Goal: Task Accomplishment & Management: Complete application form

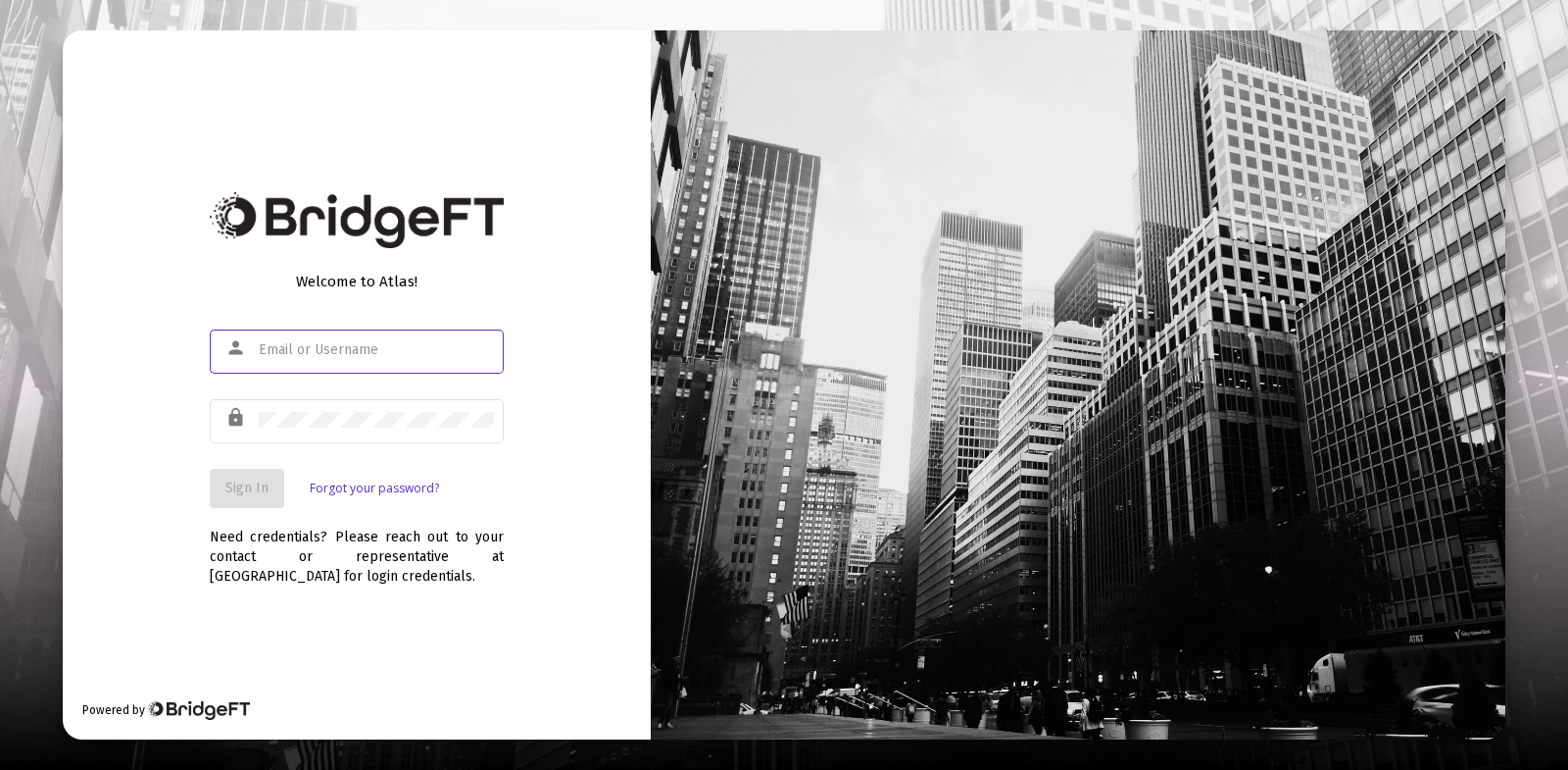
type input "[EMAIL_ADDRESS][DOMAIN_NAME]"
click at [251, 489] on span "Sign In" at bounding box center [246, 488] width 43 height 17
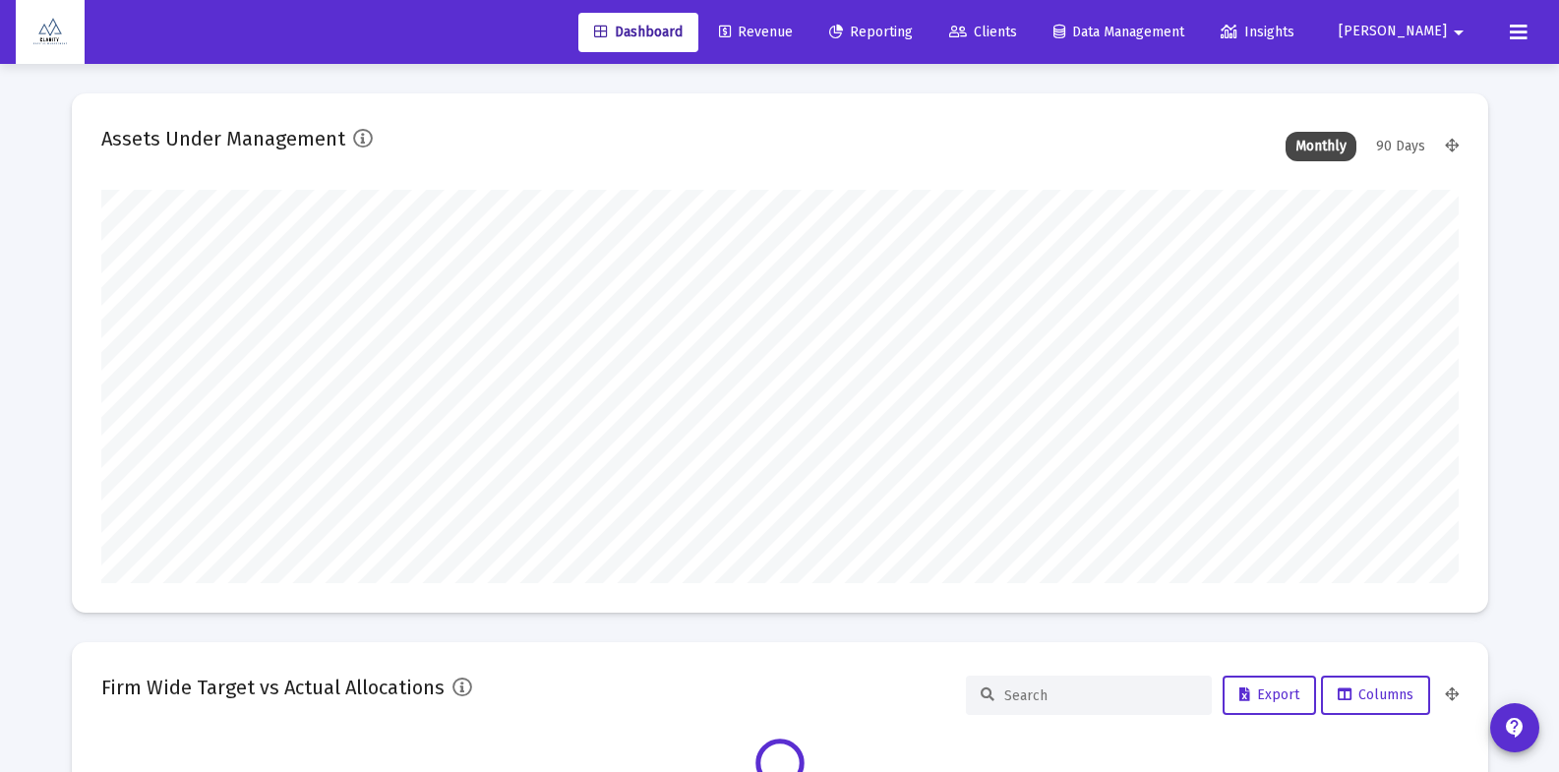
scroll to position [393, 1357]
type input "[EMAIL_ADDRESS][DOMAIN_NAME]"
type input "[DATE]"
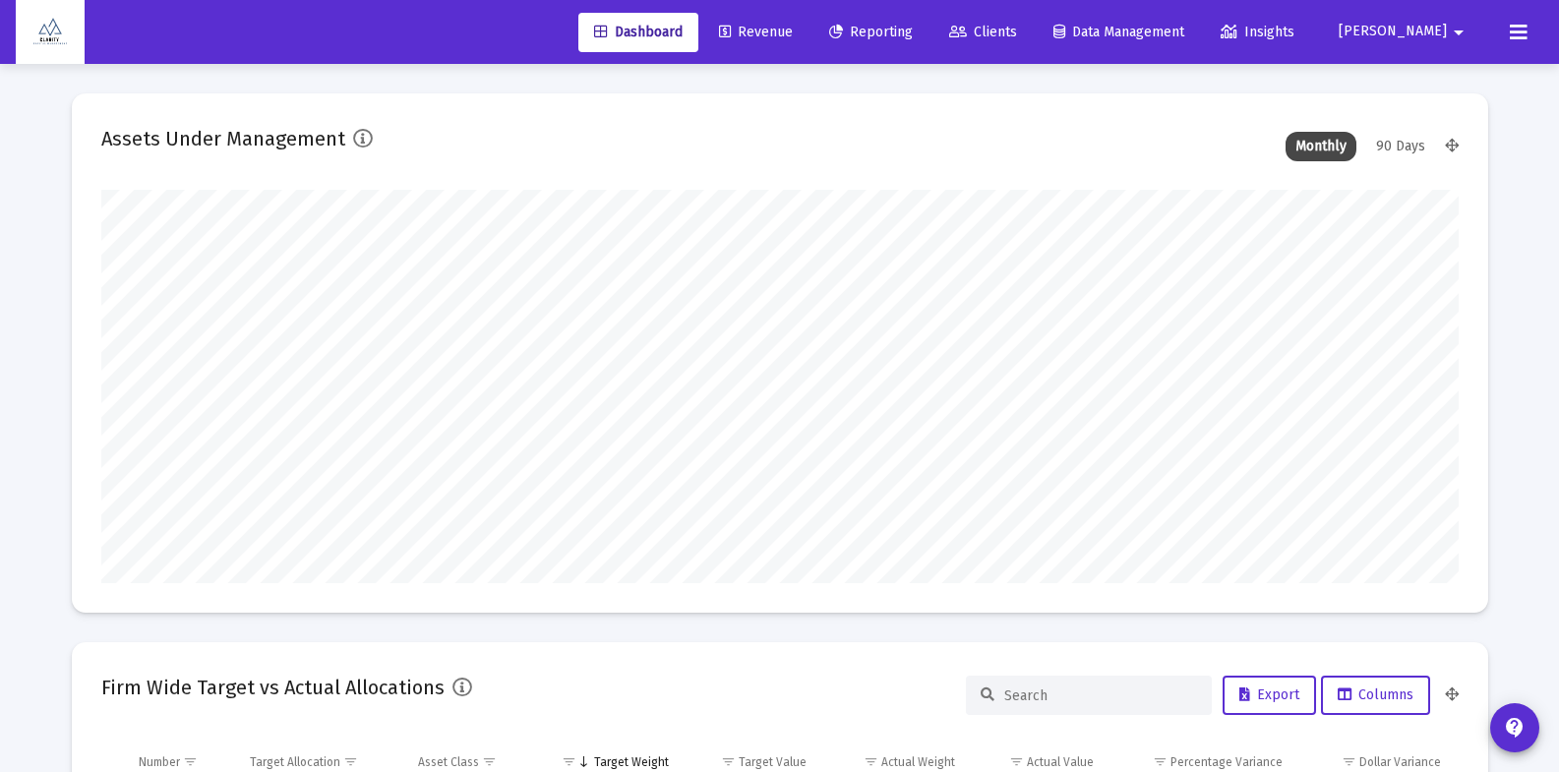
type input "[DATE]"
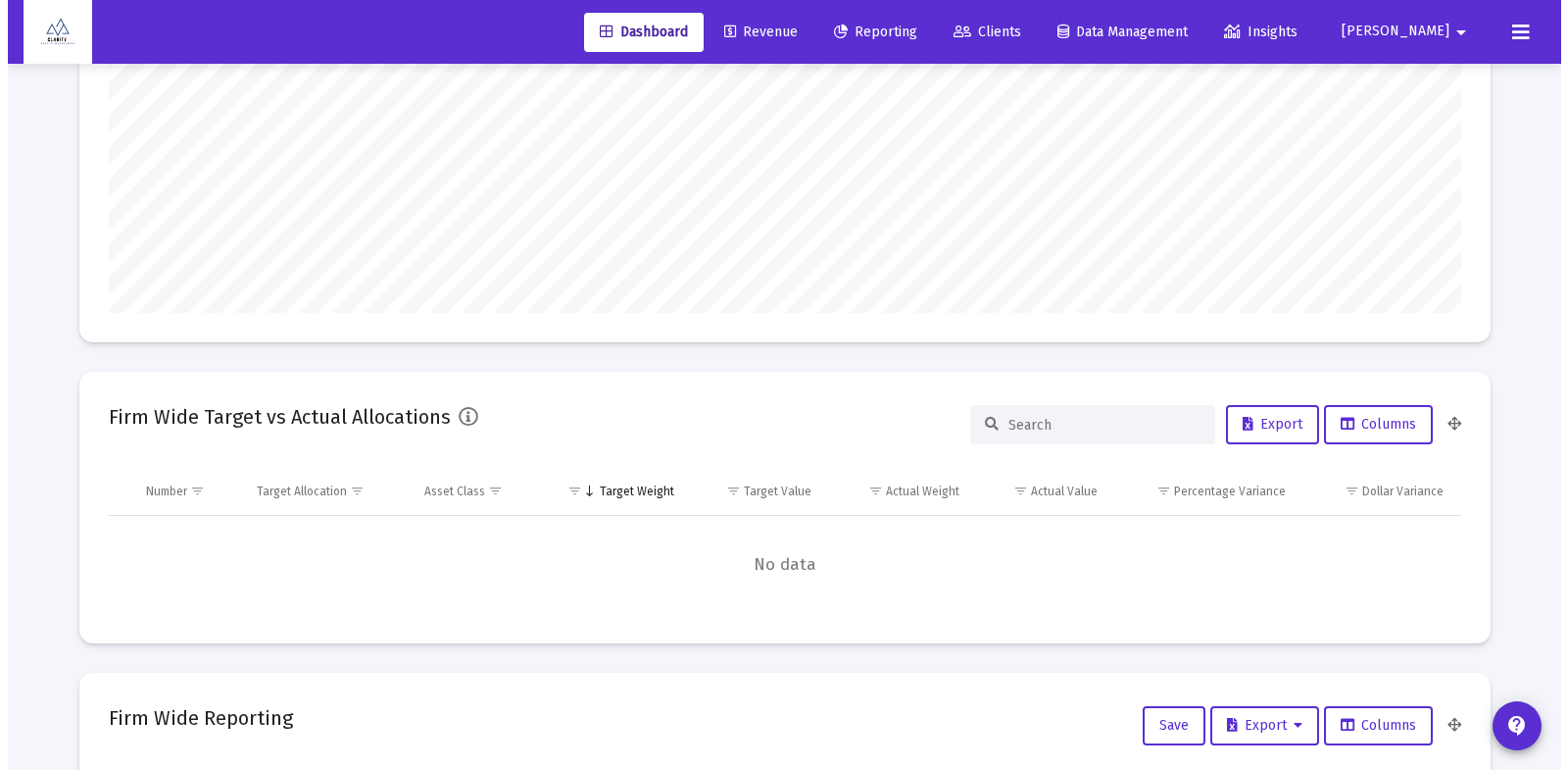
scroll to position [0, 0]
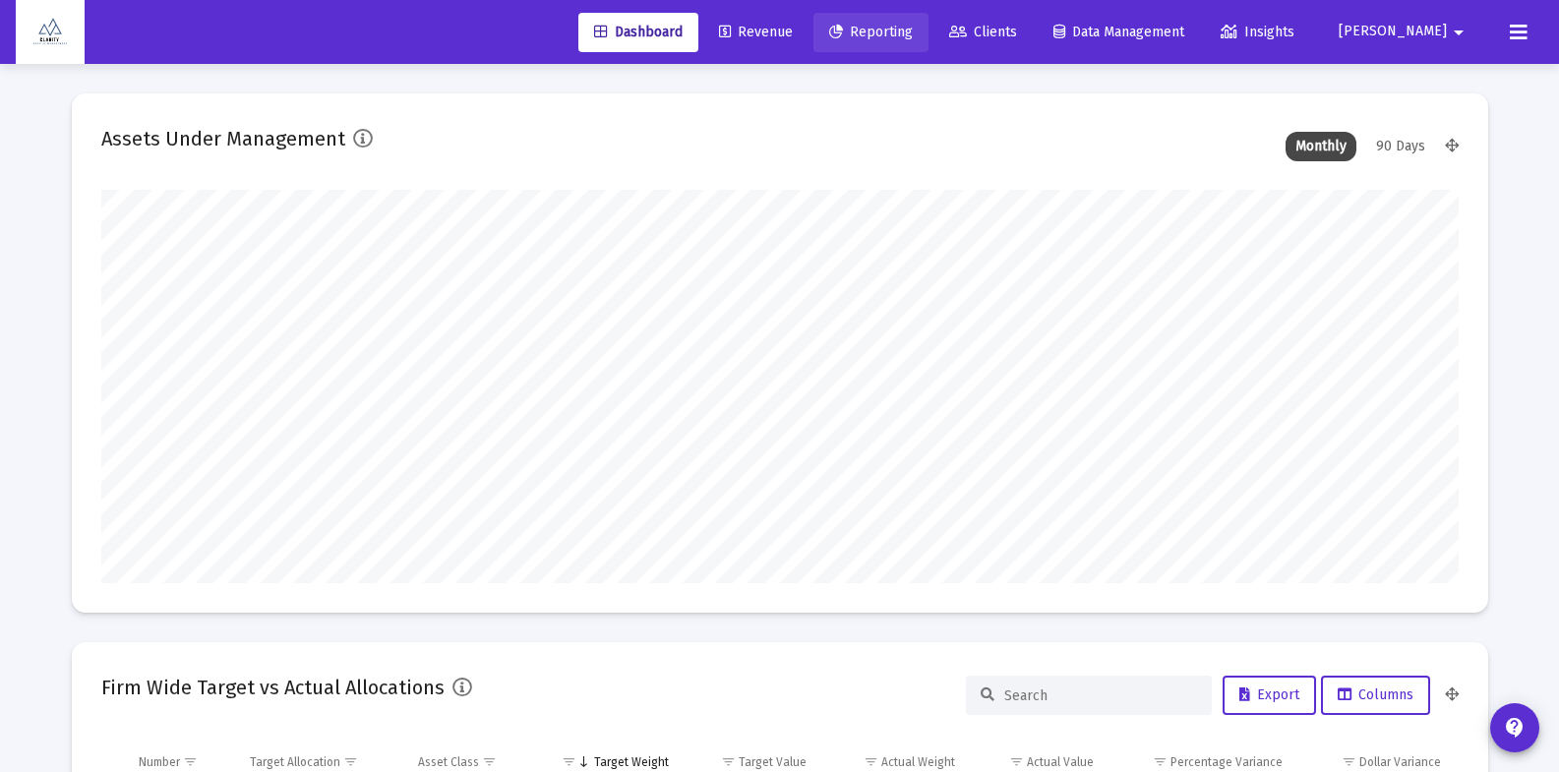
click at [913, 30] on span "Reporting" at bounding box center [871, 32] width 84 height 17
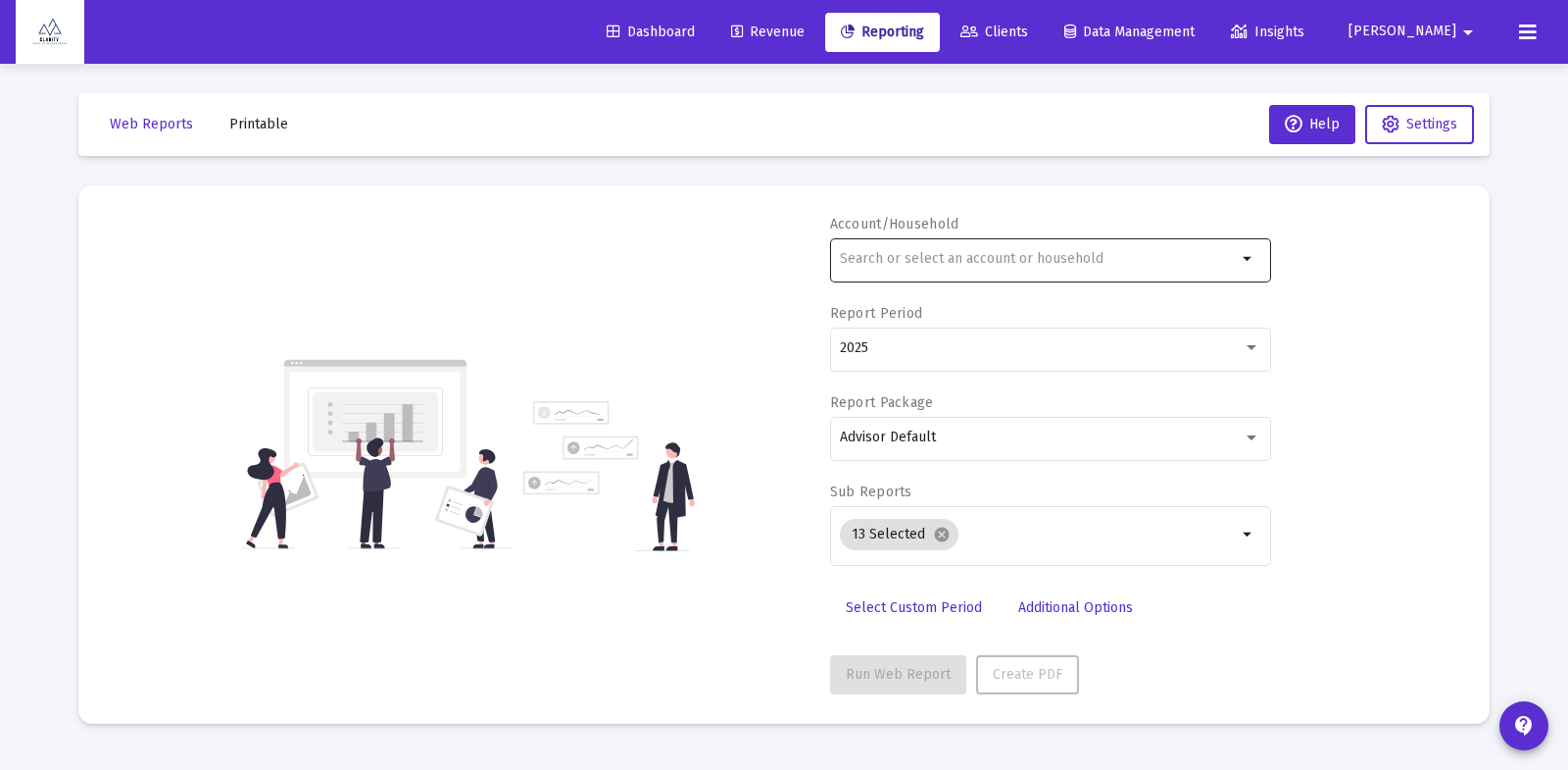
click at [927, 259] on input "text" at bounding box center [1039, 259] width 397 height 16
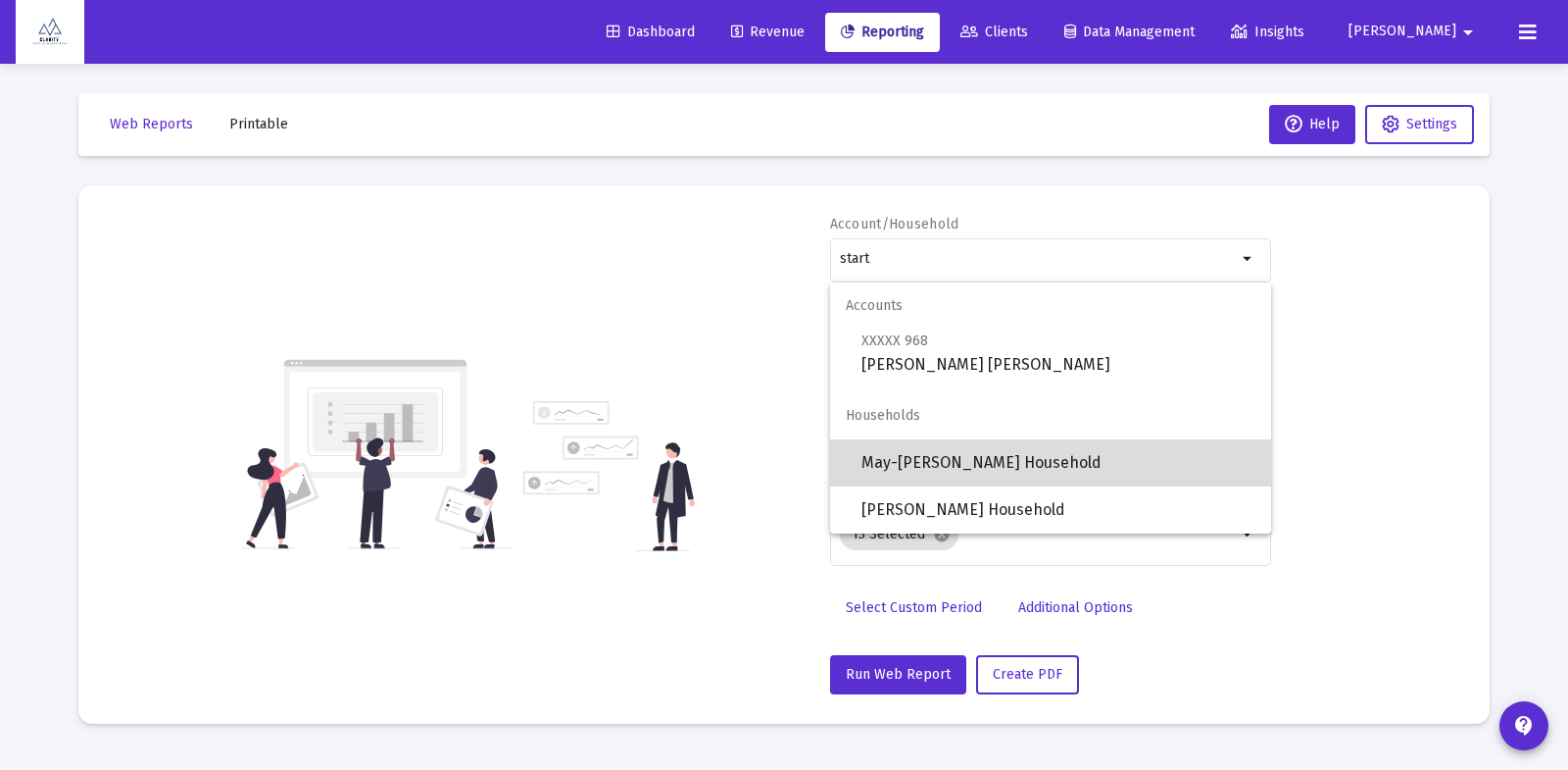
click at [982, 464] on span "May-[PERSON_NAME] Household" at bounding box center [1058, 463] width 394 height 47
type input "May-[PERSON_NAME] Household"
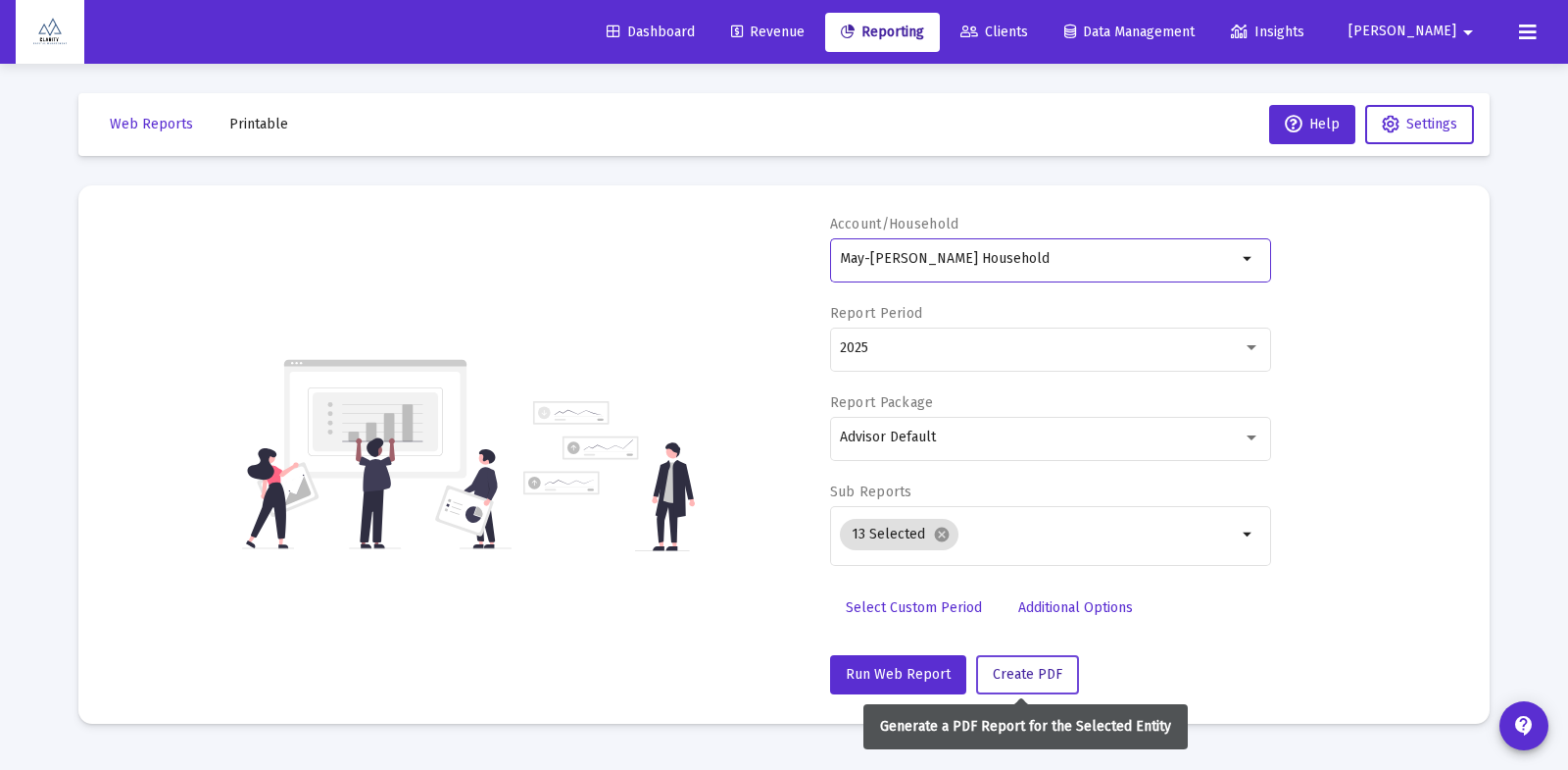
click at [1021, 668] on span "Create PDF" at bounding box center [1028, 674] width 70 height 17
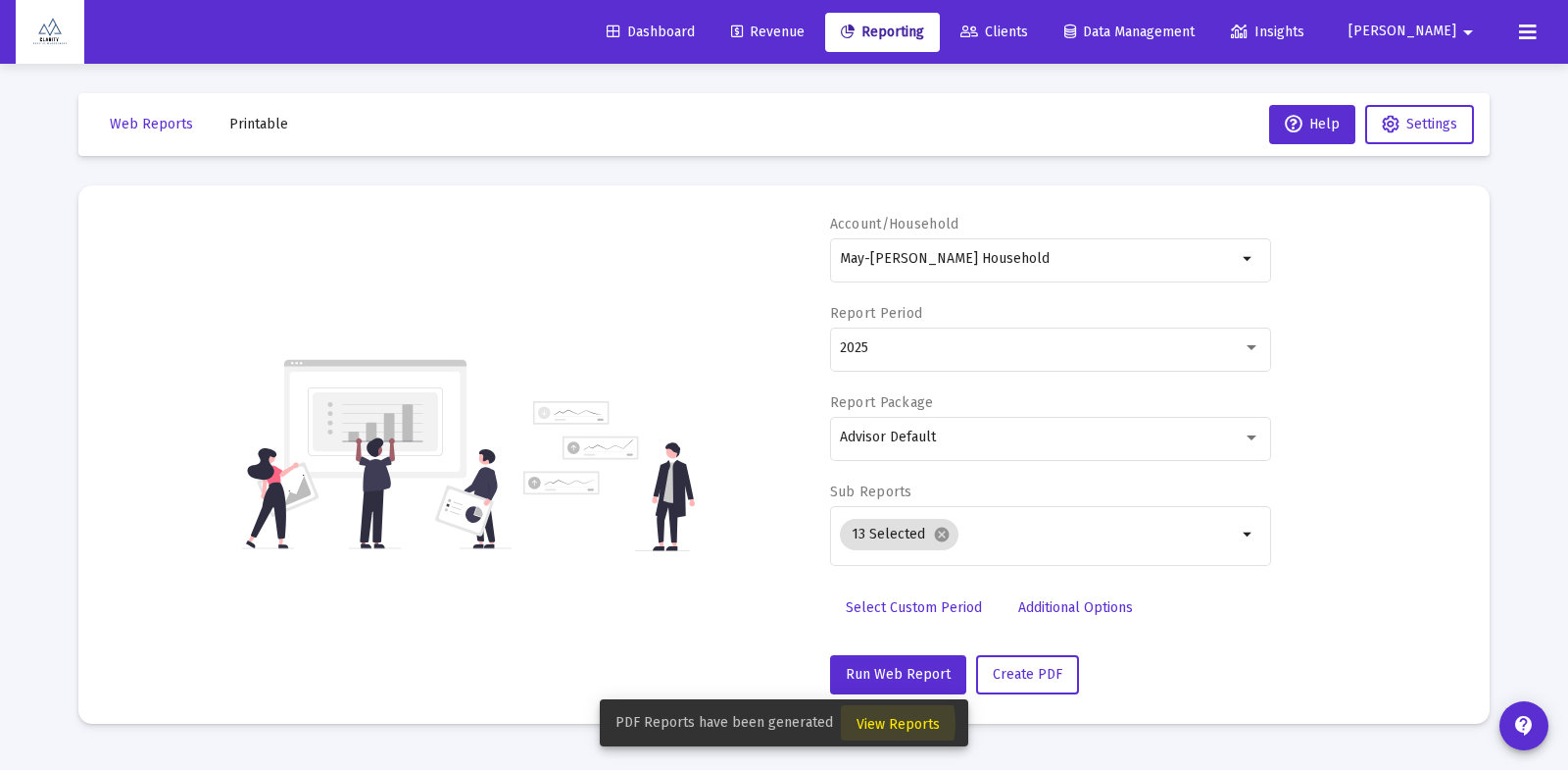
click at [864, 724] on span "View Reports" at bounding box center [898, 724] width 84 height 17
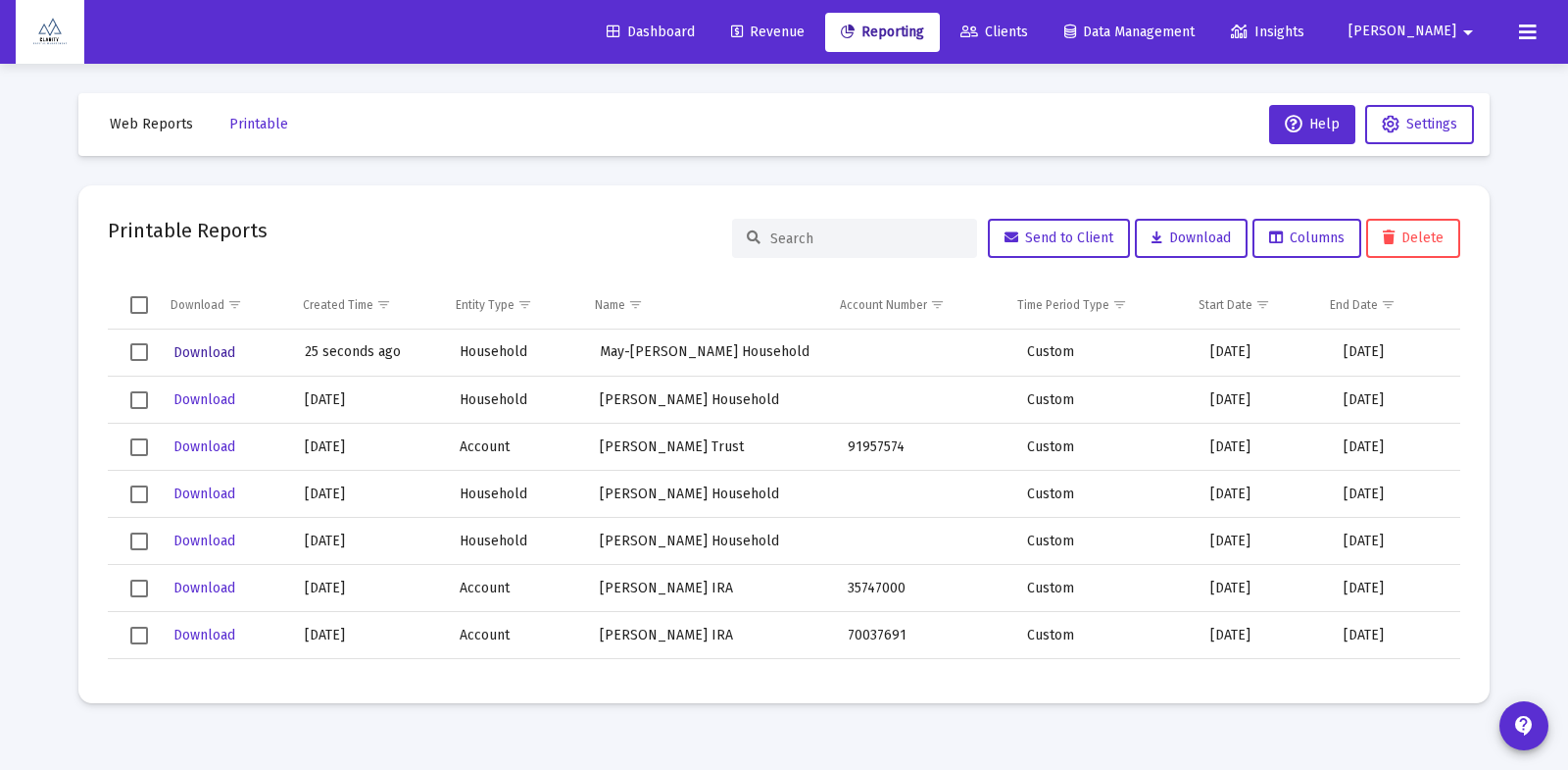
click at [221, 349] on span "Download" at bounding box center [204, 352] width 62 height 17
click at [924, 33] on span "Reporting" at bounding box center [883, 32] width 84 height 17
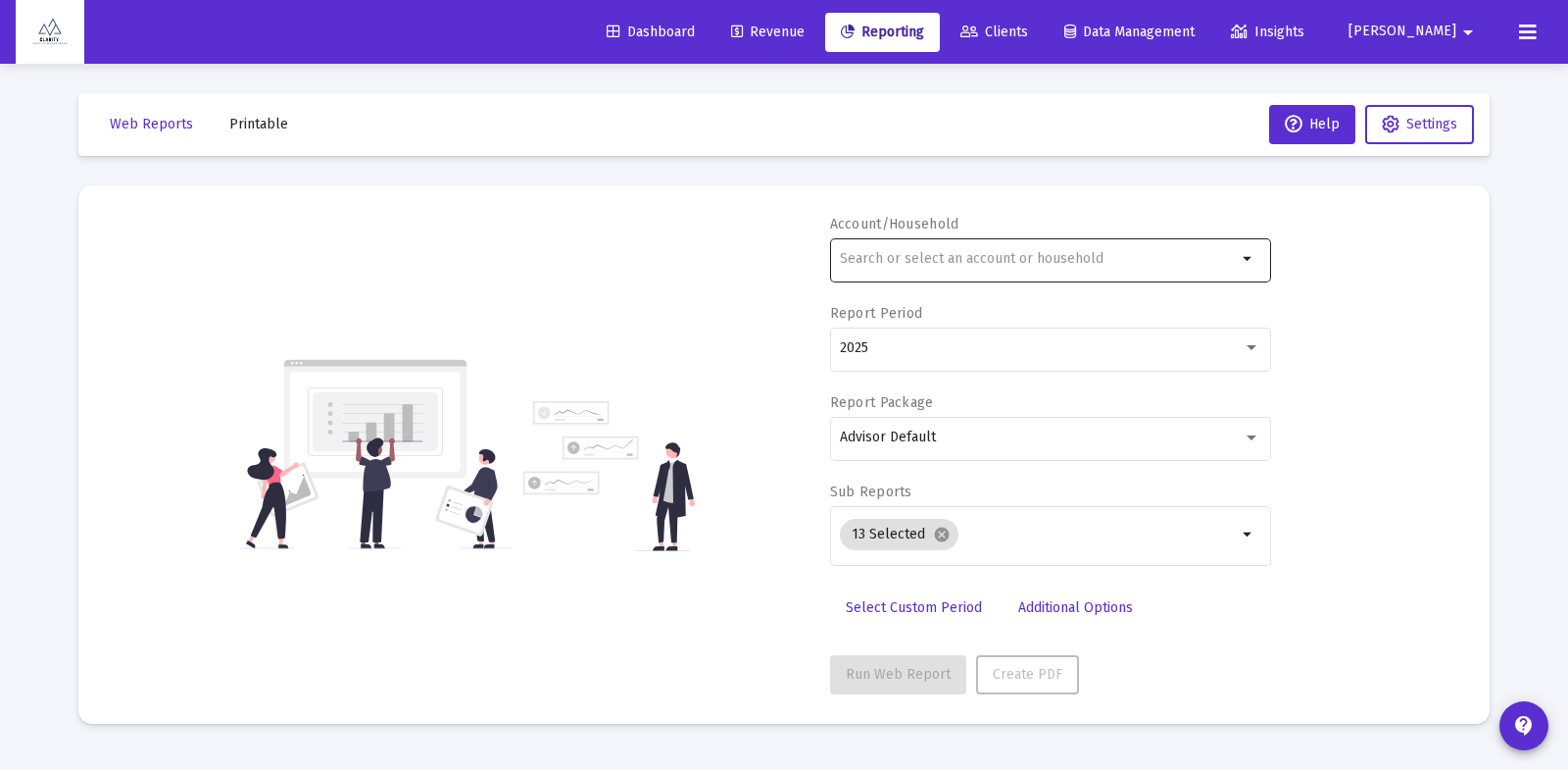
click at [964, 268] on div at bounding box center [1039, 258] width 397 height 48
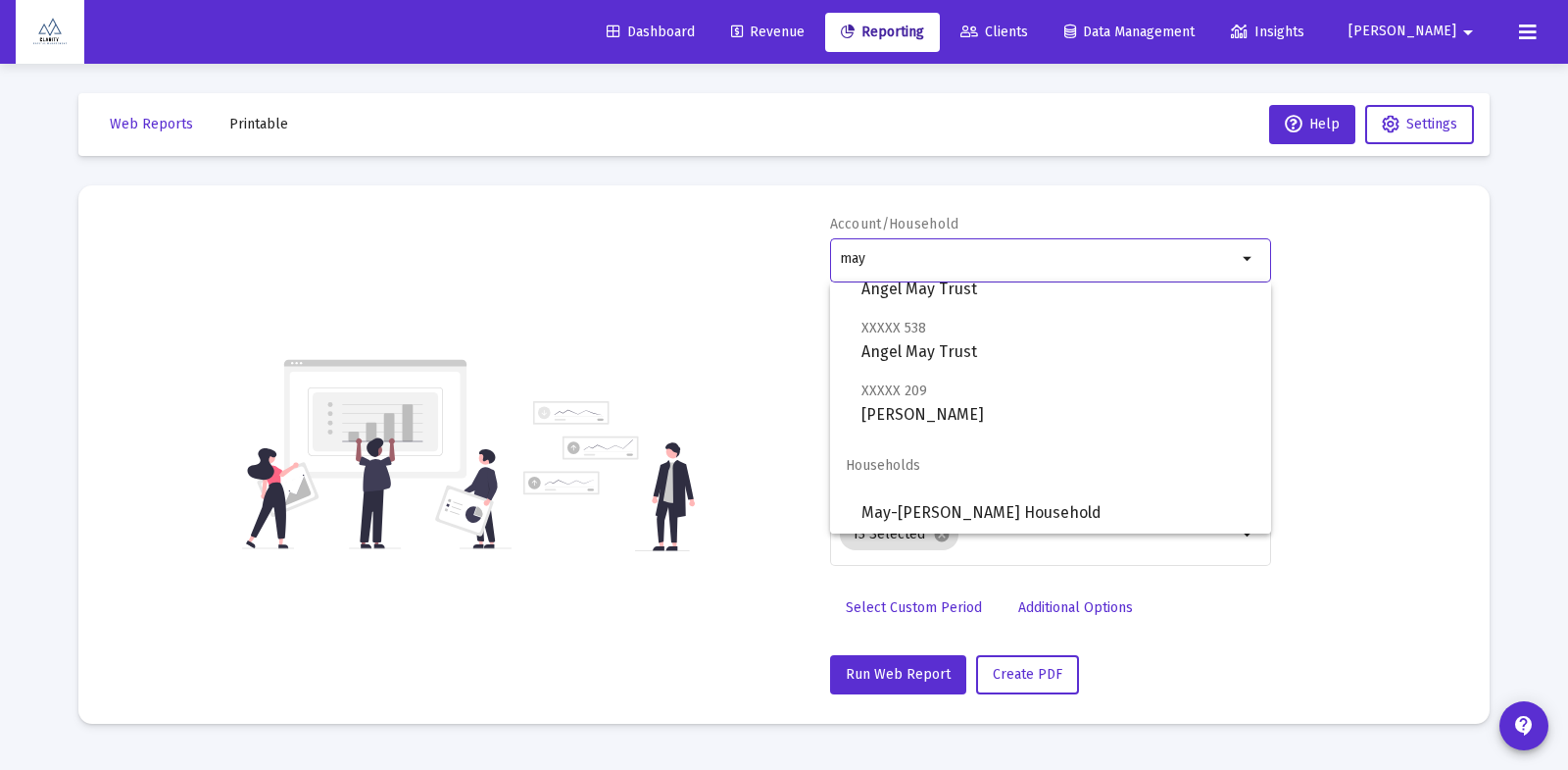
scroll to position [79, 0]
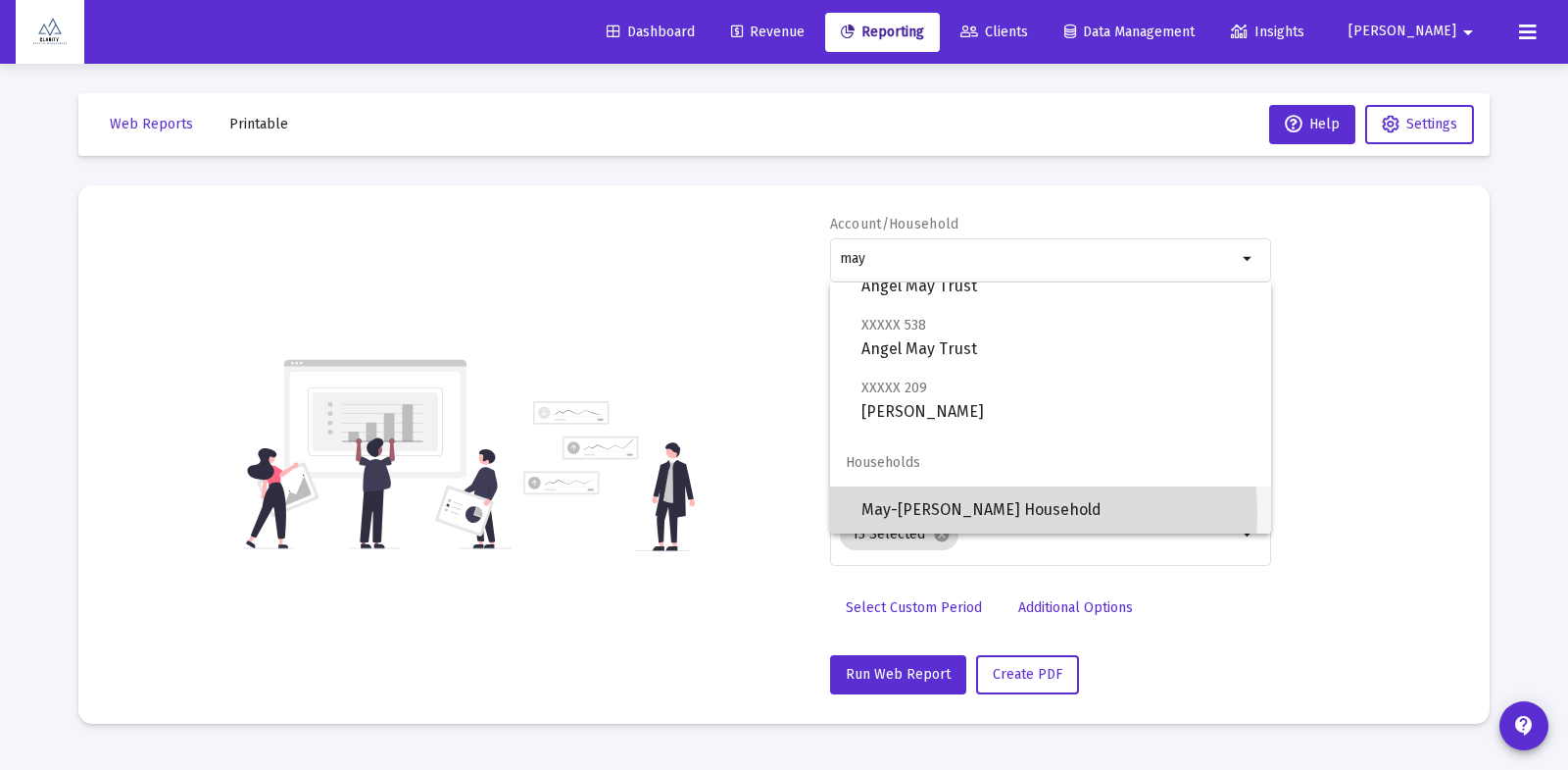
click at [996, 514] on span "May-[PERSON_NAME] Household" at bounding box center [1058, 510] width 394 height 47
type input "May-[PERSON_NAME] Household"
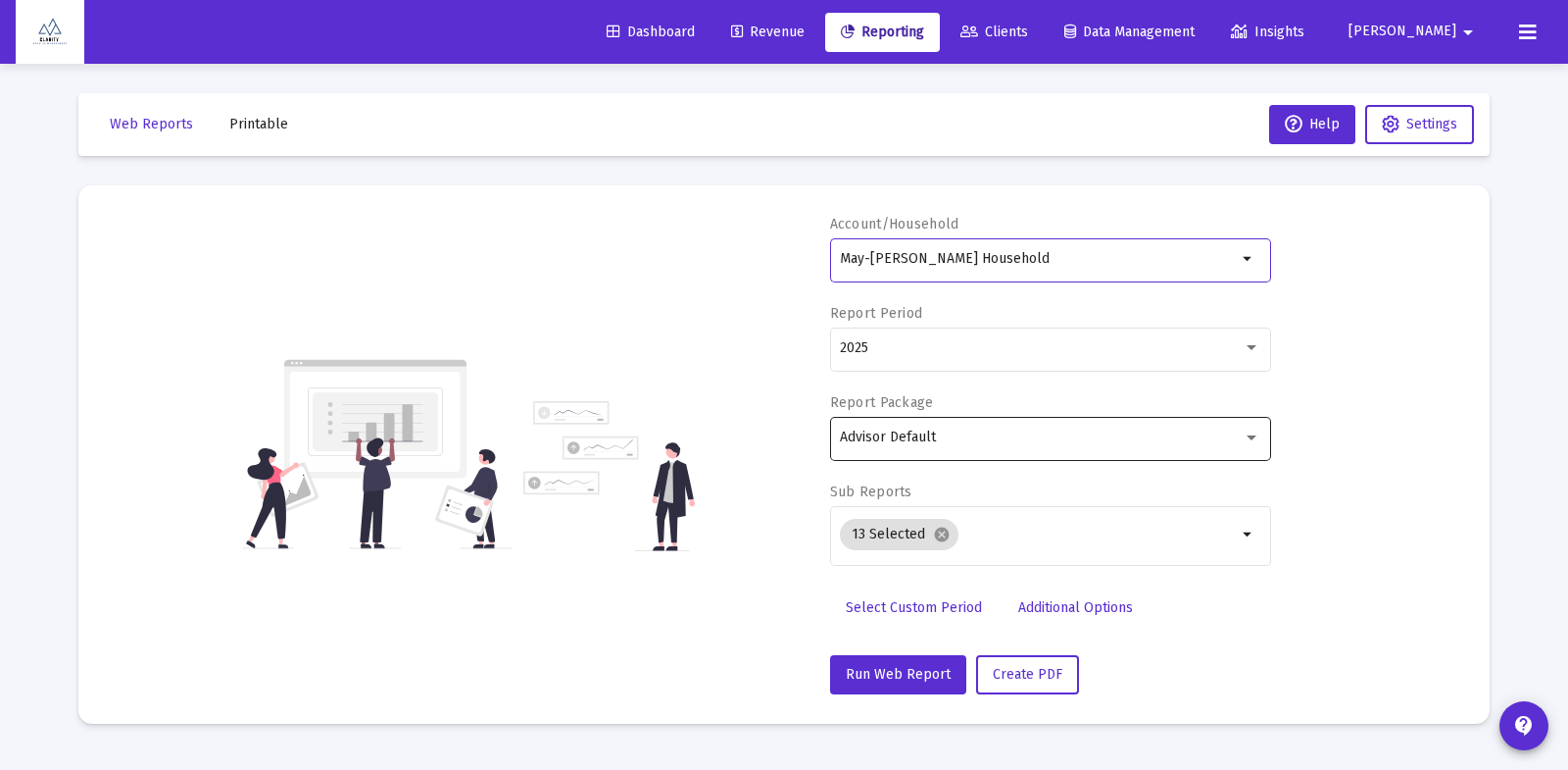
click at [918, 429] on span "Advisor Default" at bounding box center [888, 437] width 96 height 17
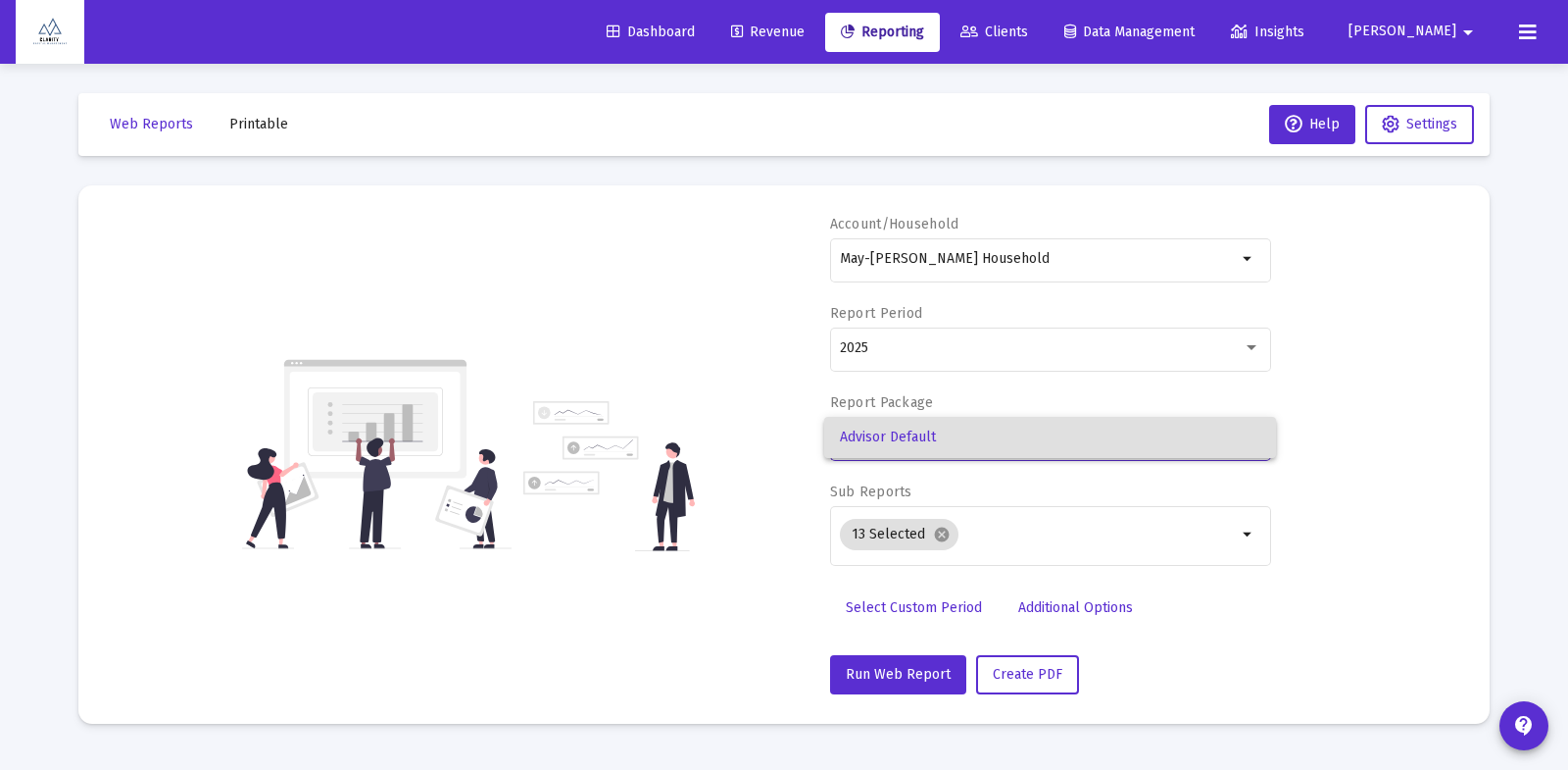
click at [1389, 507] on div at bounding box center [784, 385] width 1568 height 770
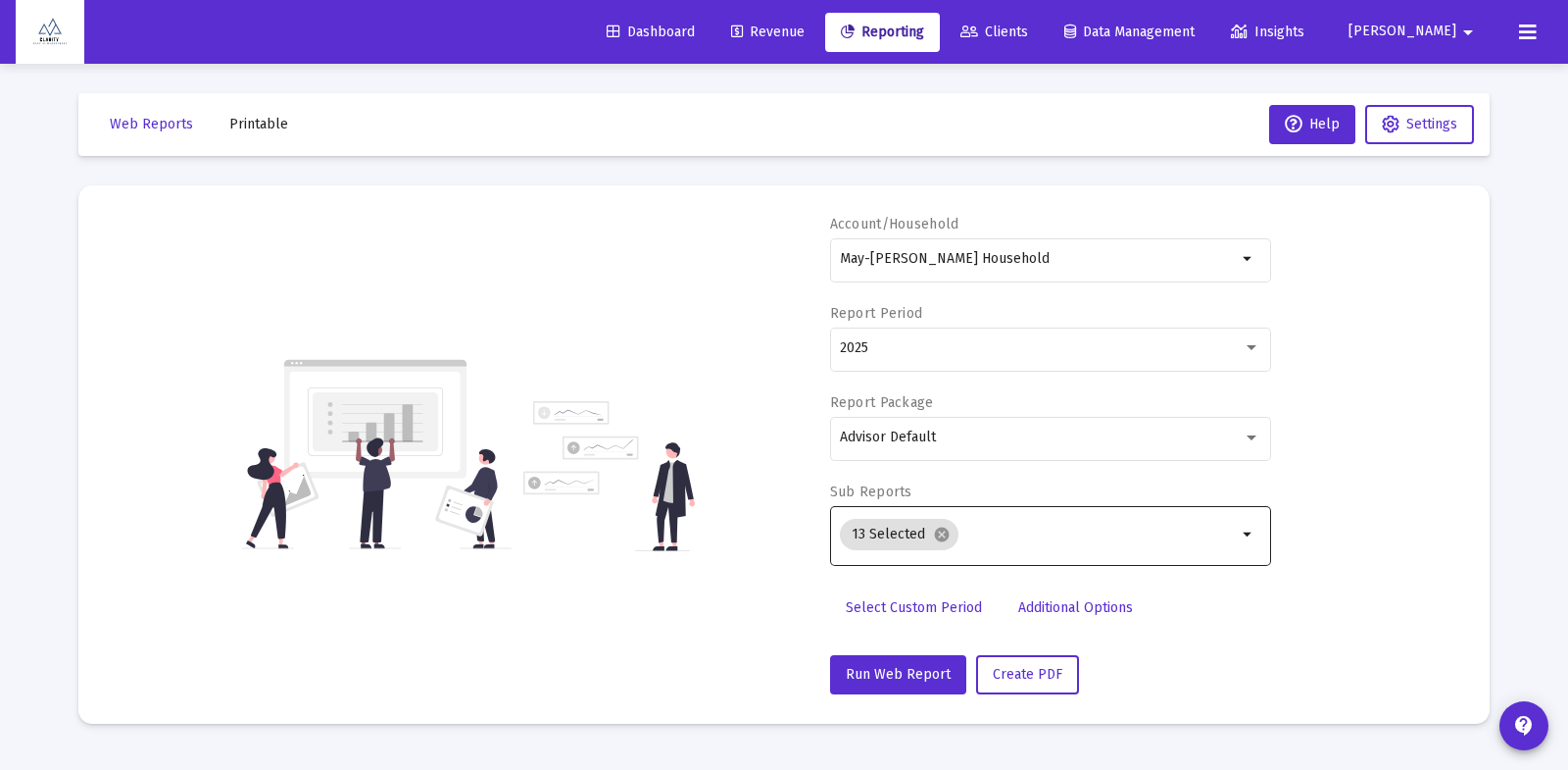
click at [1264, 540] on div "13 Selected cancel arrow_drop_down" at bounding box center [1051, 535] width 442 height 64
click at [1253, 540] on mat-icon "arrow_drop_down" at bounding box center [1249, 535] width 24 height 24
click at [1248, 531] on mat-icon "arrow_drop_down" at bounding box center [1249, 535] width 24 height 24
click at [1071, 351] on div "2025" at bounding box center [1042, 348] width 403 height 16
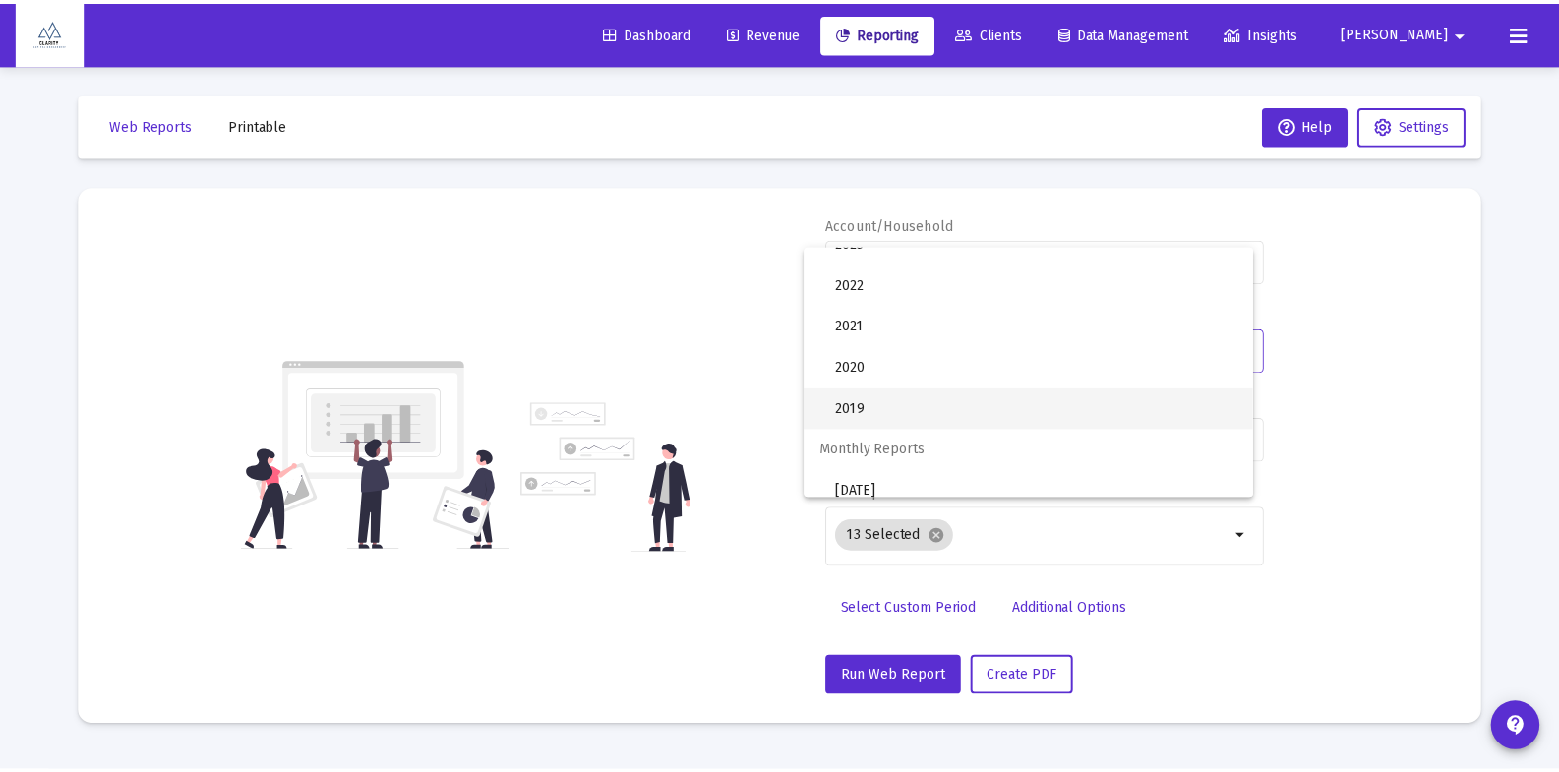
scroll to position [185, 0]
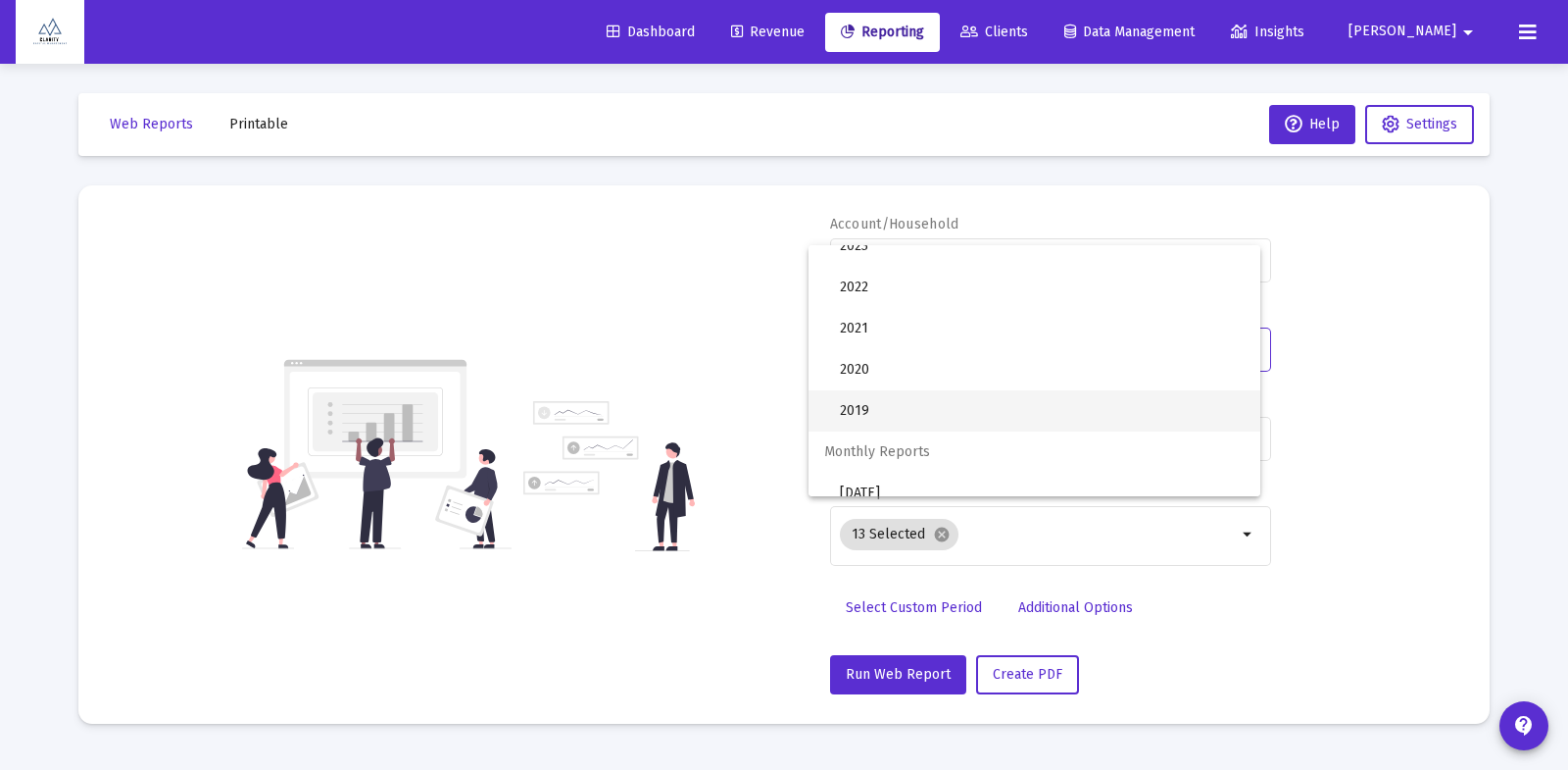
click at [1063, 408] on span "2019" at bounding box center [1043, 410] width 405 height 41
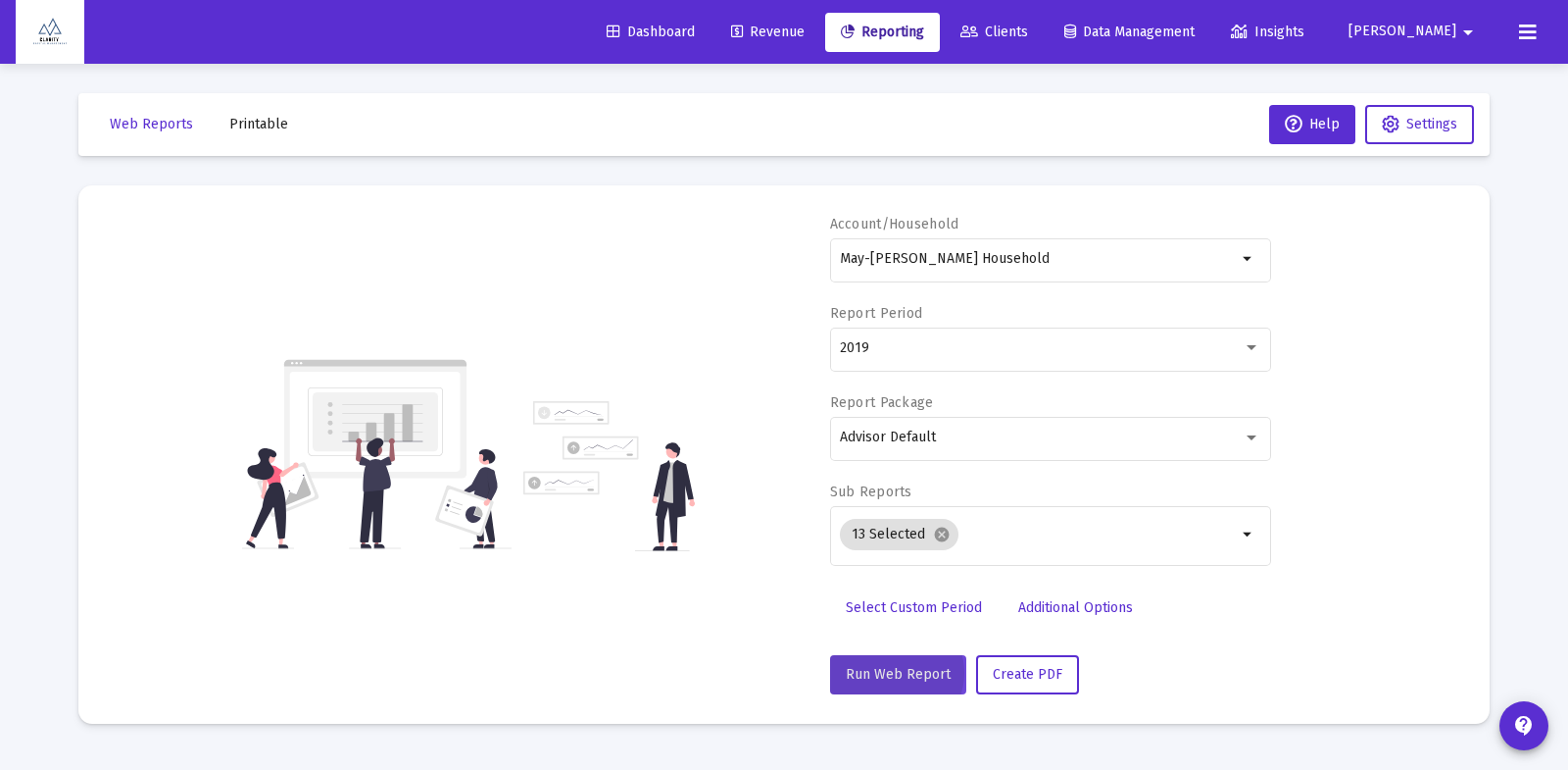
click at [895, 673] on span "Run Web Report" at bounding box center [898, 674] width 105 height 17
select select "View all"
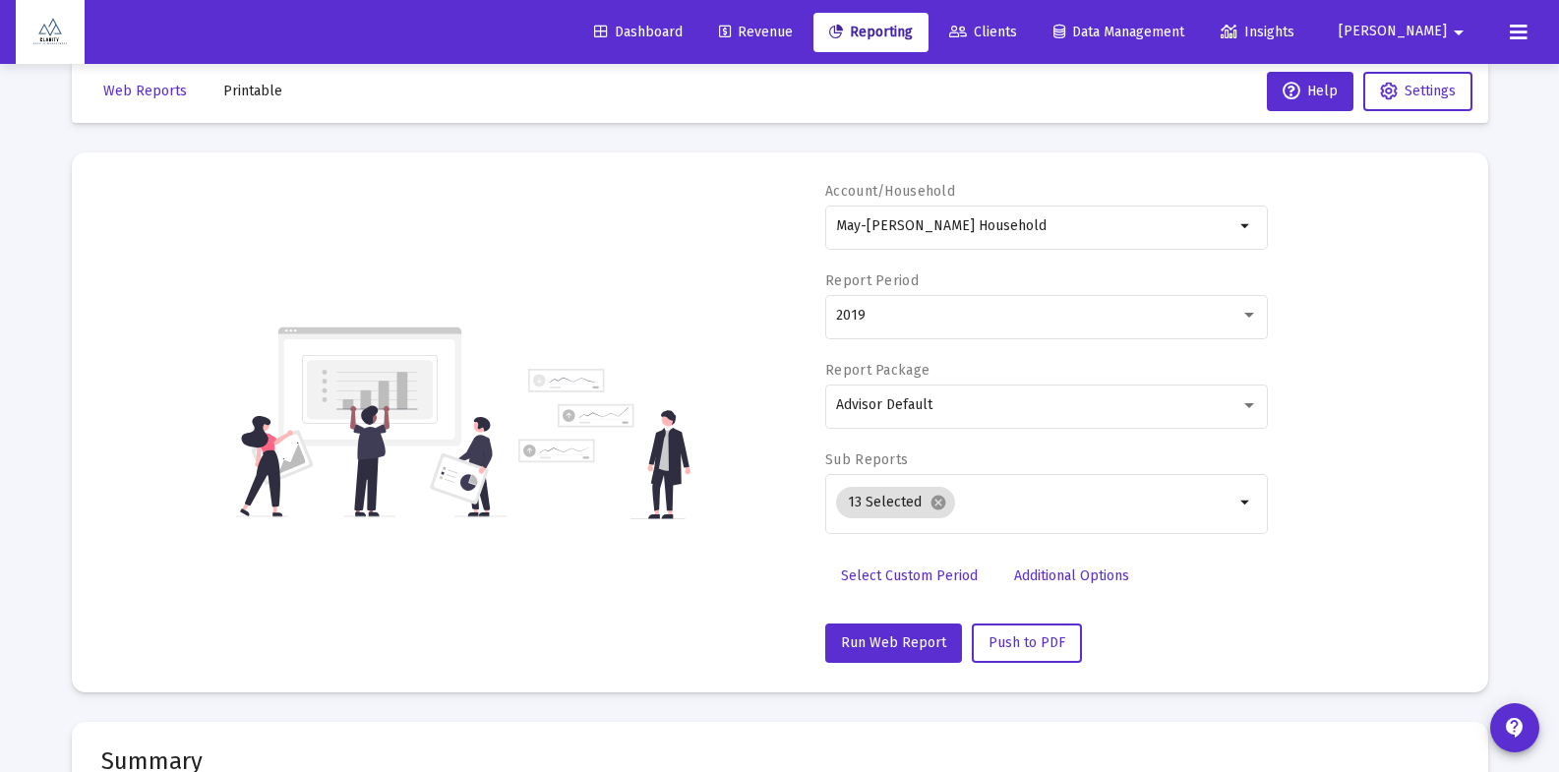
scroll to position [30, 0]
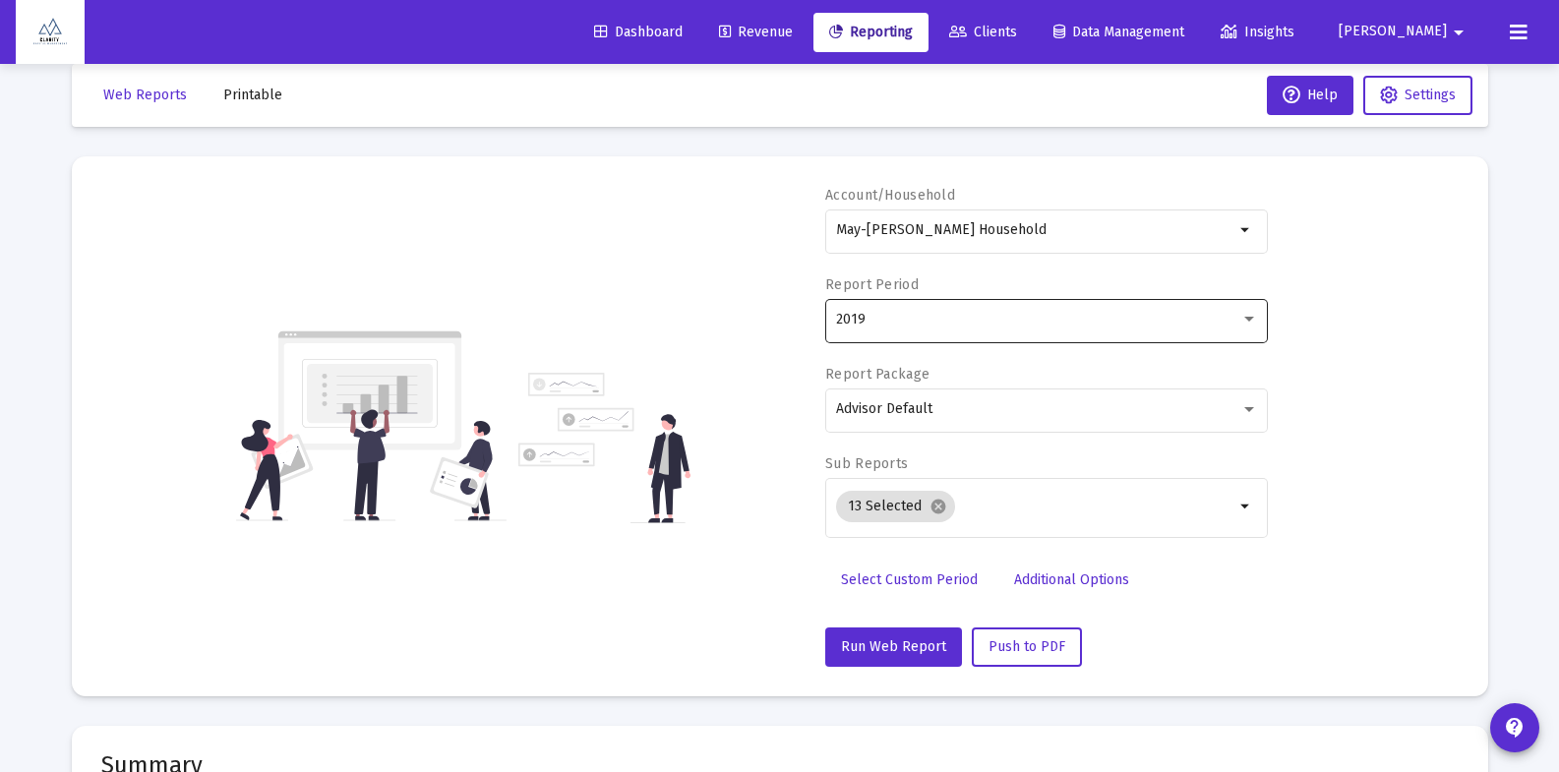
click at [979, 325] on div "2019" at bounding box center [1038, 320] width 404 height 16
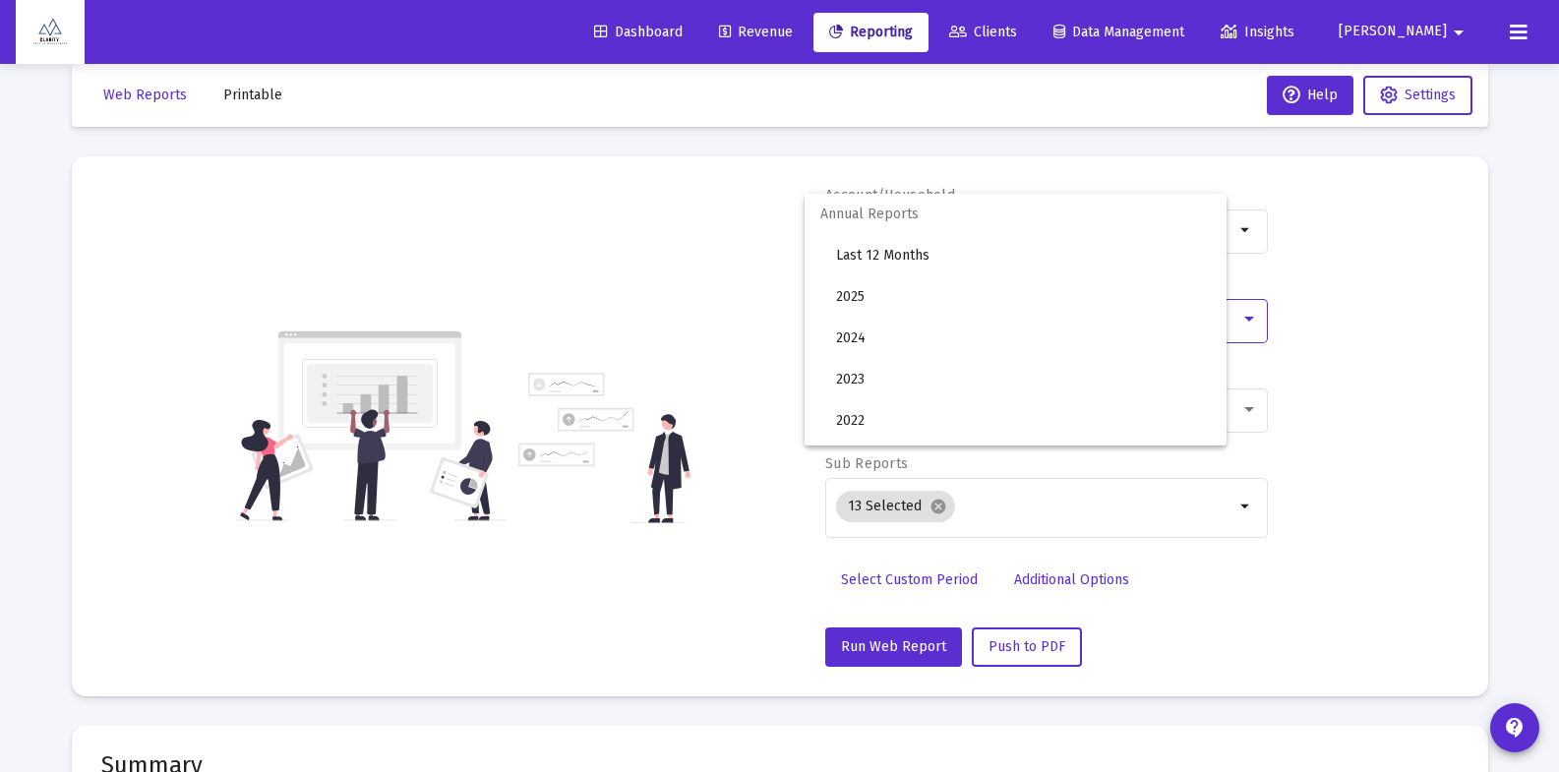
scroll to position [225, 0]
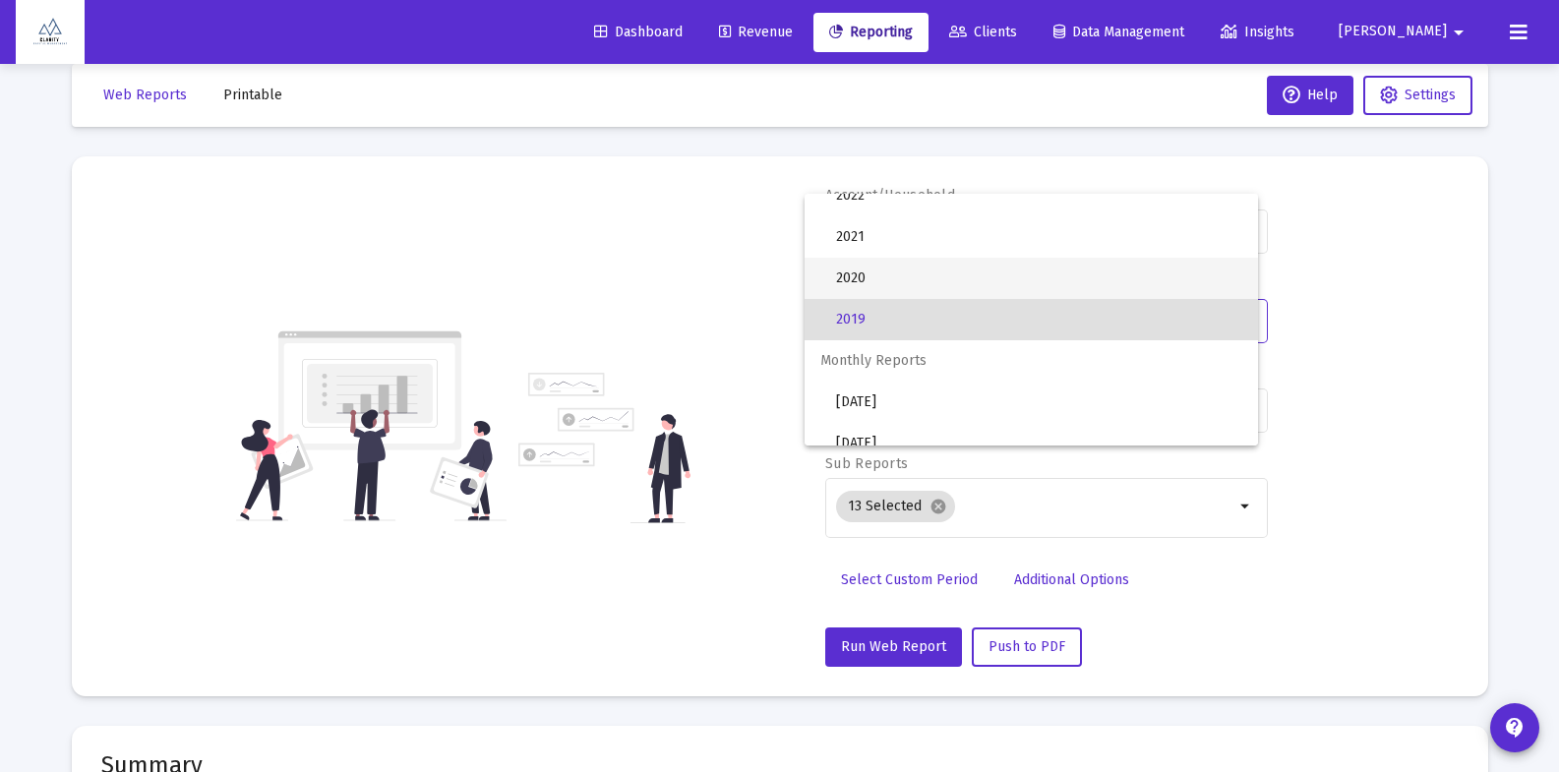
click at [967, 282] on span "2020" at bounding box center [1039, 278] width 406 height 41
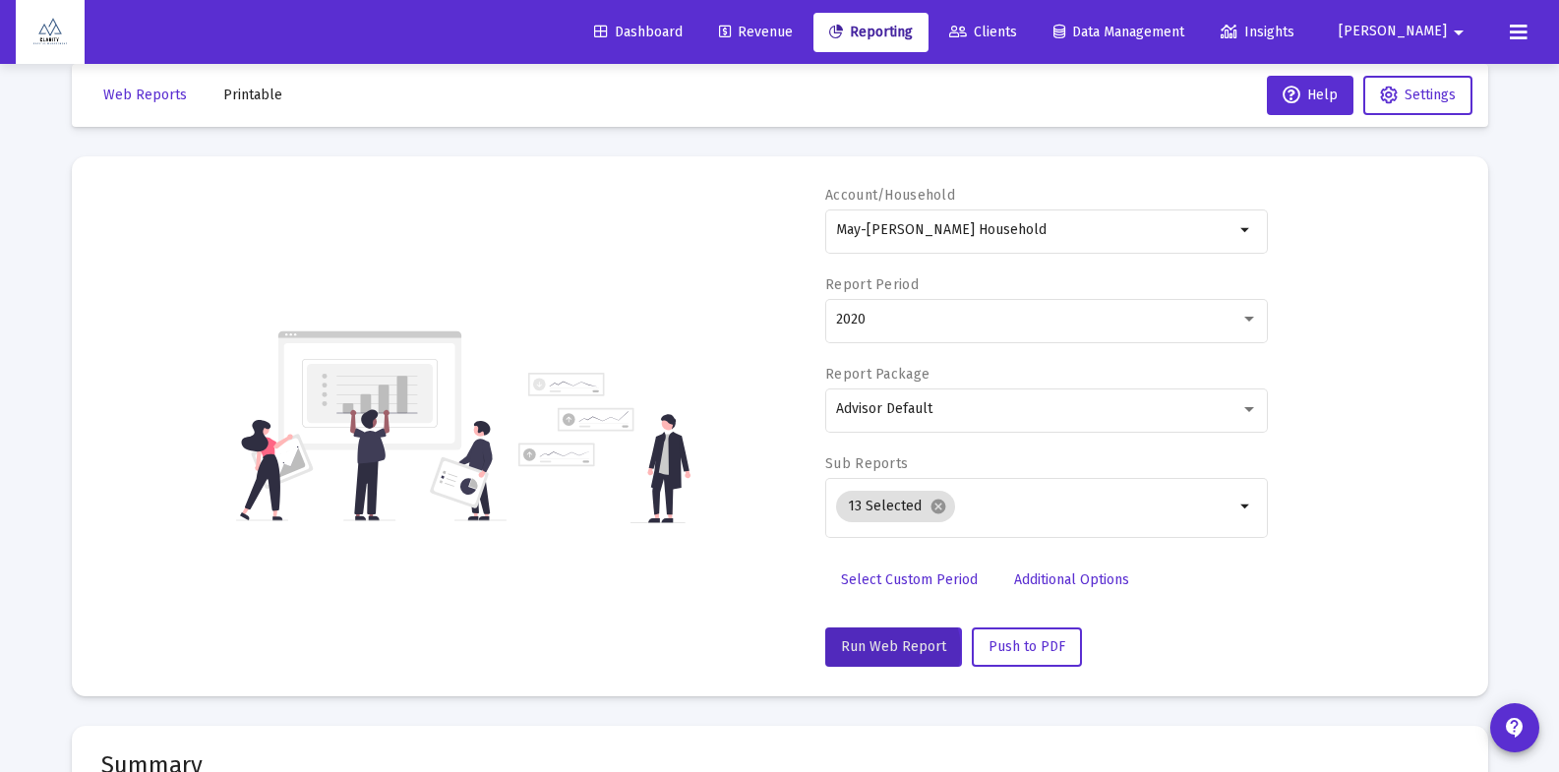
click at [890, 649] on span "Run Web Report" at bounding box center [893, 646] width 105 height 17
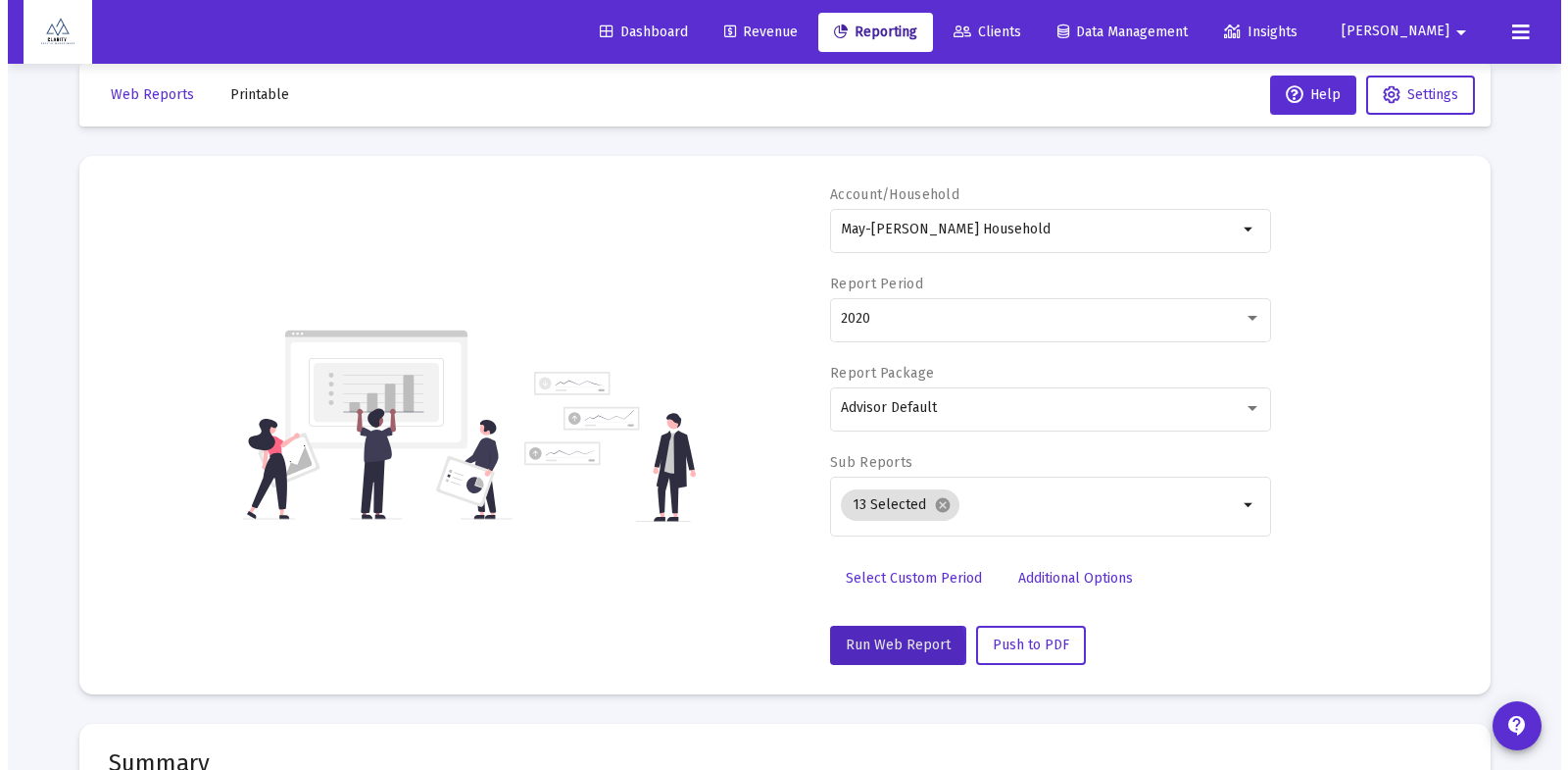
scroll to position [0, 0]
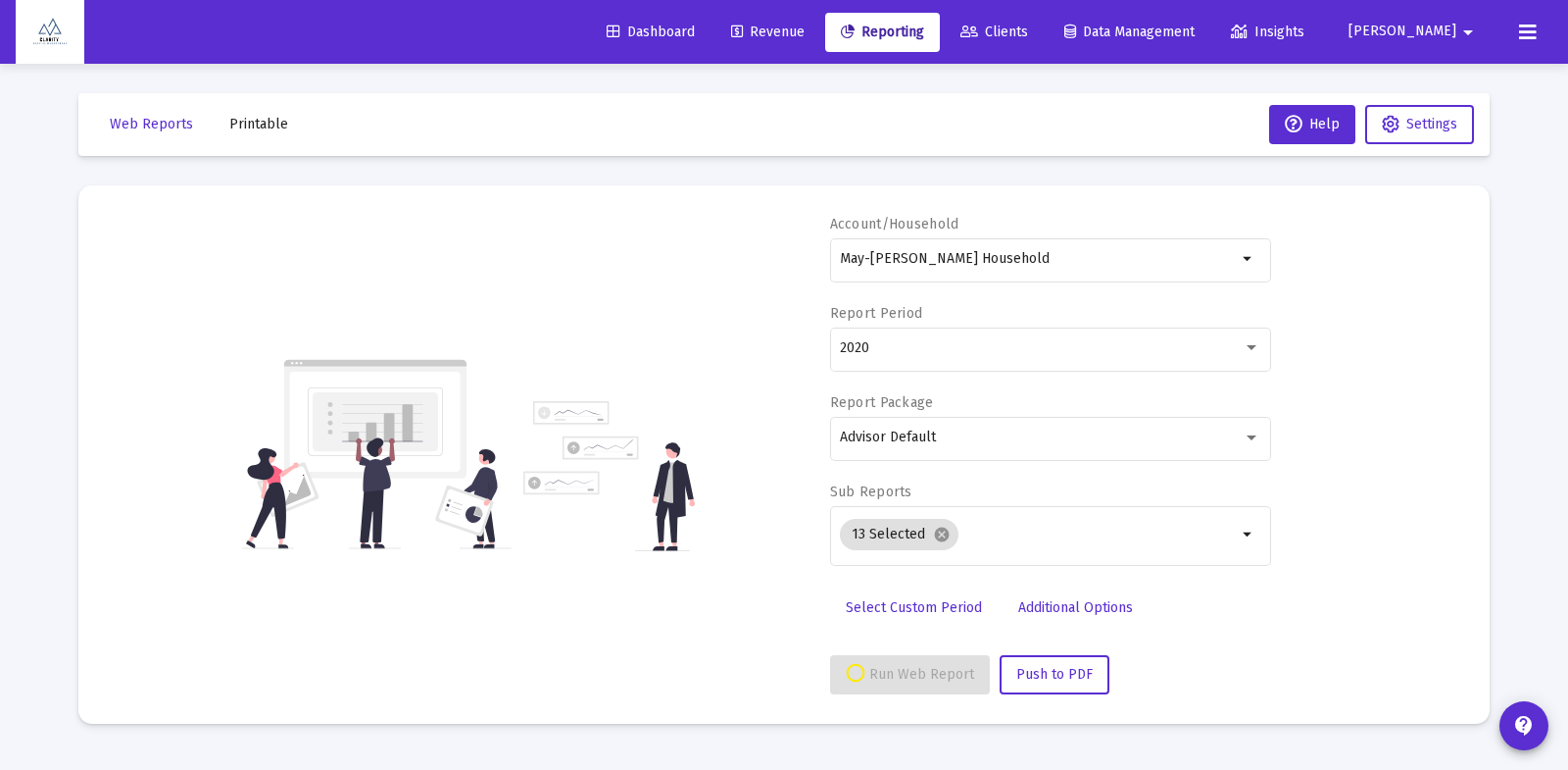
select select "View 1 year"
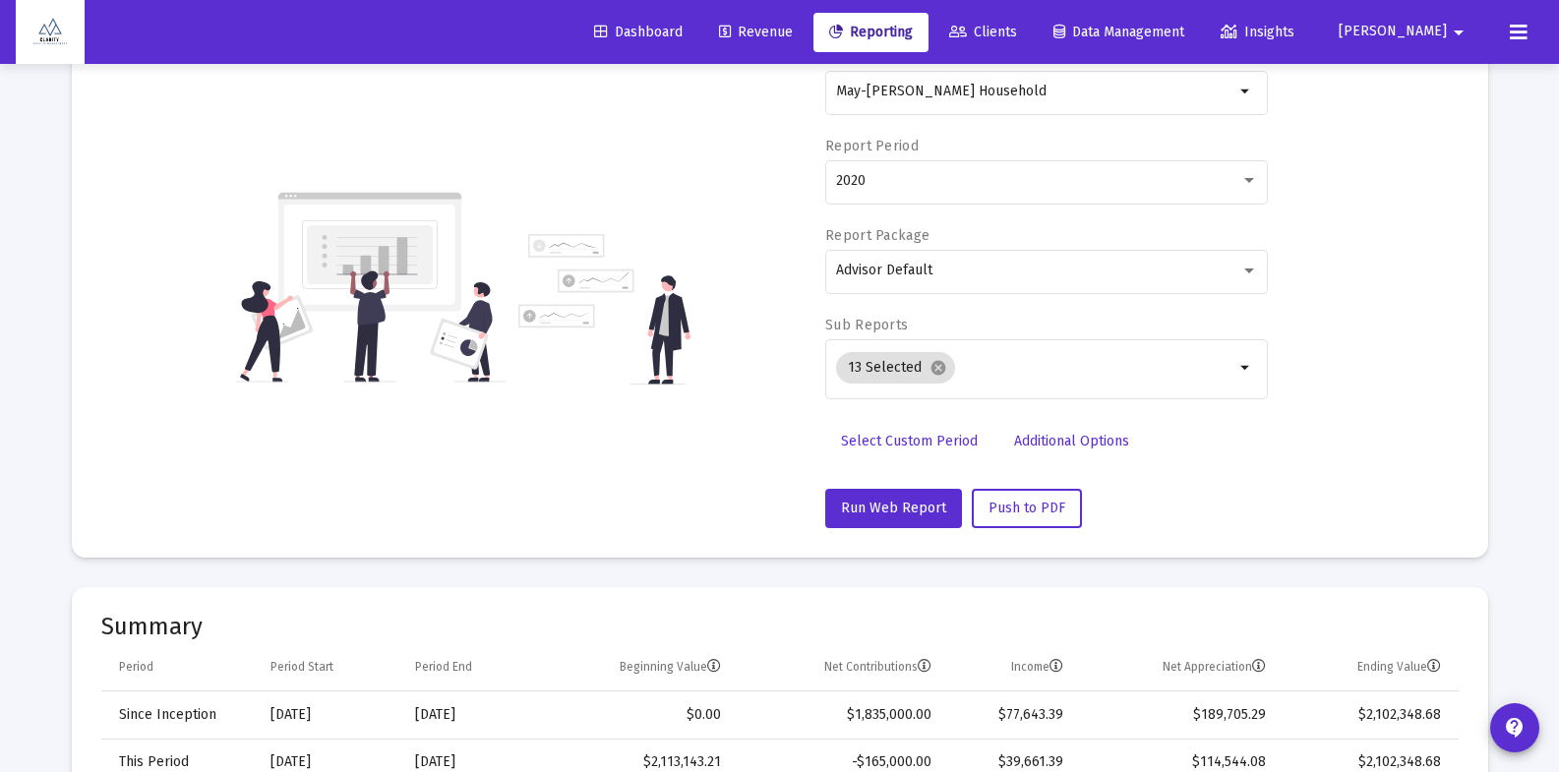
scroll to position [159, 0]
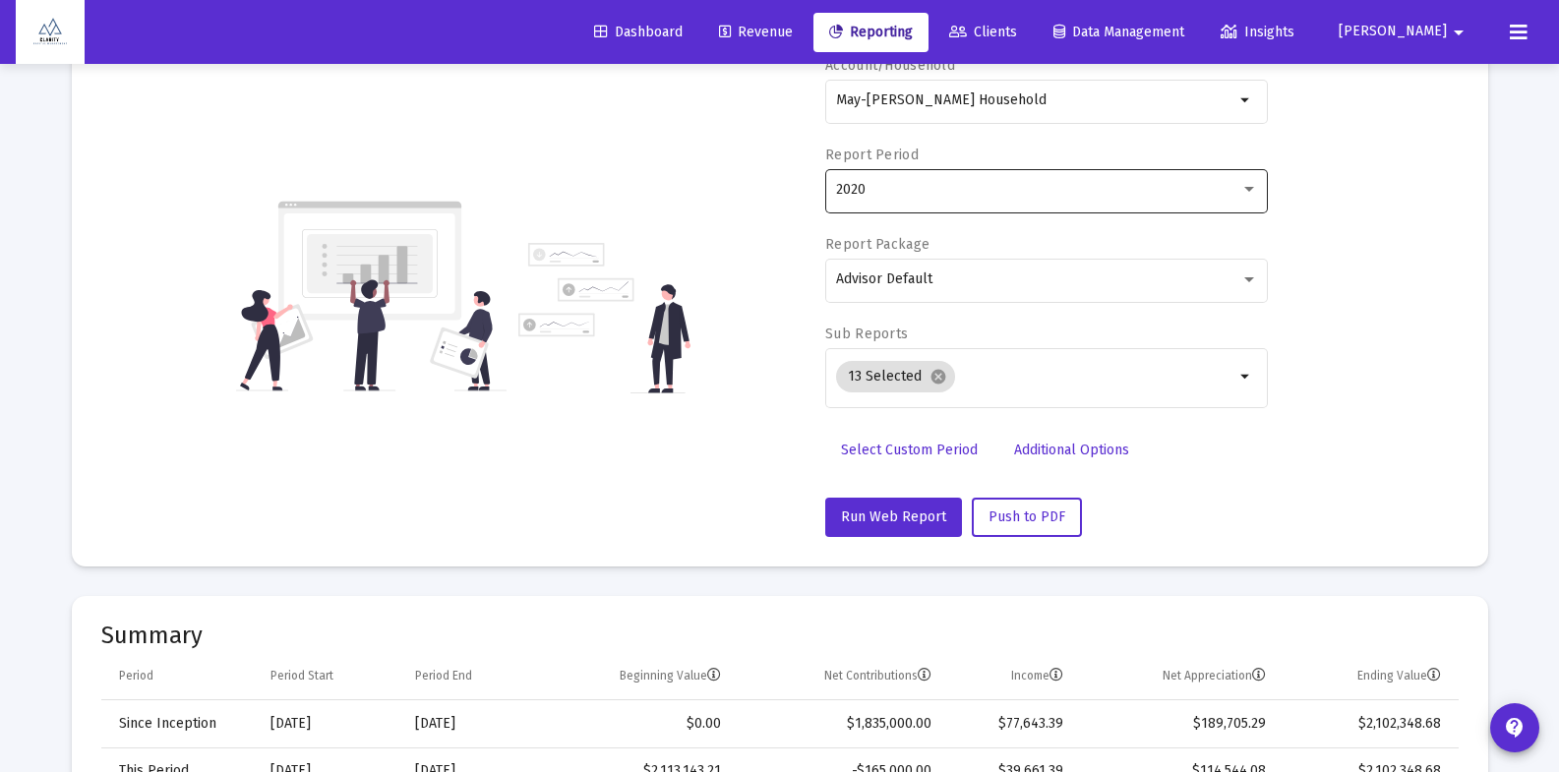
click at [906, 198] on div "2020" at bounding box center [1047, 189] width 422 height 48
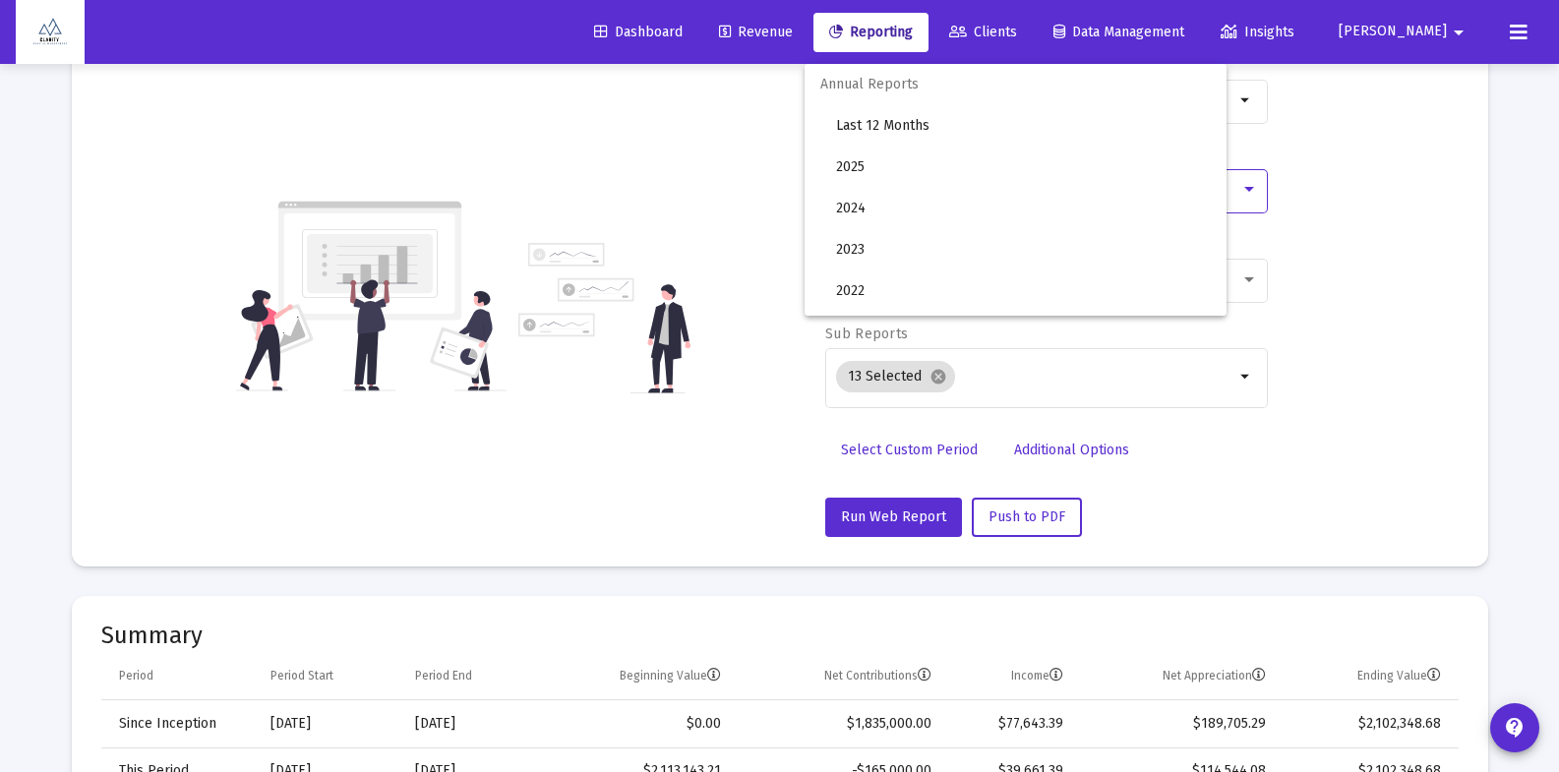
scroll to position [184, 0]
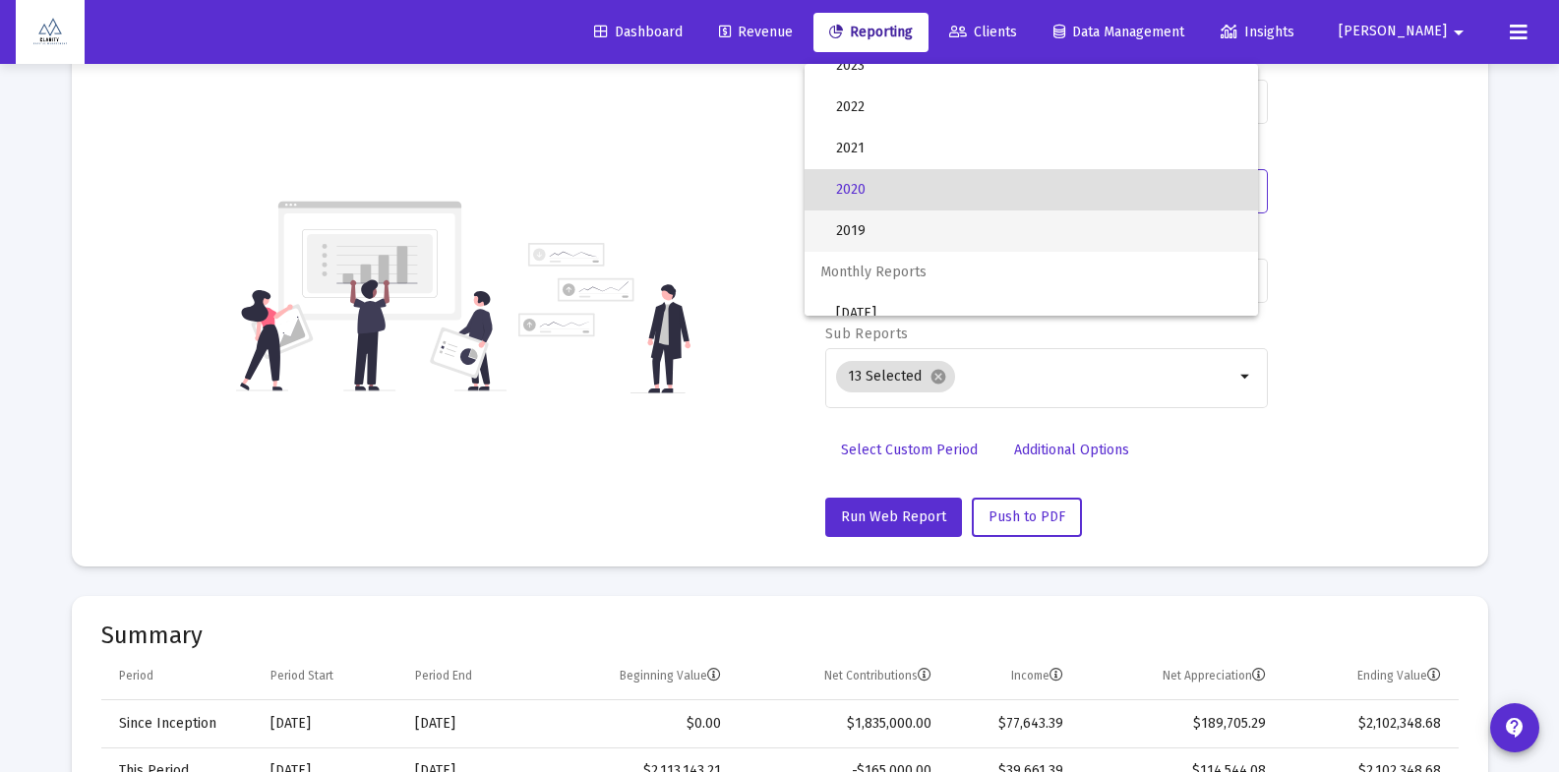
click at [888, 226] on span "2019" at bounding box center [1039, 230] width 406 height 41
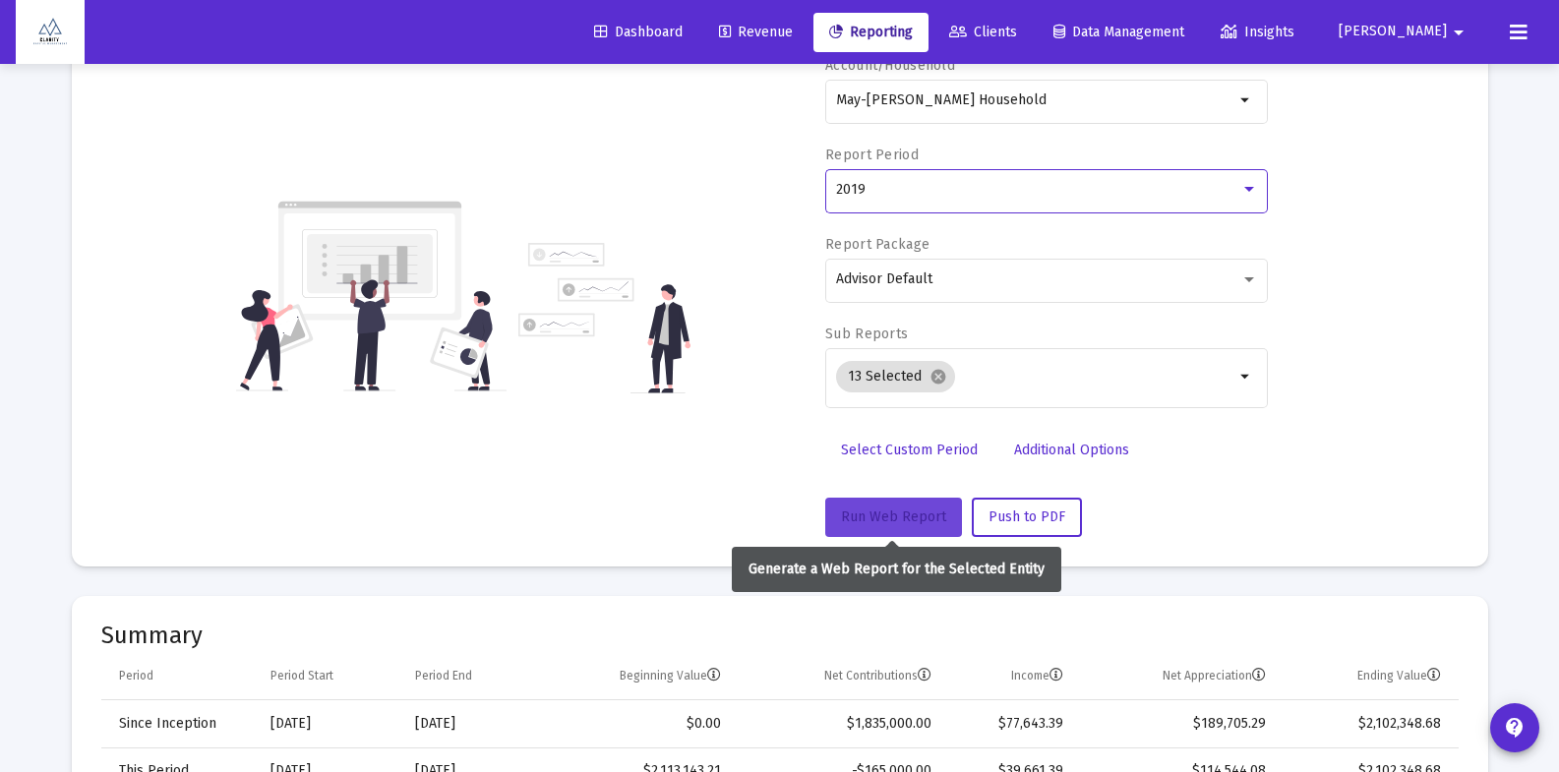
click at [868, 517] on span "Run Web Report" at bounding box center [893, 516] width 105 height 17
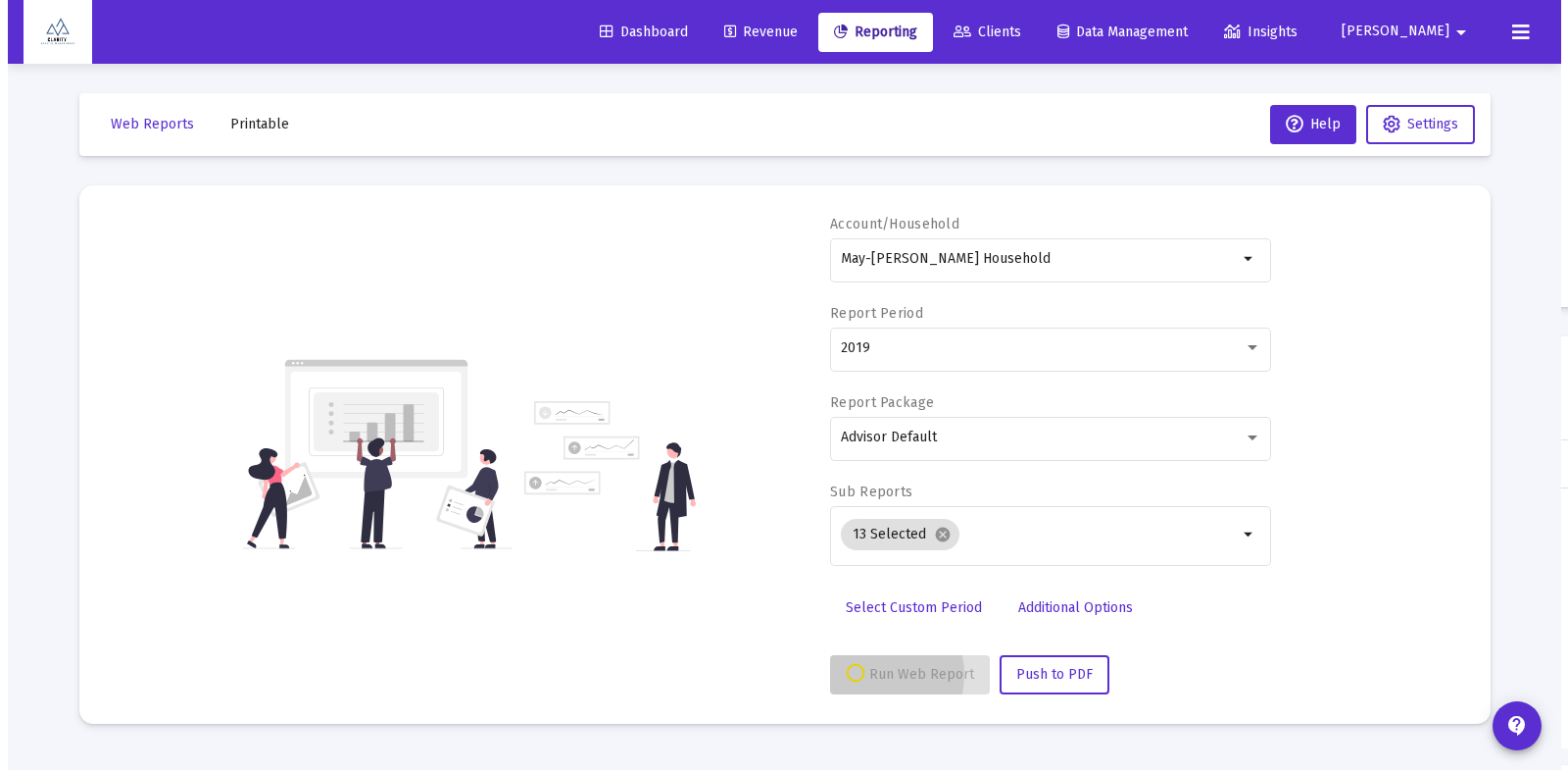
scroll to position [0, 0]
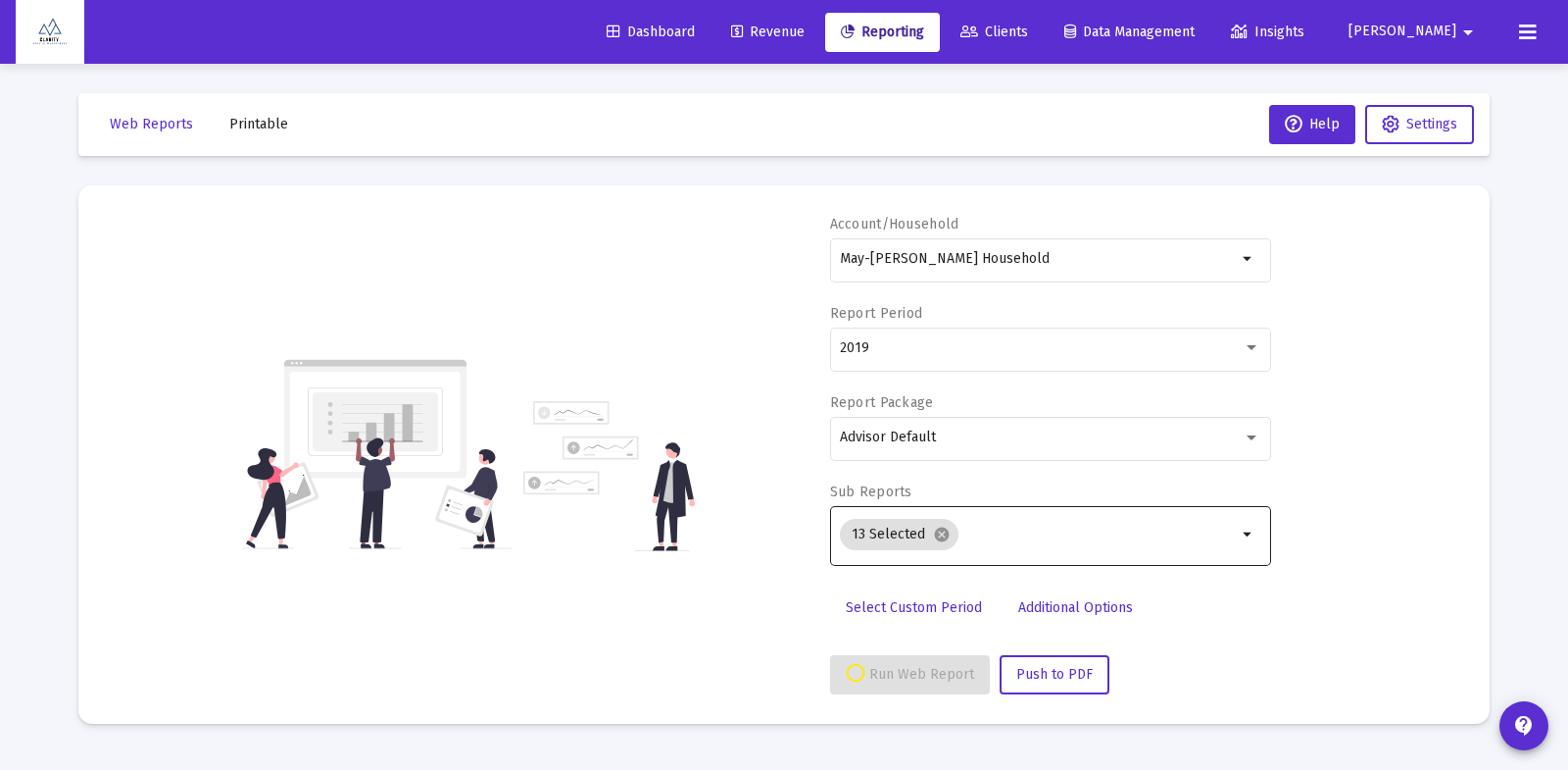
select select "View all"
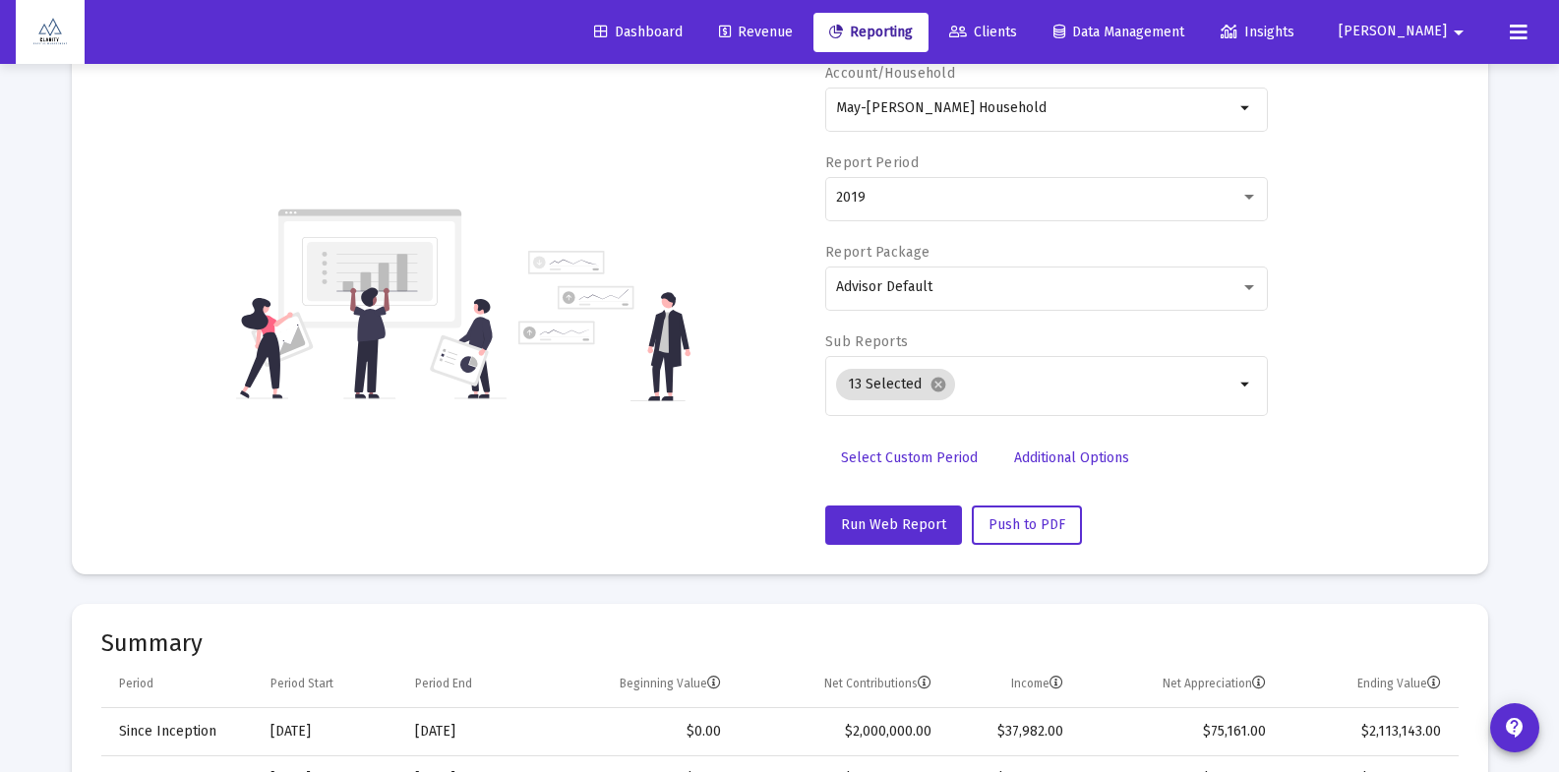
scroll to position [124, 0]
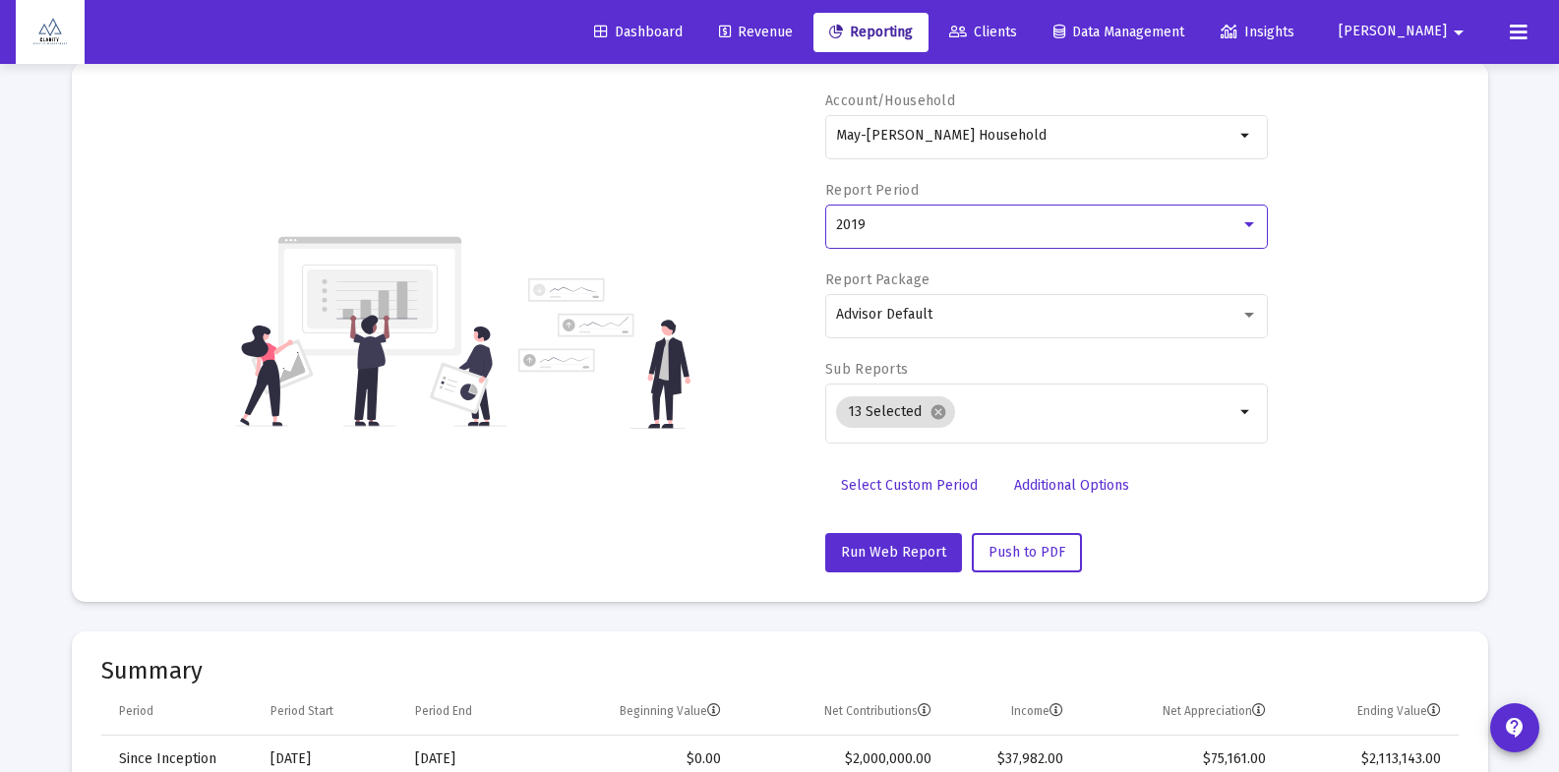
click at [966, 224] on div "2019" at bounding box center [1038, 225] width 404 height 16
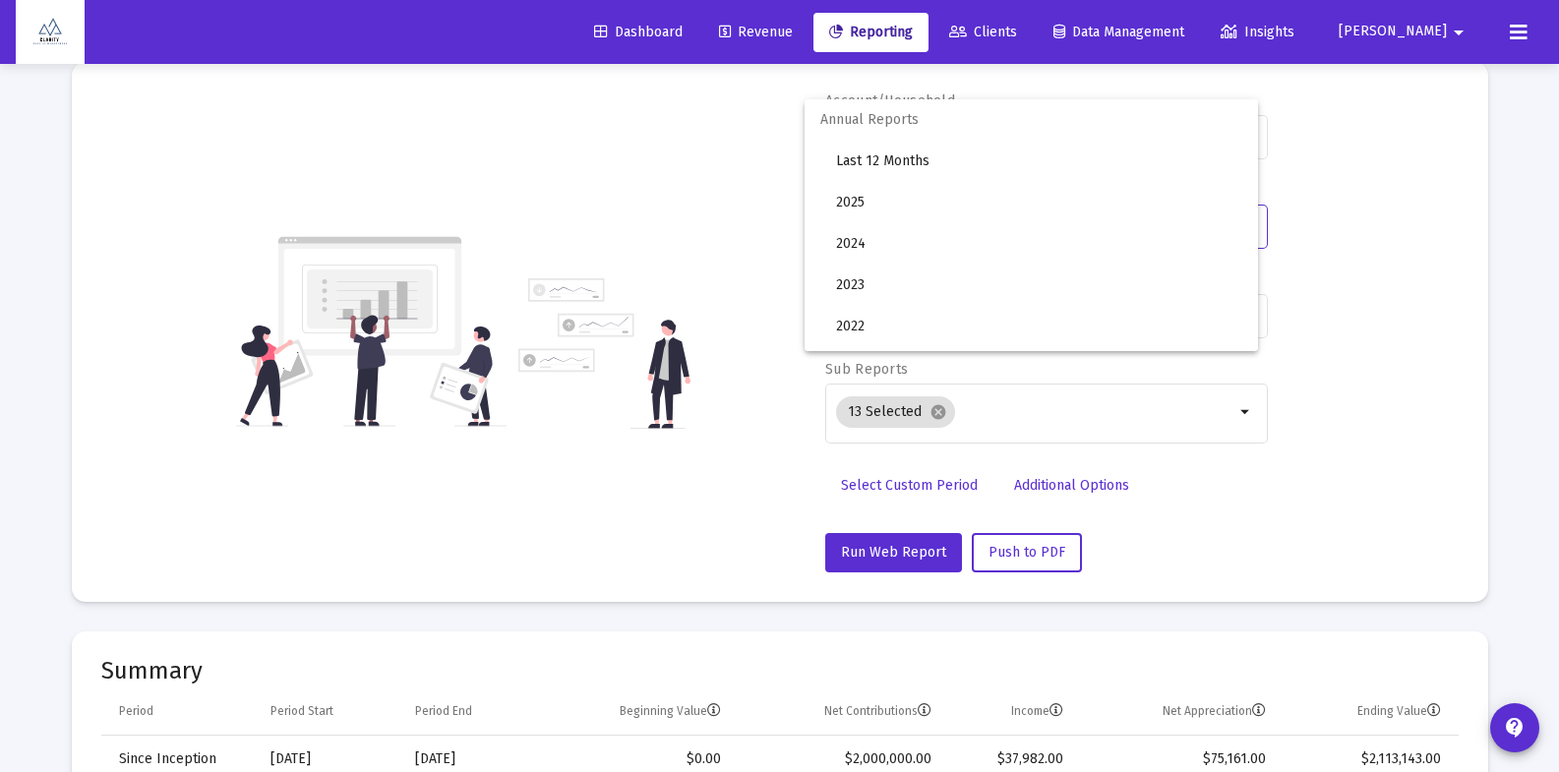
scroll to position [225, 0]
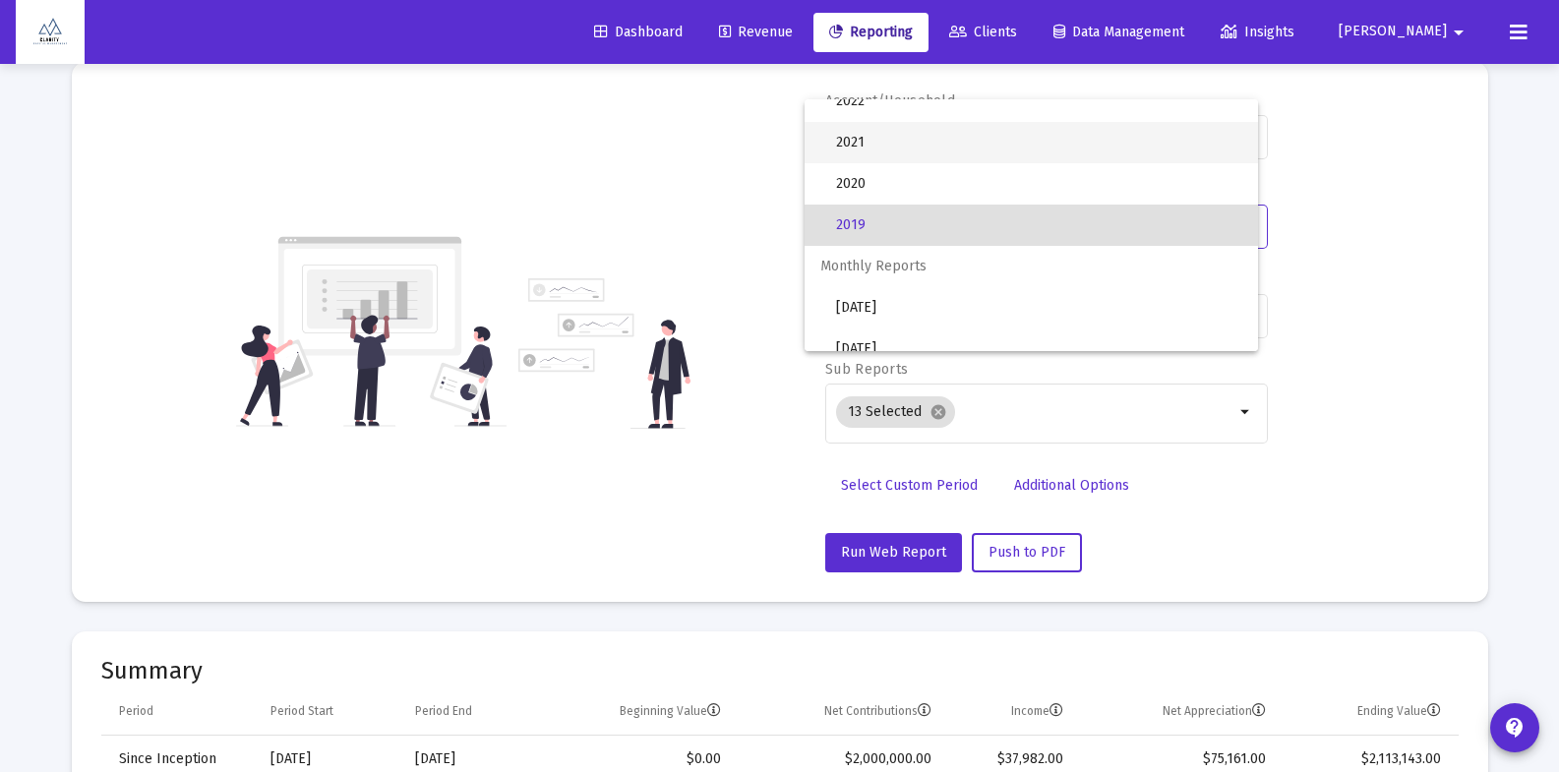
click at [964, 152] on span "2021" at bounding box center [1039, 142] width 406 height 41
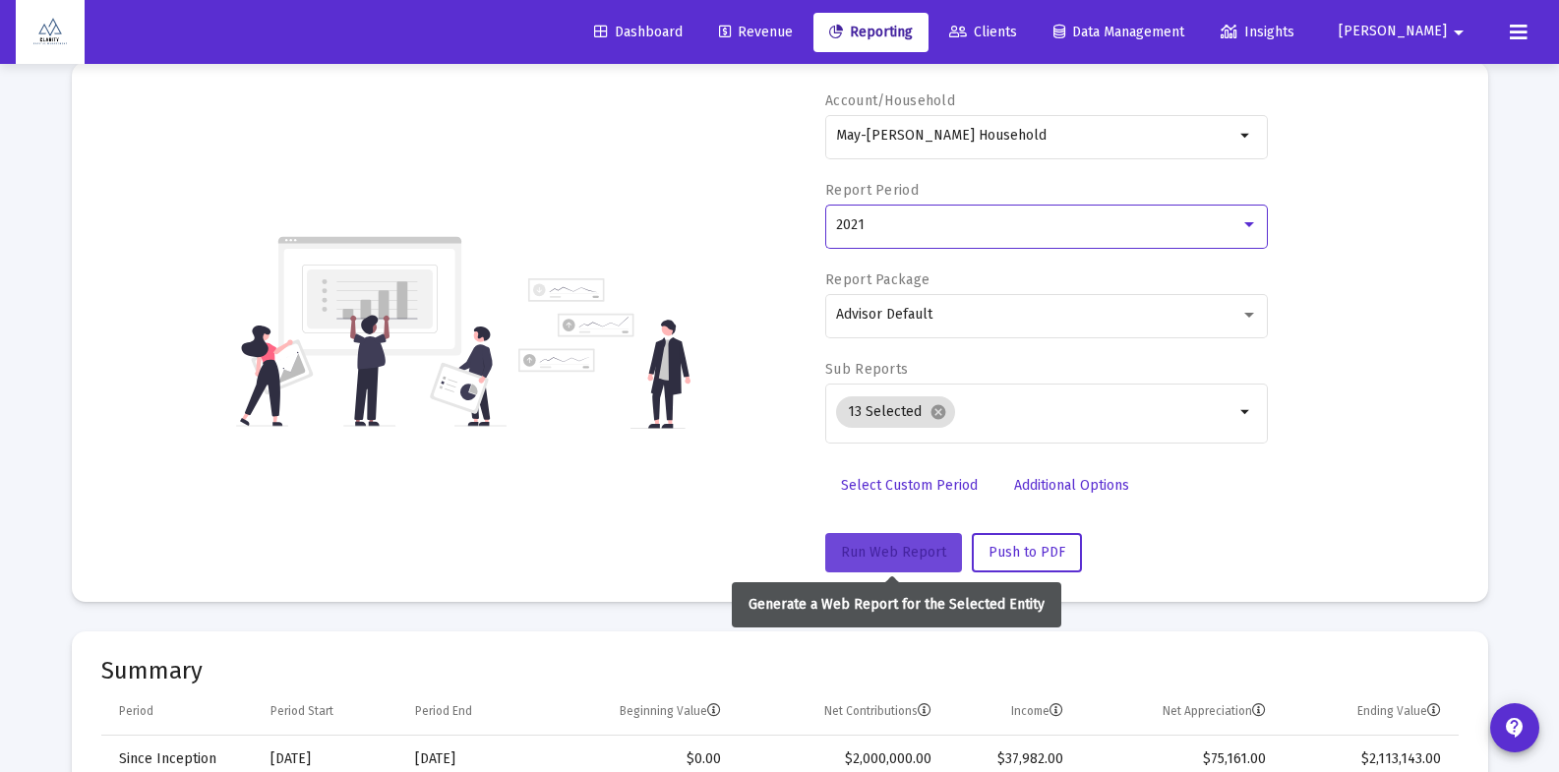
click at [887, 554] on span "Run Web Report" at bounding box center [893, 552] width 105 height 17
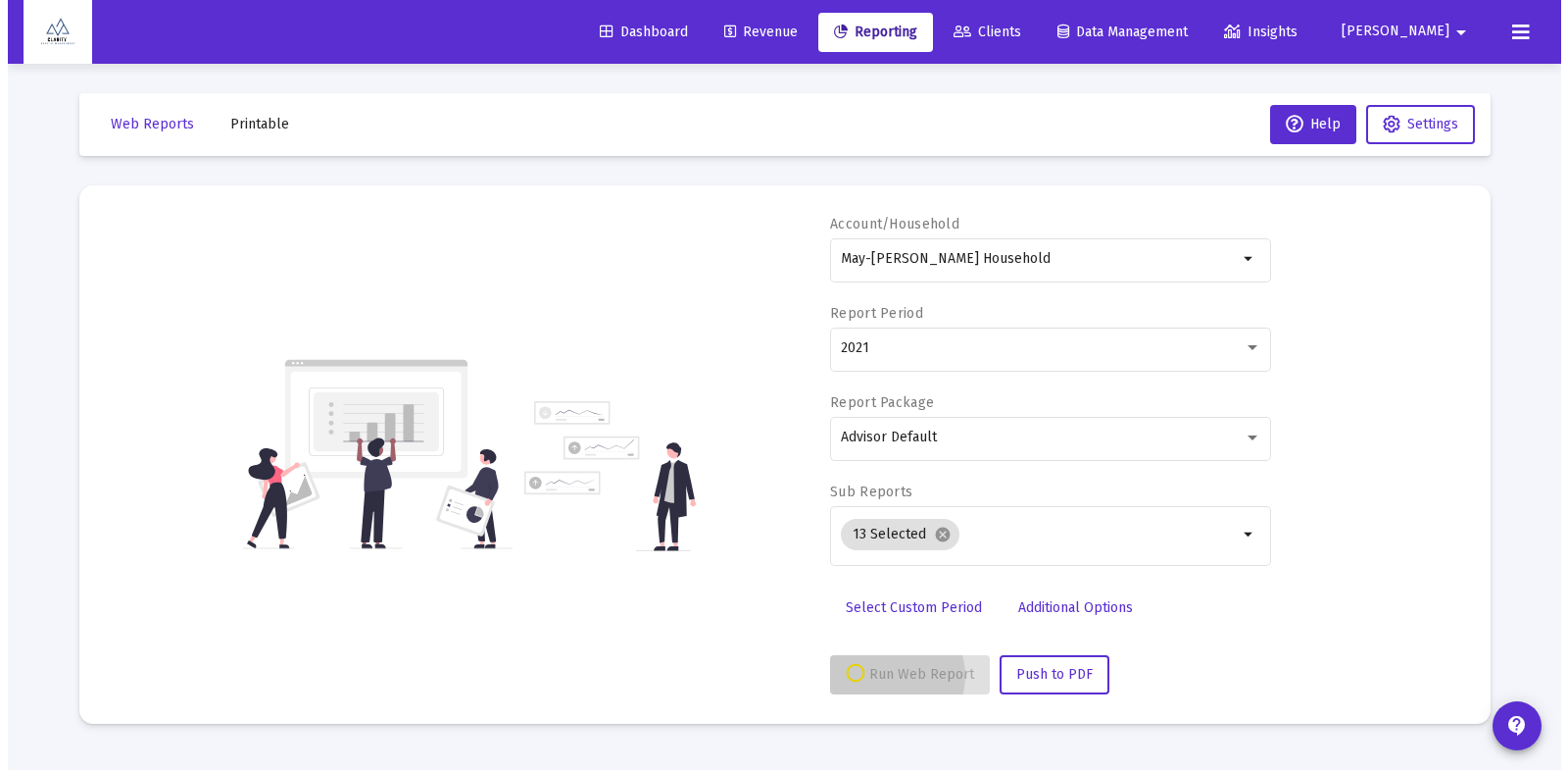
scroll to position [0, 0]
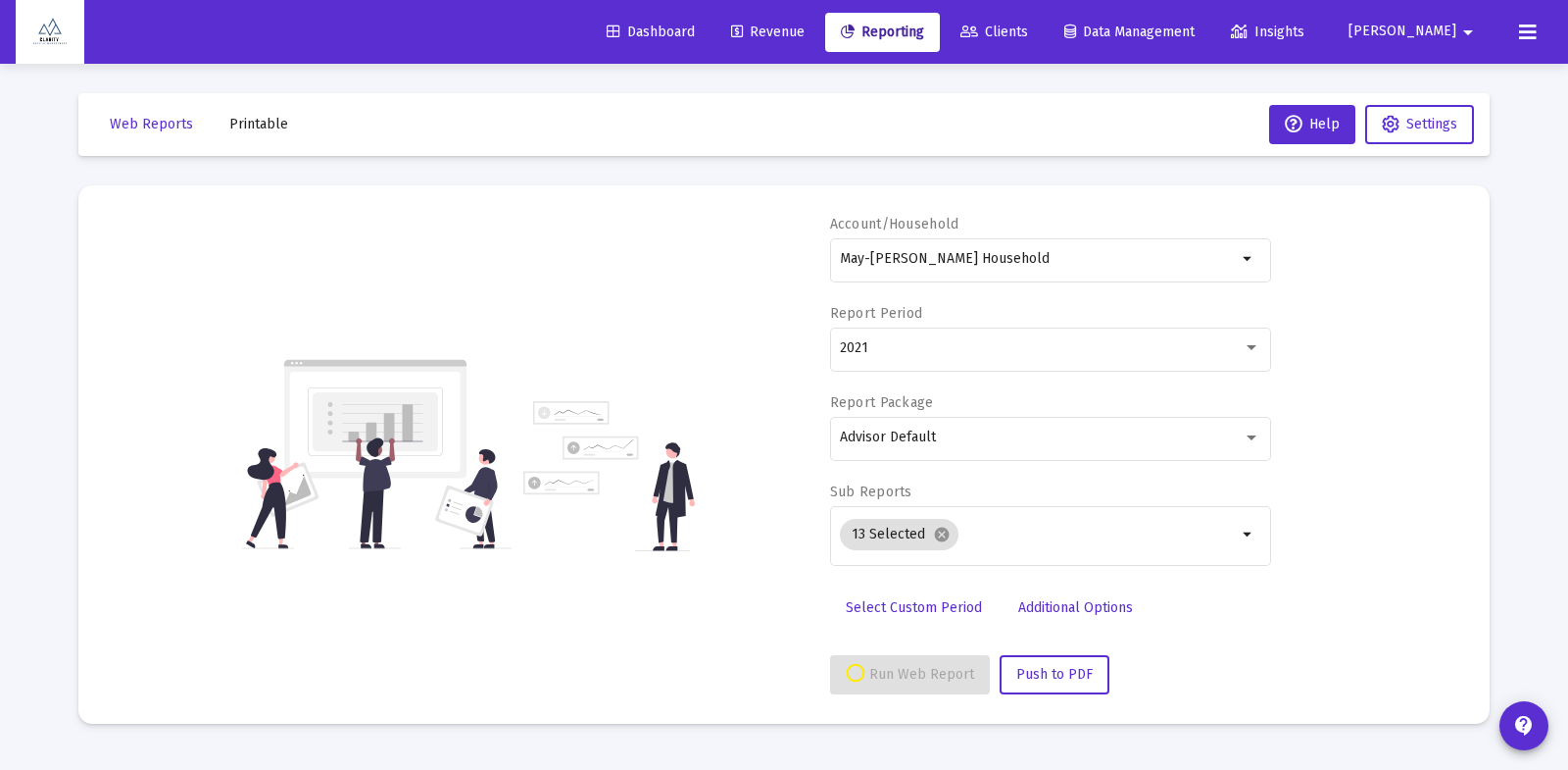
select select "View 1 year"
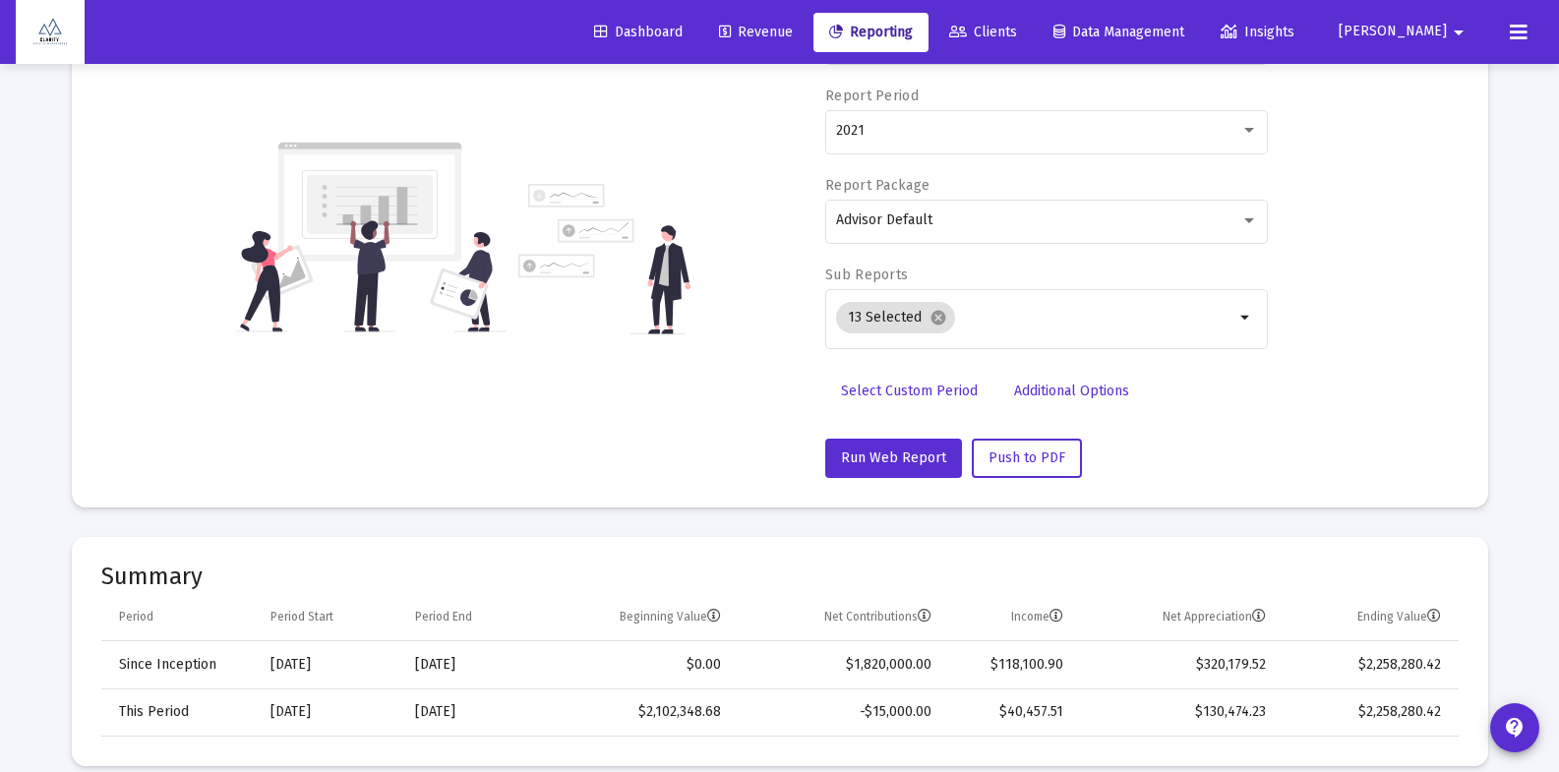
scroll to position [151, 0]
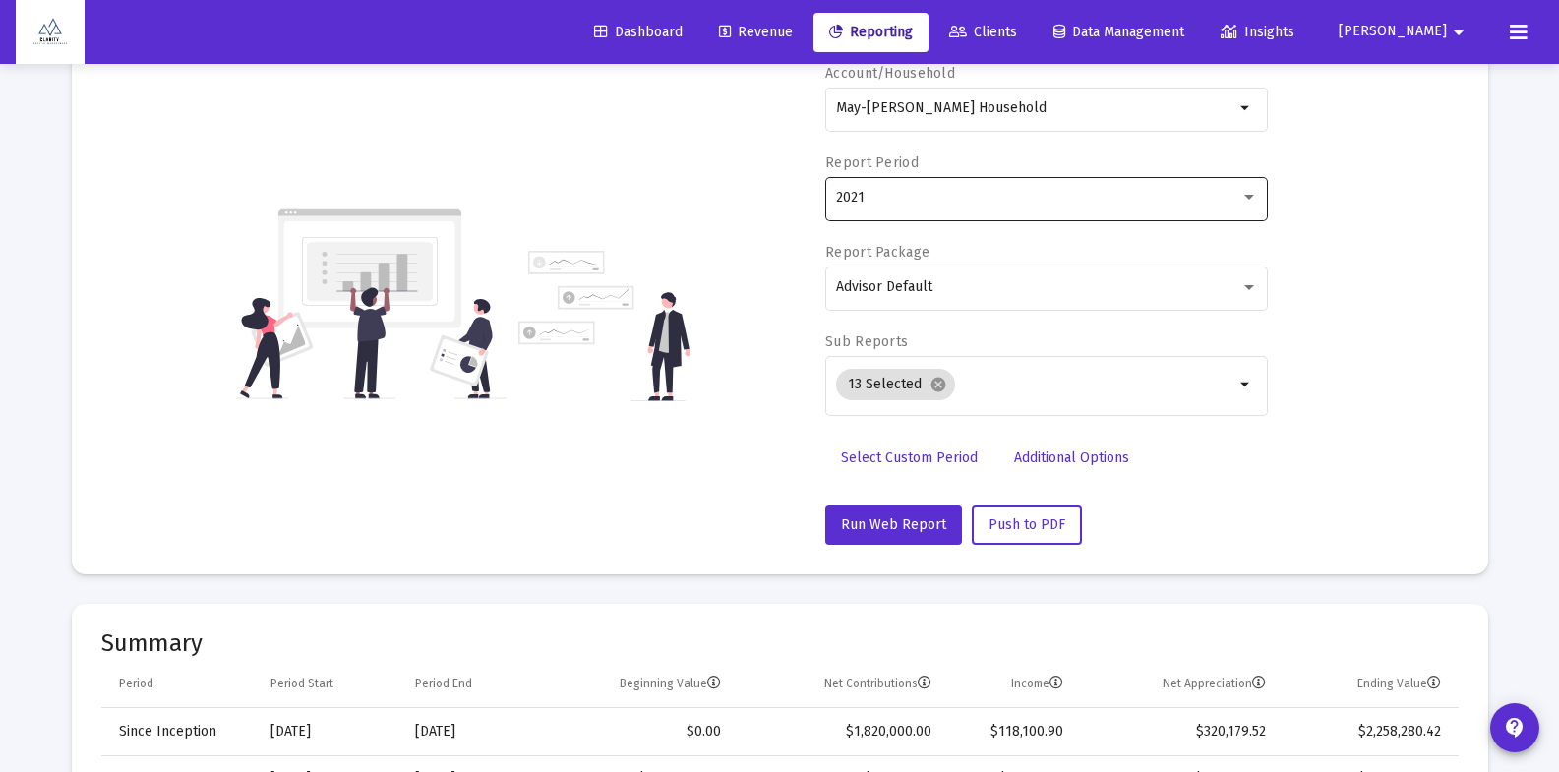
click at [928, 203] on div "2021" at bounding box center [1038, 198] width 404 height 16
click at [927, 202] on div "2021" at bounding box center [1038, 198] width 404 height 16
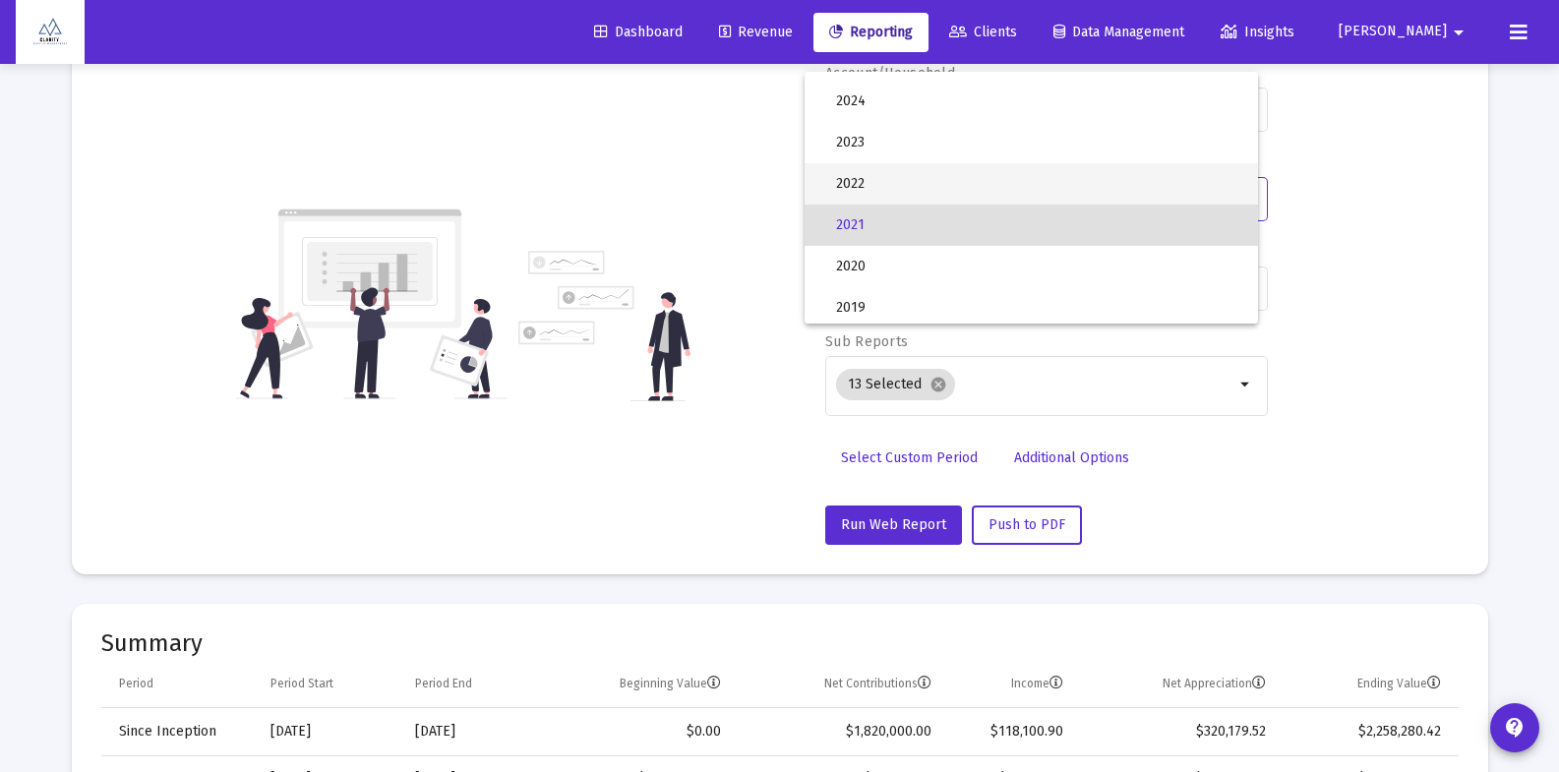
scroll to position [113, 0]
click at [902, 183] on span "2022" at bounding box center [1039, 185] width 406 height 41
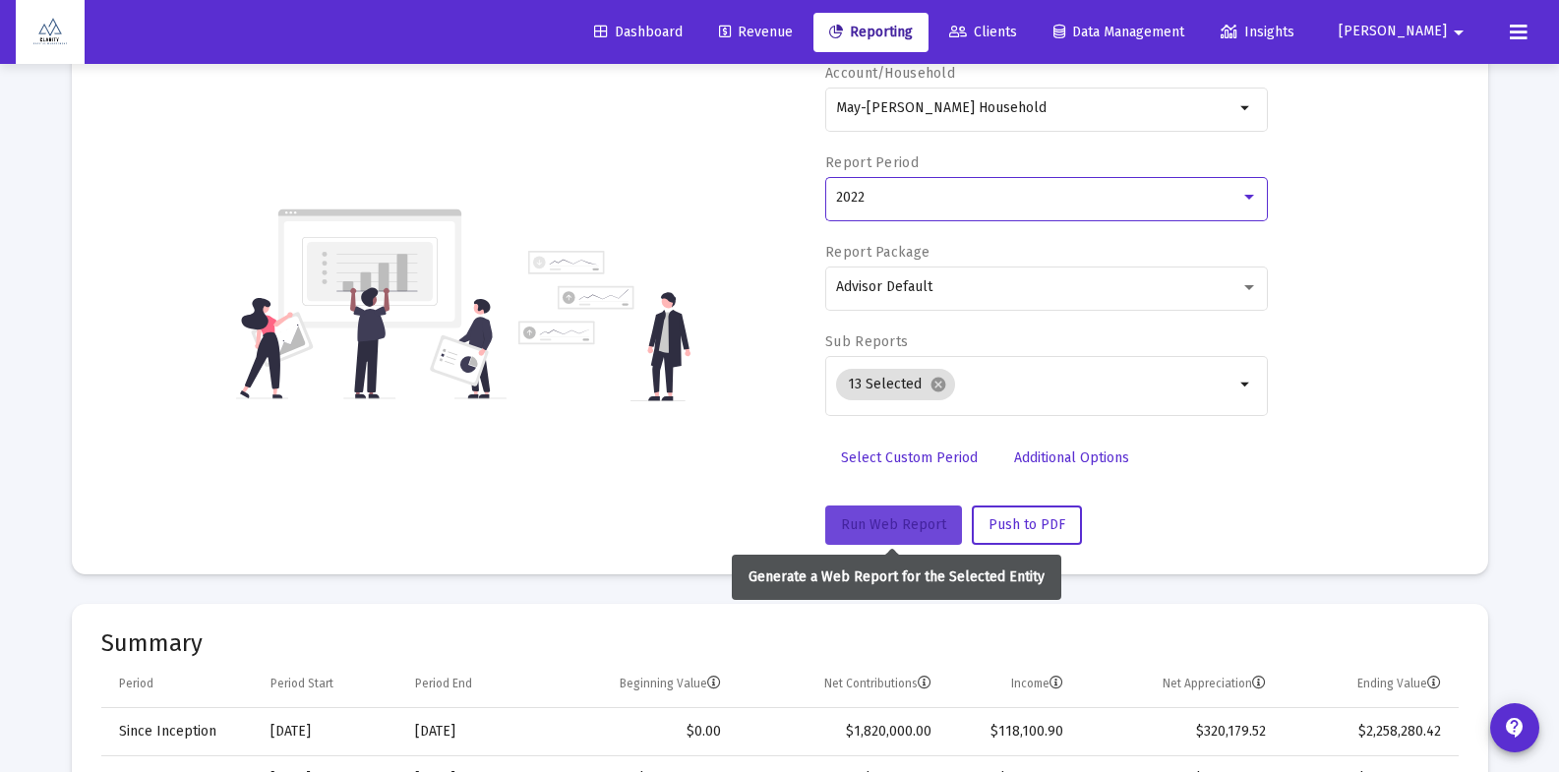
click at [858, 526] on span "Run Web Report" at bounding box center [893, 524] width 105 height 17
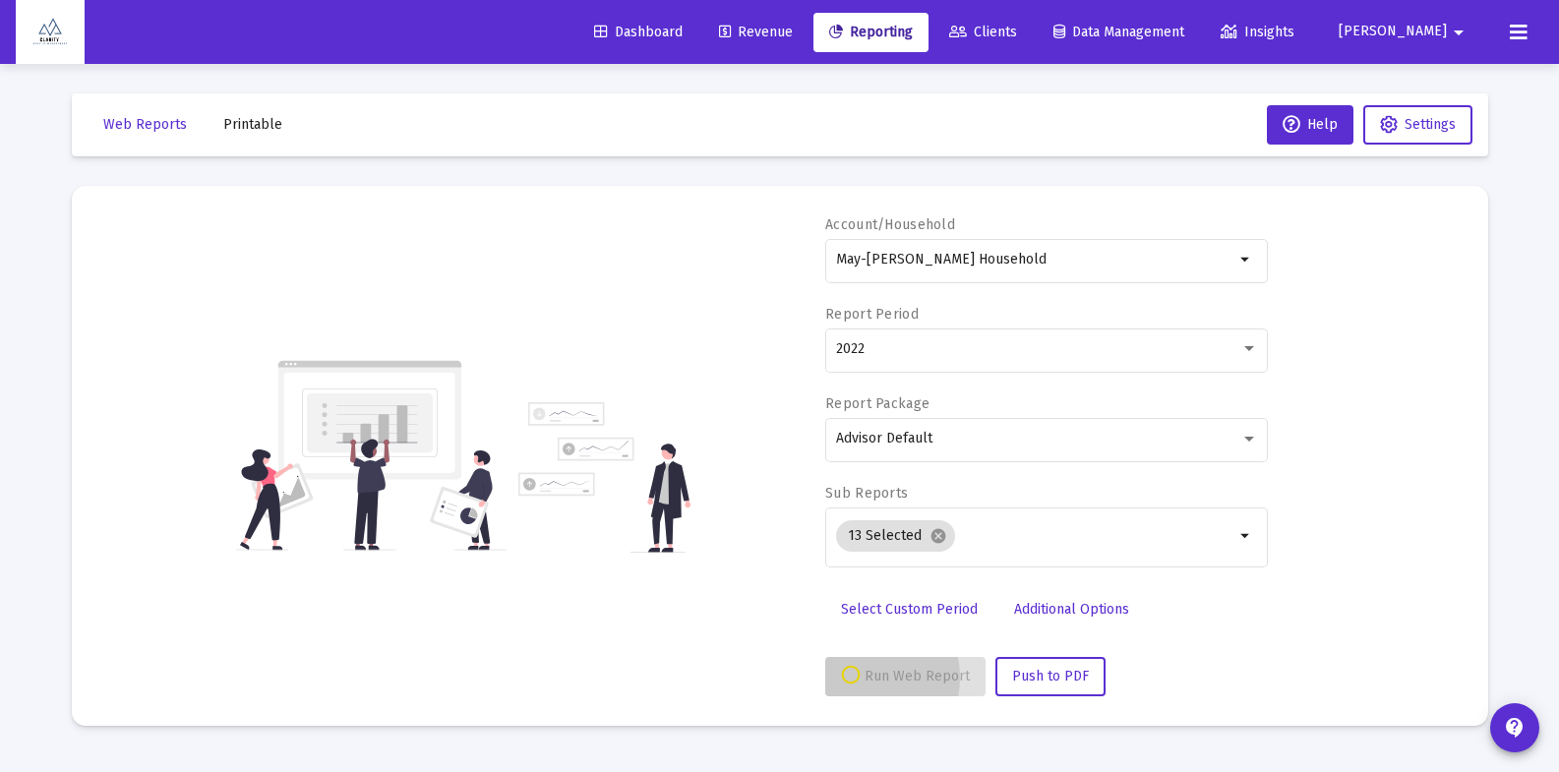
scroll to position [0, 0]
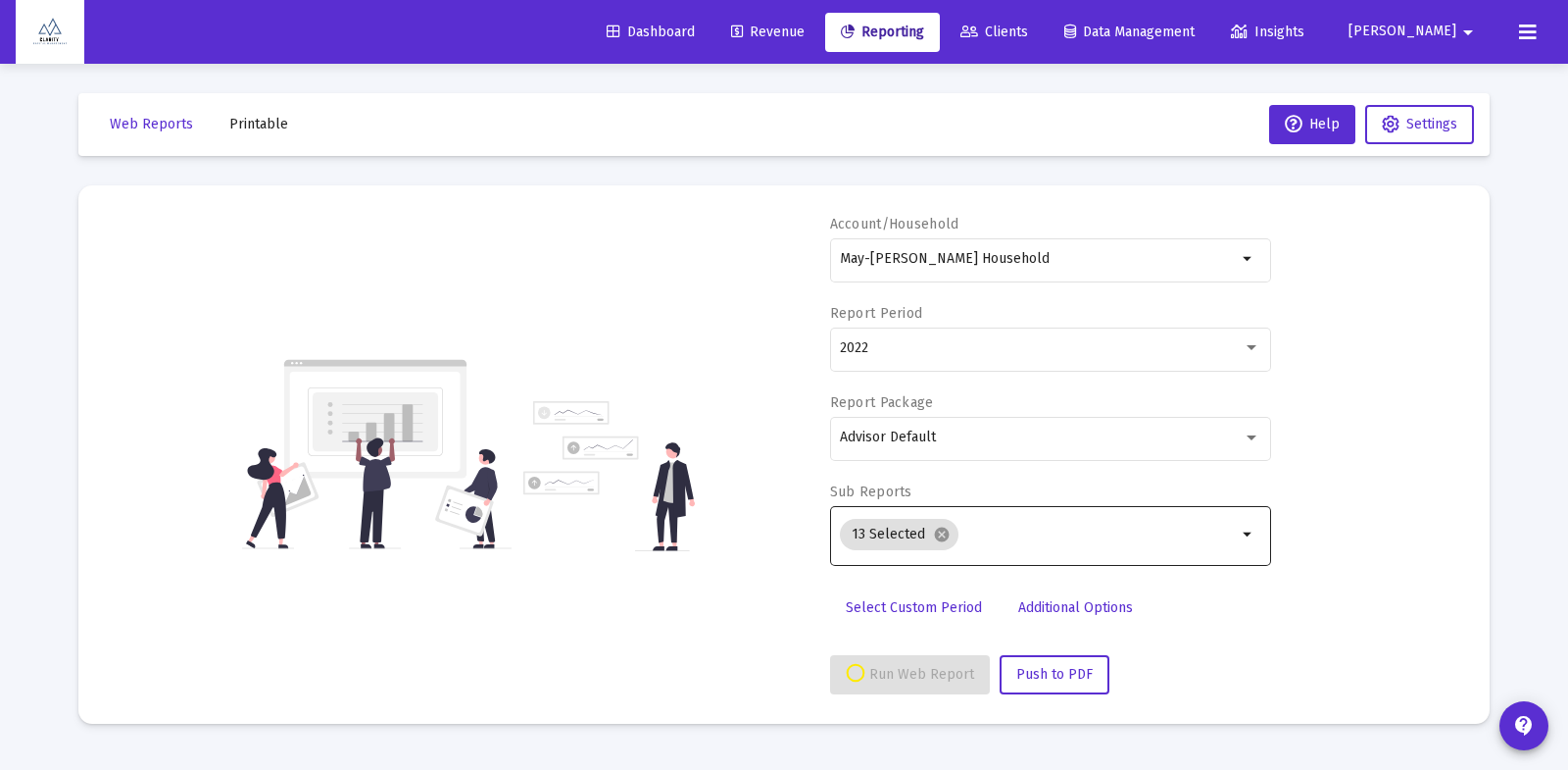
select select "View 1 year"
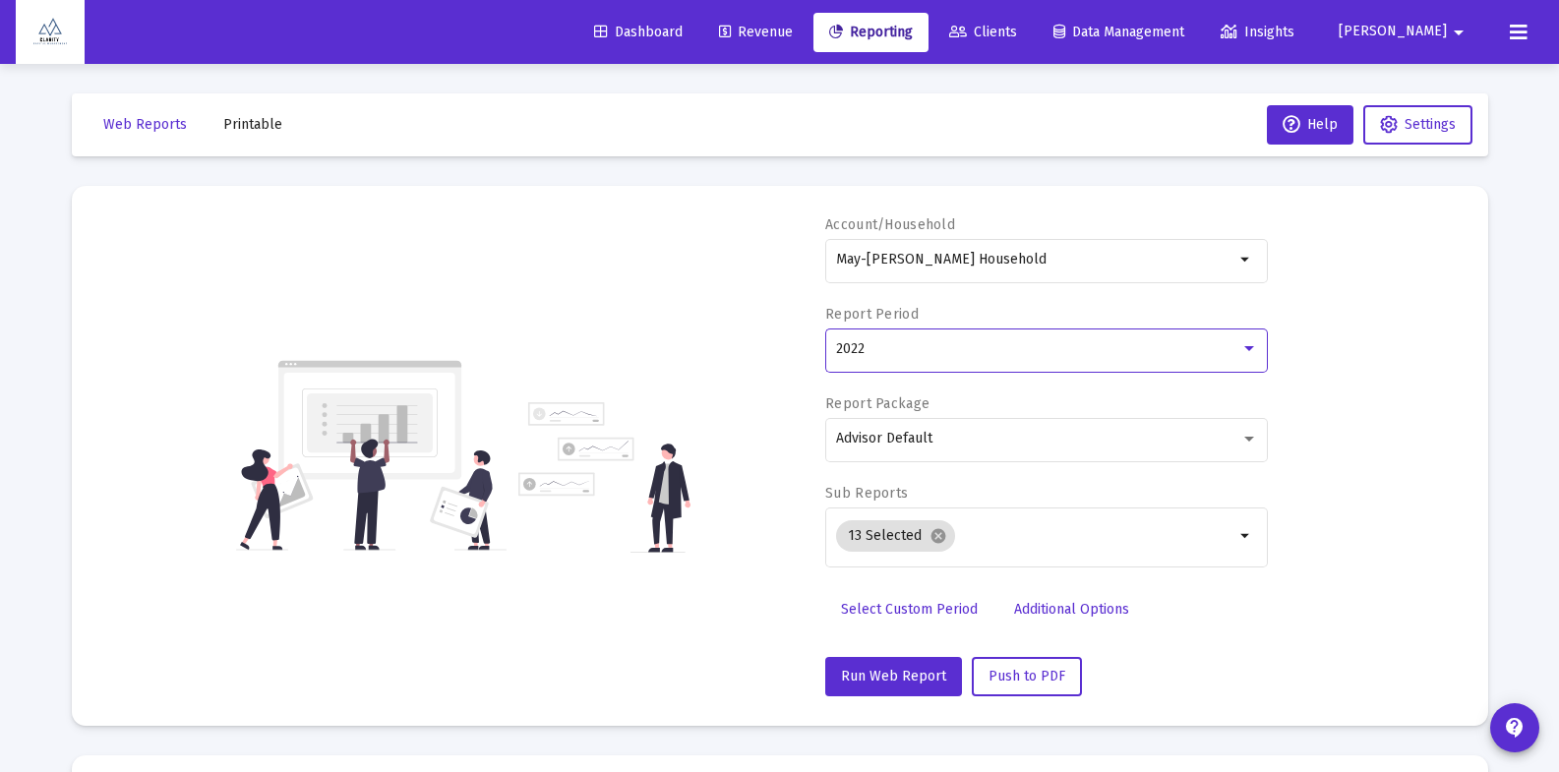
click at [900, 350] on div "2022" at bounding box center [1038, 349] width 404 height 16
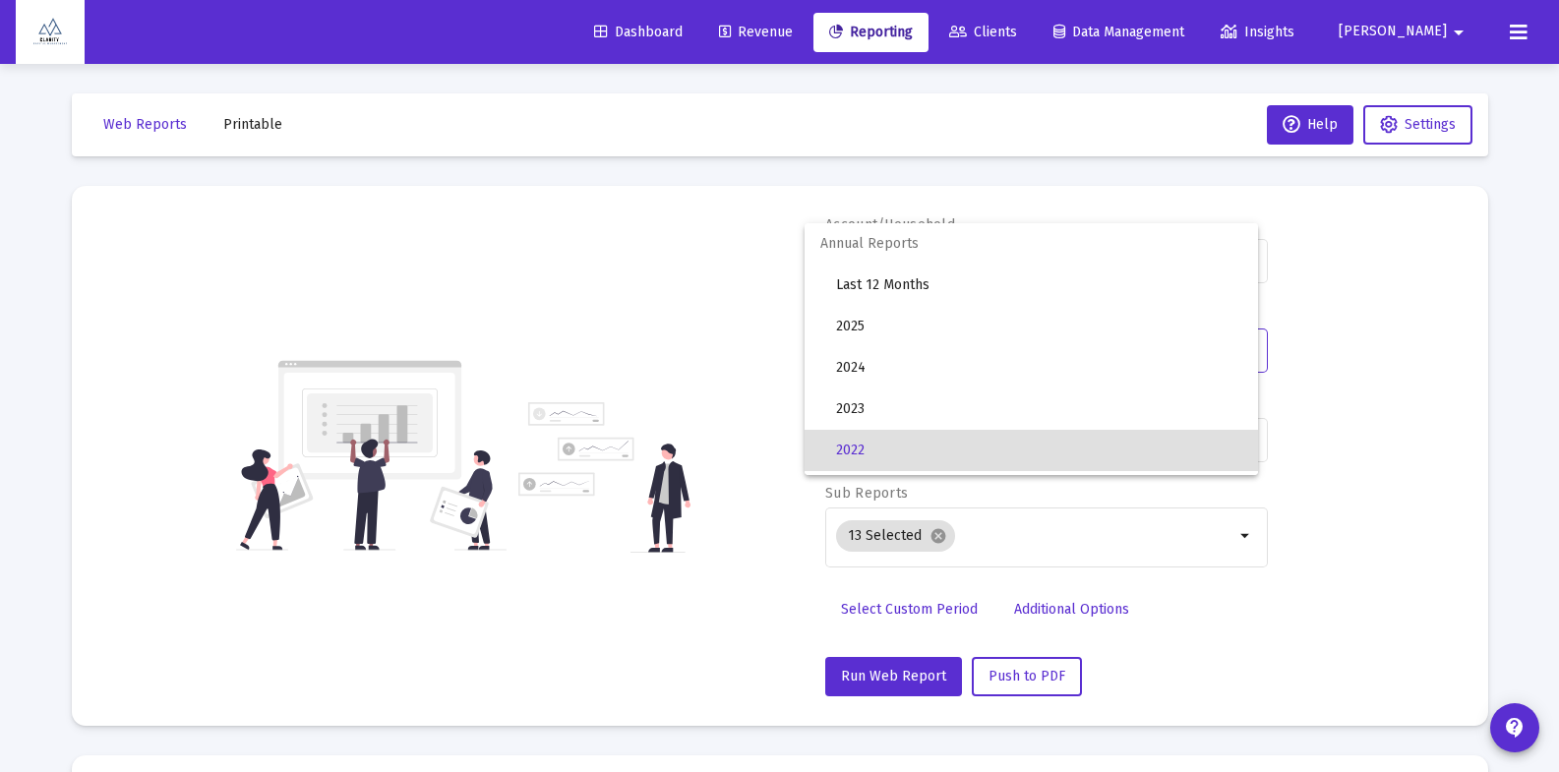
scroll to position [101, 0]
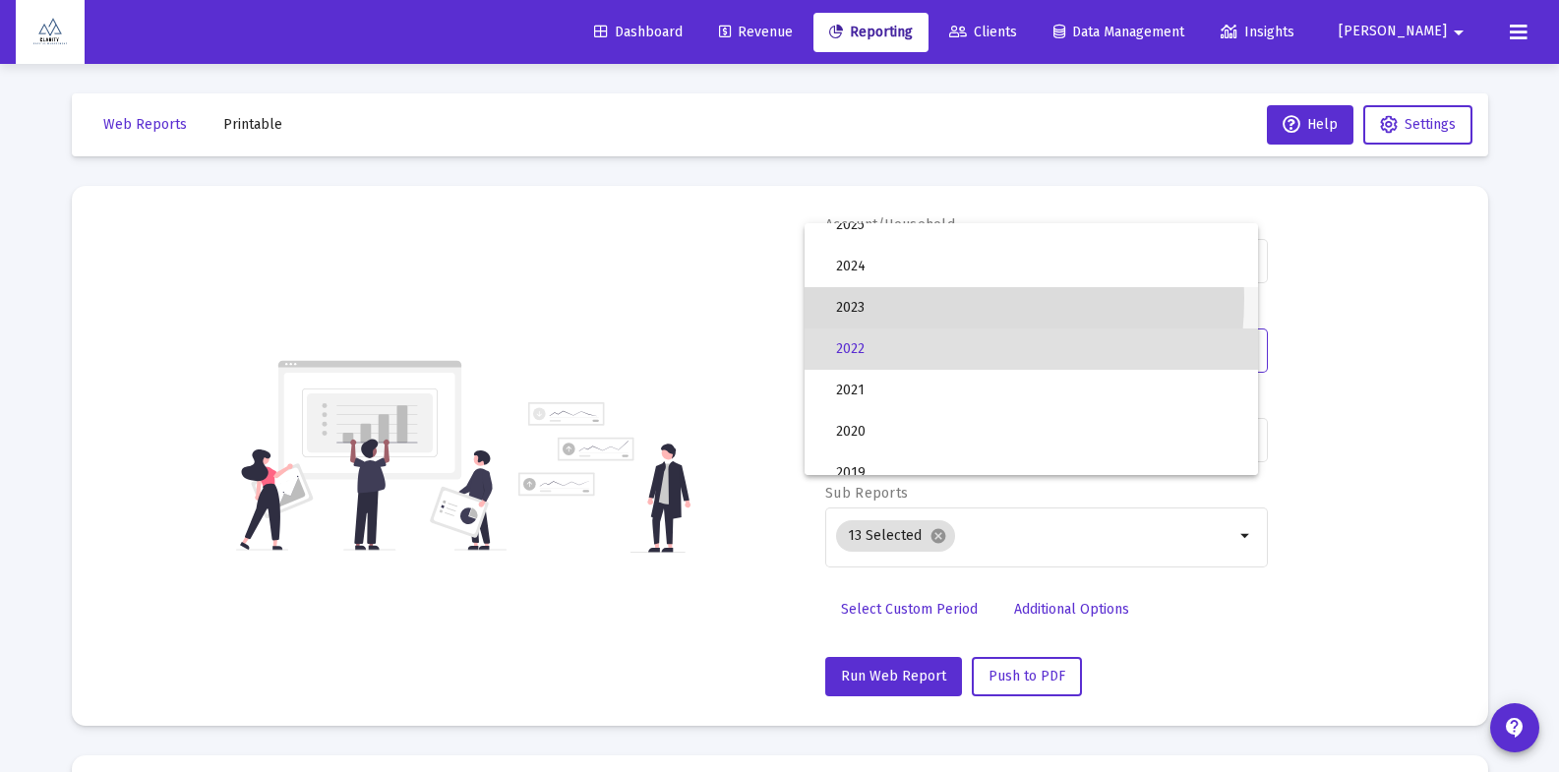
click at [879, 298] on span "2023" at bounding box center [1039, 307] width 406 height 41
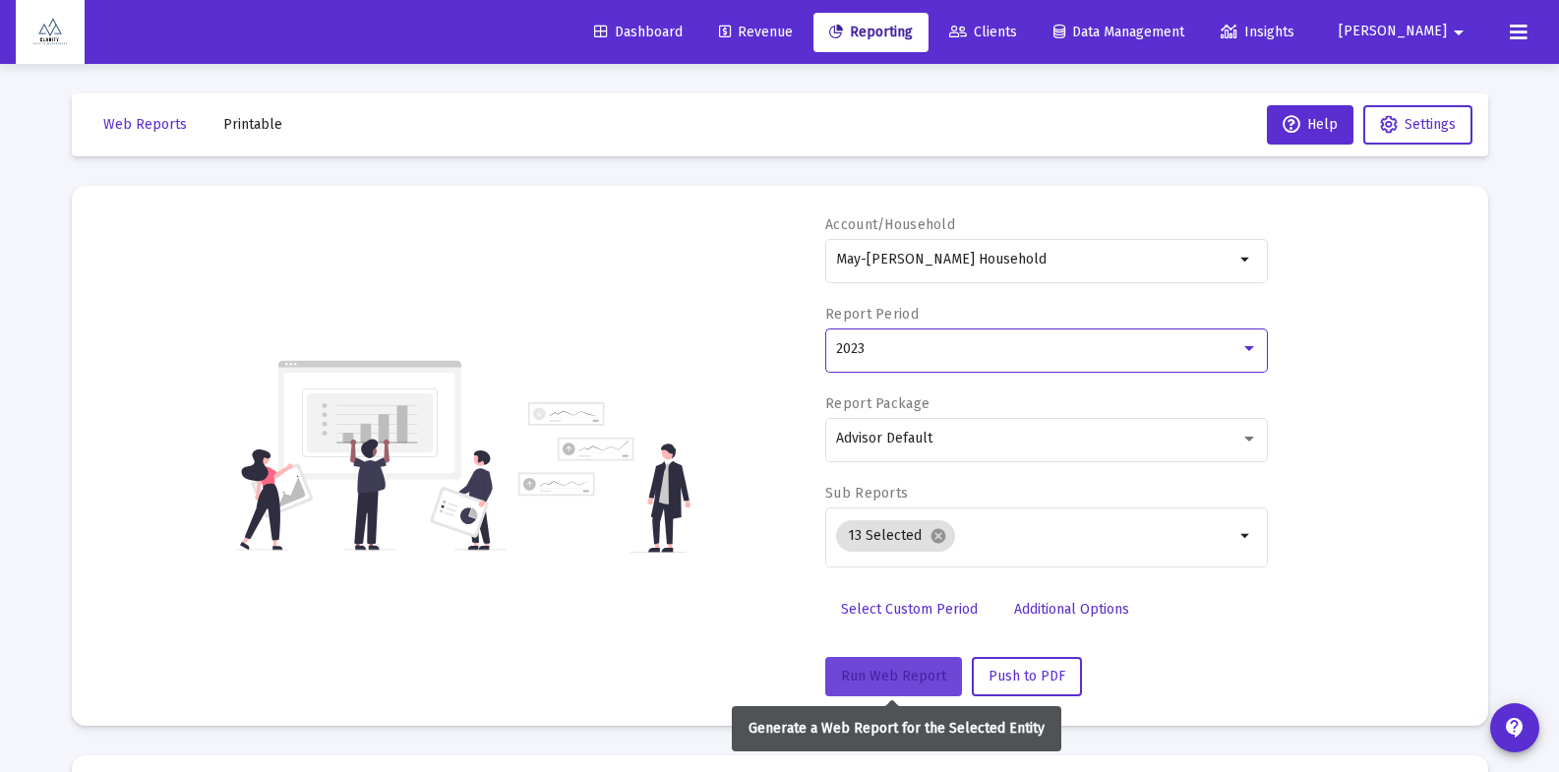
click at [893, 683] on span "Run Web Report" at bounding box center [893, 676] width 105 height 17
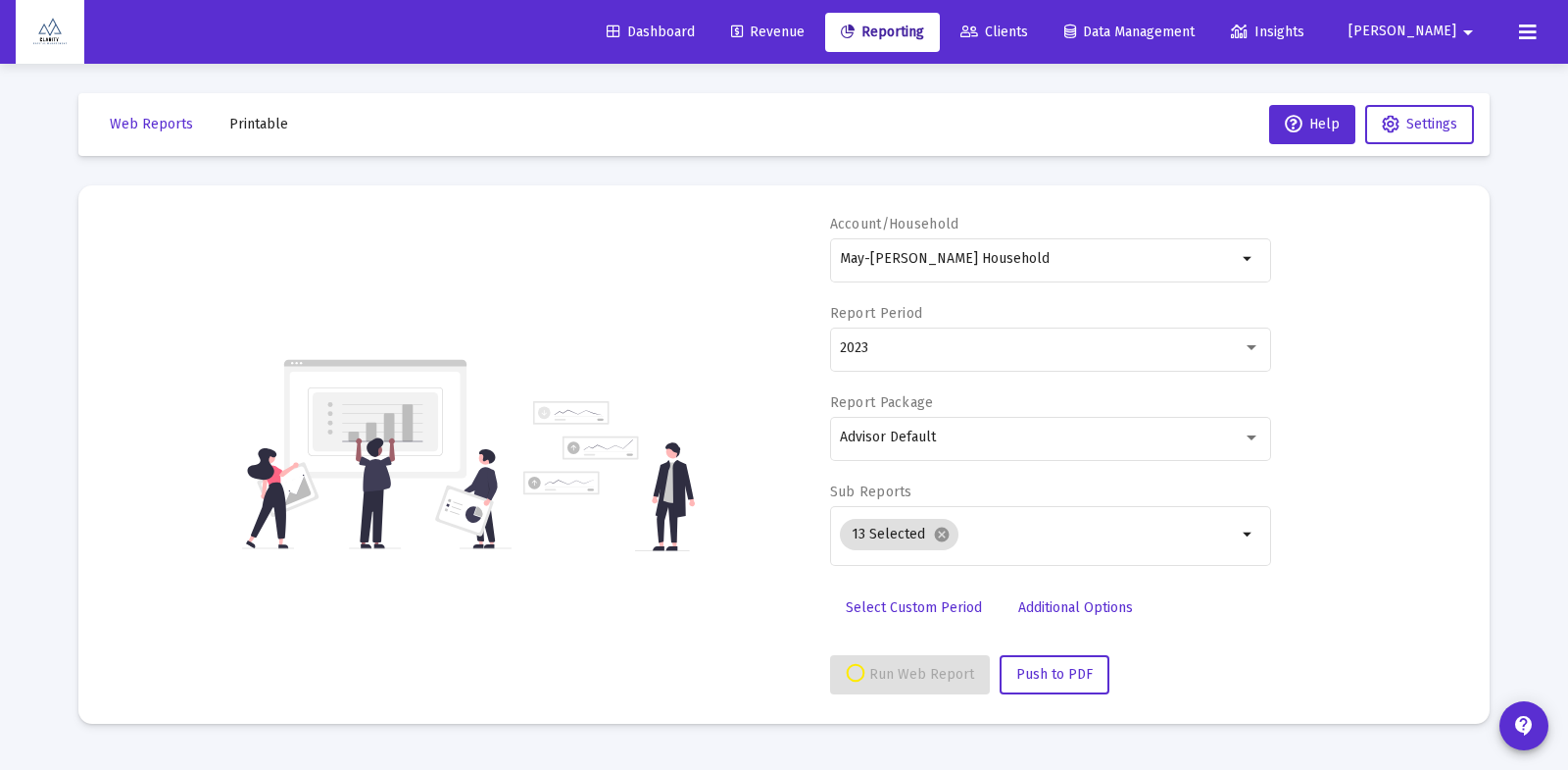
select select "View 1 year"
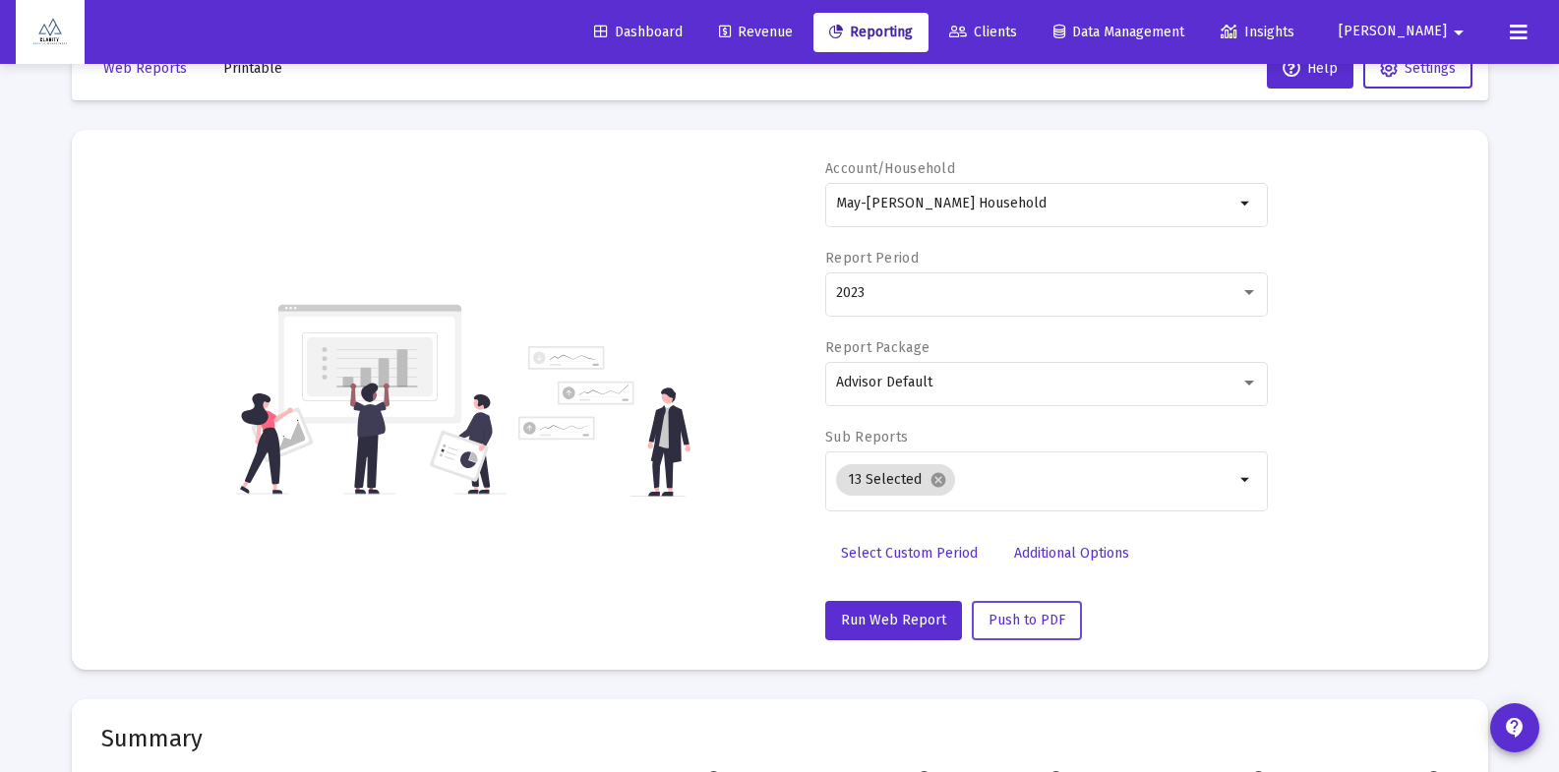
scroll to position [63, 0]
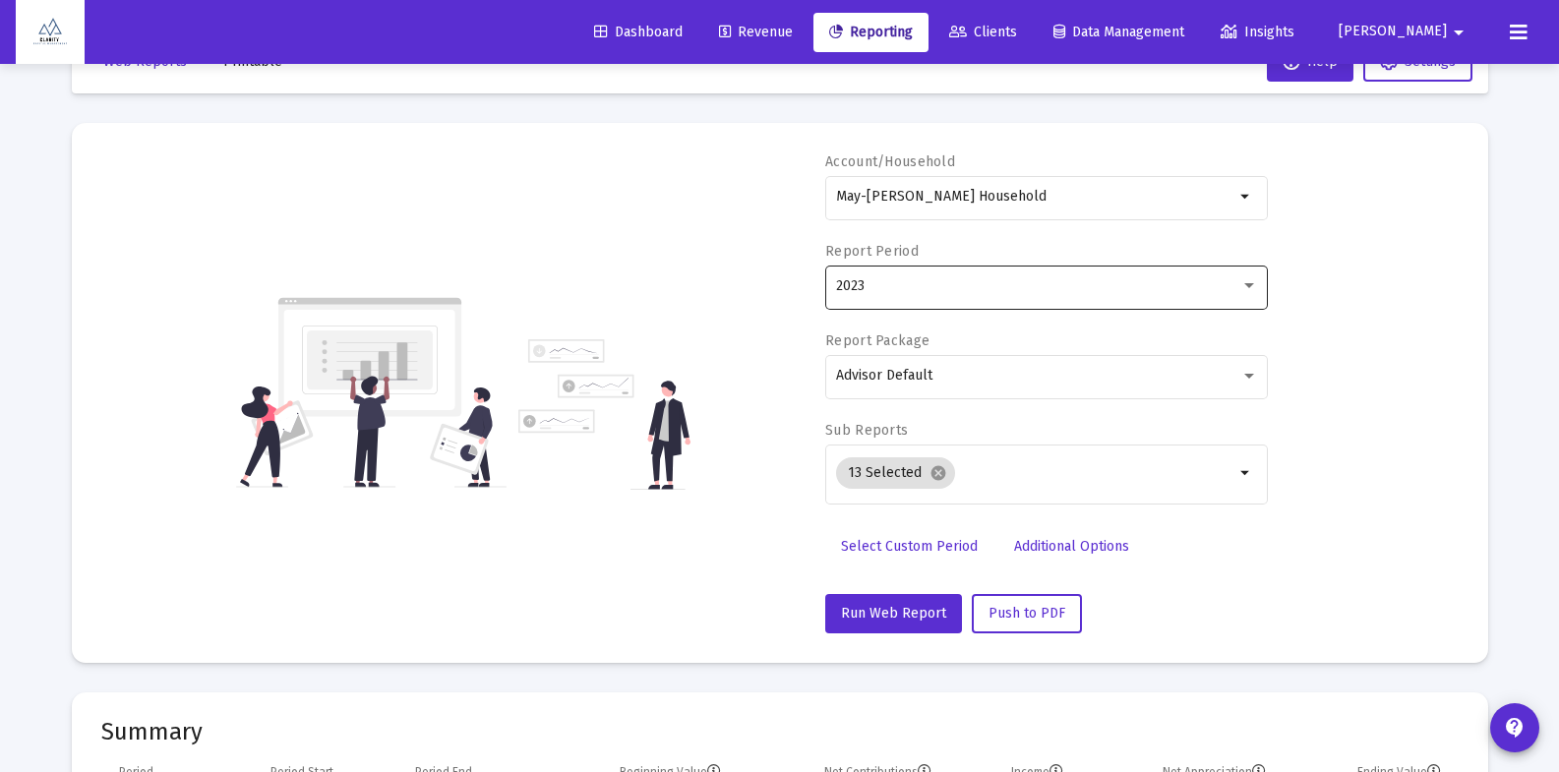
click at [918, 289] on div "2023" at bounding box center [1038, 286] width 404 height 16
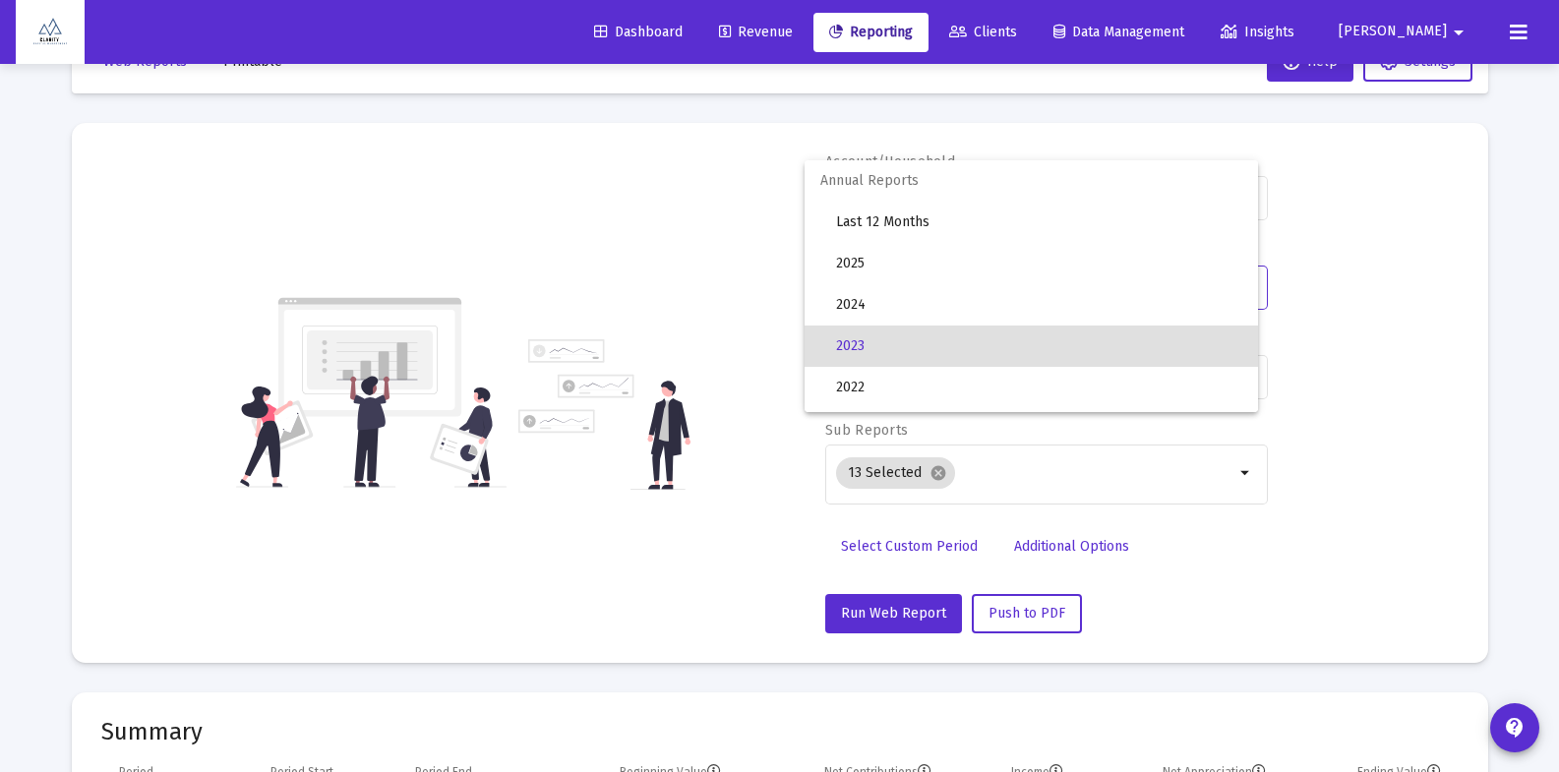
scroll to position [60, 0]
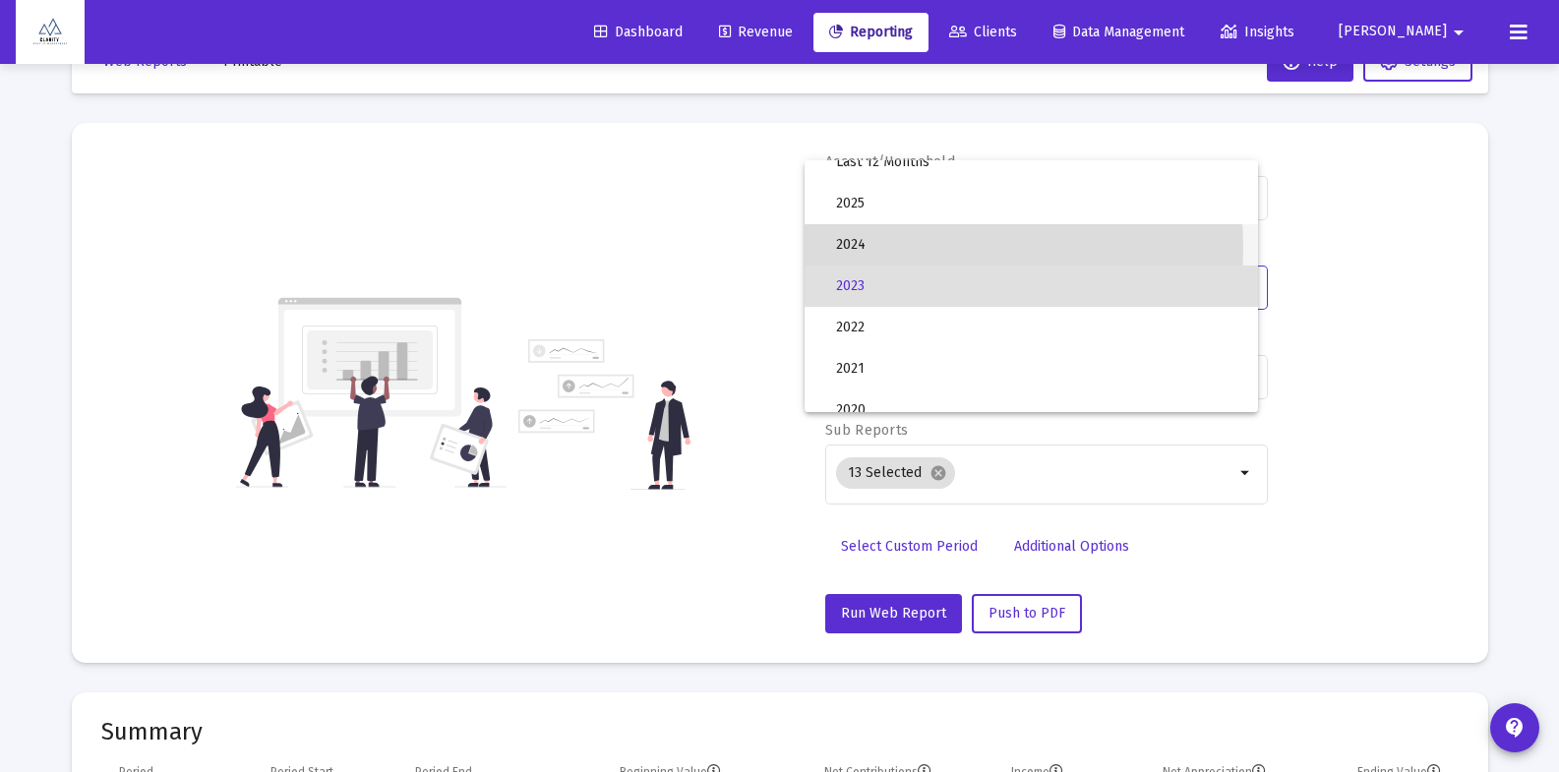
click at [881, 249] on span "2024" at bounding box center [1039, 244] width 406 height 41
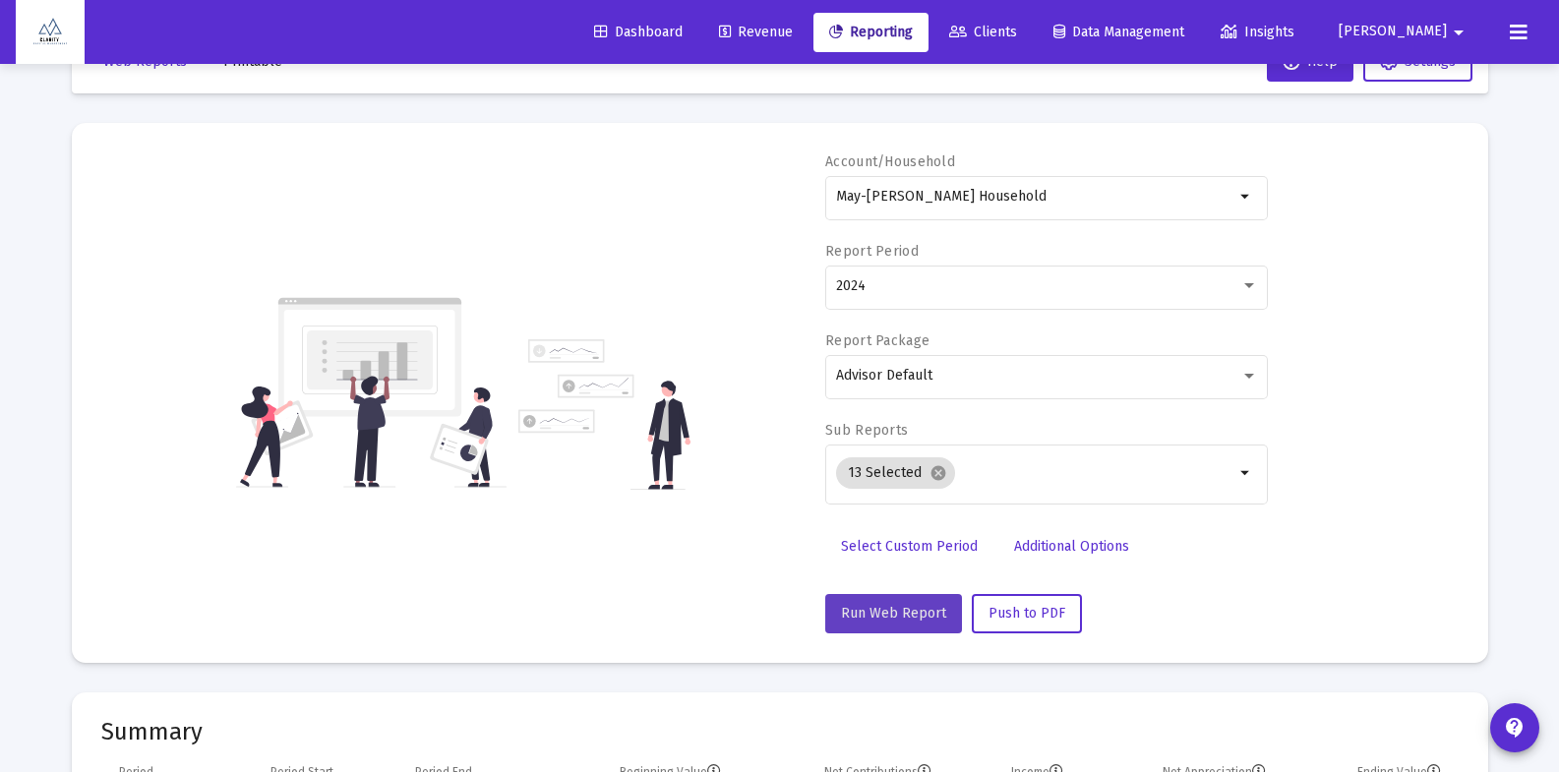
click at [911, 610] on span "Run Web Report" at bounding box center [893, 613] width 105 height 17
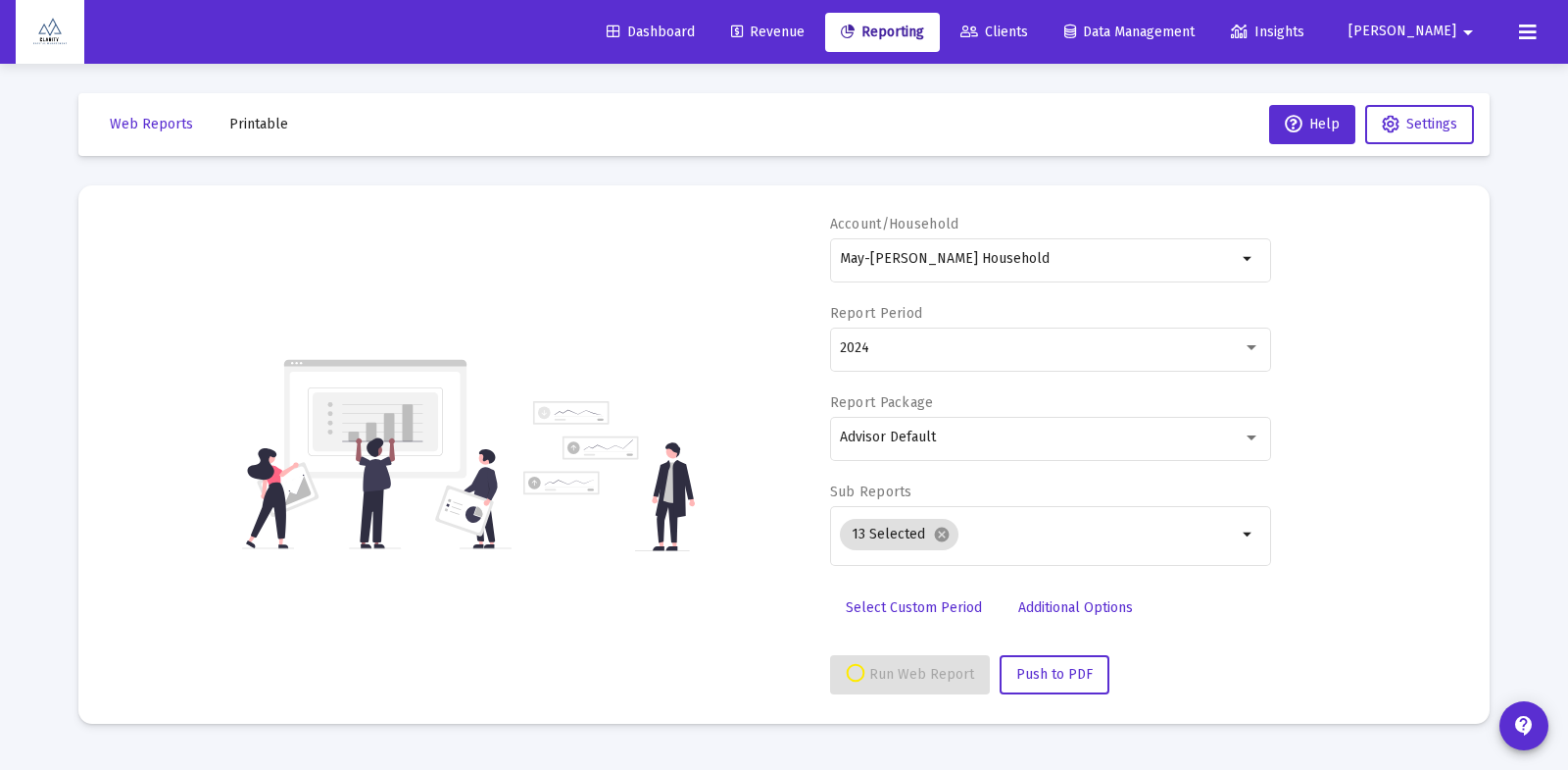
select select "View 1 year"
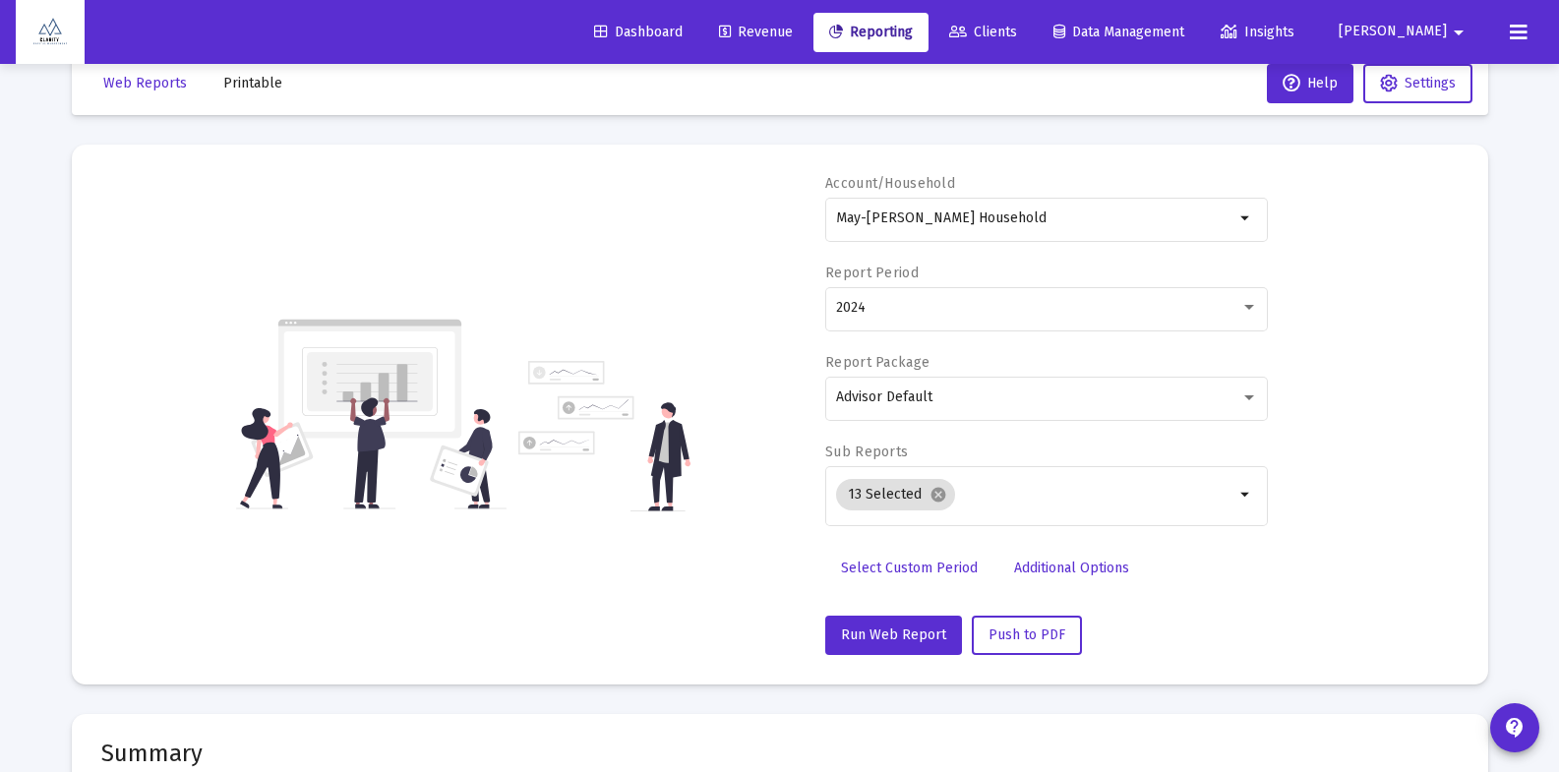
scroll to position [37, 0]
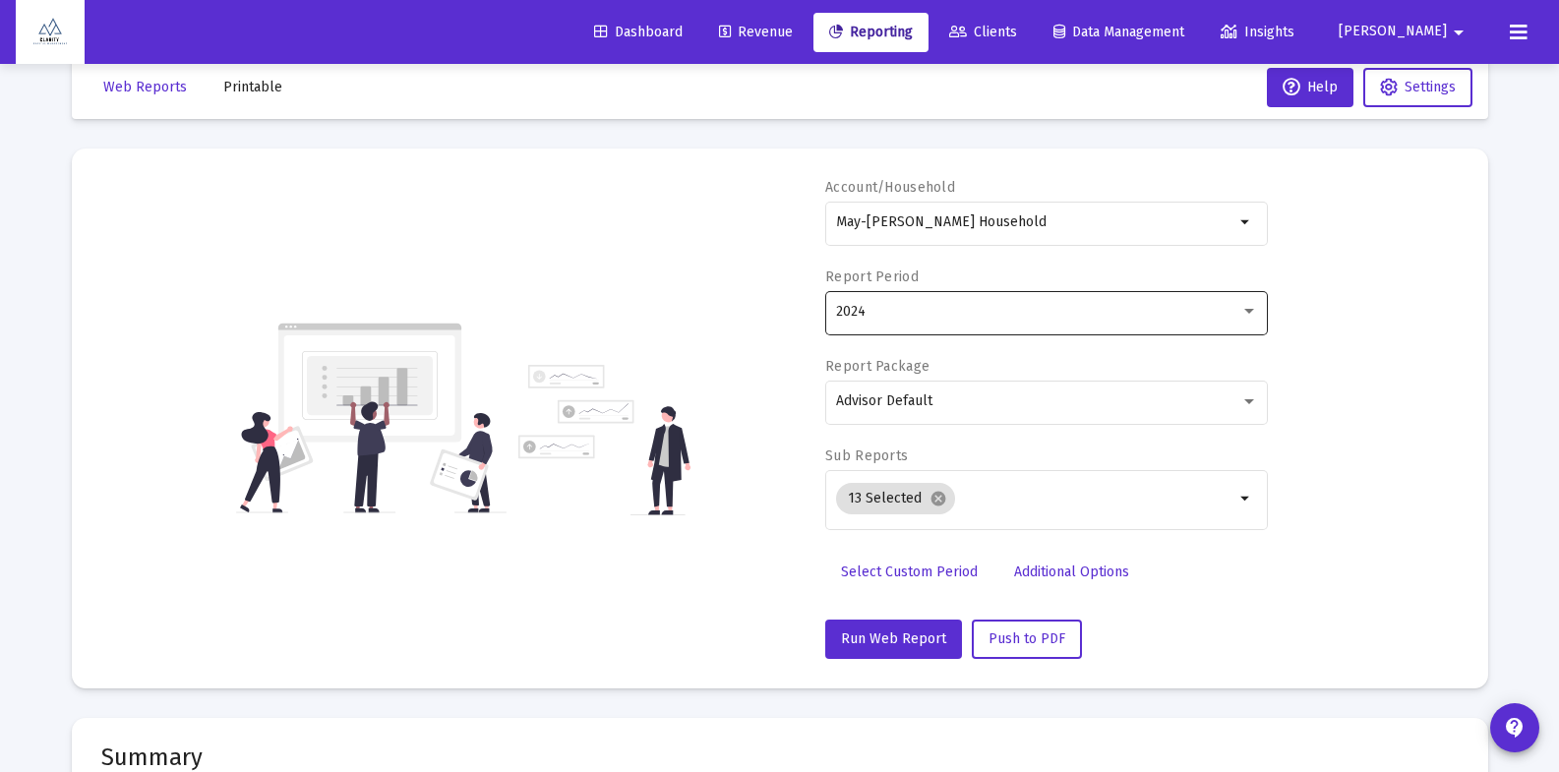
click at [909, 314] on div "2024" at bounding box center [1038, 312] width 404 height 16
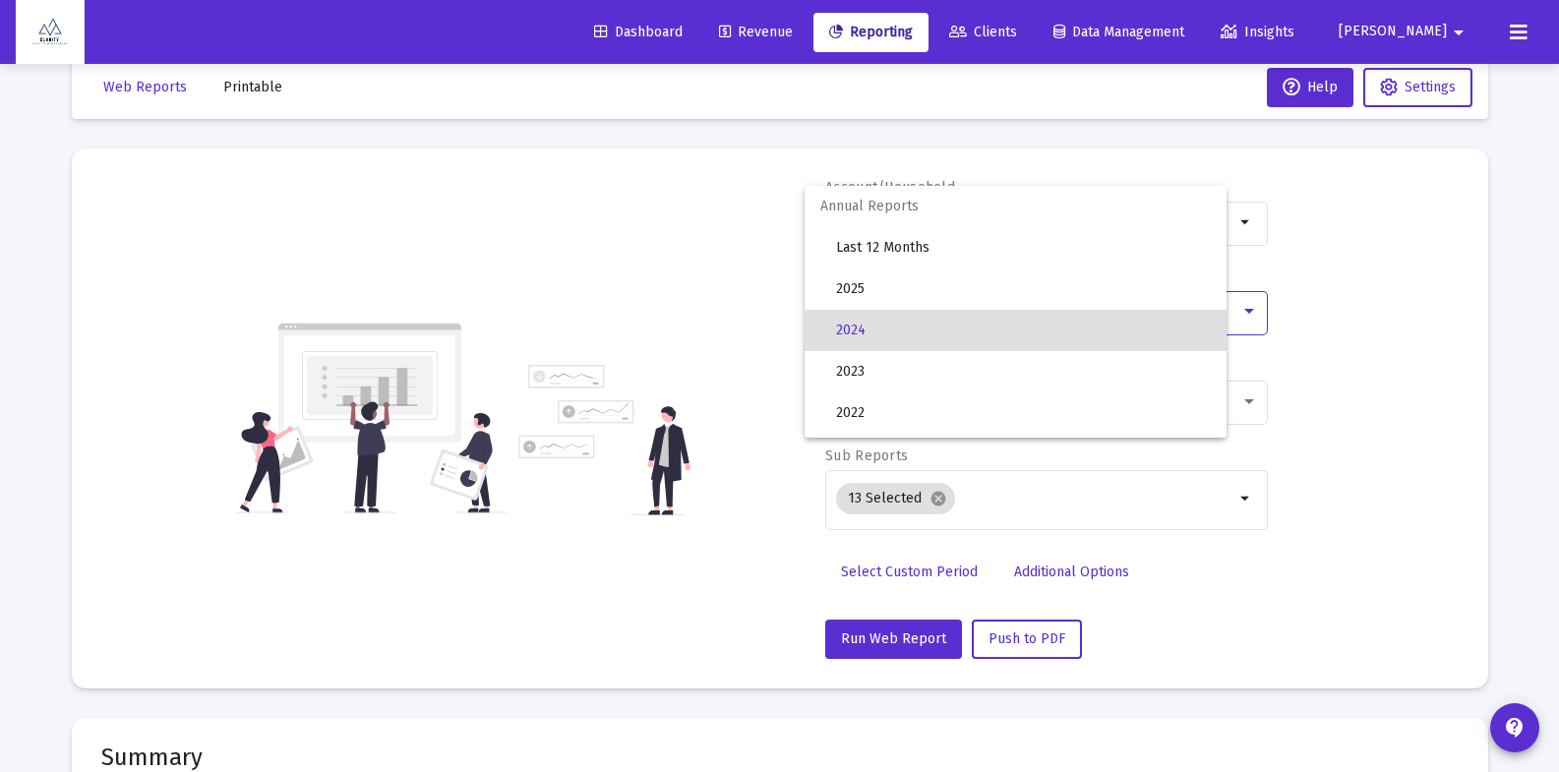
scroll to position [19, 0]
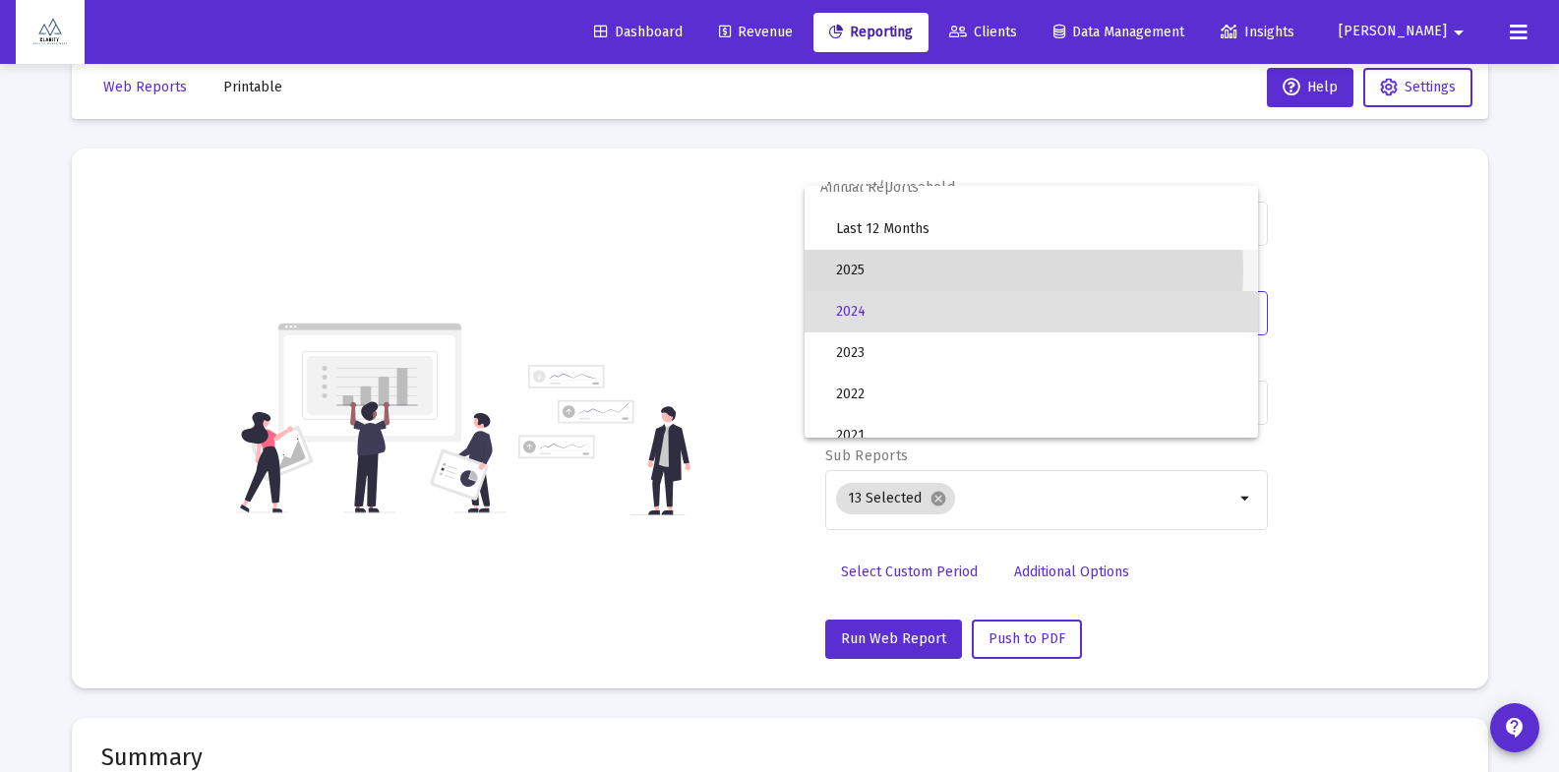
click at [874, 269] on span "2025" at bounding box center [1039, 270] width 406 height 41
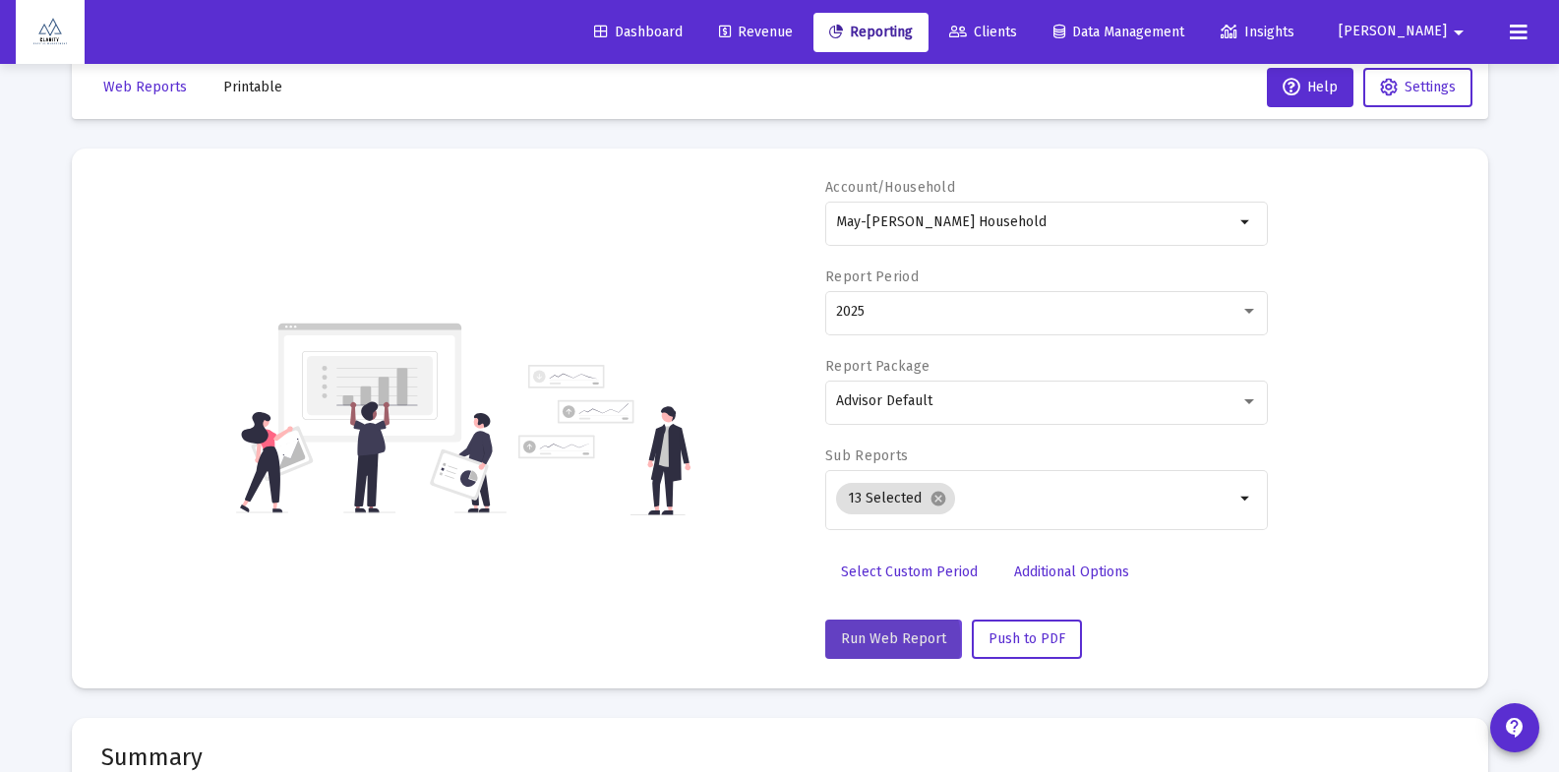
click at [875, 641] on span "Run Web Report" at bounding box center [893, 638] width 105 height 17
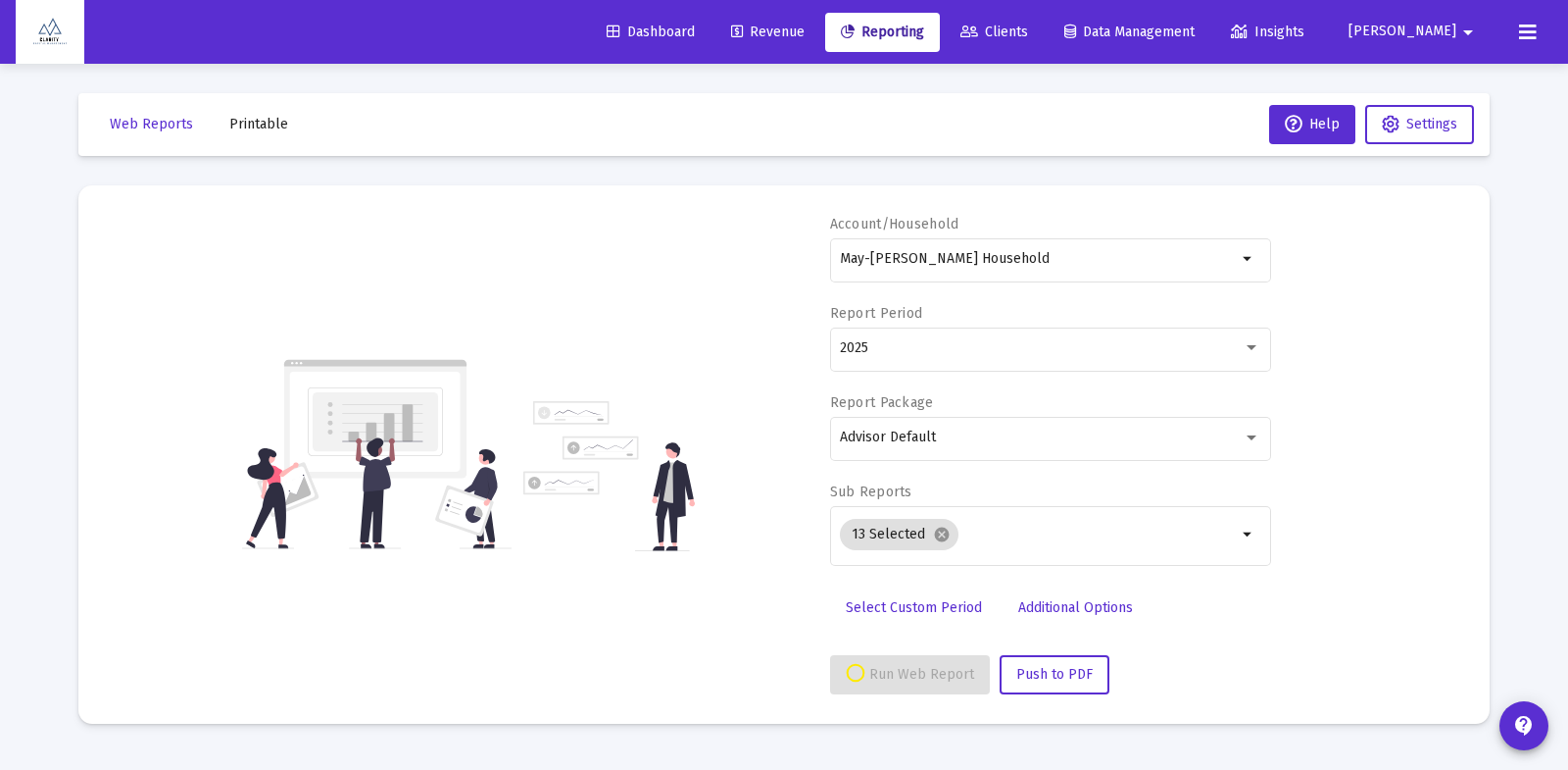
select select "View all"
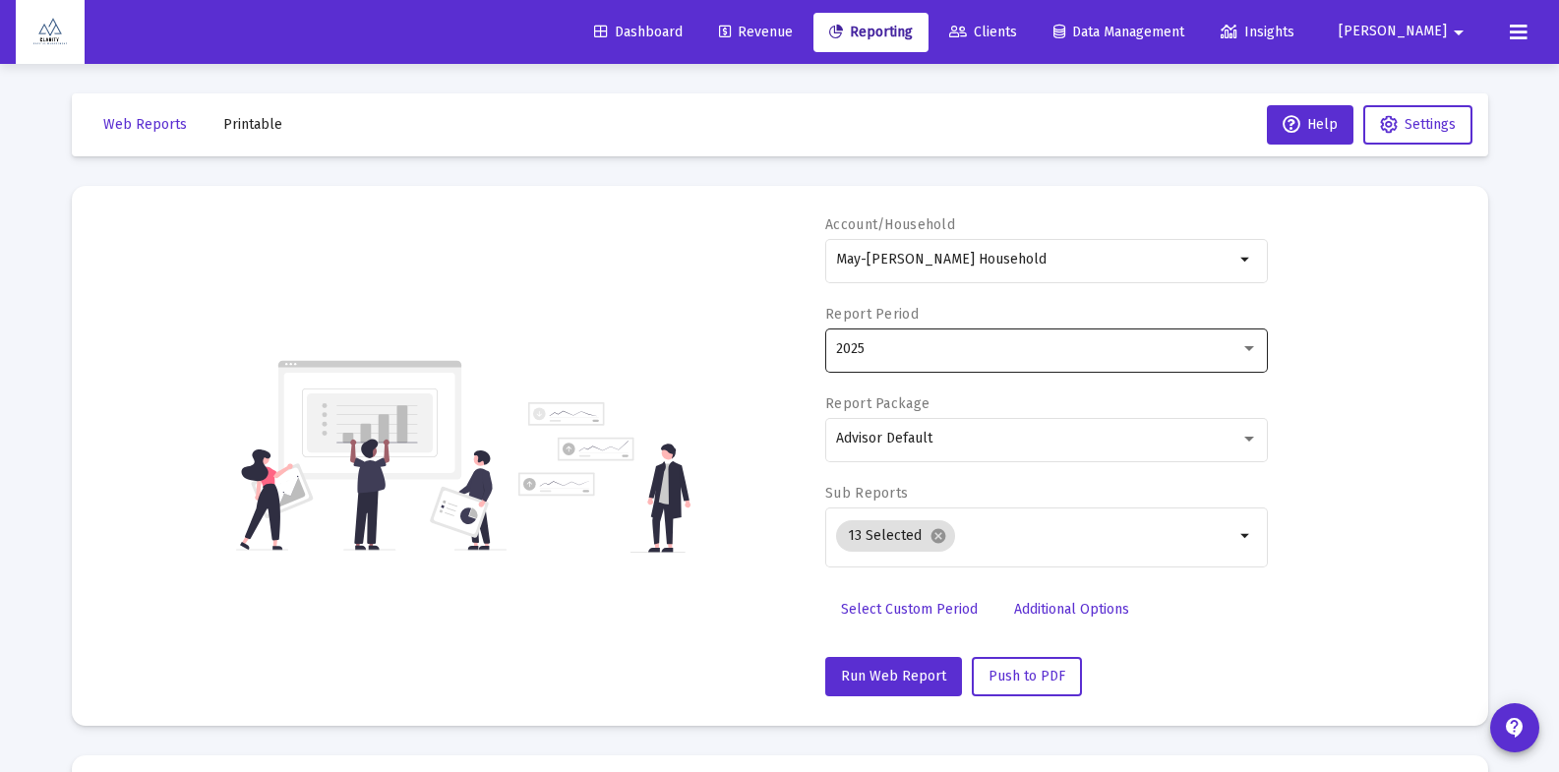
click at [912, 347] on div "2025" at bounding box center [1038, 349] width 404 height 16
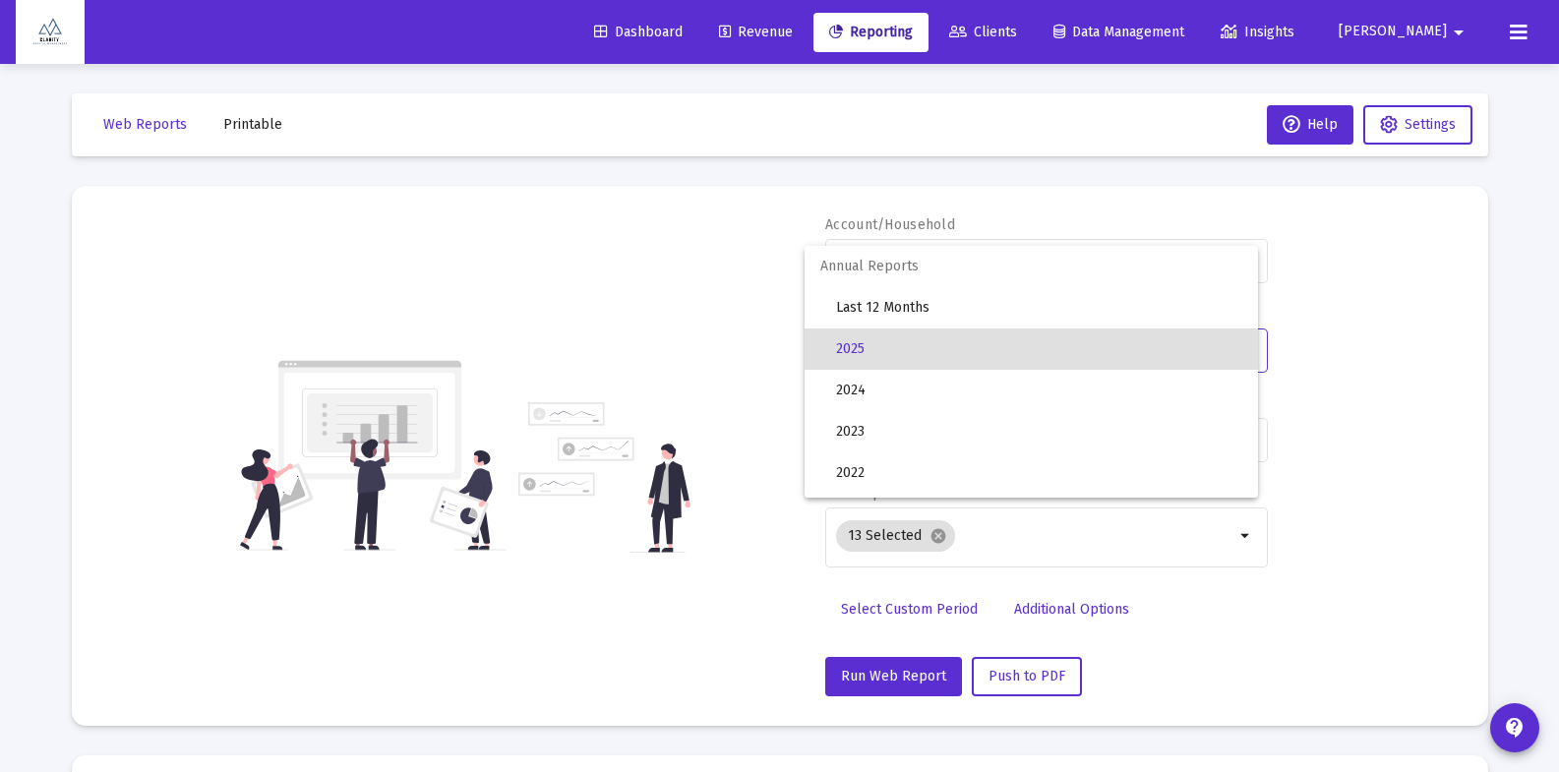
click at [882, 258] on span "Annual Reports" at bounding box center [1030, 266] width 453 height 41
drag, startPoint x: 662, startPoint y: 253, endPoint x: 685, endPoint y: 282, distance: 37.8
click at [662, 253] on div at bounding box center [779, 386] width 1559 height 772
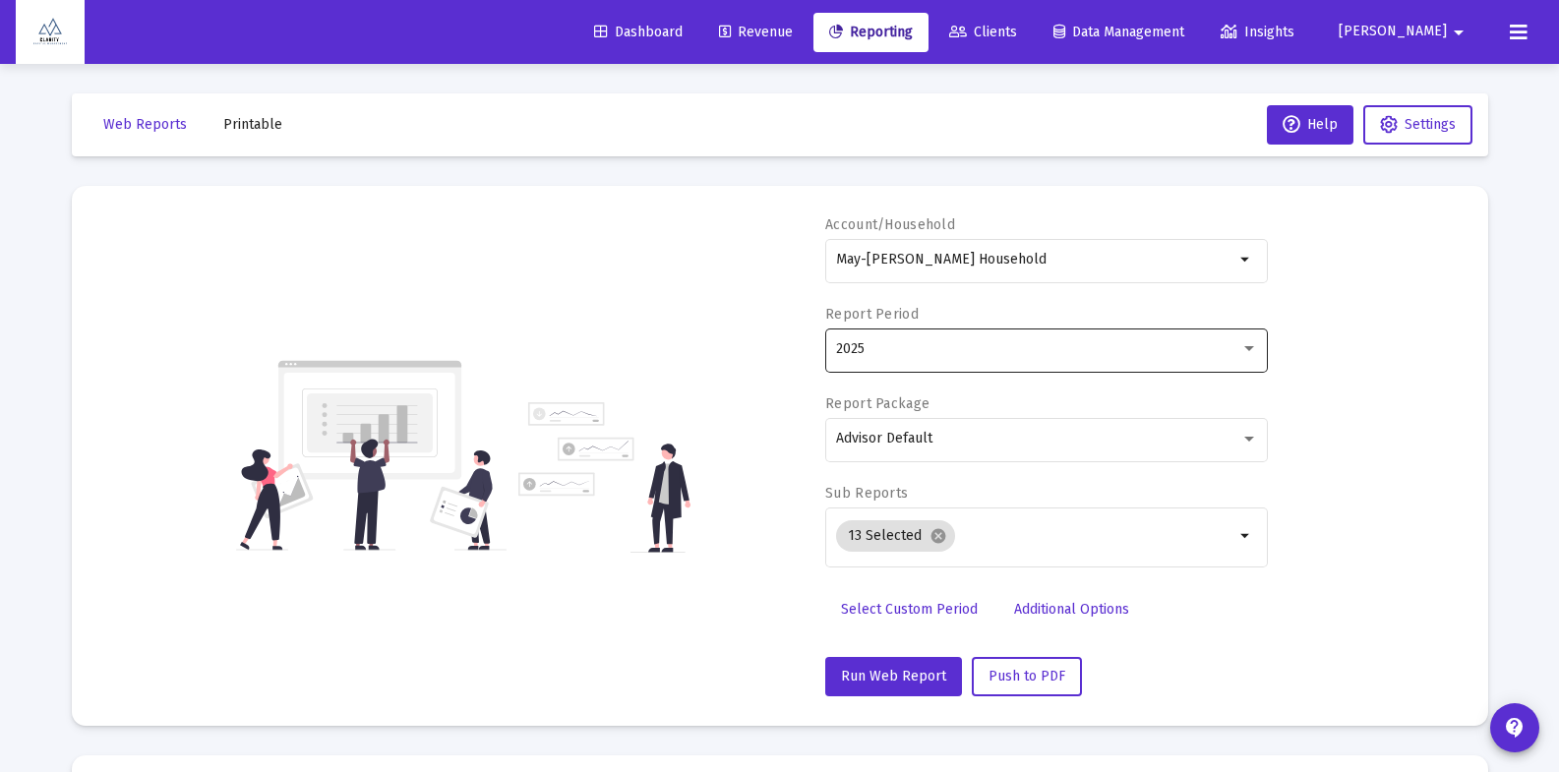
click at [890, 357] on div "2025" at bounding box center [1047, 349] width 422 height 48
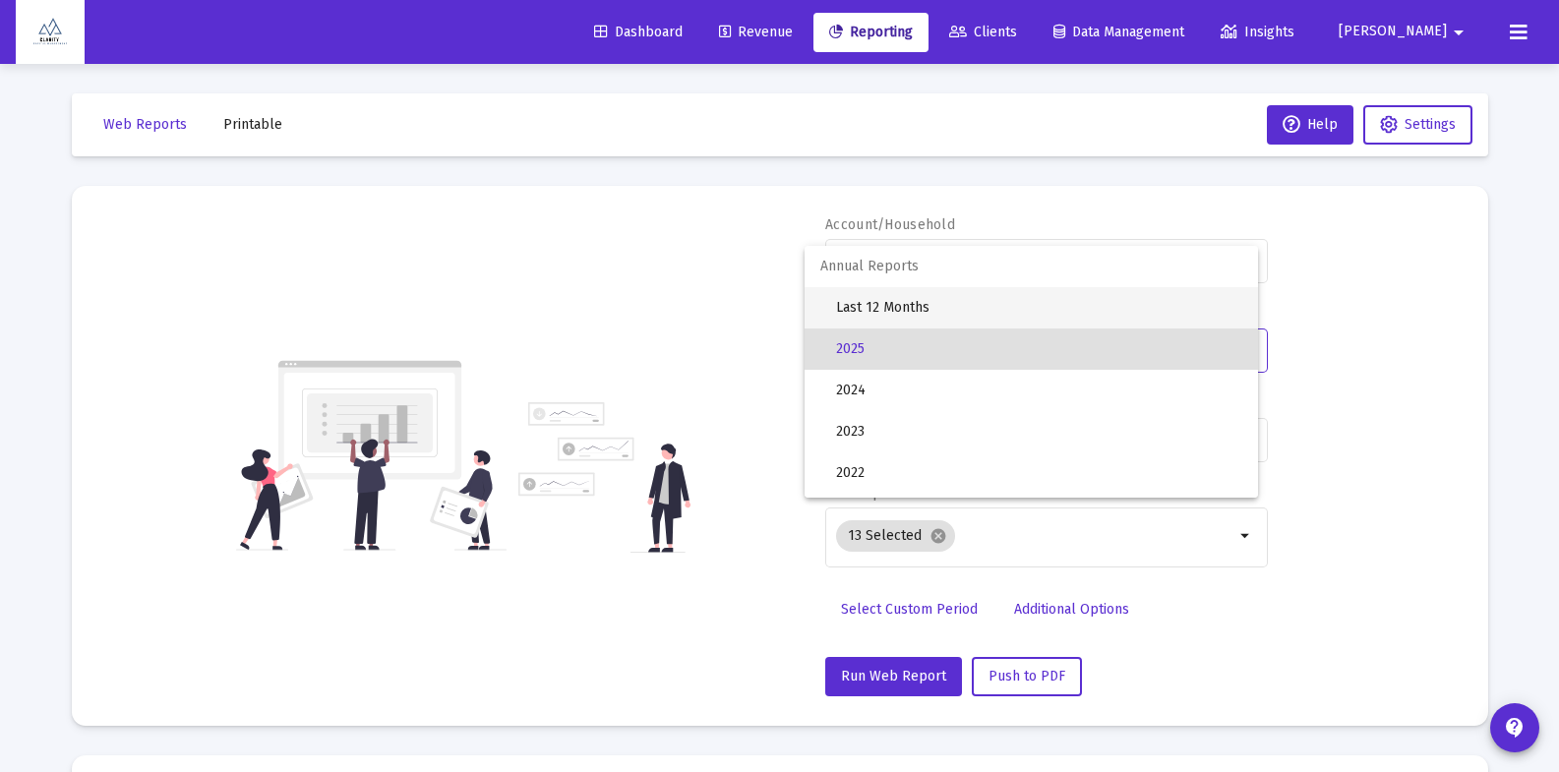
click at [890, 309] on span "Last 12 Months" at bounding box center [1039, 307] width 406 height 41
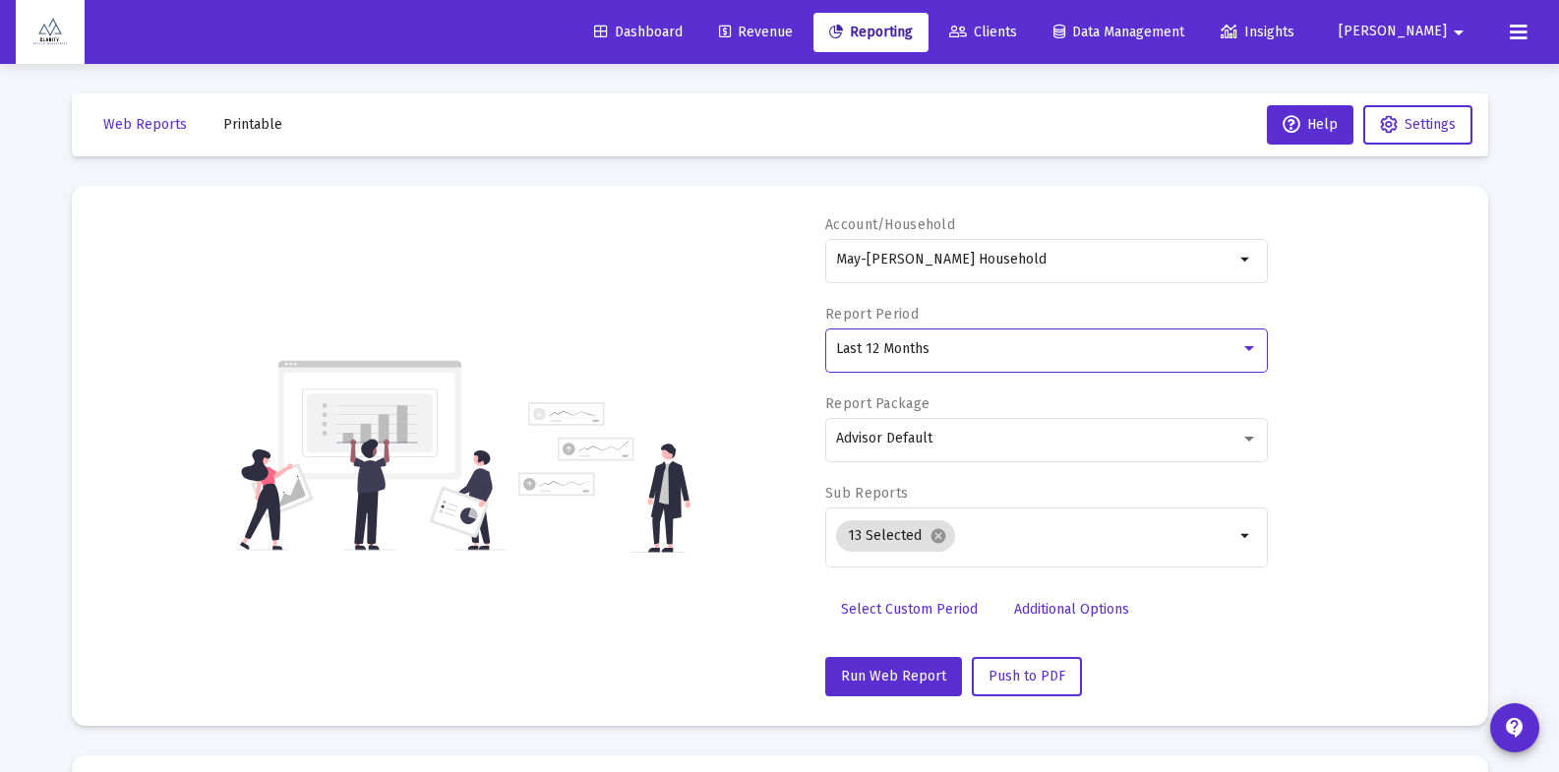
click at [644, 365] on div "Account/Household May-[PERSON_NAME] Household arrow_drop_down Report Period Las…" at bounding box center [779, 455] width 1357 height 481
click at [254, 126] on span "Printable" at bounding box center [252, 124] width 59 height 17
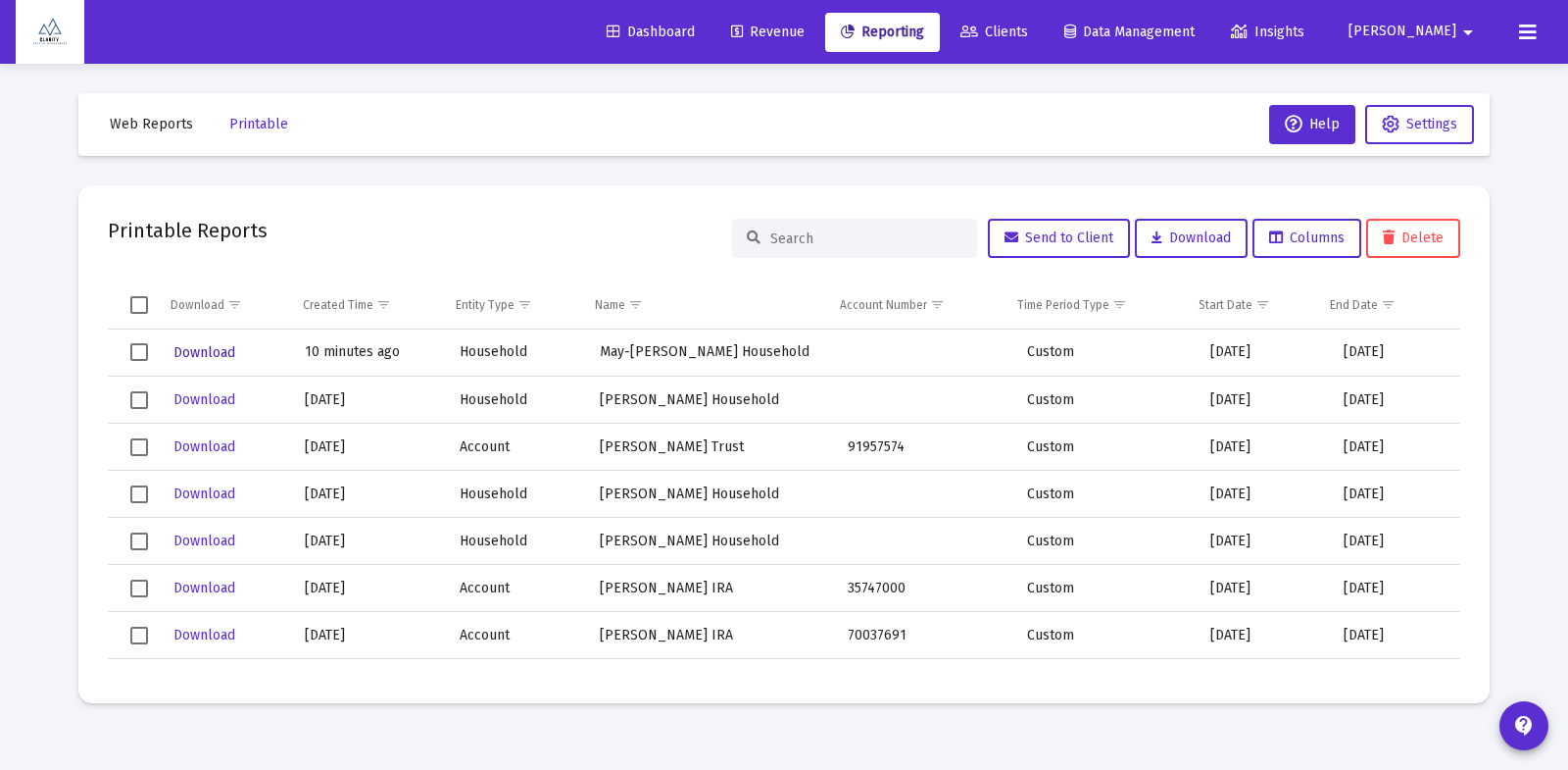
click at [221, 346] on span "Download" at bounding box center [204, 352] width 62 height 17
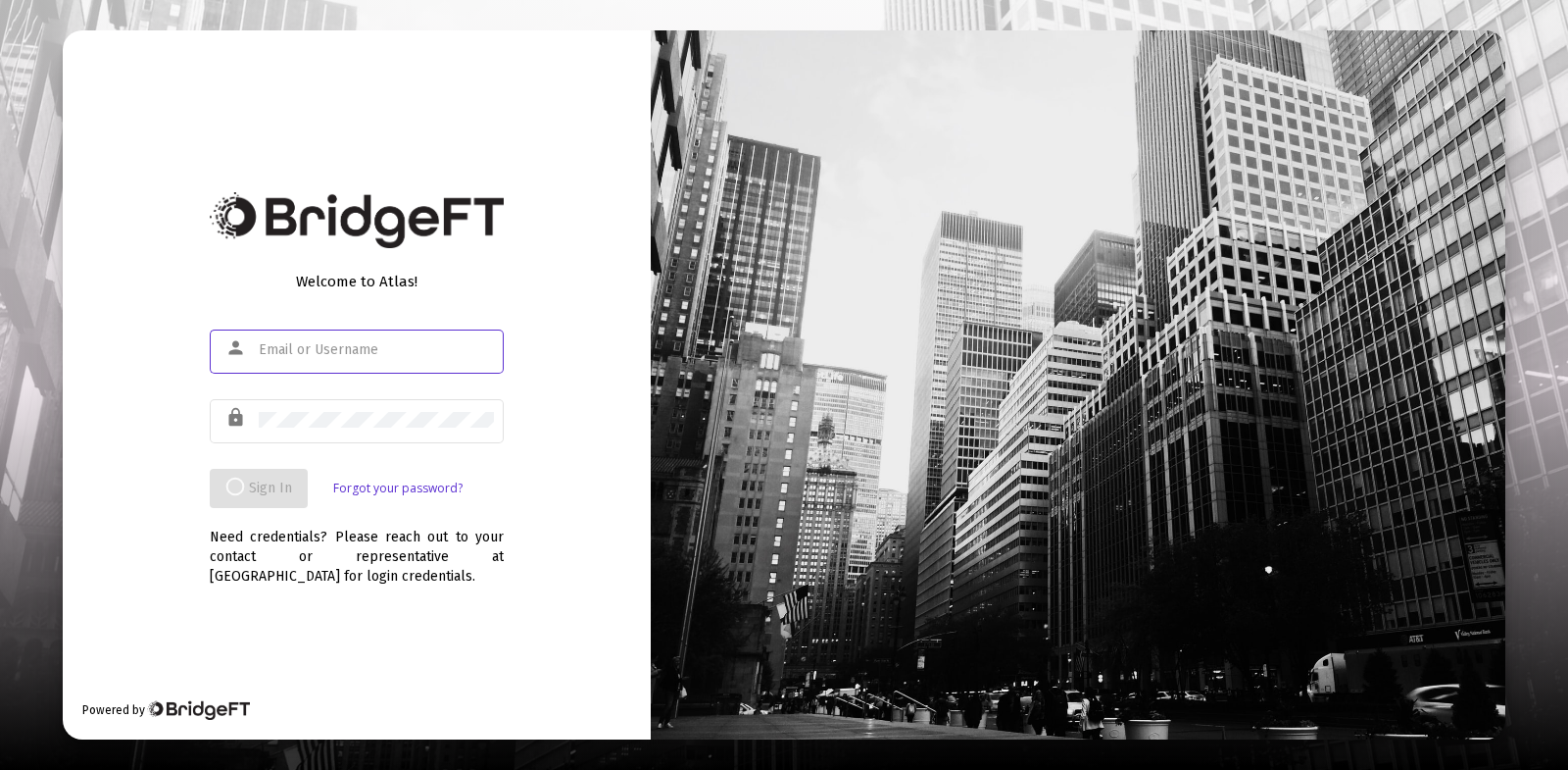
type input "[EMAIL_ADDRESS][DOMAIN_NAME]"
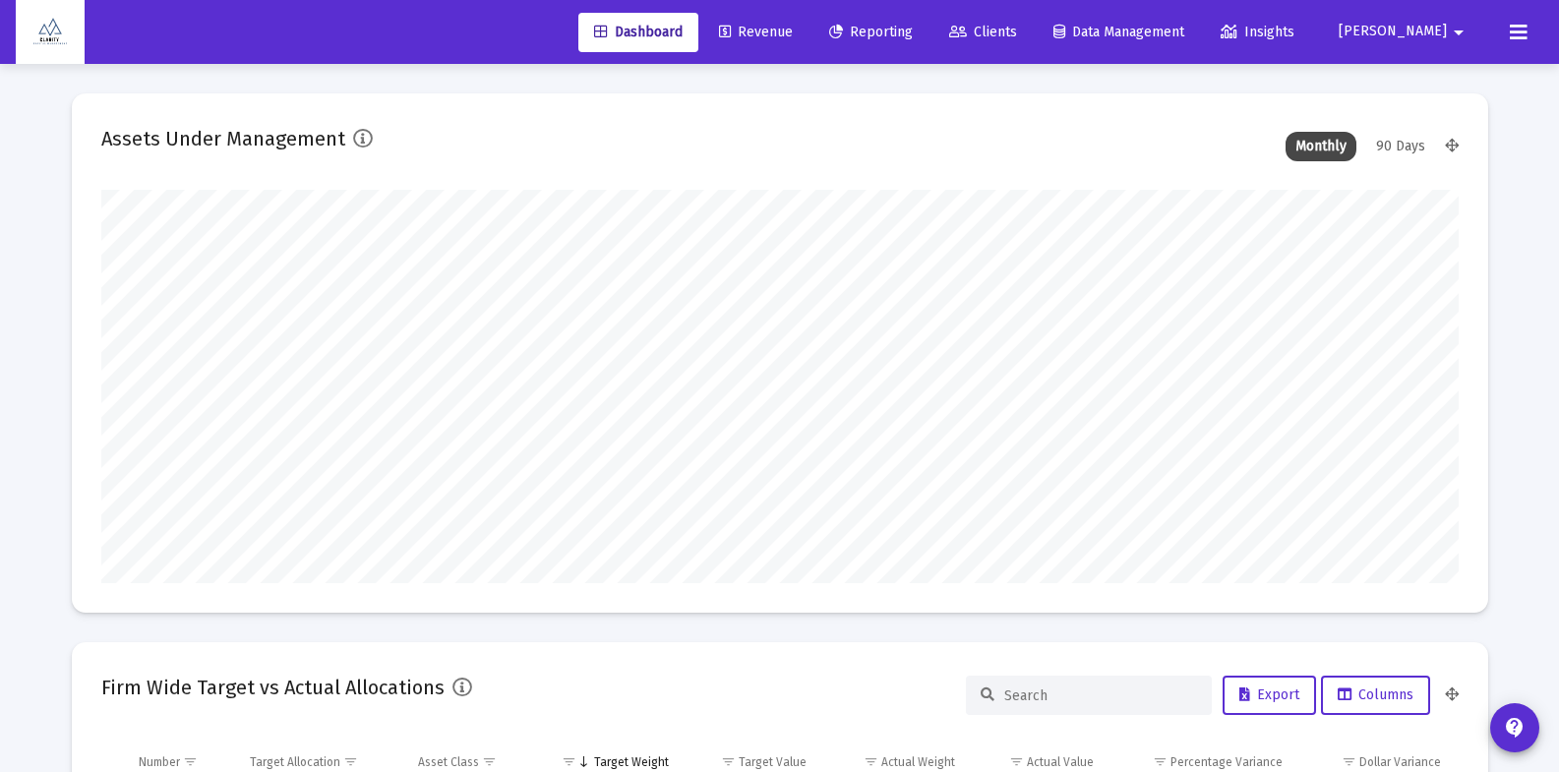
scroll to position [393, 1357]
type input "[EMAIL_ADDRESS][DOMAIN_NAME]"
type input "[DATE]"
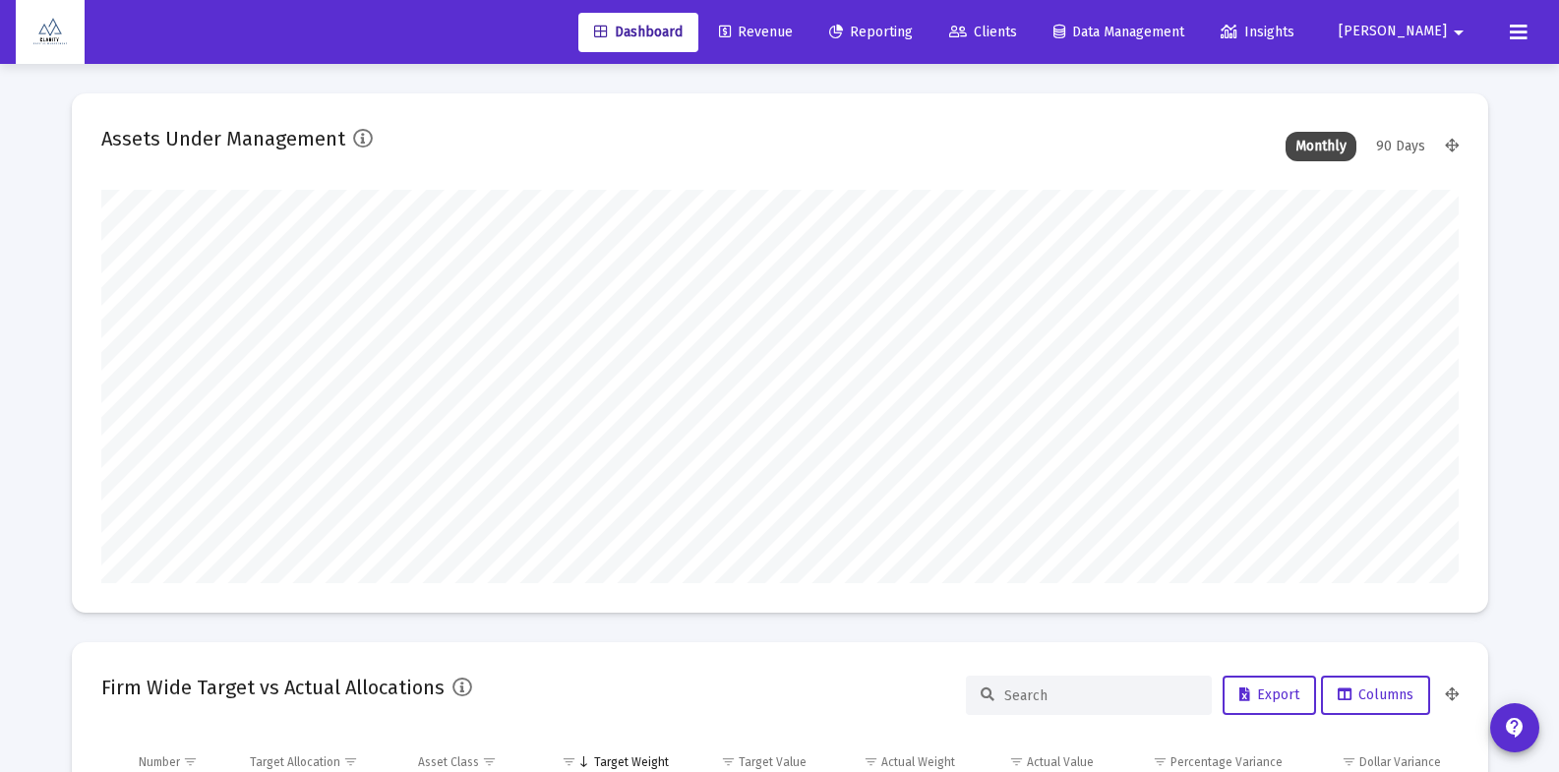
type input "[DATE]"
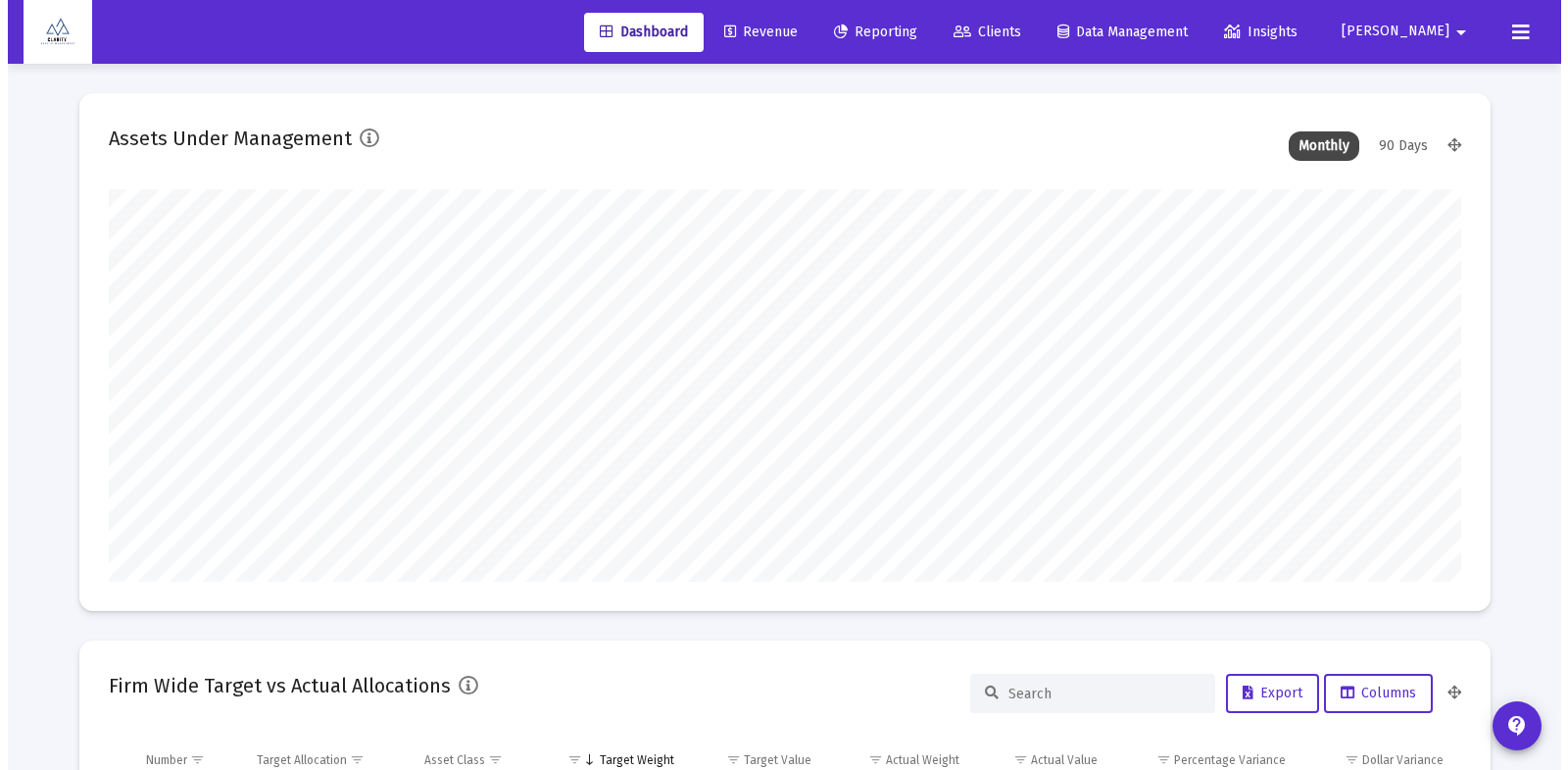
scroll to position [392, 632]
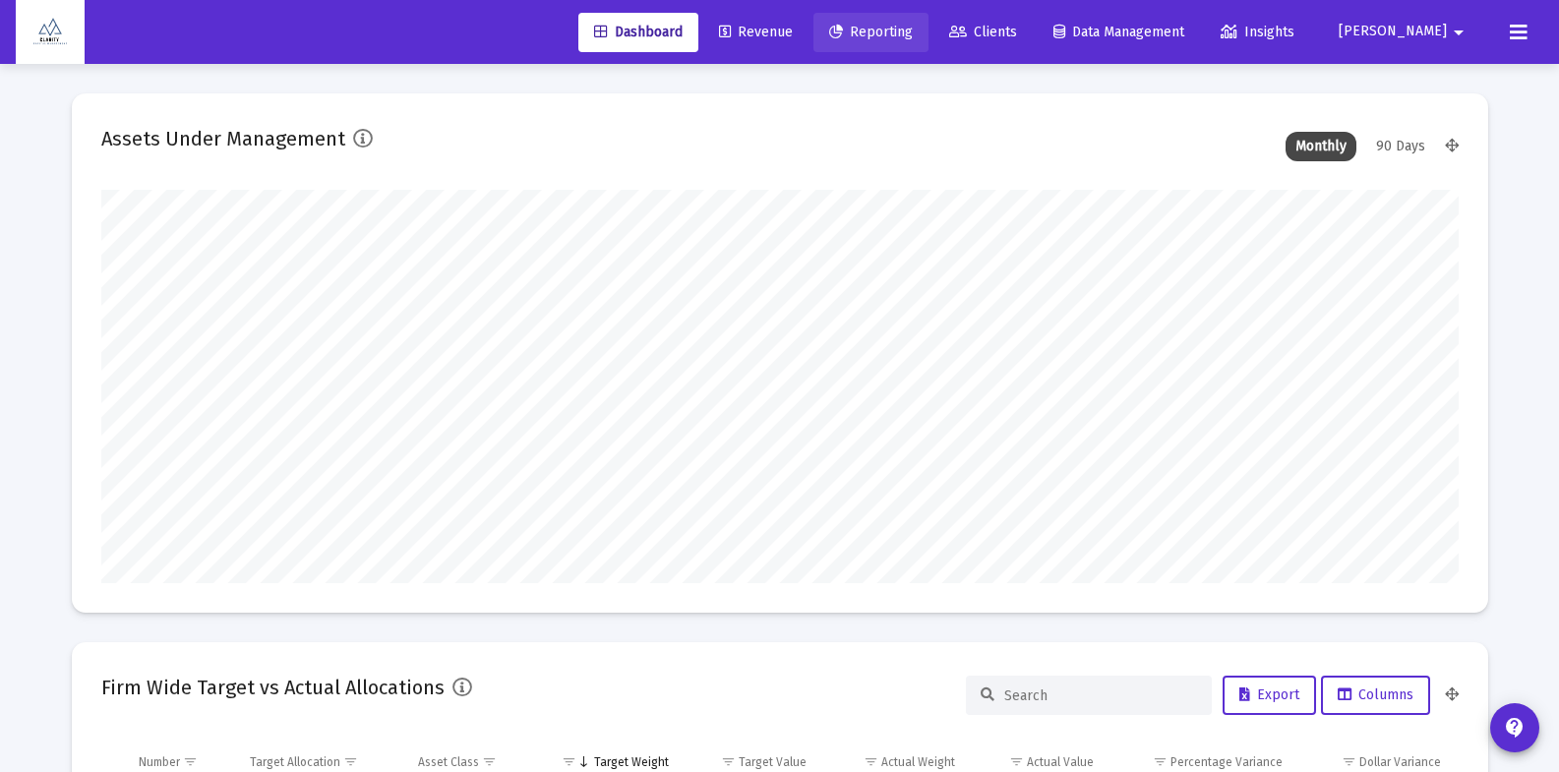
click at [913, 34] on span "Reporting" at bounding box center [871, 32] width 84 height 17
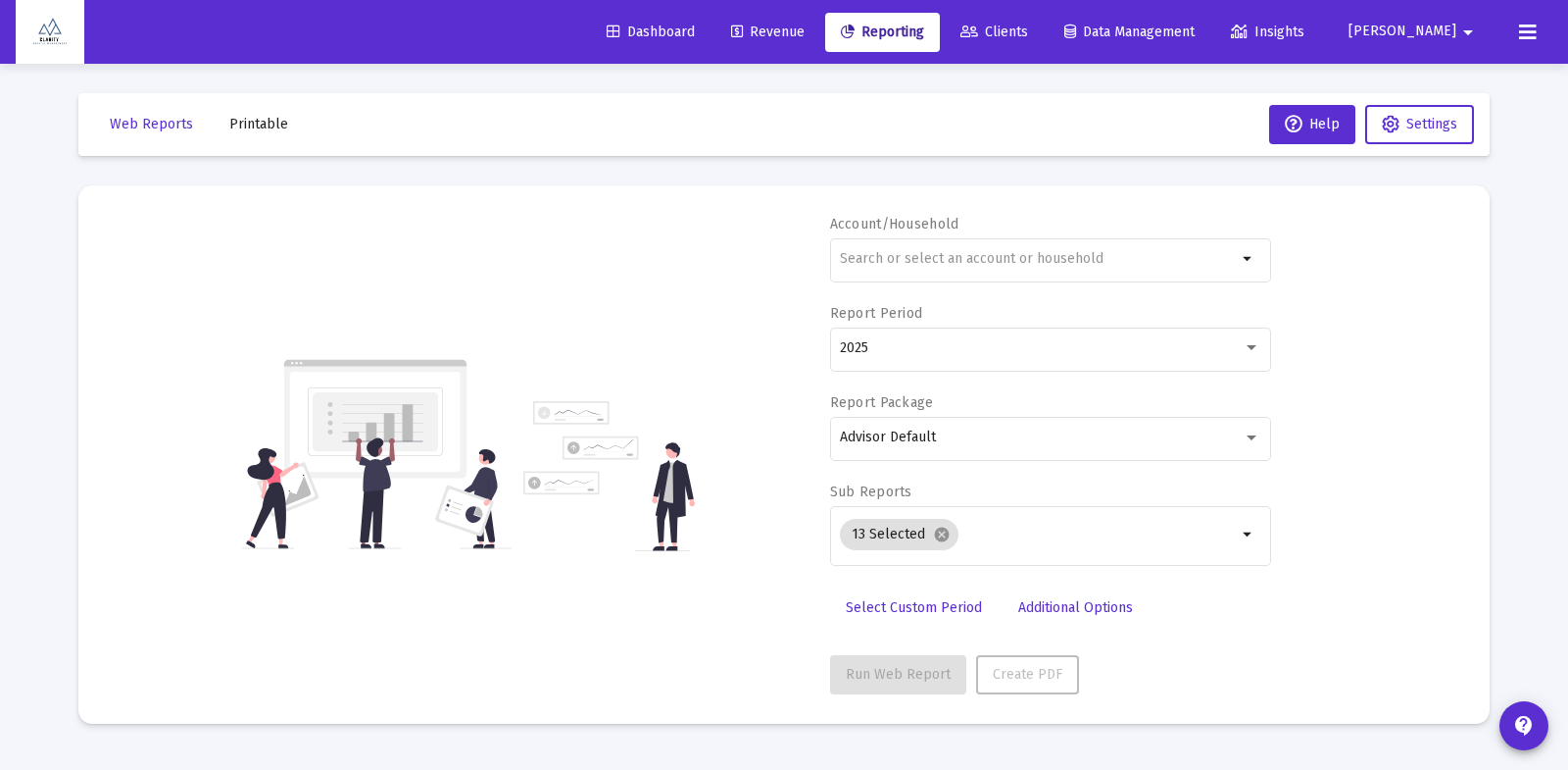
click at [1029, 30] on span "Clients" at bounding box center [995, 32] width 68 height 17
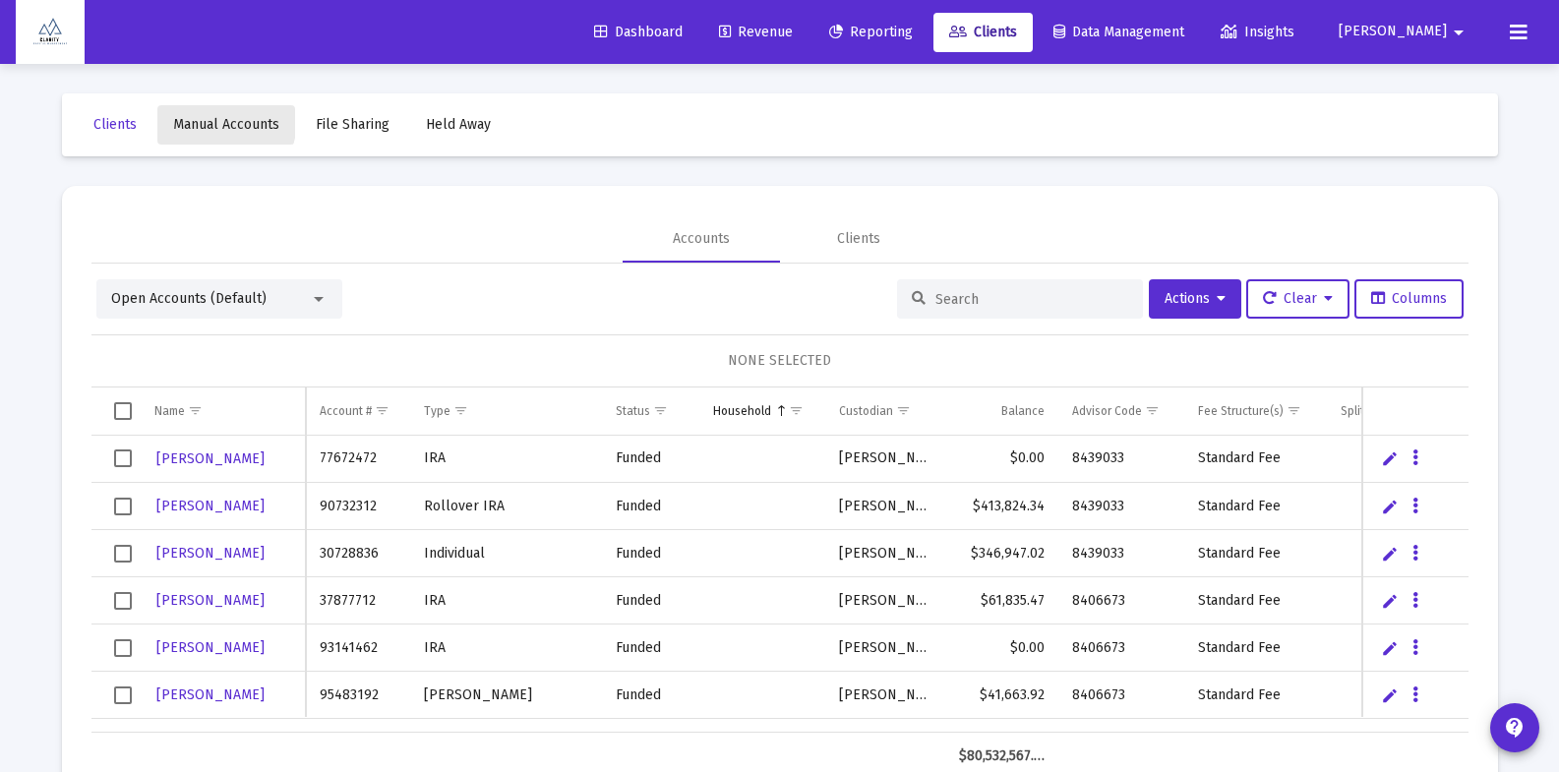
click at [214, 120] on span "Manual Accounts" at bounding box center [226, 124] width 106 height 17
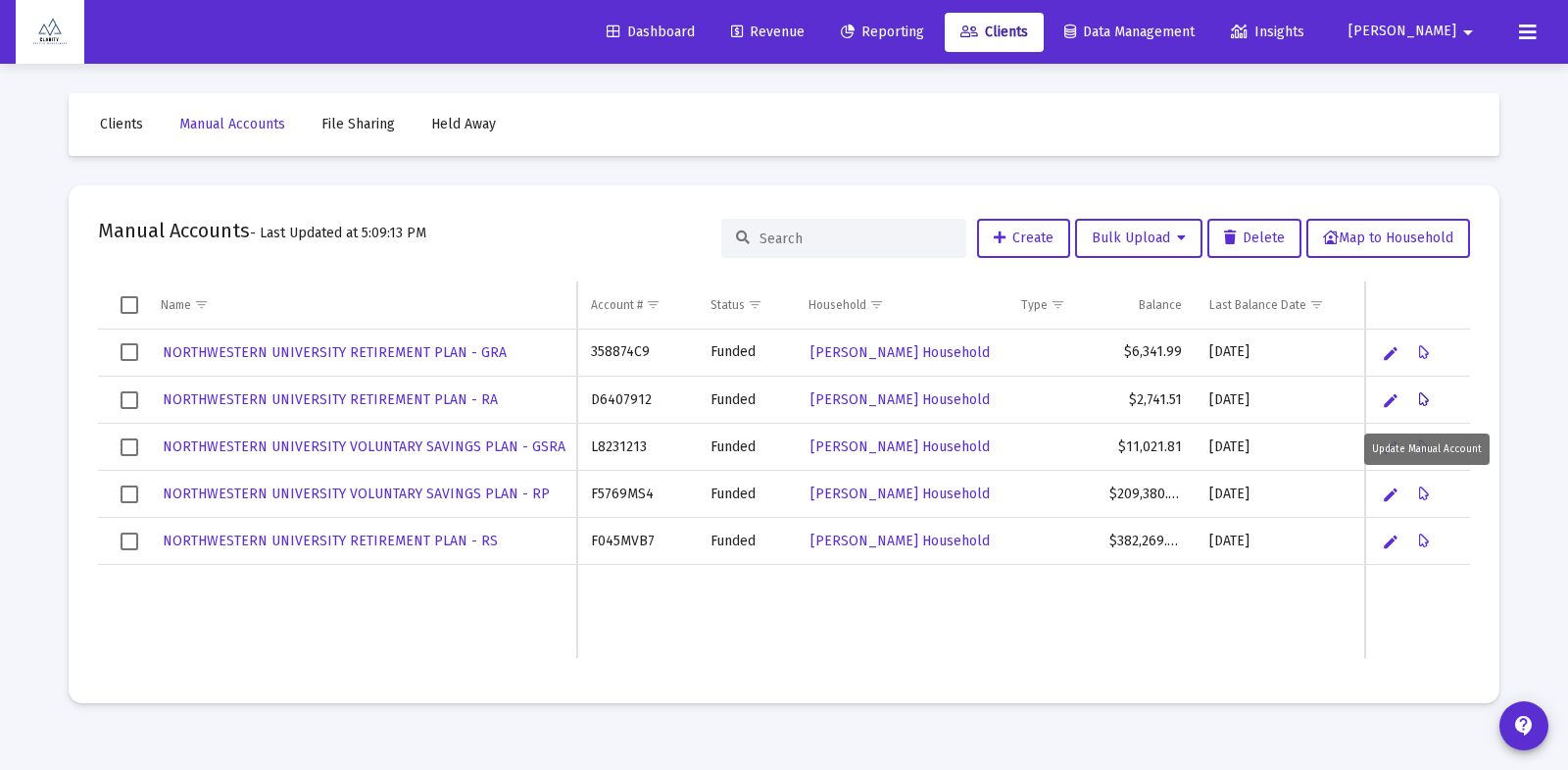
click at [1423, 399] on icon "Data grid" at bounding box center [1424, 400] width 11 height 24
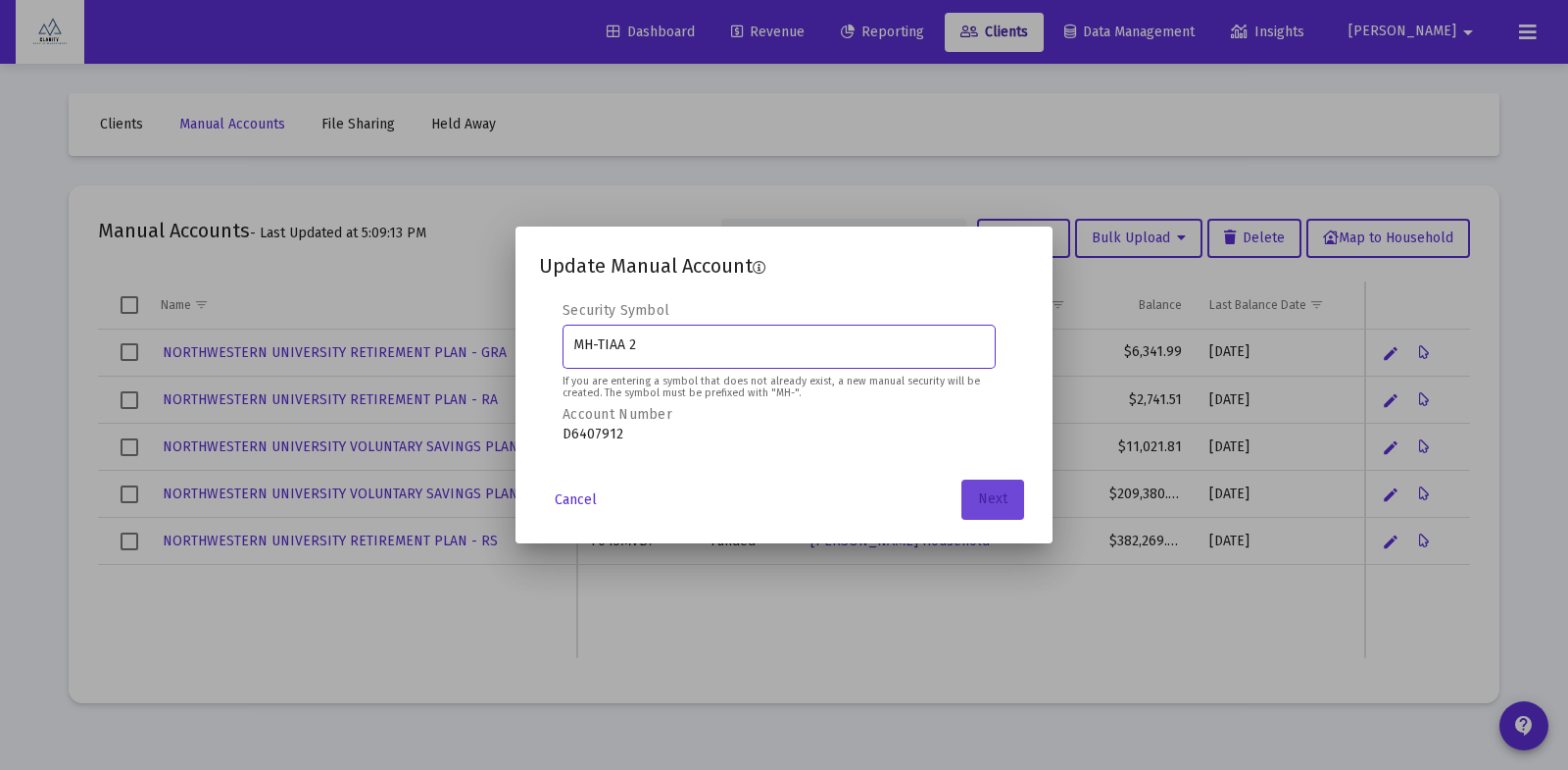
click at [1009, 503] on button "Next" at bounding box center [993, 499] width 63 height 39
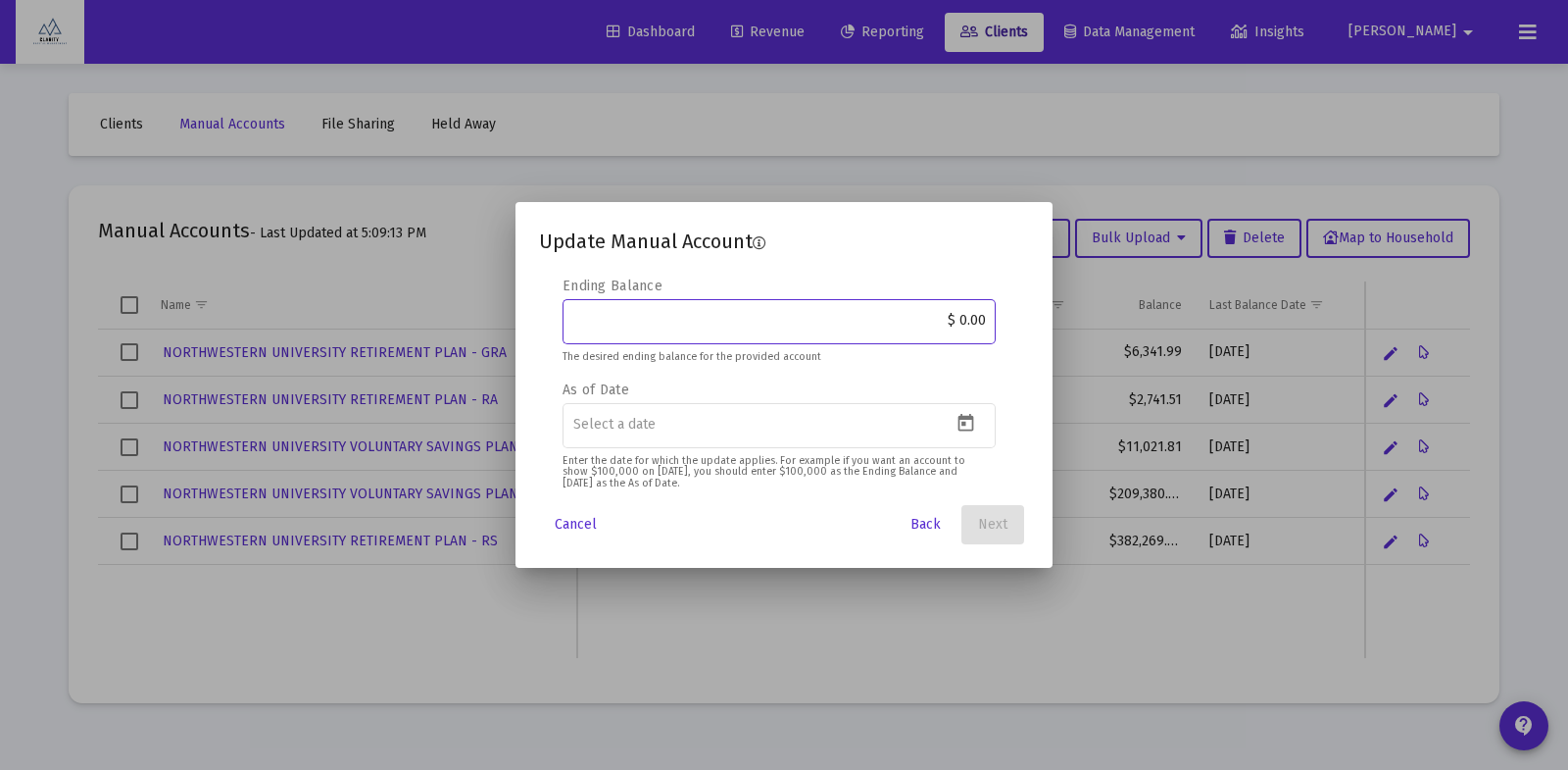
drag, startPoint x: 960, startPoint y: 321, endPoint x: 1022, endPoint y: 328, distance: 62.4
click at [1022, 328] on div "Security Symbol MH-TIAA 2 If you are entering a symbol that does not already ex…" at bounding box center [784, 384] width 490 height 216
type input "$ 2,935.00"
click at [980, 423] on mat-datepicker-toggle at bounding box center [968, 429] width 33 height 17
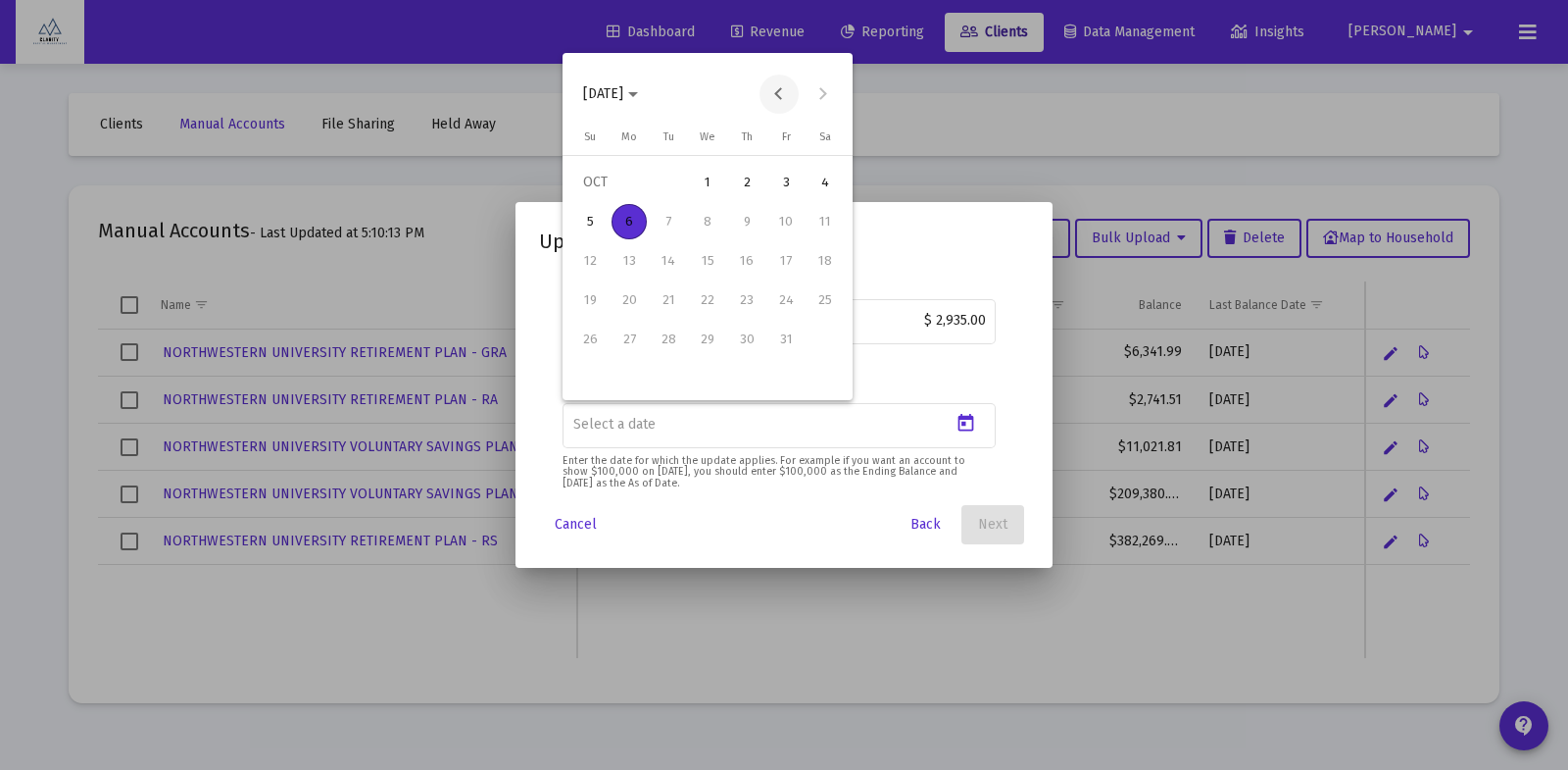
click at [781, 93] on button "Previous month" at bounding box center [779, 94] width 39 height 39
click at [672, 378] on div "30" at bounding box center [668, 378] width 35 height 35
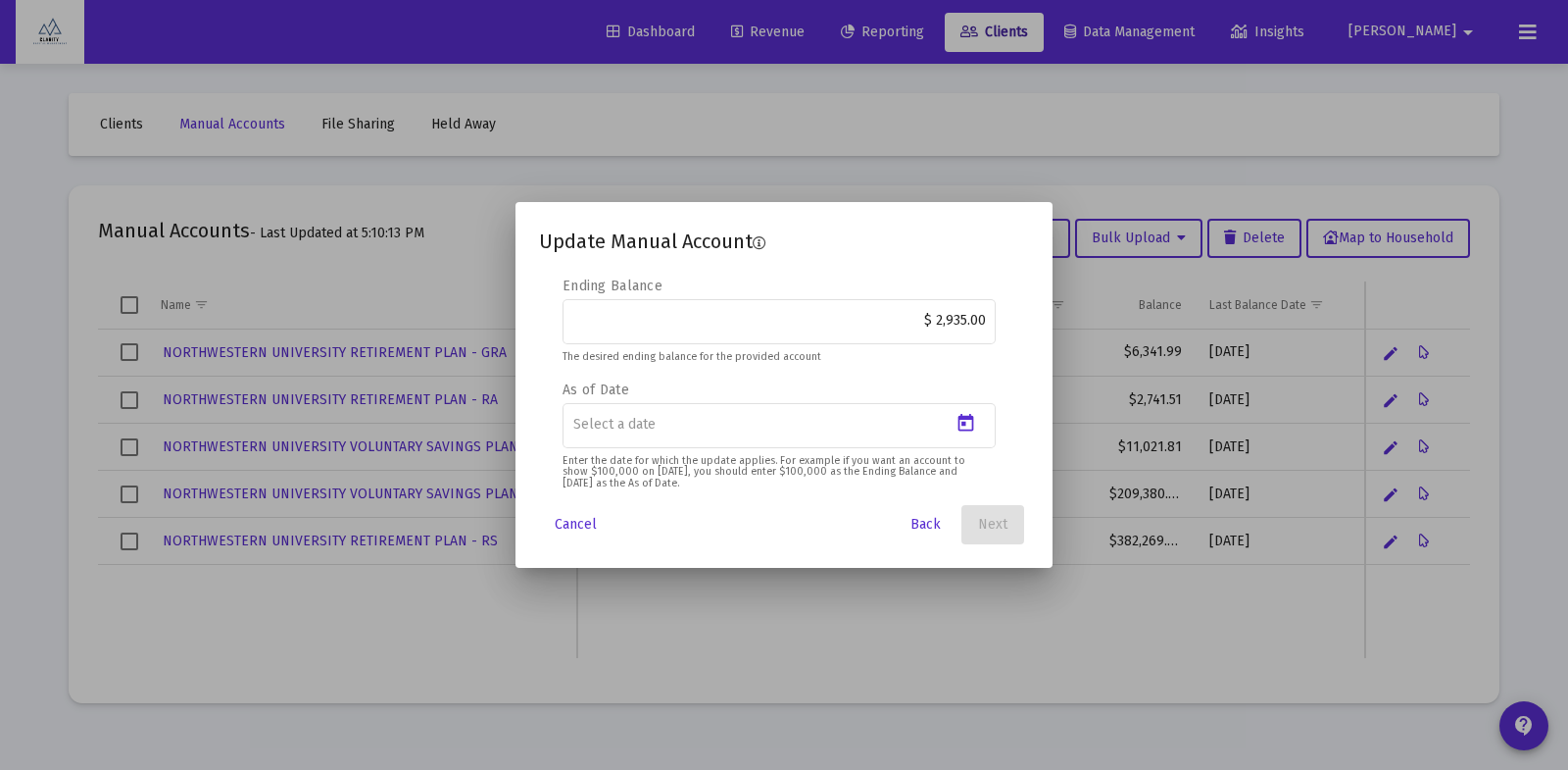
type input "2025-09-30"
click at [1000, 529] on span "Next" at bounding box center [993, 524] width 30 height 17
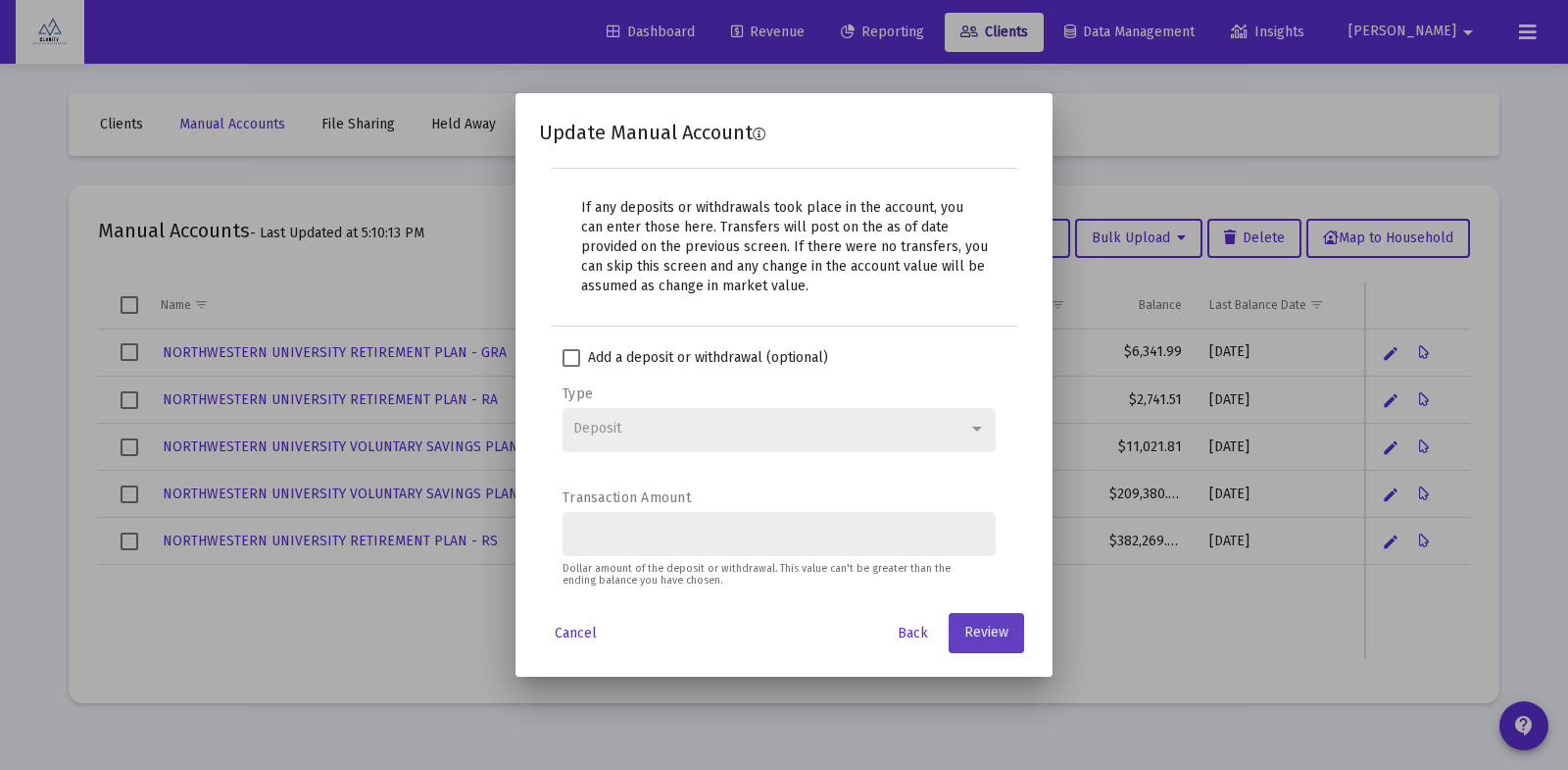
click at [987, 633] on span "Review" at bounding box center [987, 632] width 44 height 17
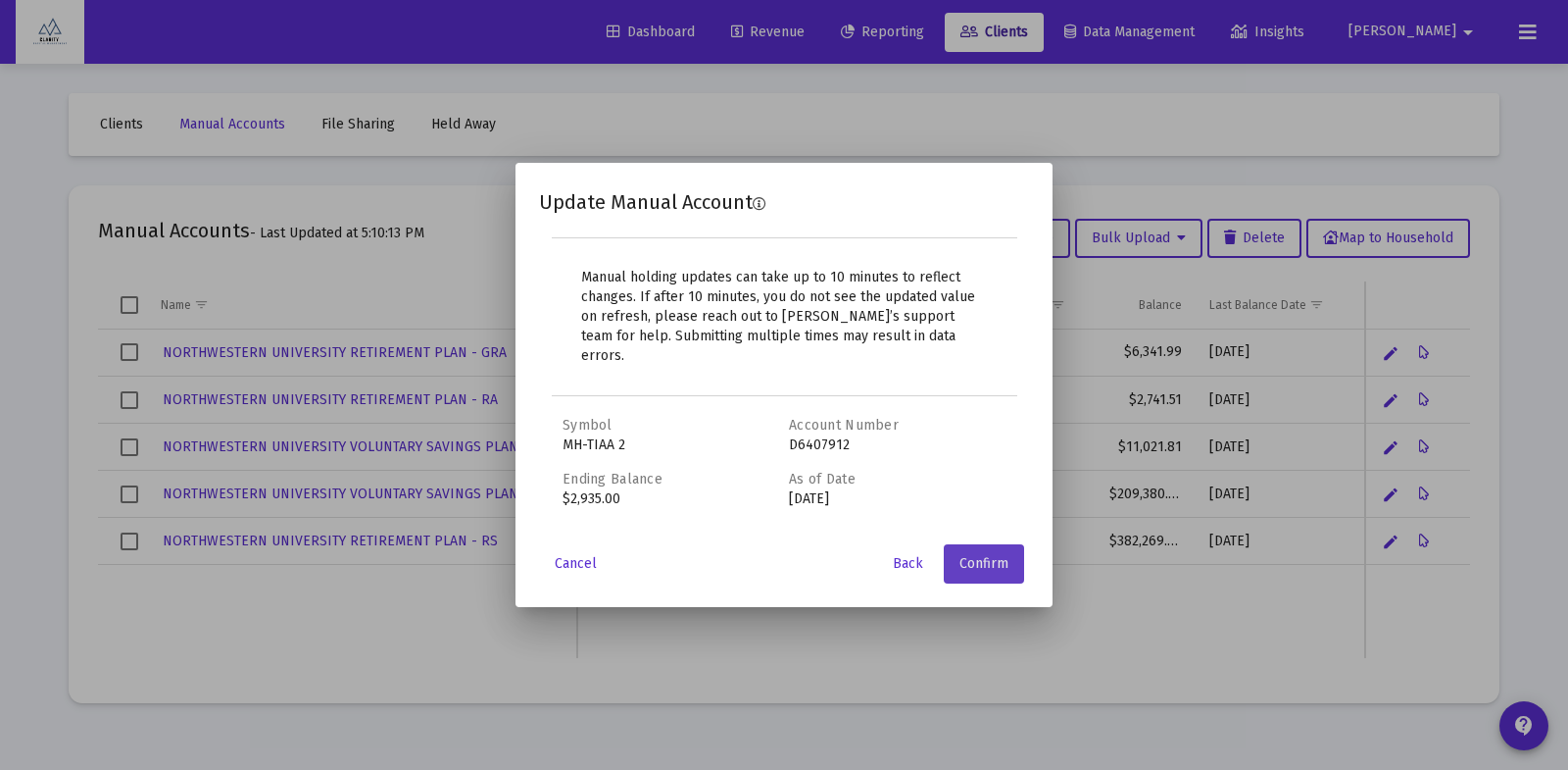
click at [993, 556] on span "Confirm" at bounding box center [984, 564] width 49 height 17
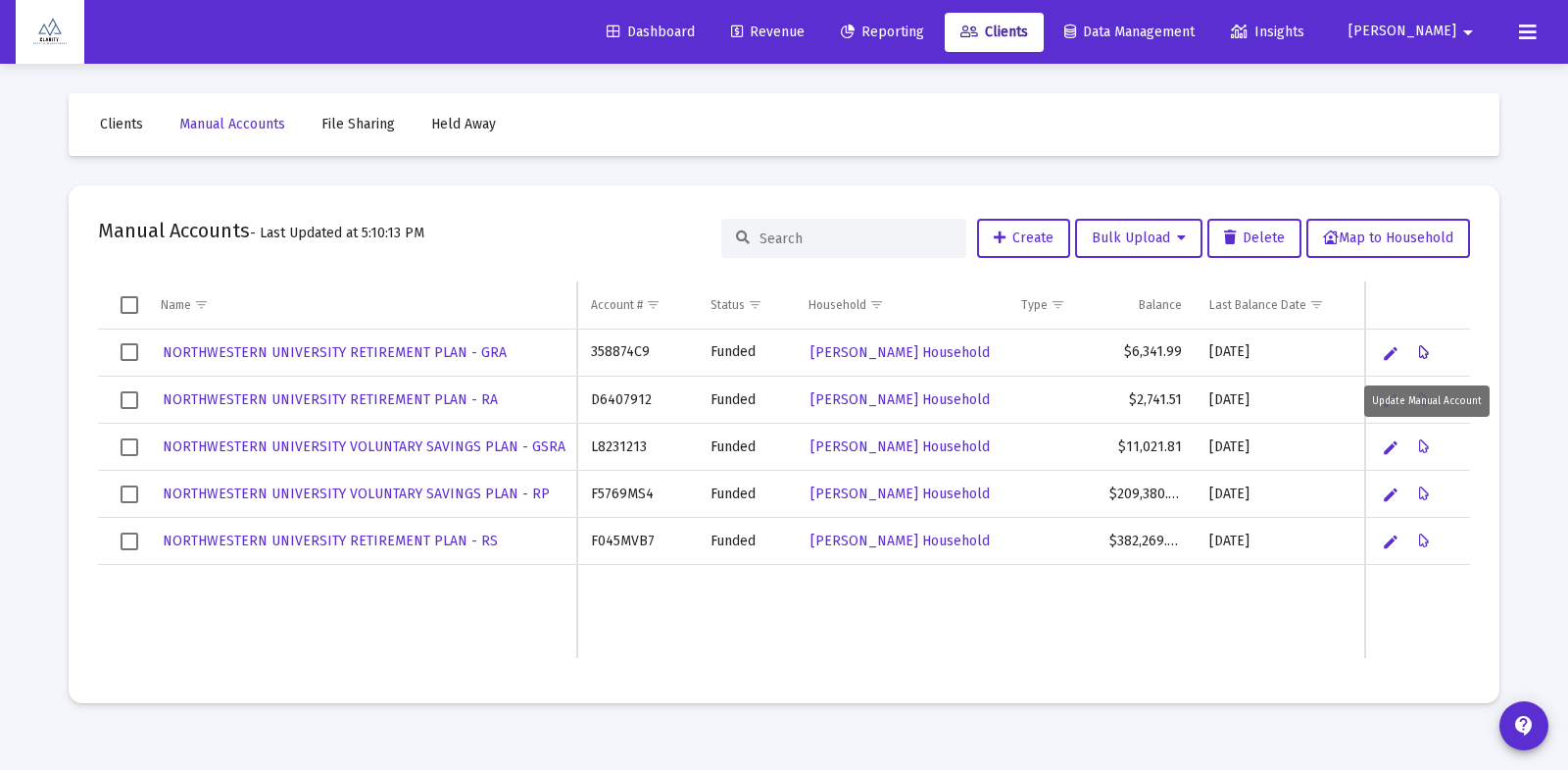
click at [1424, 351] on icon "Data grid" at bounding box center [1424, 353] width 11 height 24
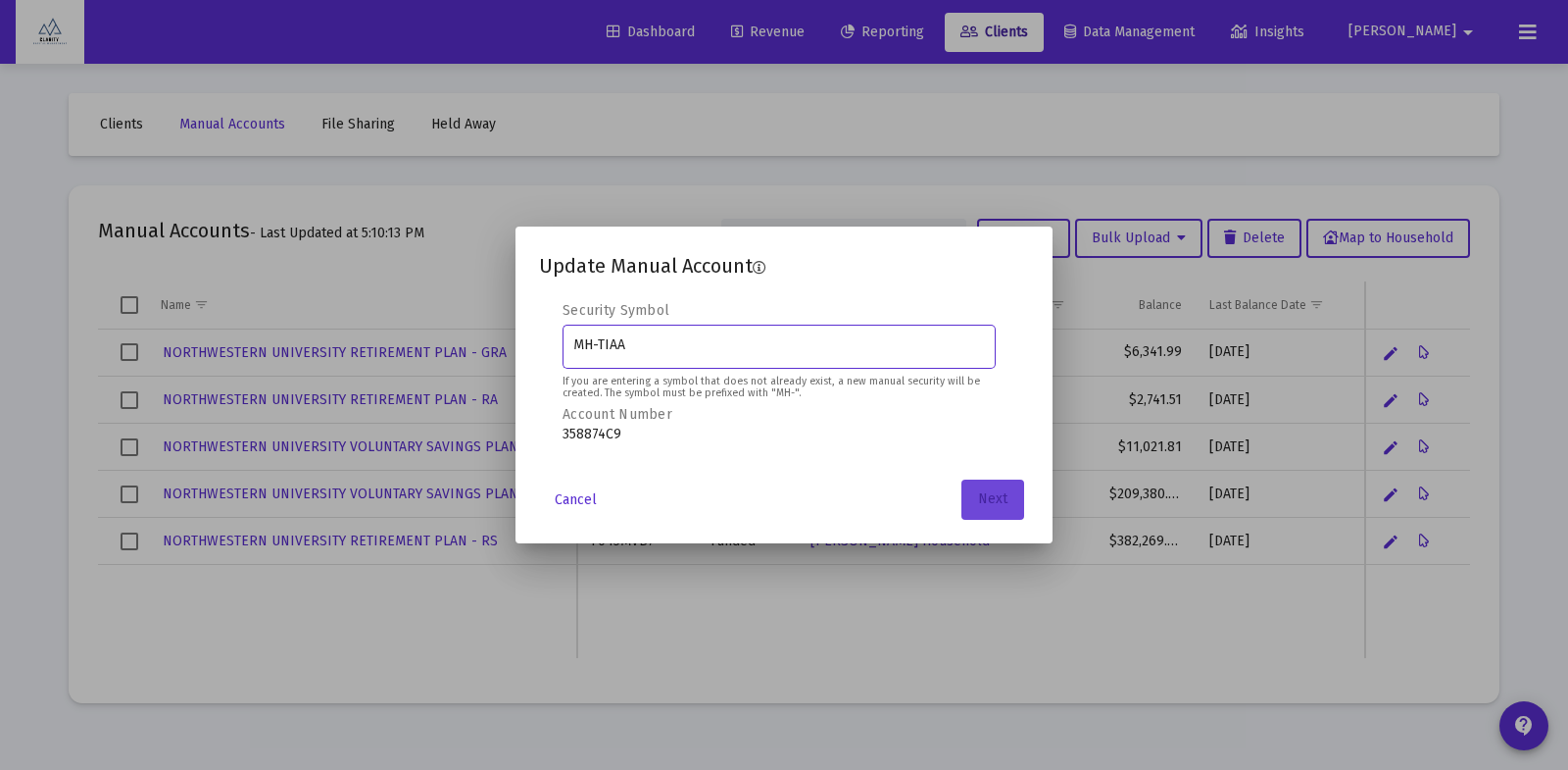
click at [1003, 505] on span "Next" at bounding box center [993, 500] width 30 height 17
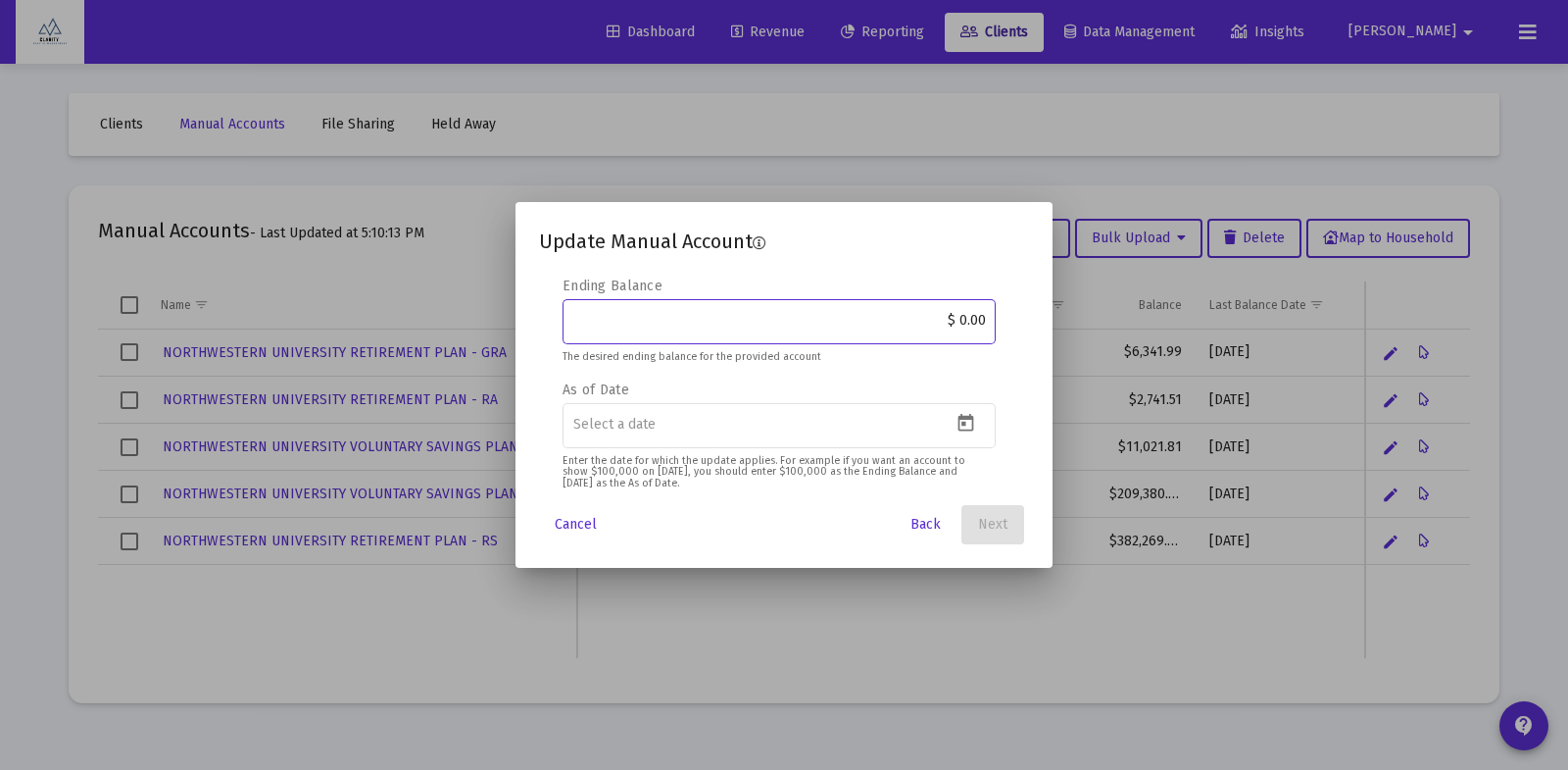
drag, startPoint x: 957, startPoint y: 323, endPoint x: 977, endPoint y: 323, distance: 20.0
click at [977, 323] on input "$ 0.00" at bounding box center [780, 321] width 413 height 16
type input "$ 6,789.60"
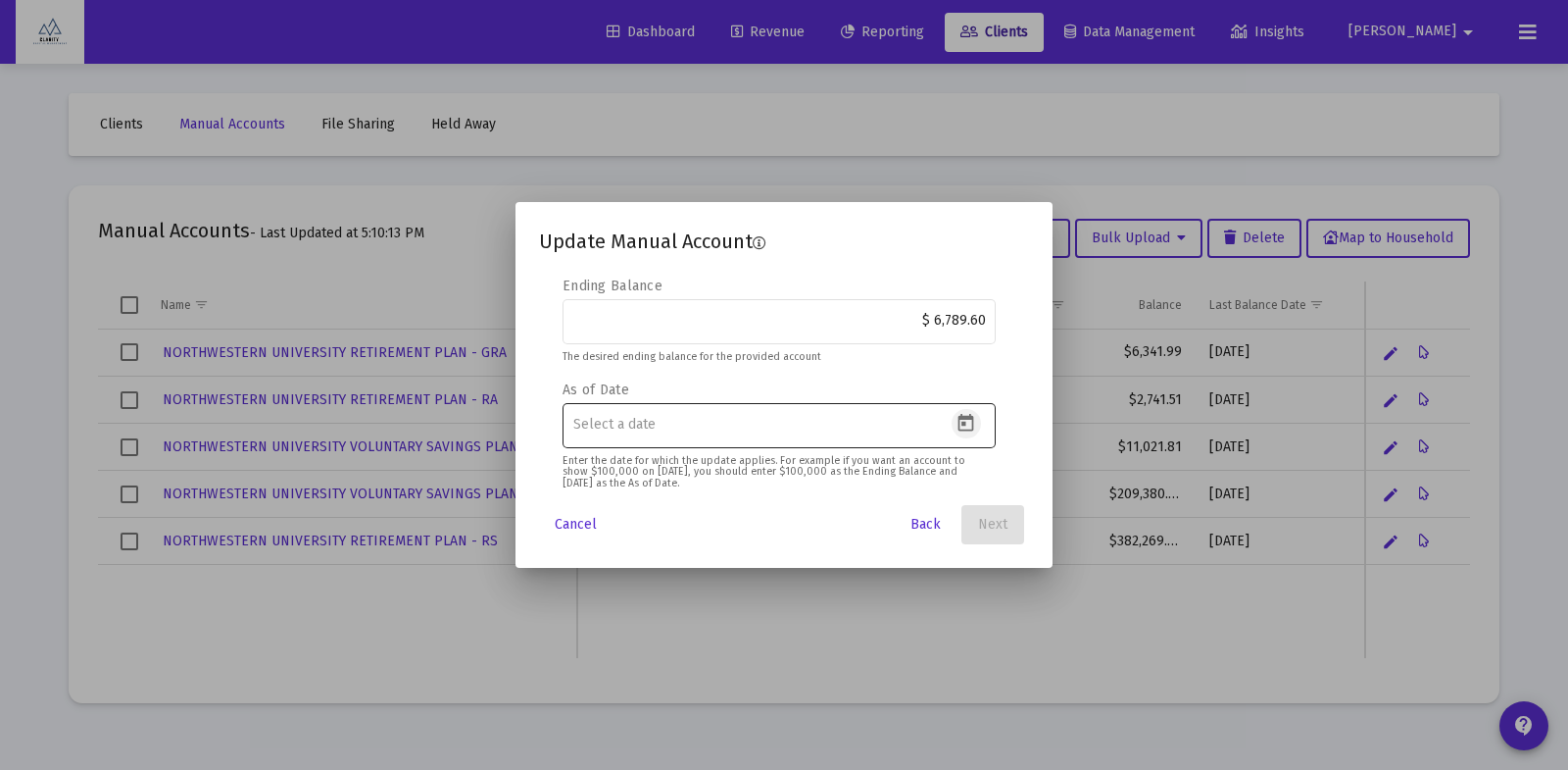
click at [974, 428] on icon "Open calendar" at bounding box center [966, 423] width 21 height 21
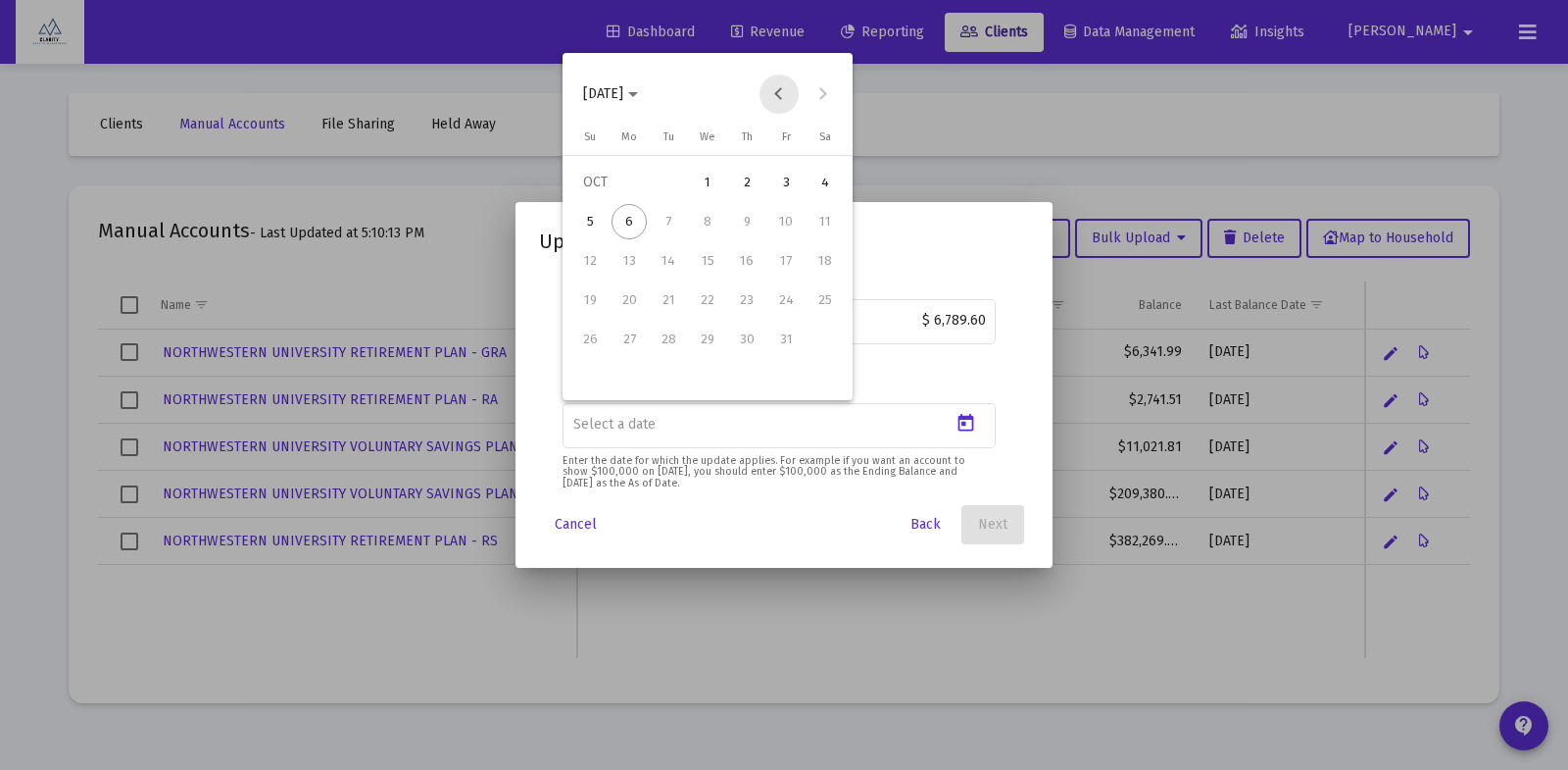
click at [772, 95] on button "Previous month" at bounding box center [779, 94] width 39 height 39
click at [663, 382] on div "30" at bounding box center [668, 378] width 35 height 35
type input "2025-09-30"
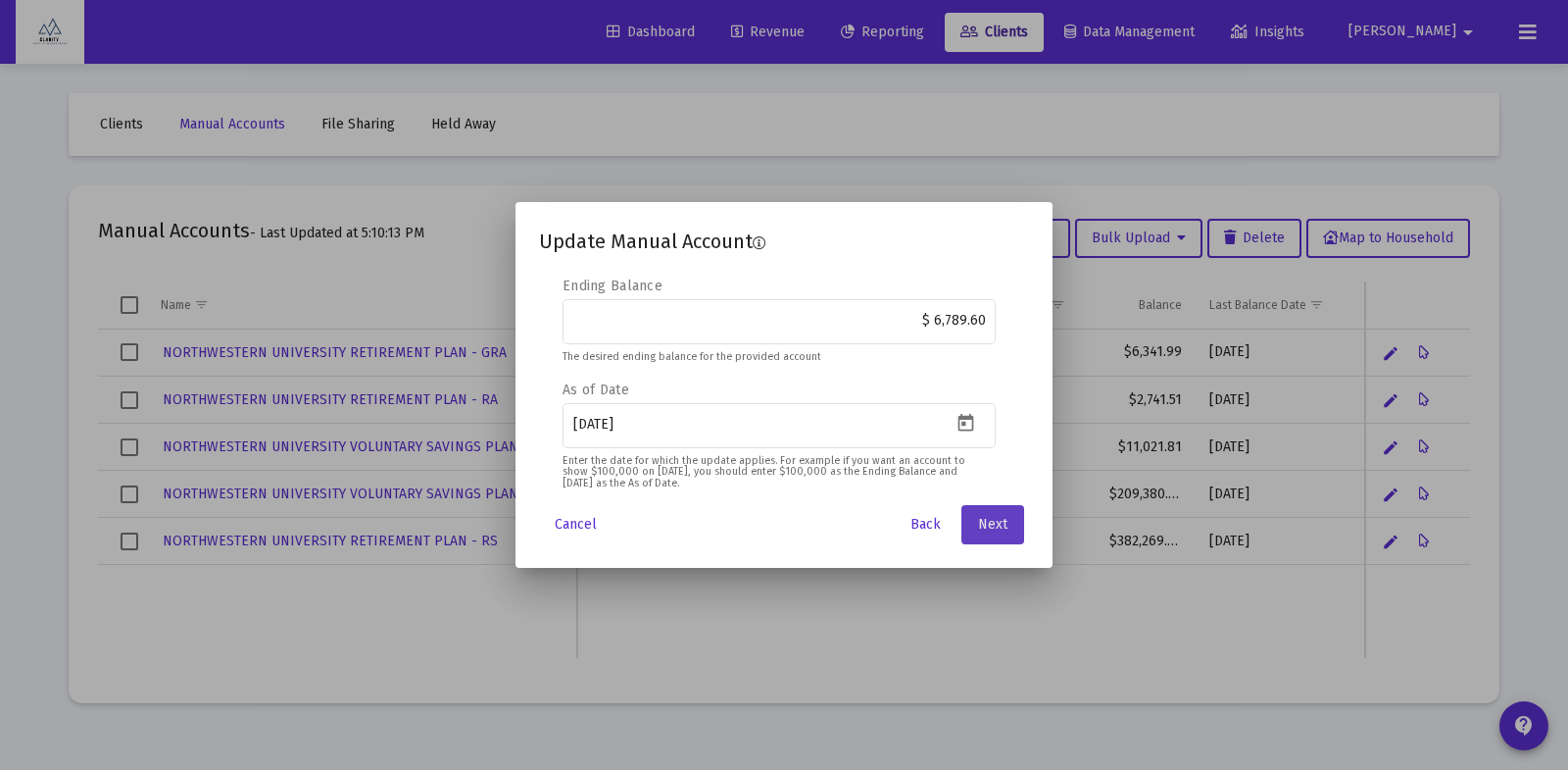
click at [991, 520] on span "Next" at bounding box center [993, 524] width 30 height 17
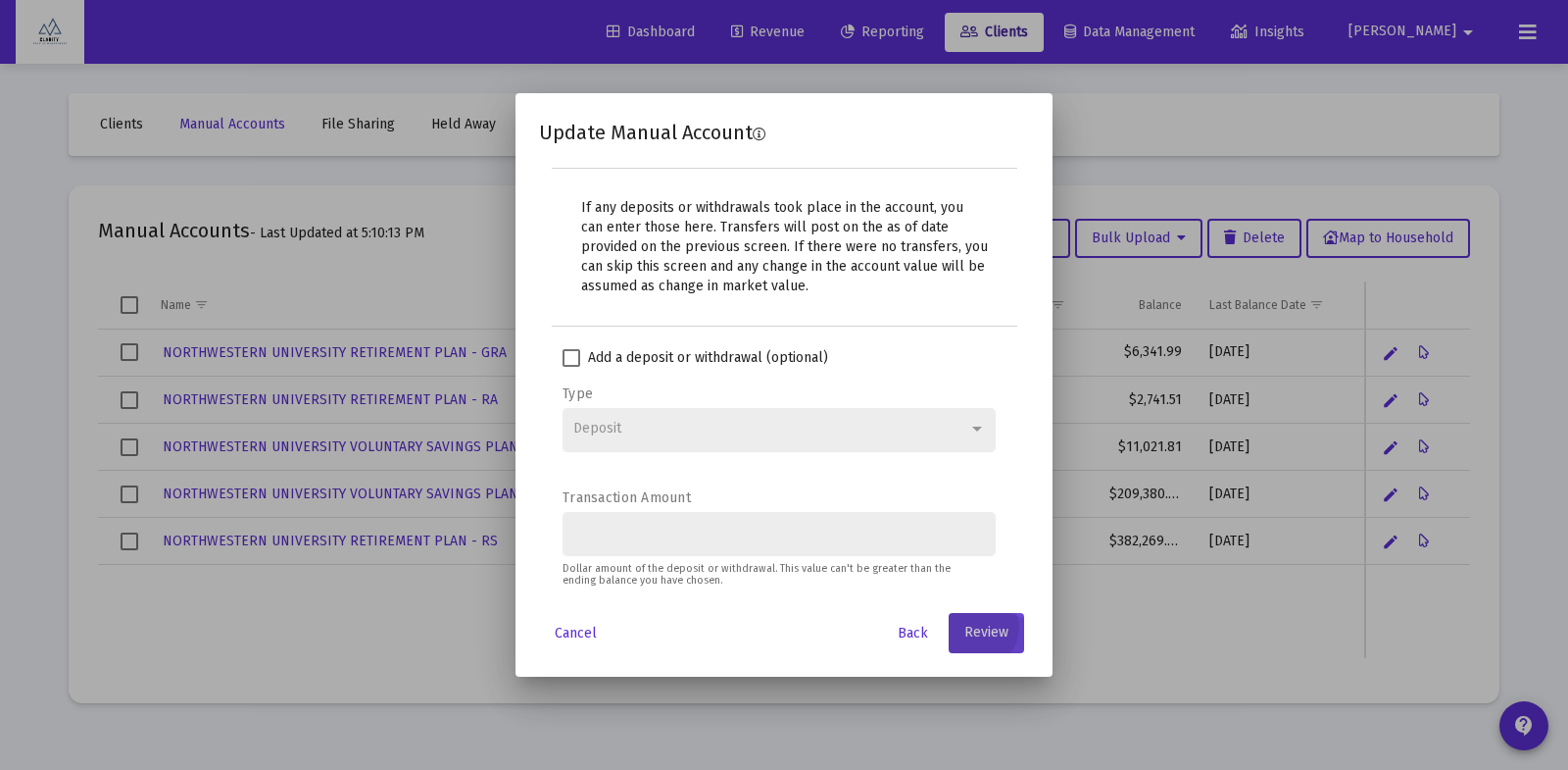
drag, startPoint x: 988, startPoint y: 617, endPoint x: 991, endPoint y: 631, distance: 14.3
click at [989, 620] on button "Review" at bounding box center [987, 632] width 76 height 39
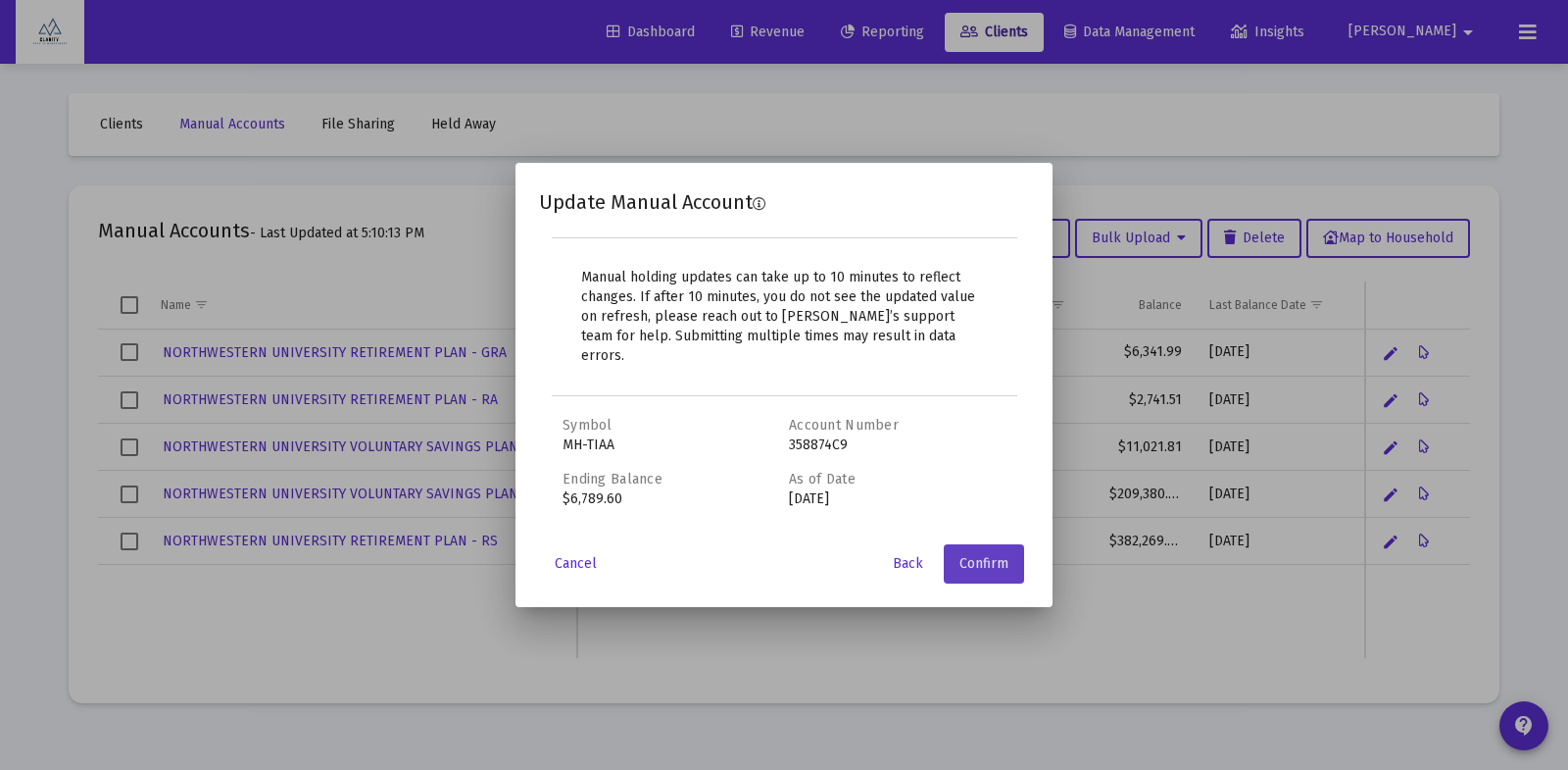
click at [991, 556] on span "Confirm" at bounding box center [984, 564] width 49 height 17
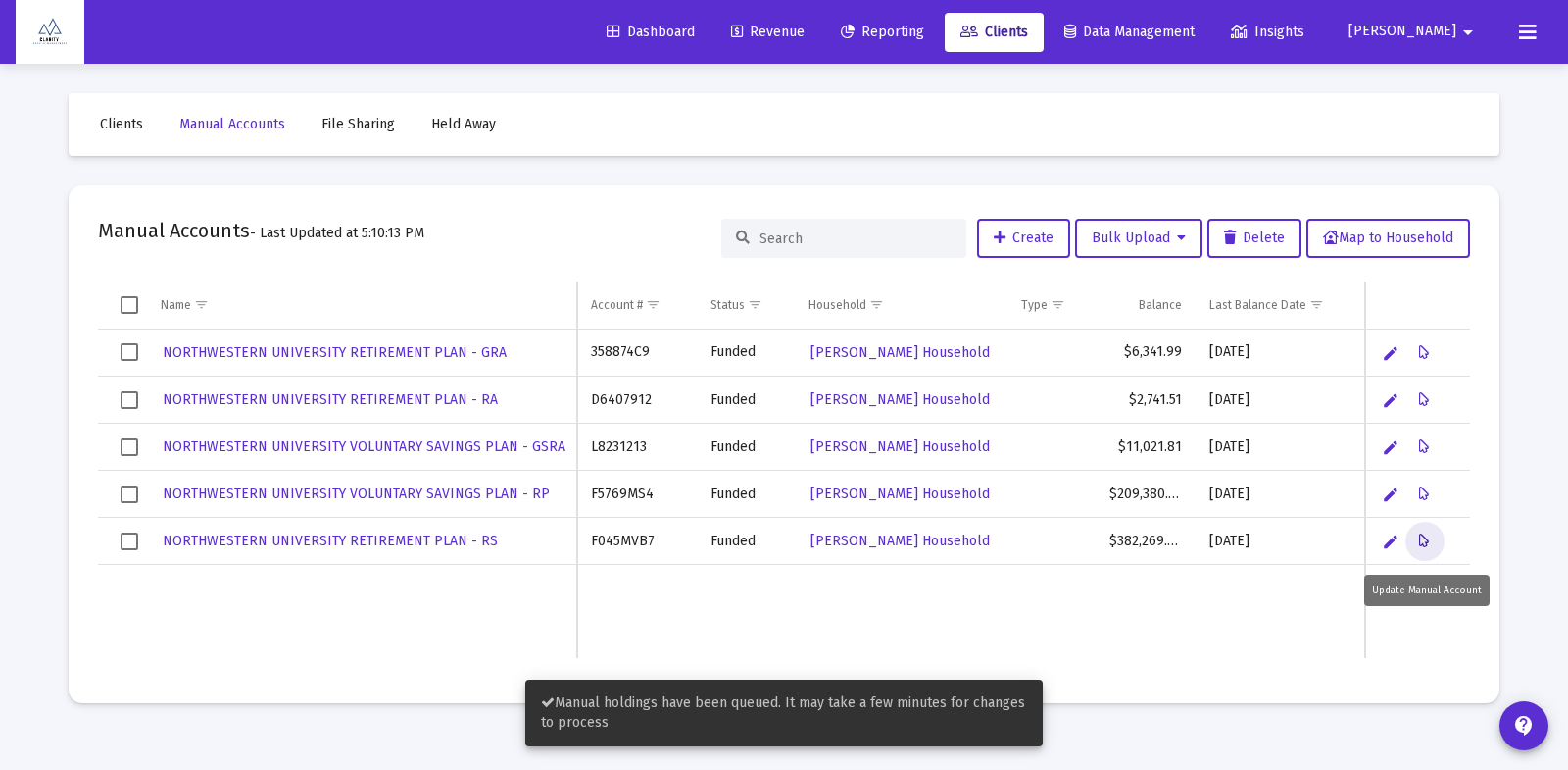
click at [1428, 542] on icon "Data grid" at bounding box center [1424, 542] width 11 height 24
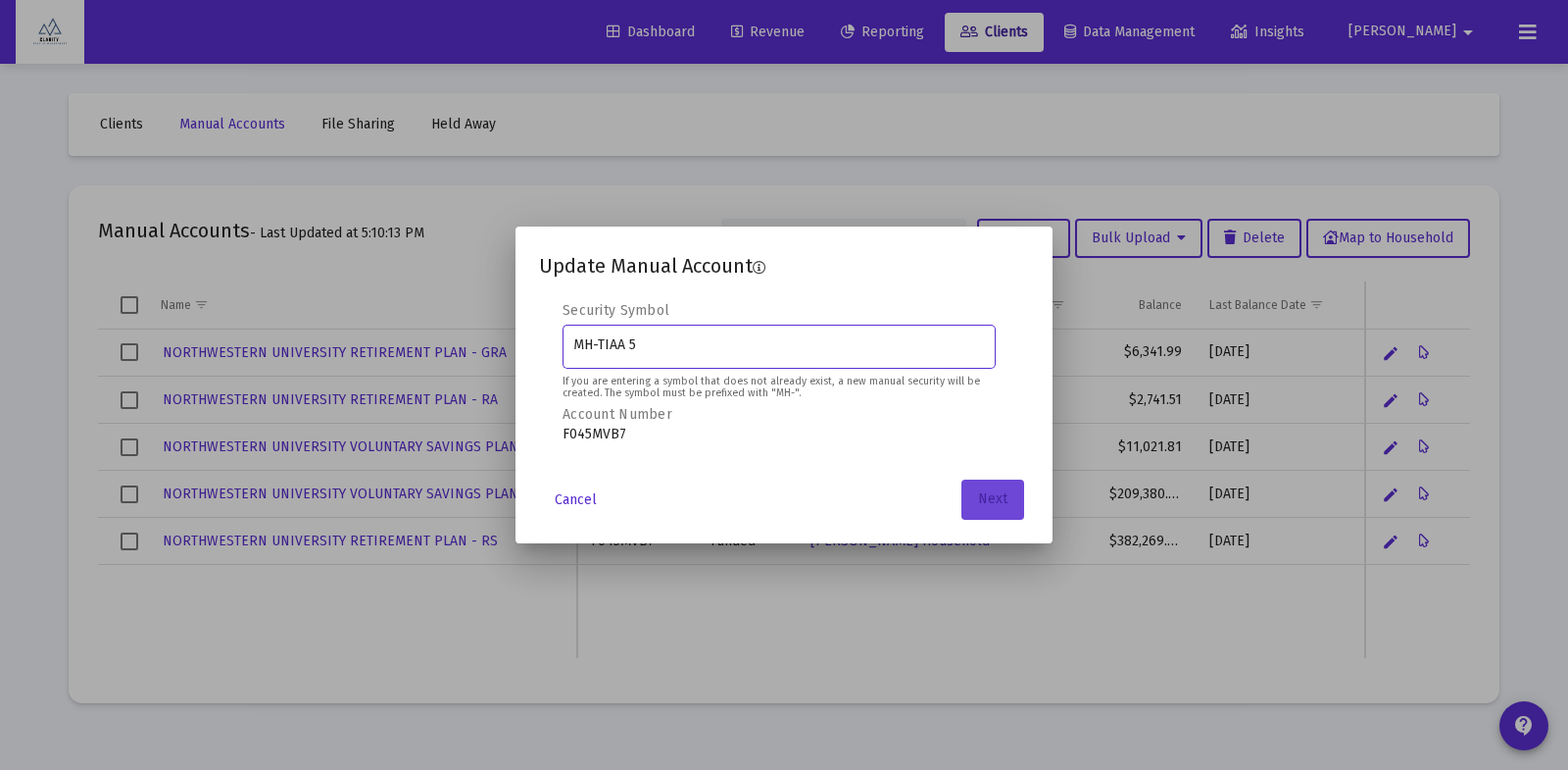
click at [979, 505] on span "Next" at bounding box center [993, 500] width 30 height 17
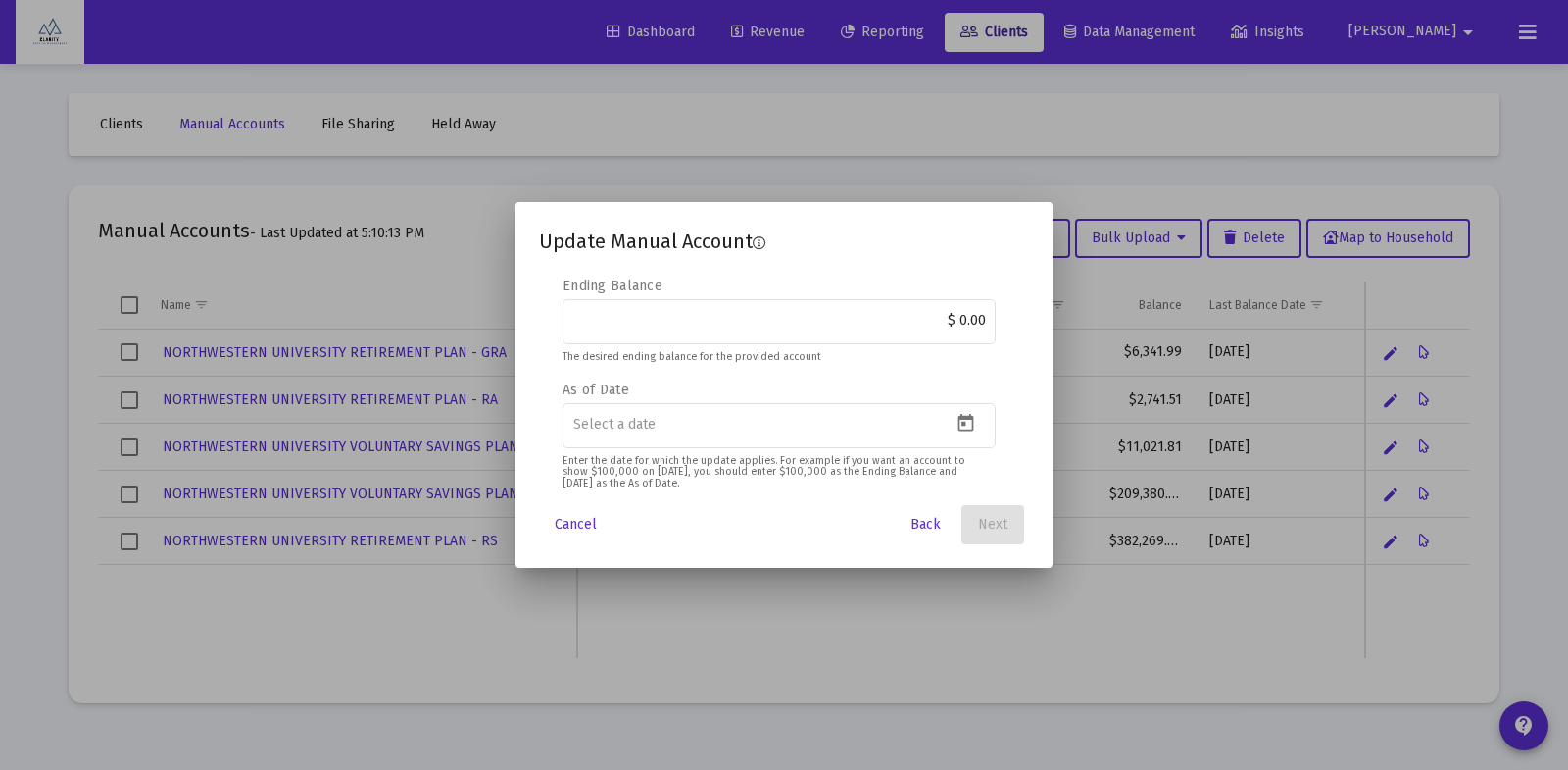
click at [1000, 323] on div "Ending Balance $ 0.00 The desired ending balance for the provided account As of…" at bounding box center [784, 373] width 444 height 193
type input "$ 405,977.04"
click at [970, 418] on icon "Open calendar" at bounding box center [967, 423] width 16 height 18
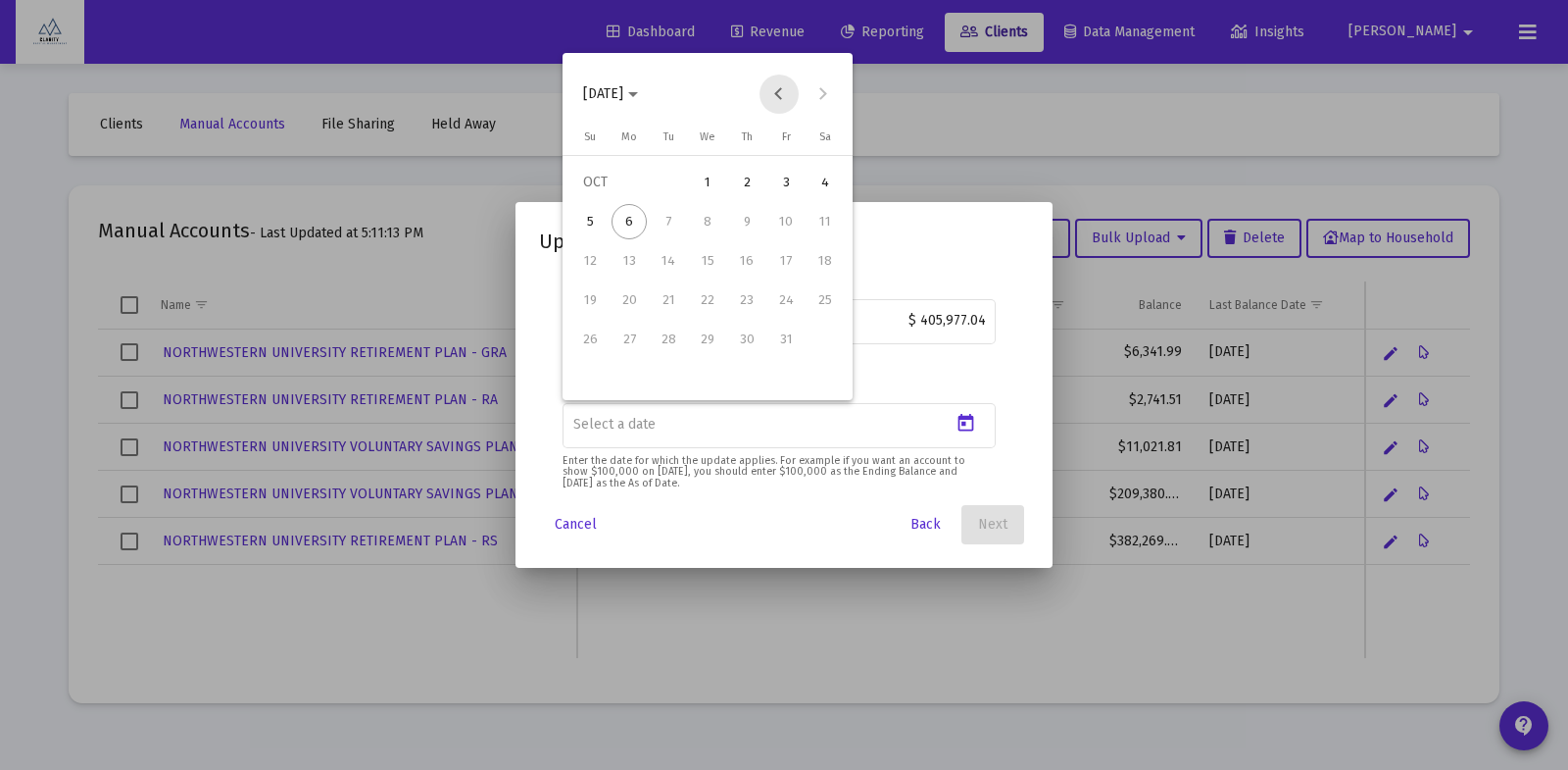
click at [780, 94] on button "Previous month" at bounding box center [779, 94] width 39 height 39
click at [669, 379] on div "30" at bounding box center [668, 378] width 35 height 35
type input "2025-09-30"
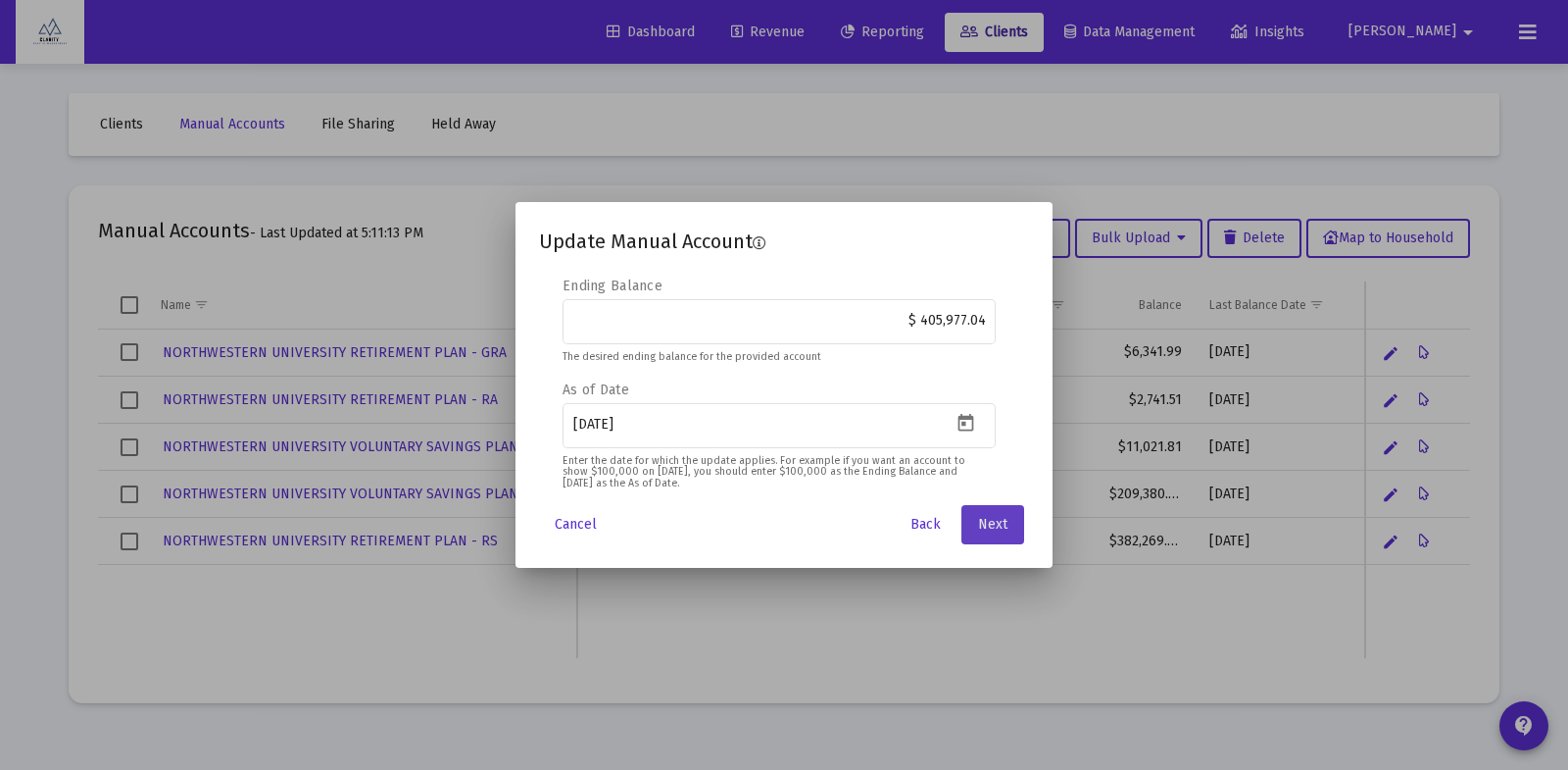
click at [984, 513] on button "Next" at bounding box center [993, 524] width 63 height 39
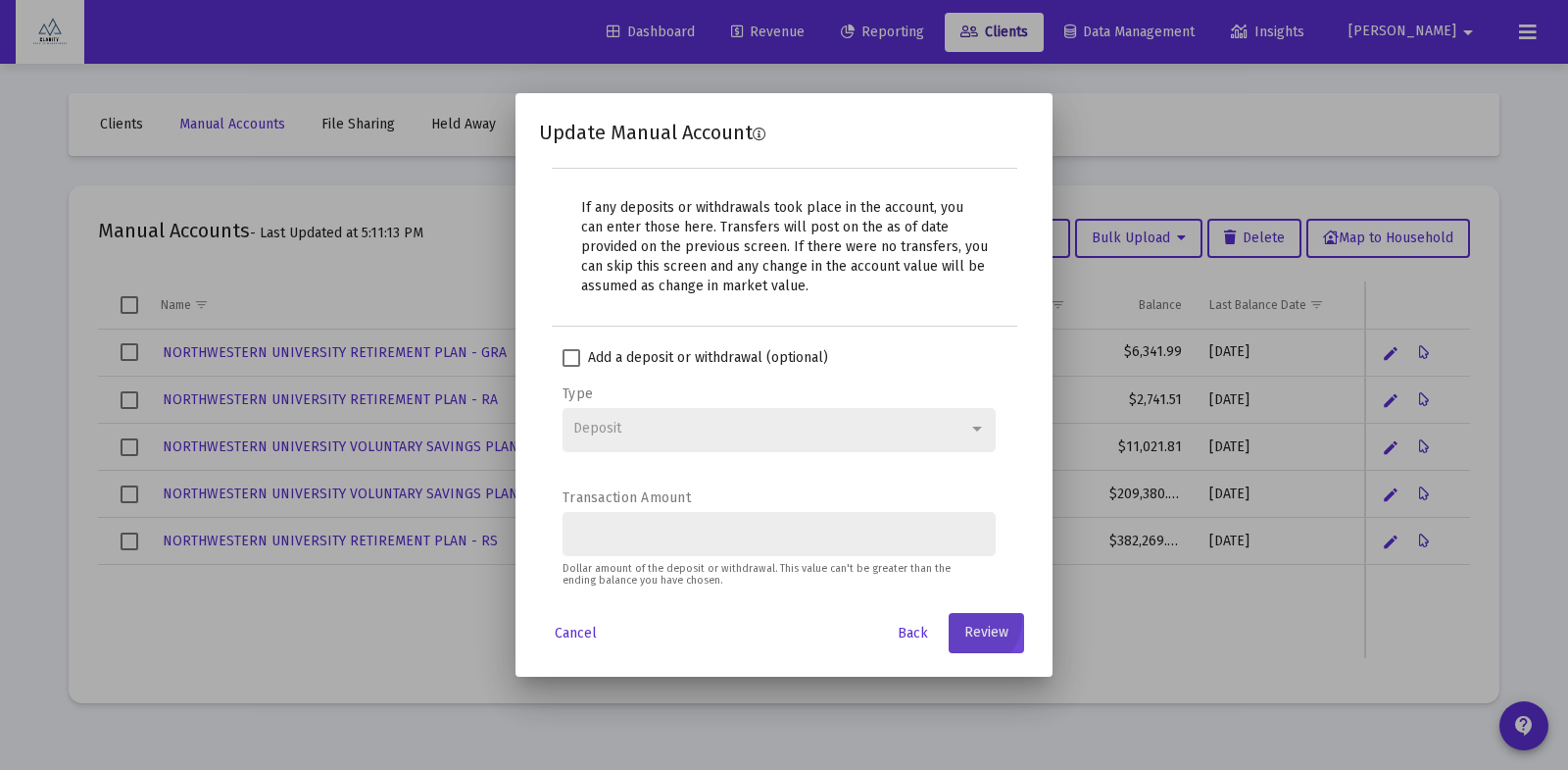
click at [996, 638] on span "Review" at bounding box center [987, 632] width 44 height 17
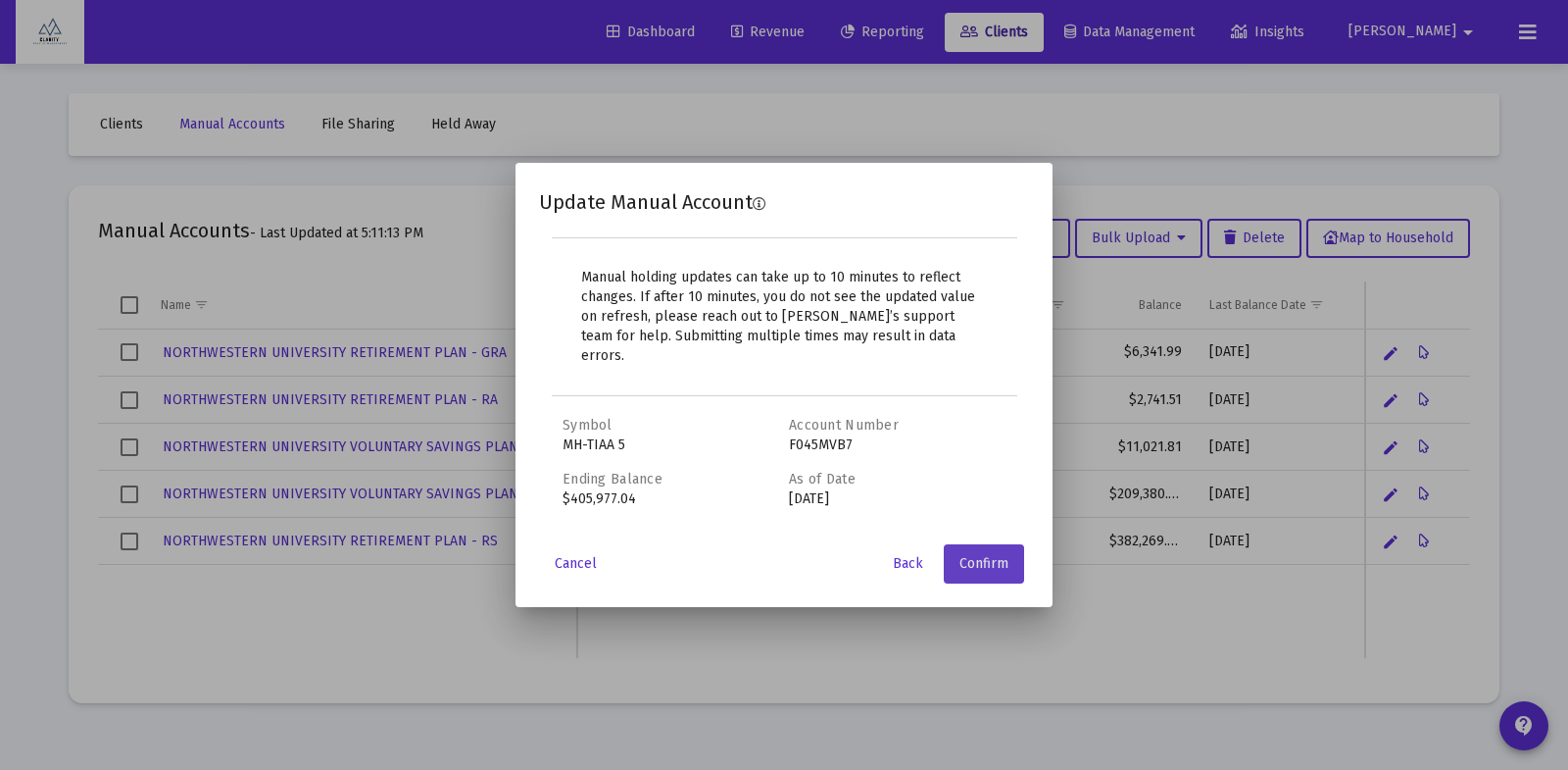
click at [993, 558] on span "Confirm" at bounding box center [984, 564] width 49 height 17
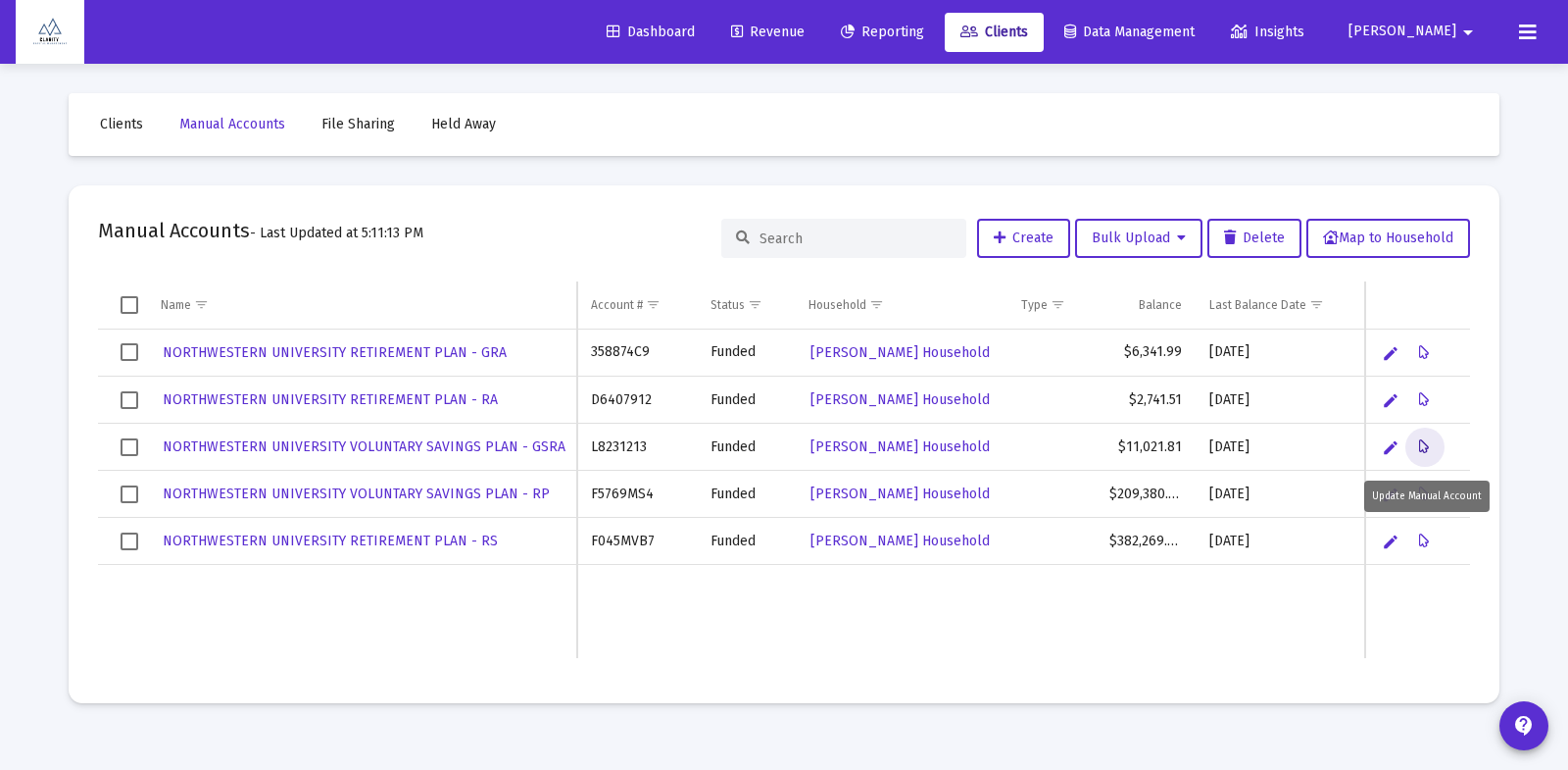
click at [1423, 447] on icon "Data grid" at bounding box center [1424, 448] width 11 height 24
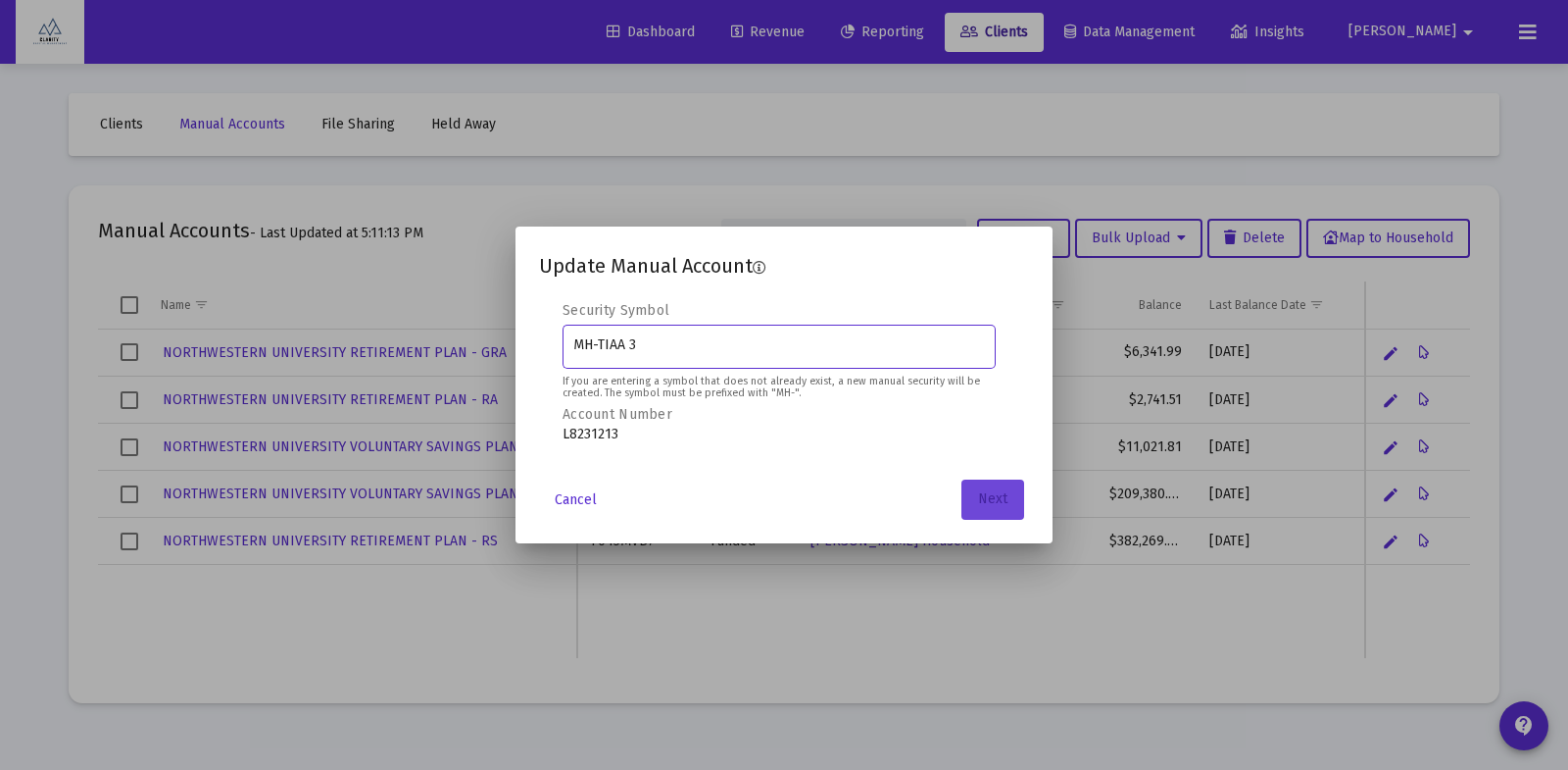
click at [991, 503] on span "Next" at bounding box center [993, 500] width 30 height 17
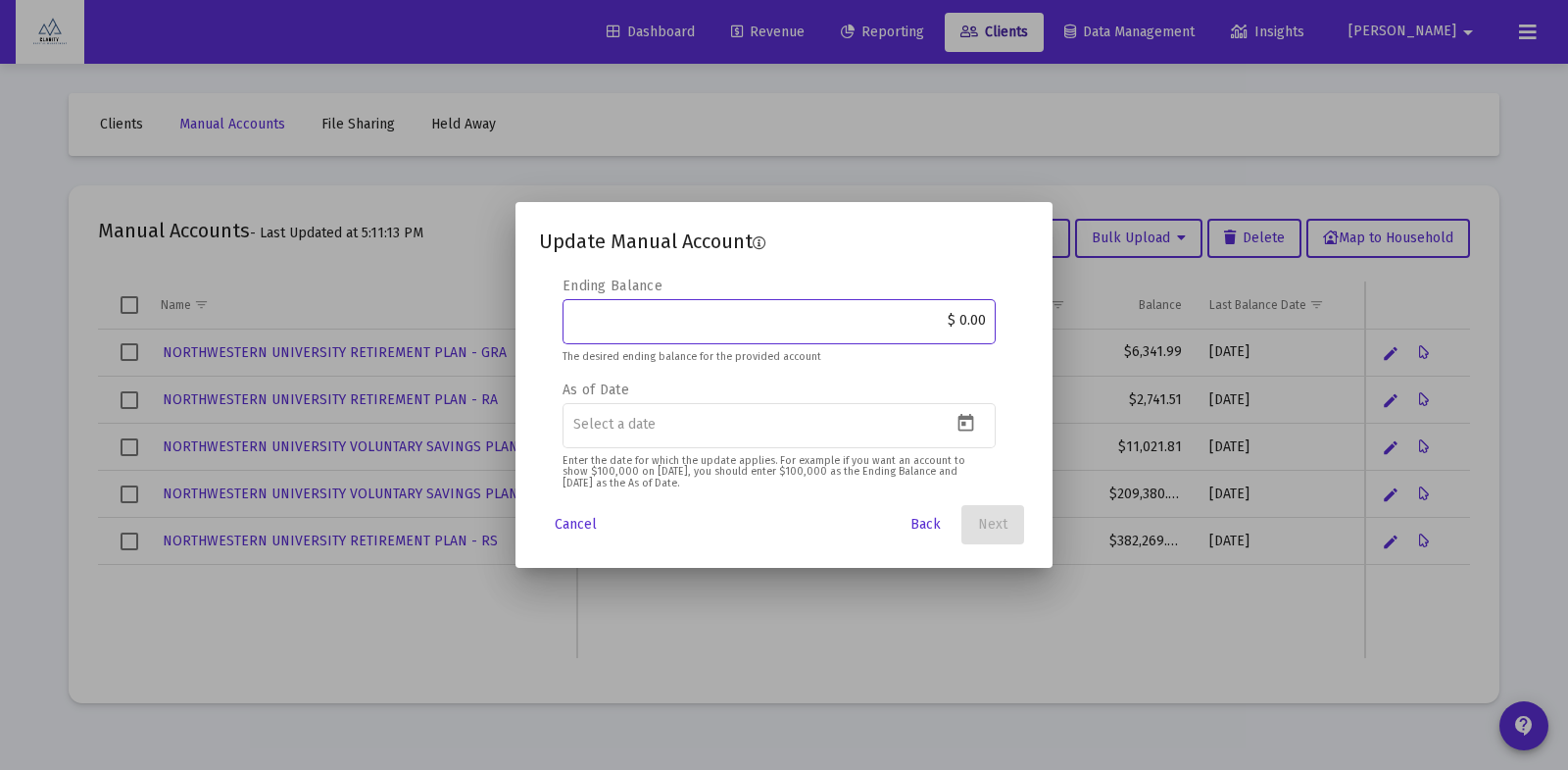
click at [958, 324] on input "$ 0.00" at bounding box center [780, 321] width 413 height 16
type input "$ 11,128.87"
click at [965, 434] on button "Open calendar" at bounding box center [966, 423] width 29 height 29
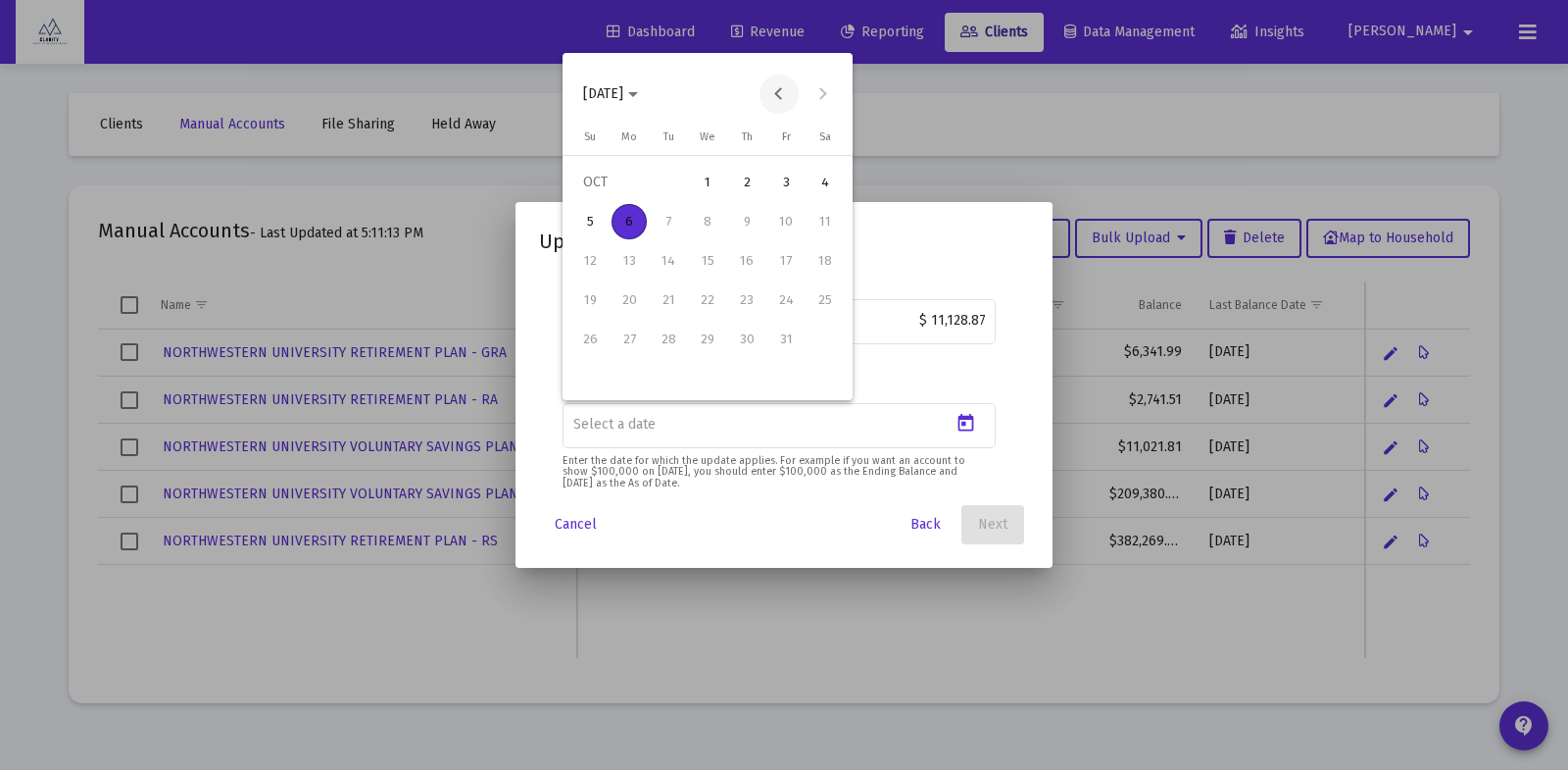
click at [774, 93] on button "Previous month" at bounding box center [779, 94] width 39 height 39
click at [675, 372] on div "30" at bounding box center [668, 378] width 35 height 35
type input "2025-09-30"
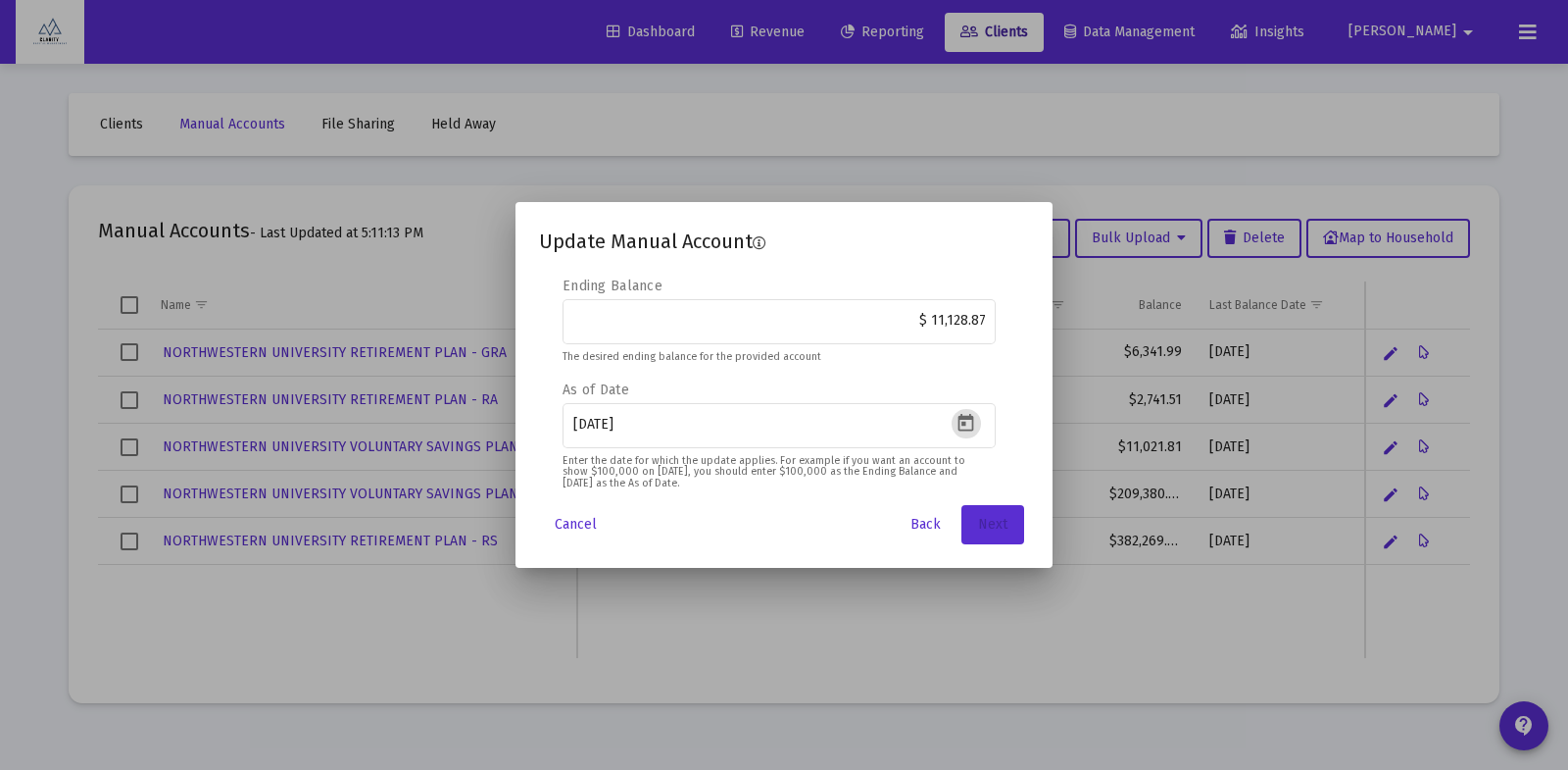
drag, startPoint x: 993, startPoint y: 524, endPoint x: 1002, endPoint y: 529, distance: 10.3
click at [995, 525] on span "Next" at bounding box center [993, 524] width 30 height 17
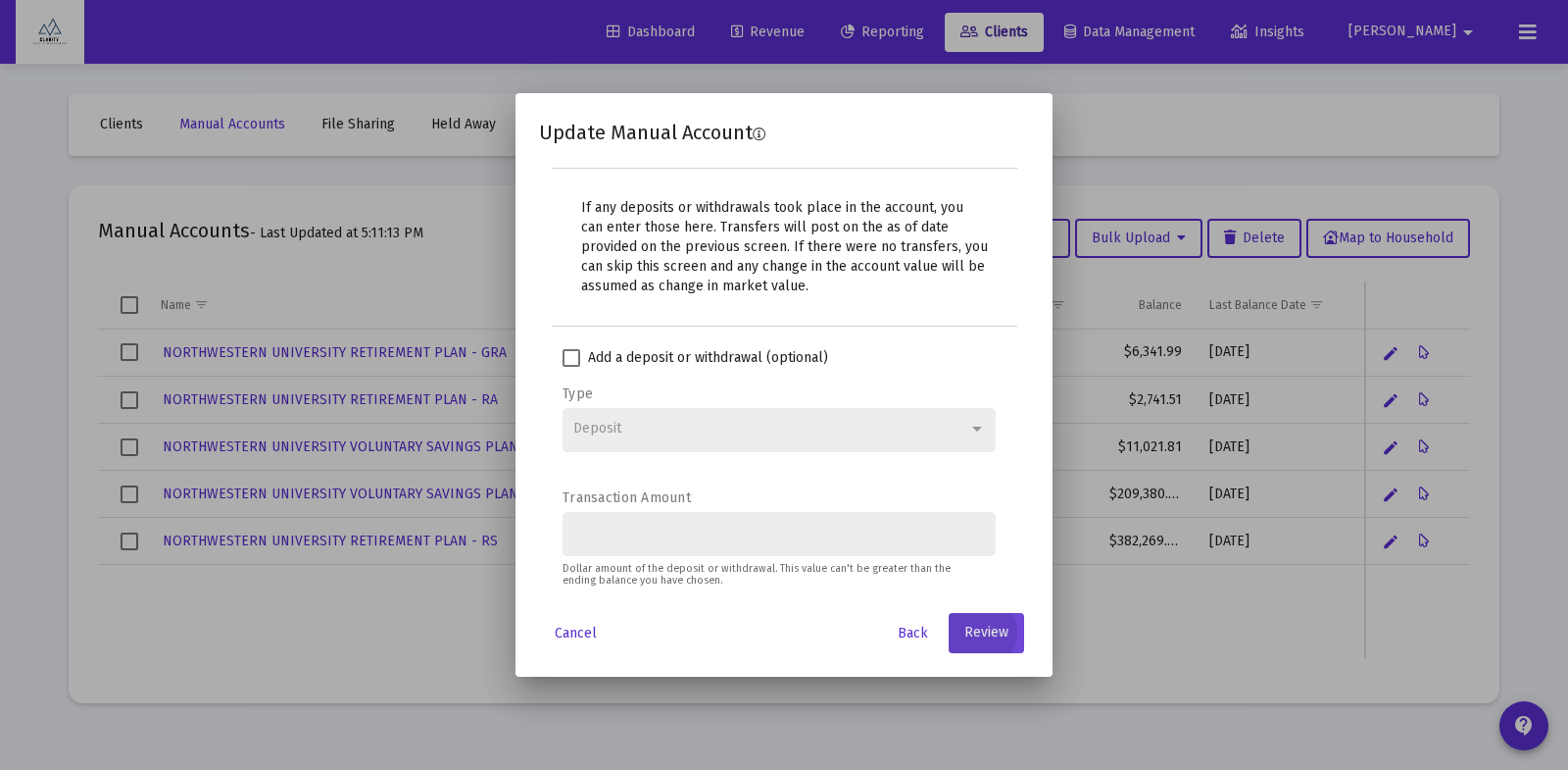
click at [978, 637] on span "Review" at bounding box center [987, 632] width 44 height 17
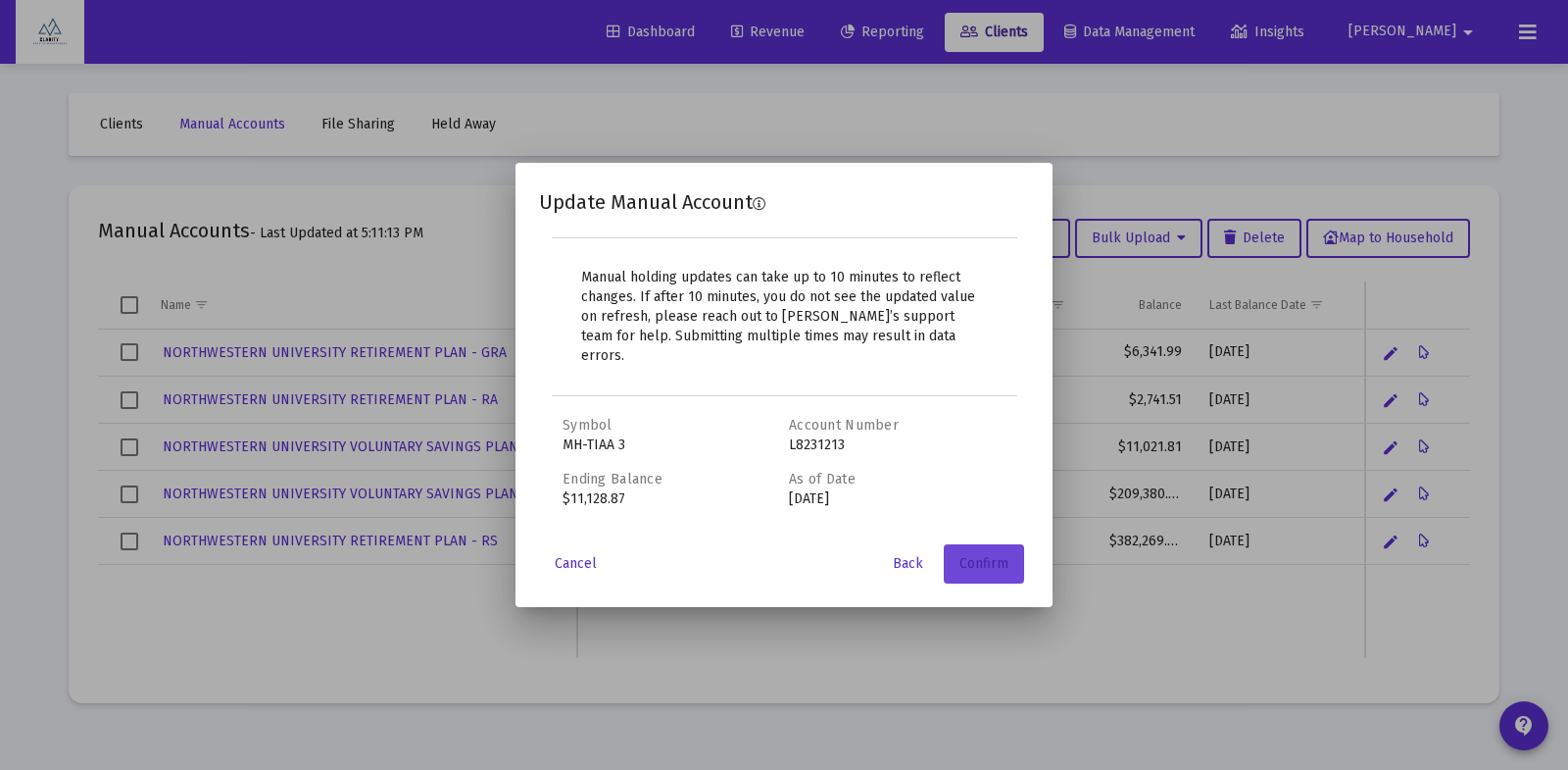
click at [981, 556] on span "Confirm" at bounding box center [984, 564] width 49 height 17
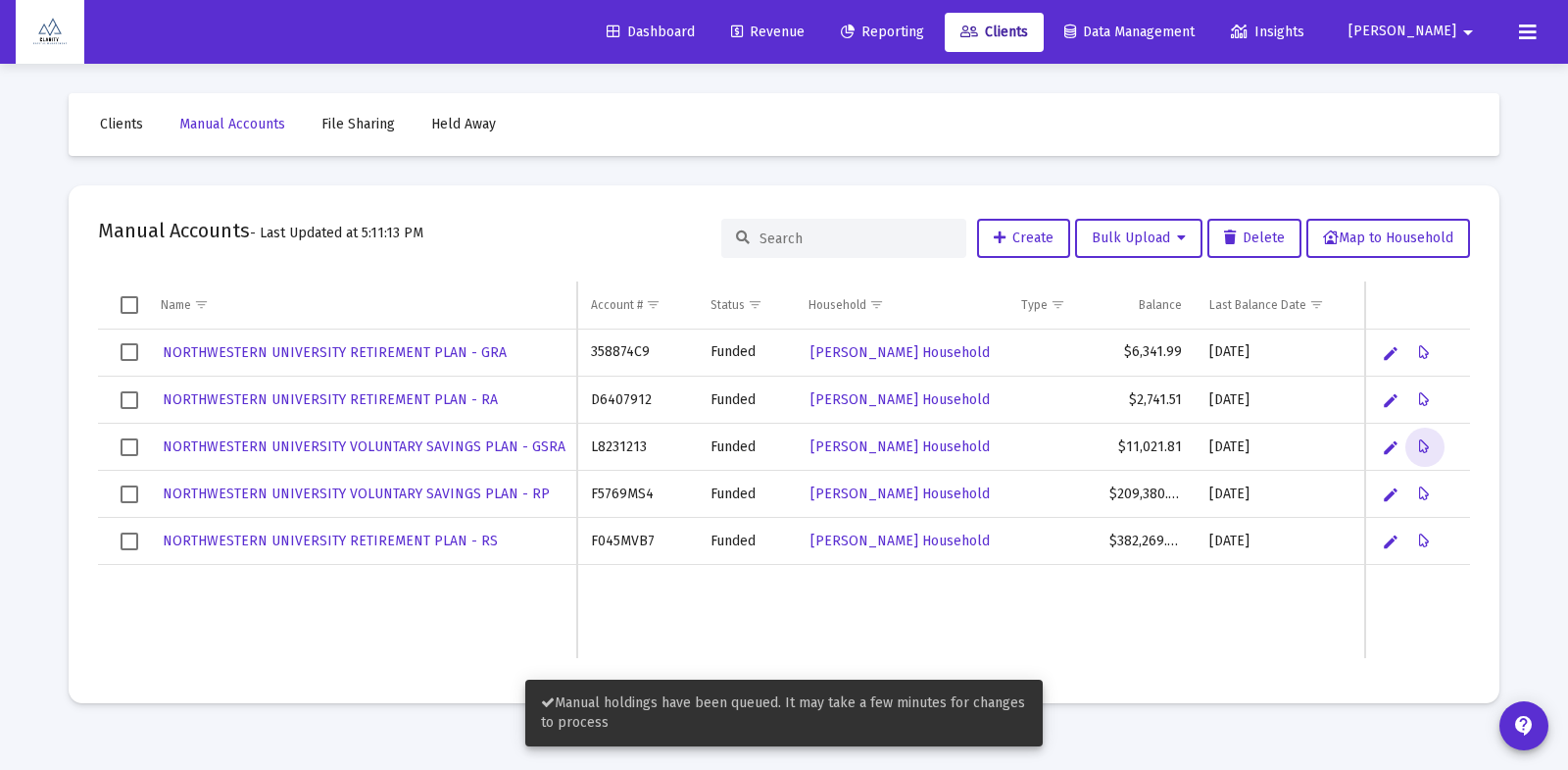
click at [1265, 600] on td "Data grid" at bounding box center [1281, 611] width 169 height 94
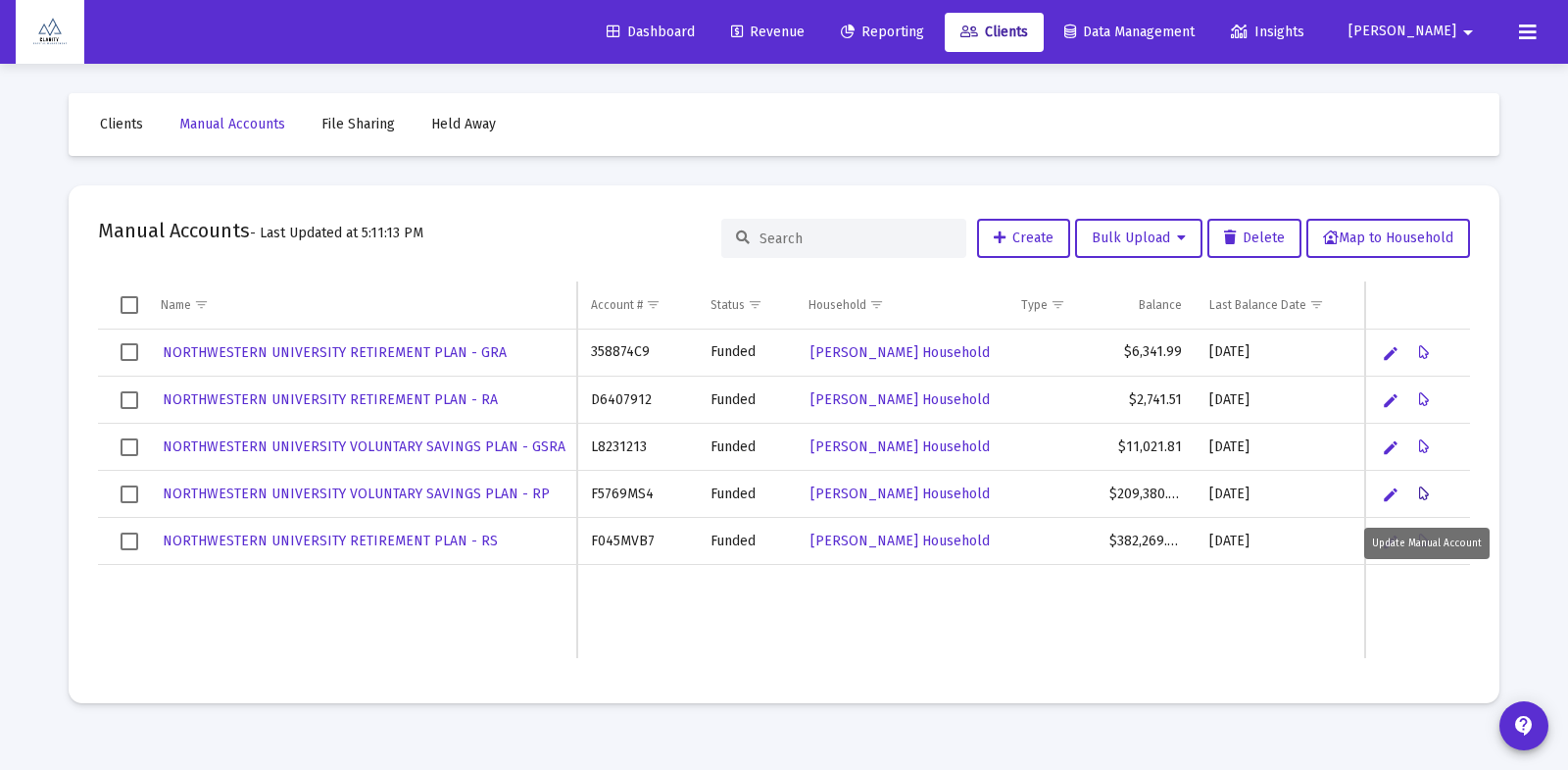
click at [1425, 496] on icon "Data grid" at bounding box center [1424, 495] width 11 height 24
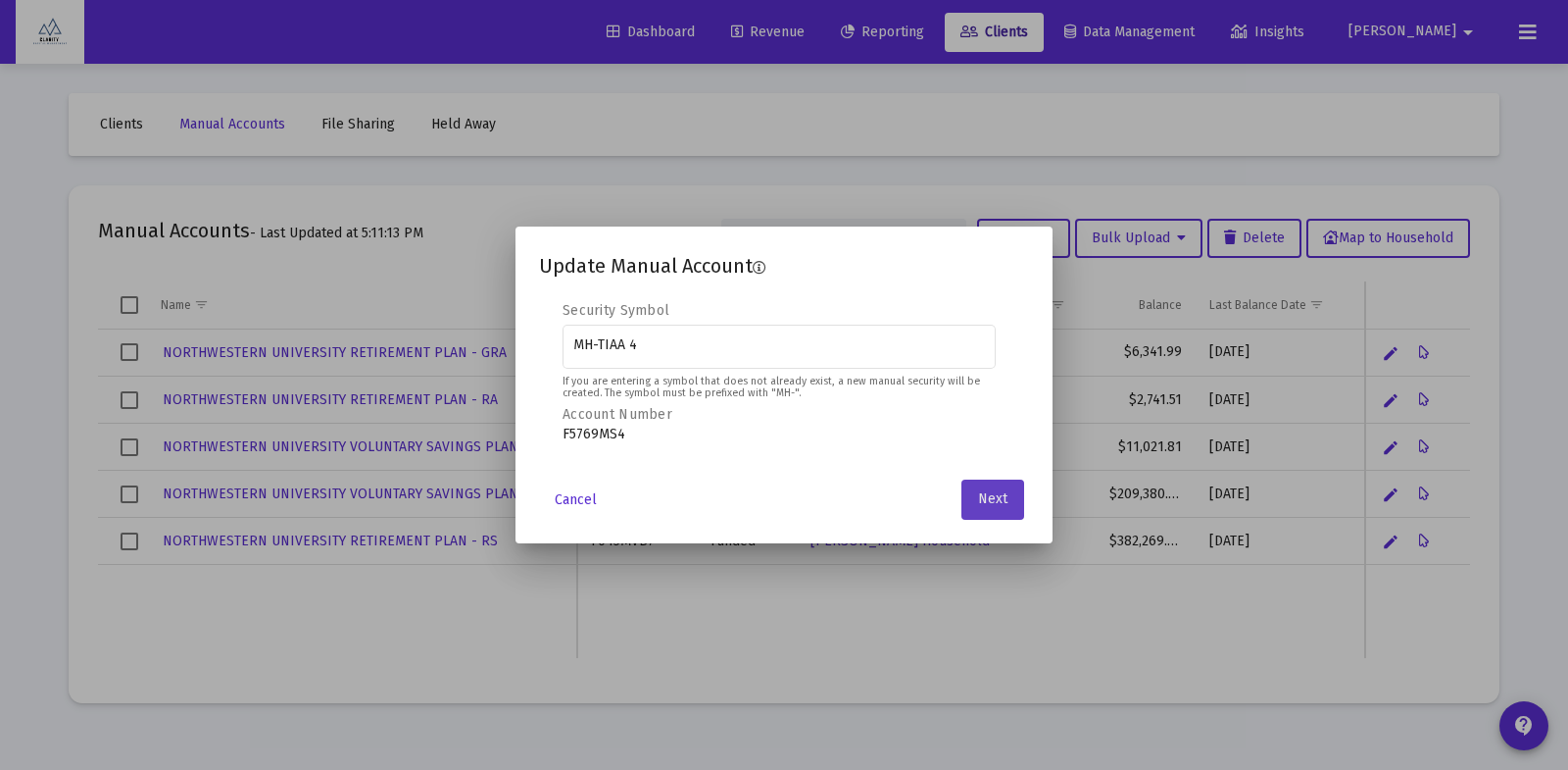
click at [986, 495] on span "Next" at bounding box center [993, 500] width 30 height 17
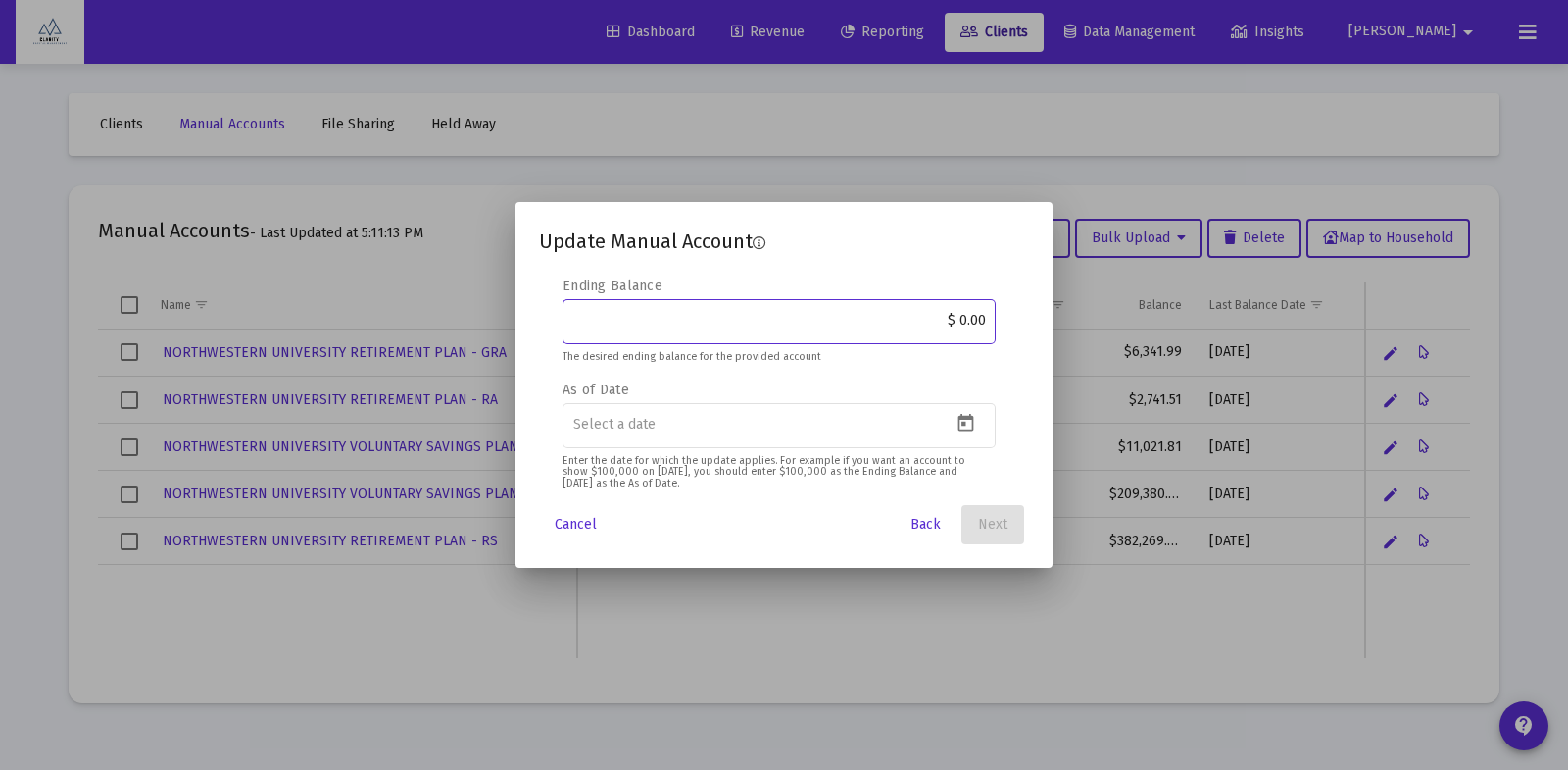
click at [956, 323] on input "$ 0.00" at bounding box center [780, 321] width 413 height 16
drag, startPoint x: 958, startPoint y: 322, endPoint x: 986, endPoint y: 322, distance: 28.0
click at [986, 322] on div "$ 0.00" at bounding box center [779, 320] width 434 height 48
drag, startPoint x: 982, startPoint y: 323, endPoint x: 959, endPoint y: 323, distance: 23.0
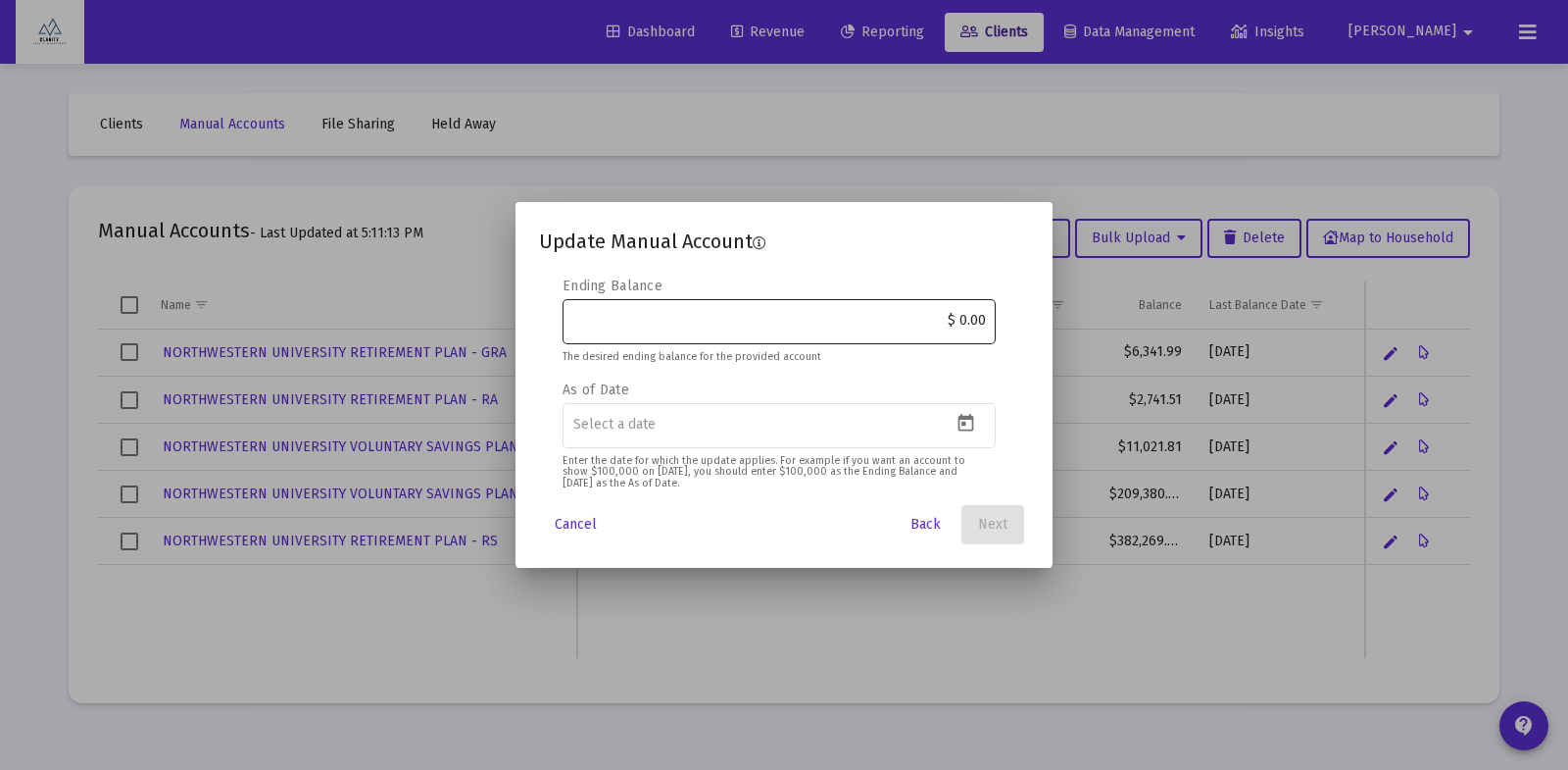
click at [959, 323] on div "$ 0.00" at bounding box center [779, 320] width 434 height 48
drag, startPoint x: 961, startPoint y: 323, endPoint x: 993, endPoint y: 321, distance: 32.1
click at [993, 321] on div "$ 0.00" at bounding box center [779, 320] width 434 height 48
type input "$ 222,349.25"
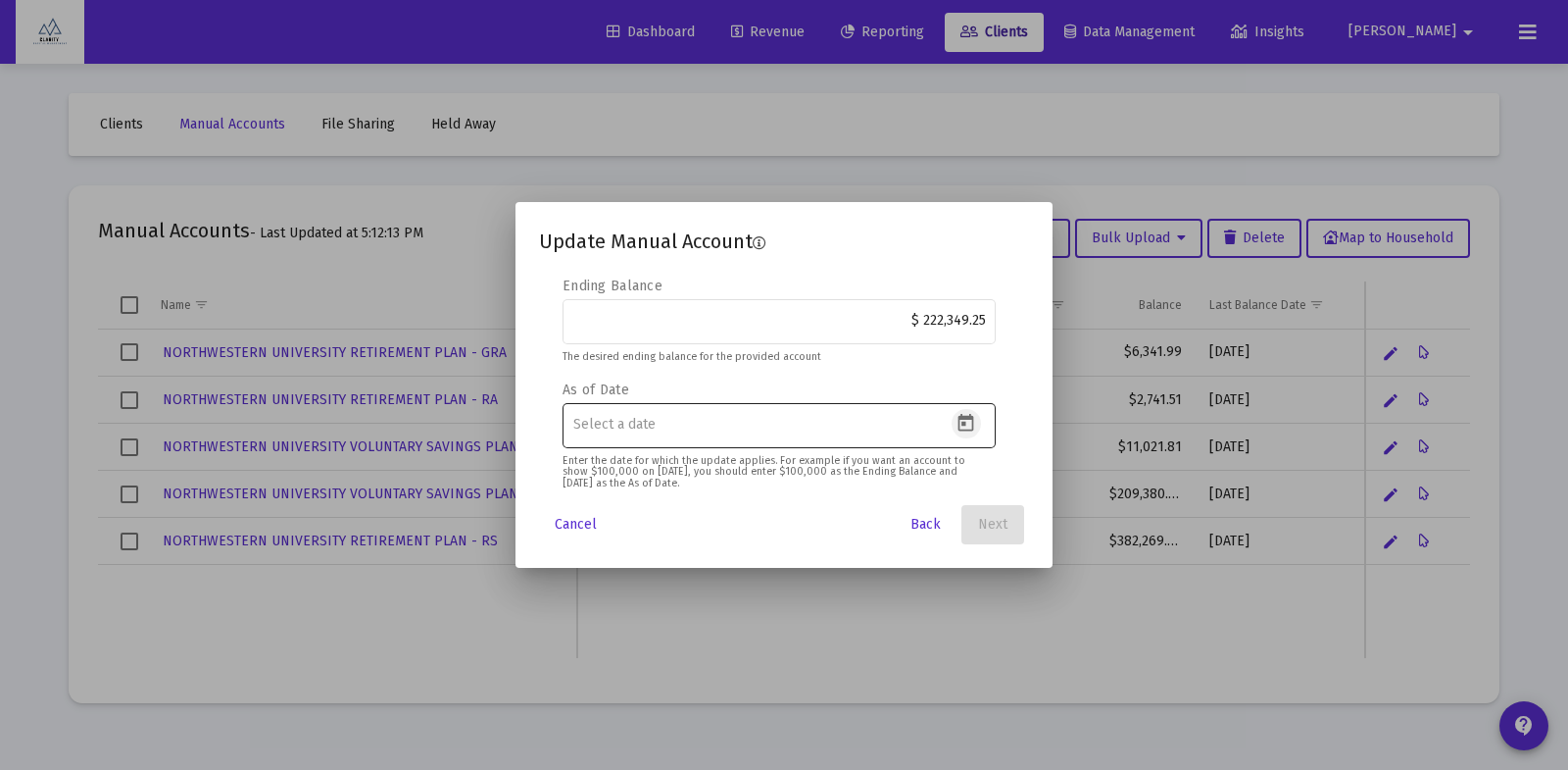
click at [967, 423] on icon "Open calendar" at bounding box center [966, 423] width 21 height 21
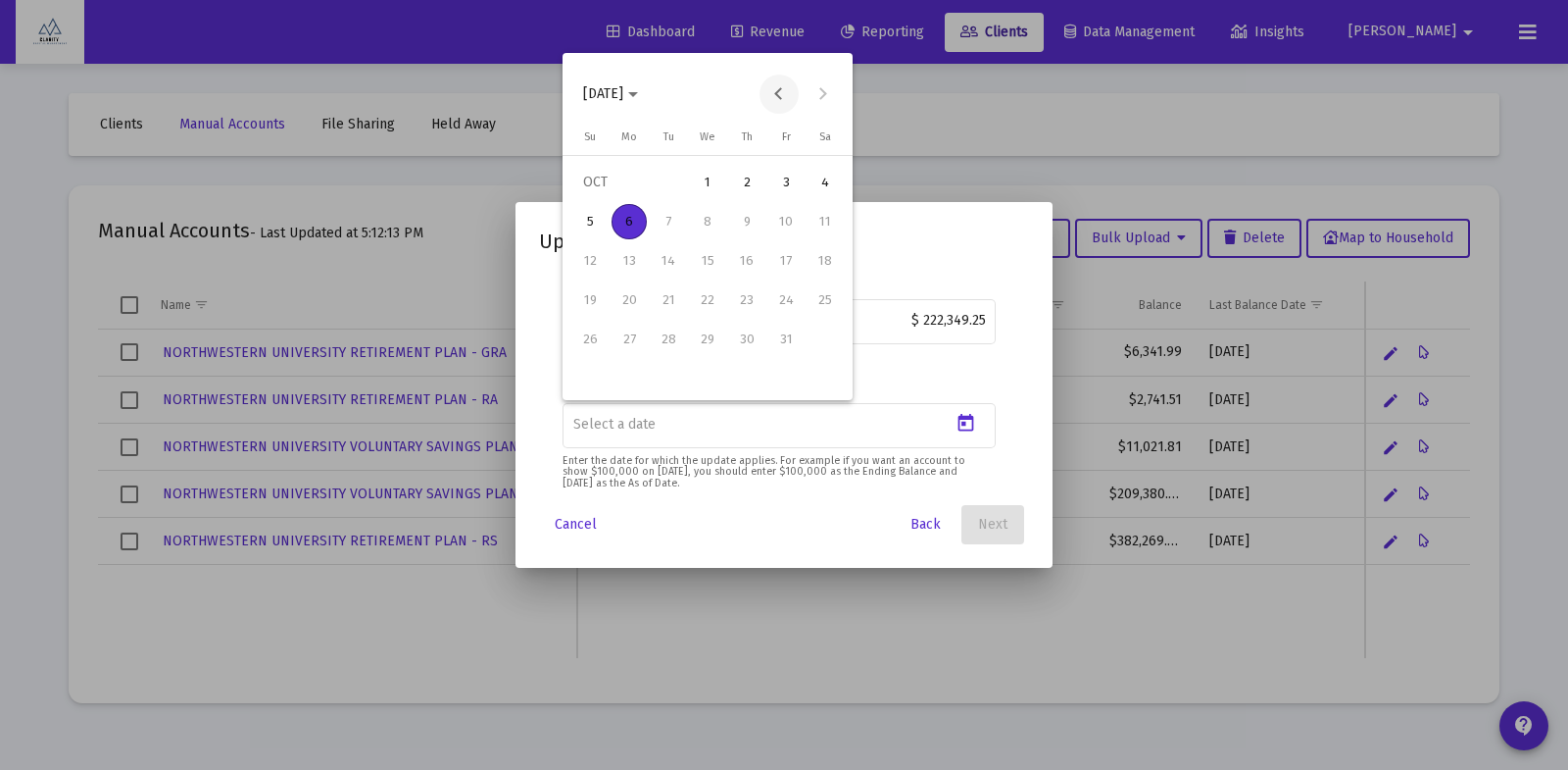
click at [781, 97] on button "Previous month" at bounding box center [779, 94] width 39 height 39
click at [664, 381] on div "30" at bounding box center [668, 378] width 35 height 35
type input "2025-09-30"
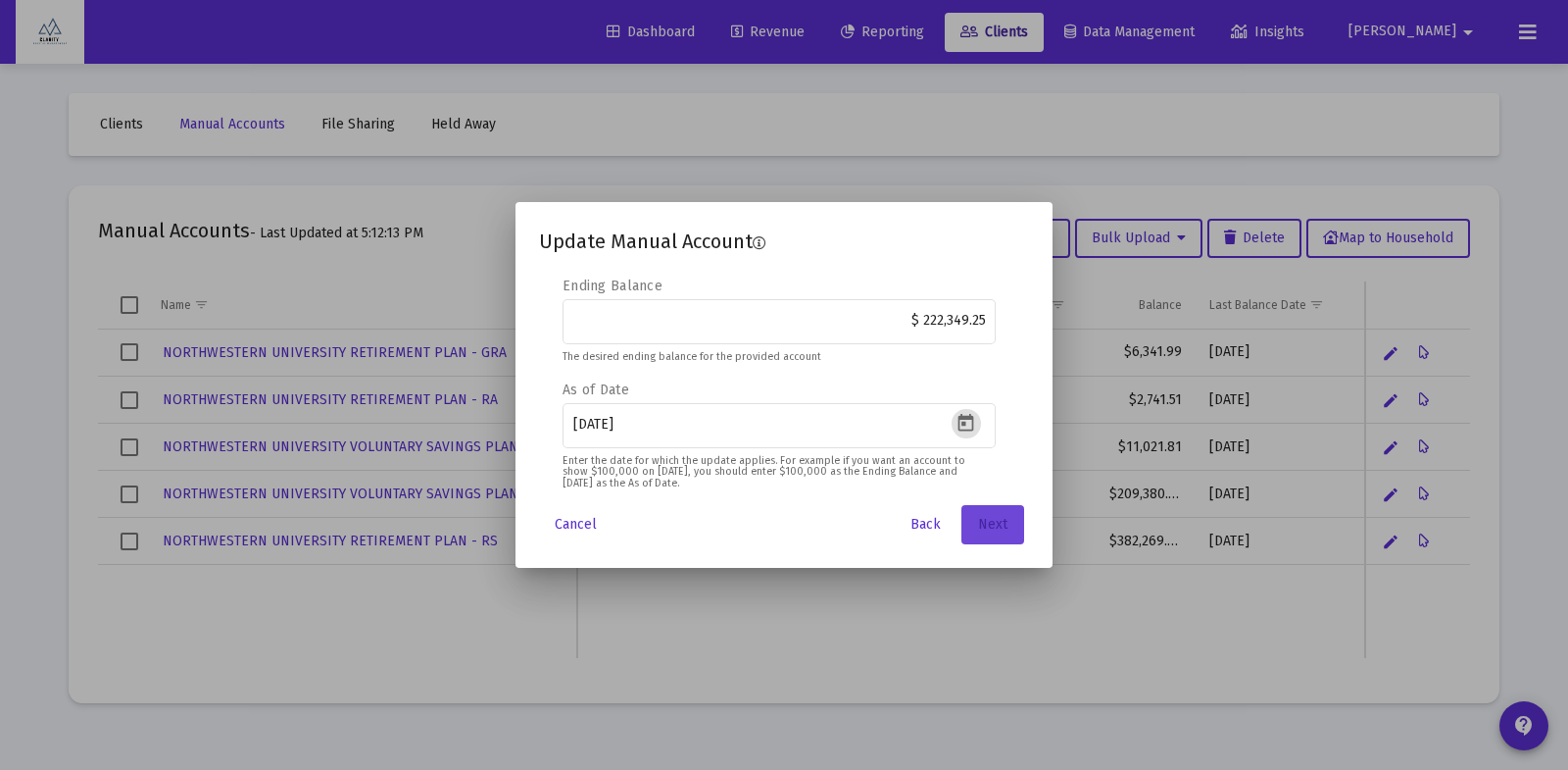
click at [1007, 533] on button "Next" at bounding box center [993, 524] width 63 height 39
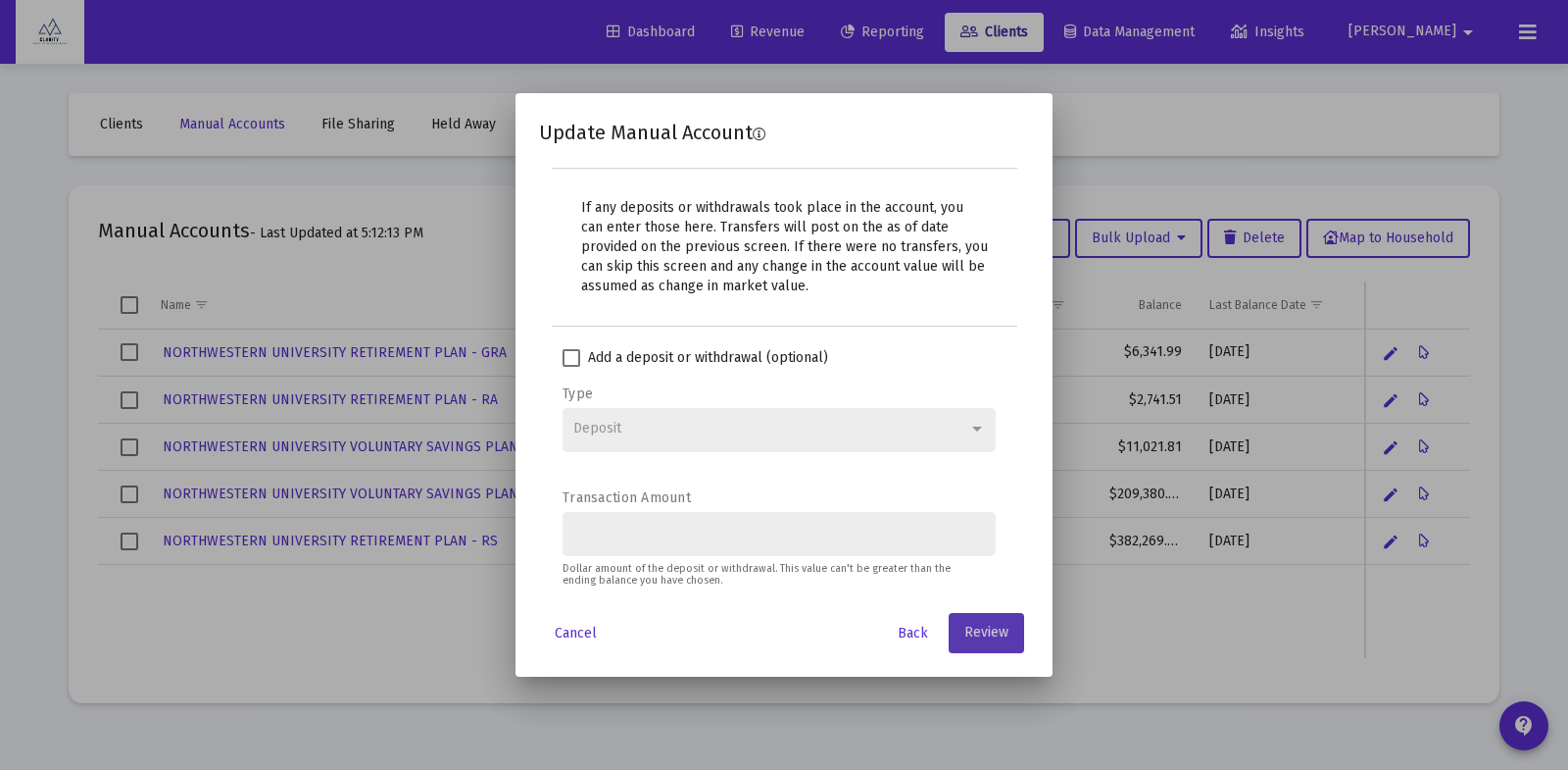
click at [999, 630] on span "Review" at bounding box center [987, 632] width 44 height 17
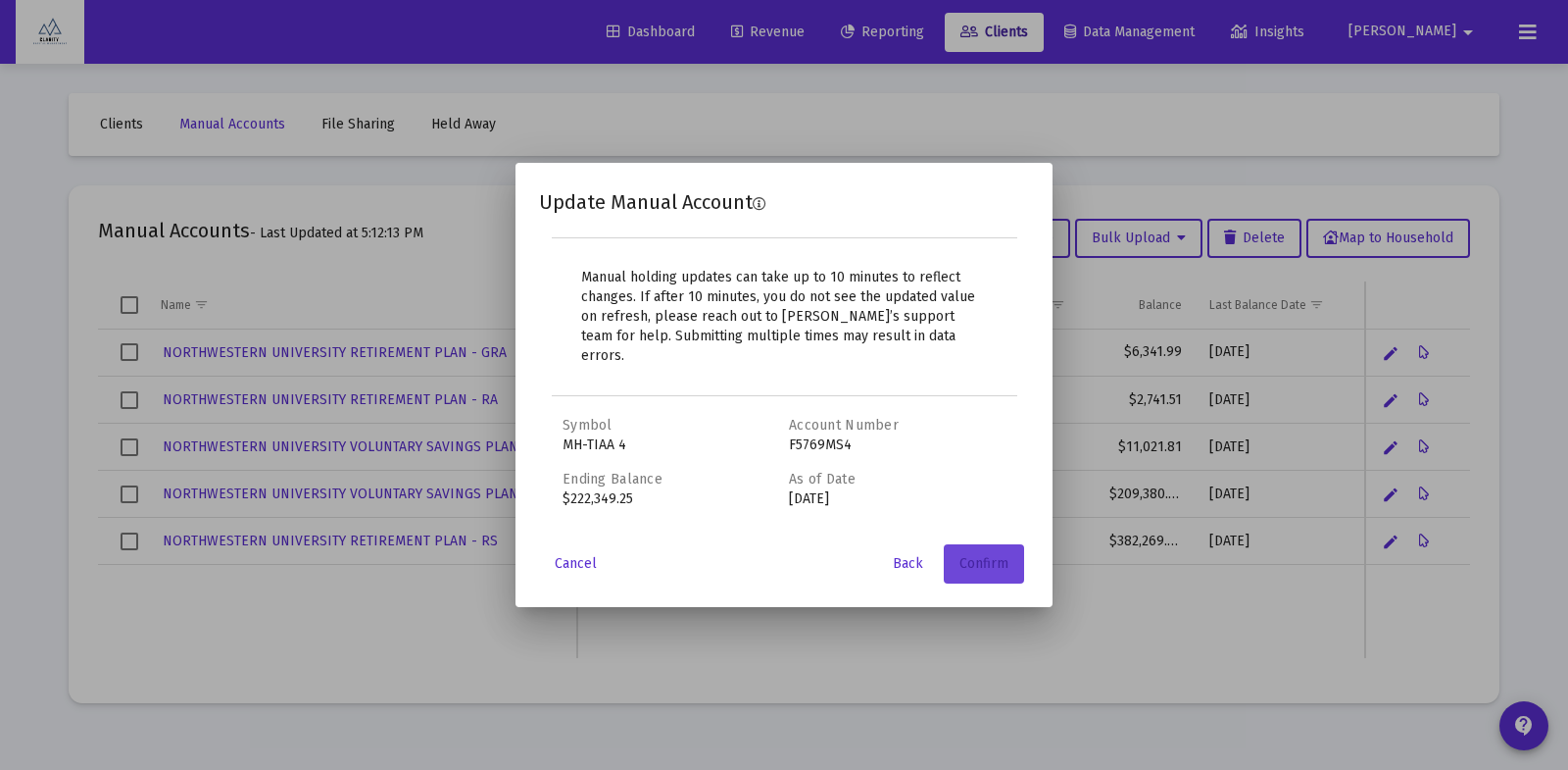
click at [988, 559] on span "Confirm" at bounding box center [984, 564] width 49 height 17
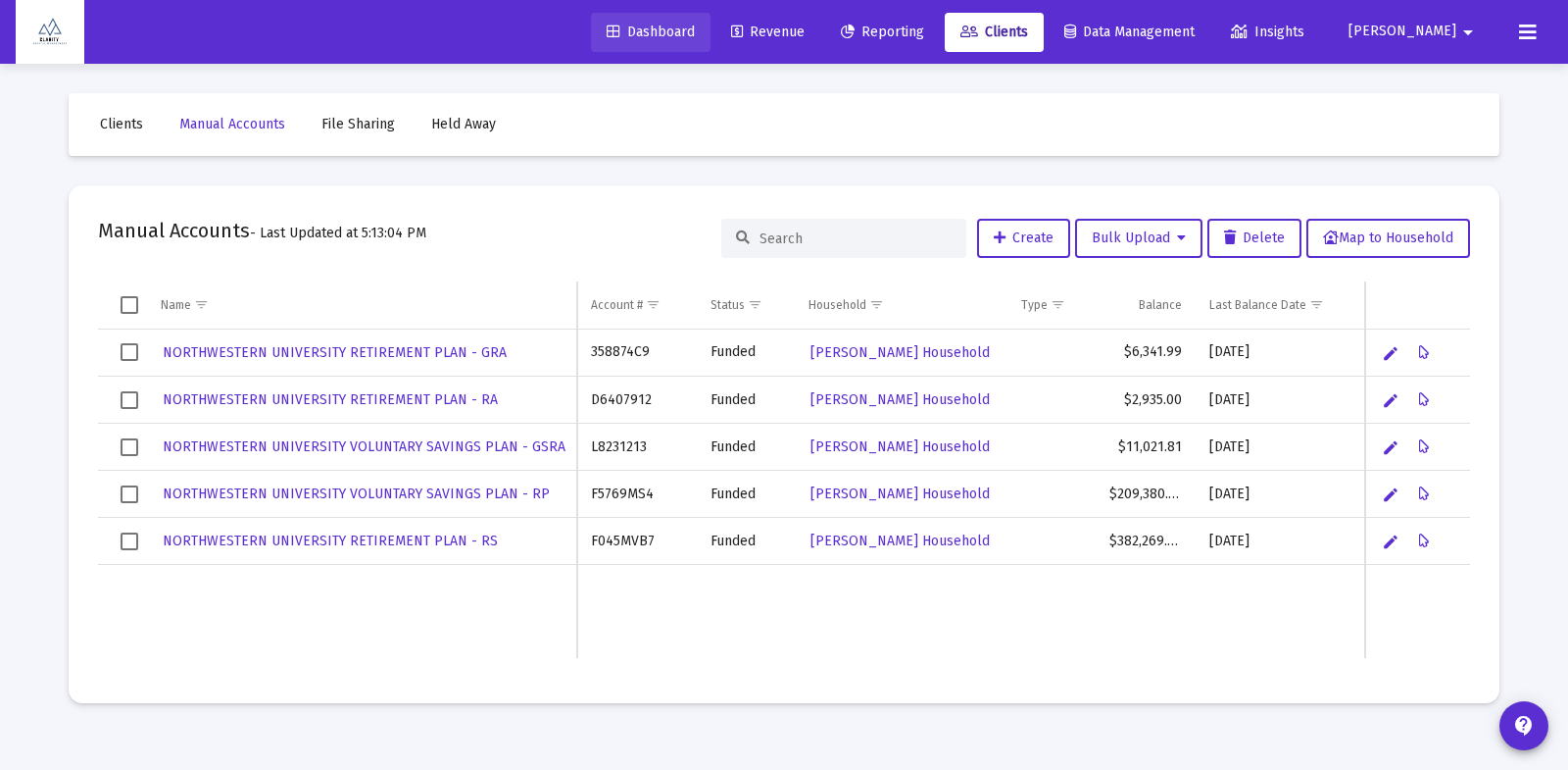
click at [695, 30] on span "Dashboard" at bounding box center [651, 32] width 89 height 17
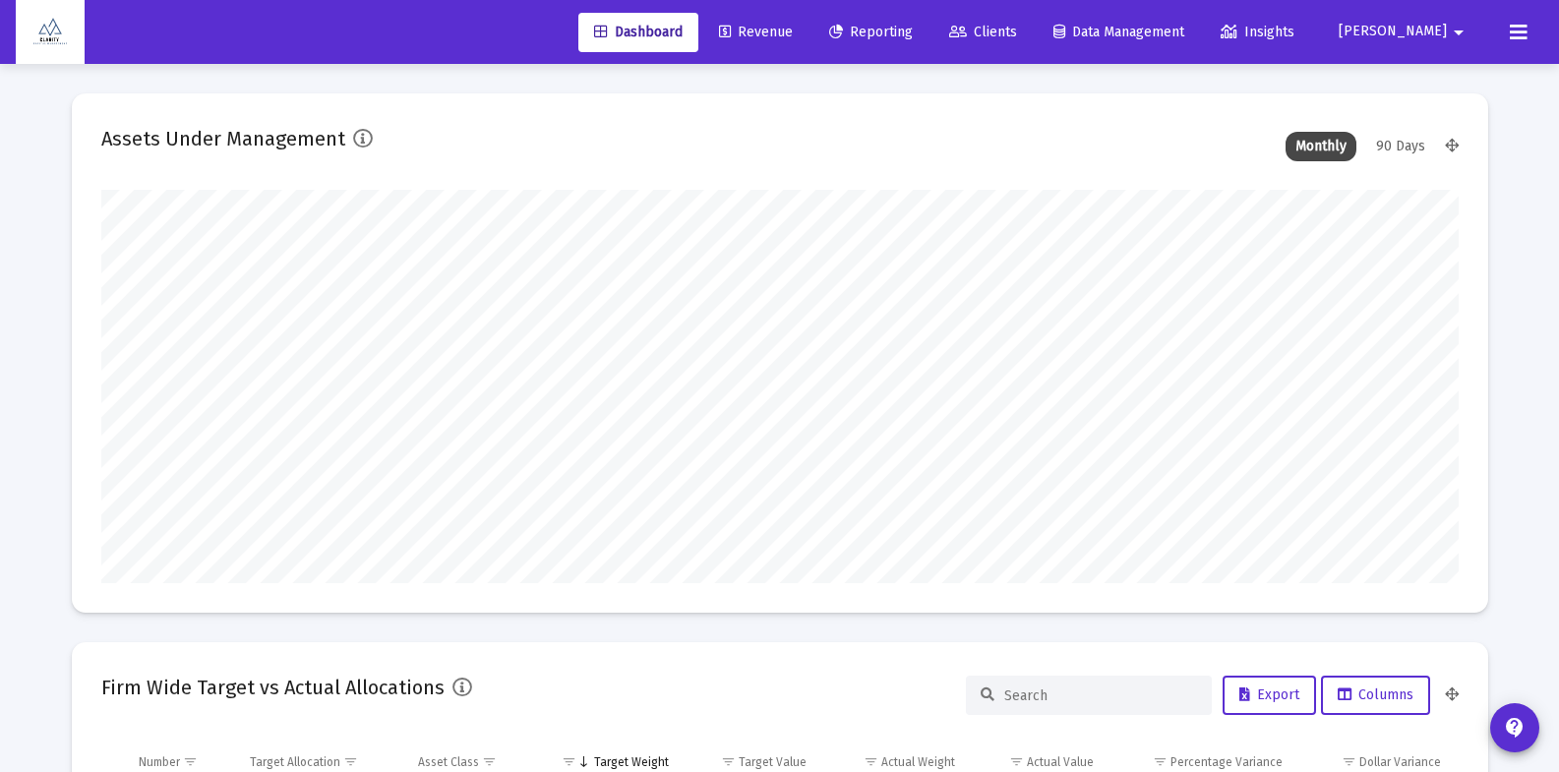
scroll to position [393, 731]
type input "[EMAIL_ADDRESS][DOMAIN_NAME]"
click at [1452, 30] on mat-icon "arrow_drop_down" at bounding box center [1459, 32] width 24 height 39
click at [1464, 128] on button "Logout" at bounding box center [1451, 130] width 117 height 47
